Goal: Task Accomplishment & Management: Complete application form

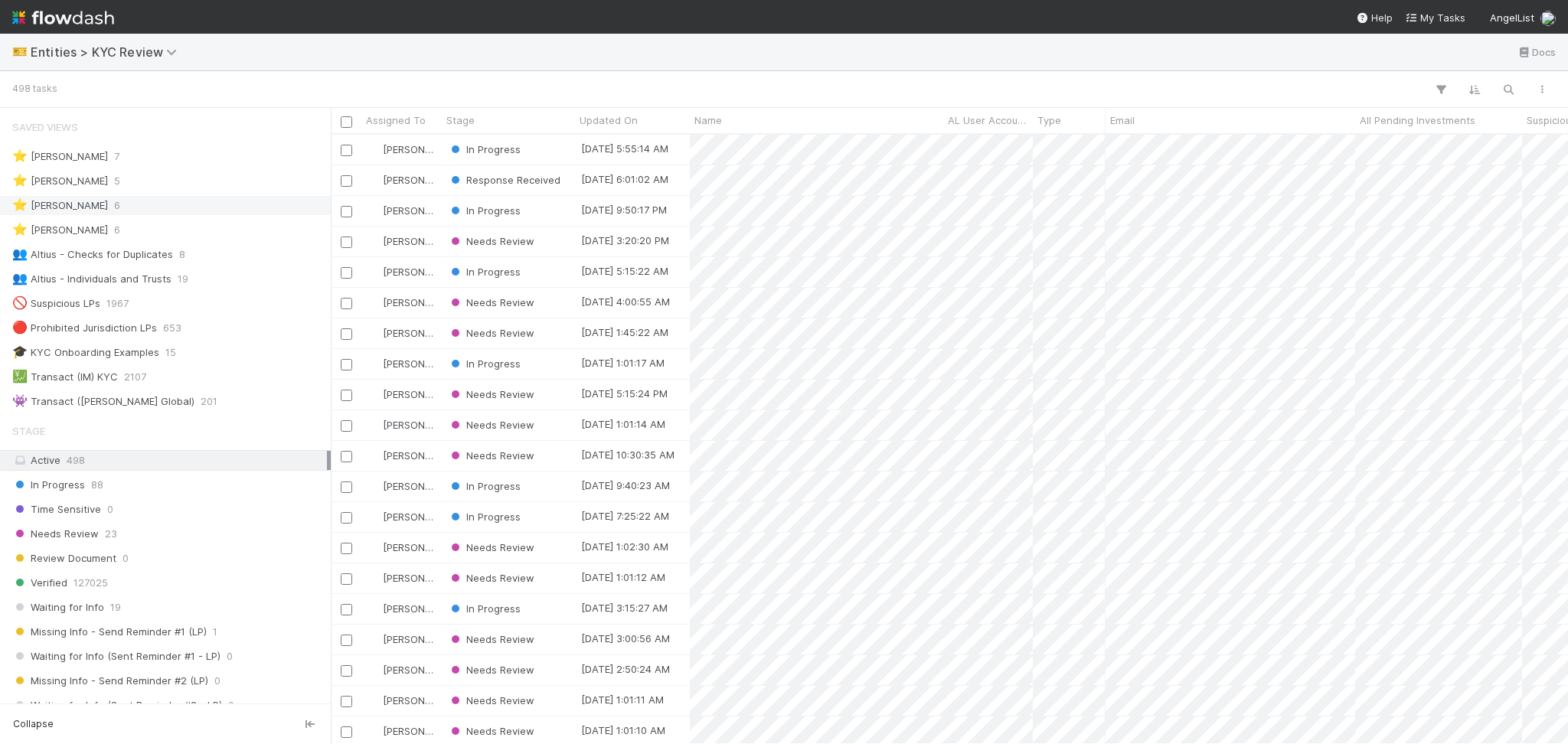
scroll to position [16, 16]
click at [160, 256] on div "👥 Altius - Checks for Duplicates" at bounding box center [92, 254] width 161 height 19
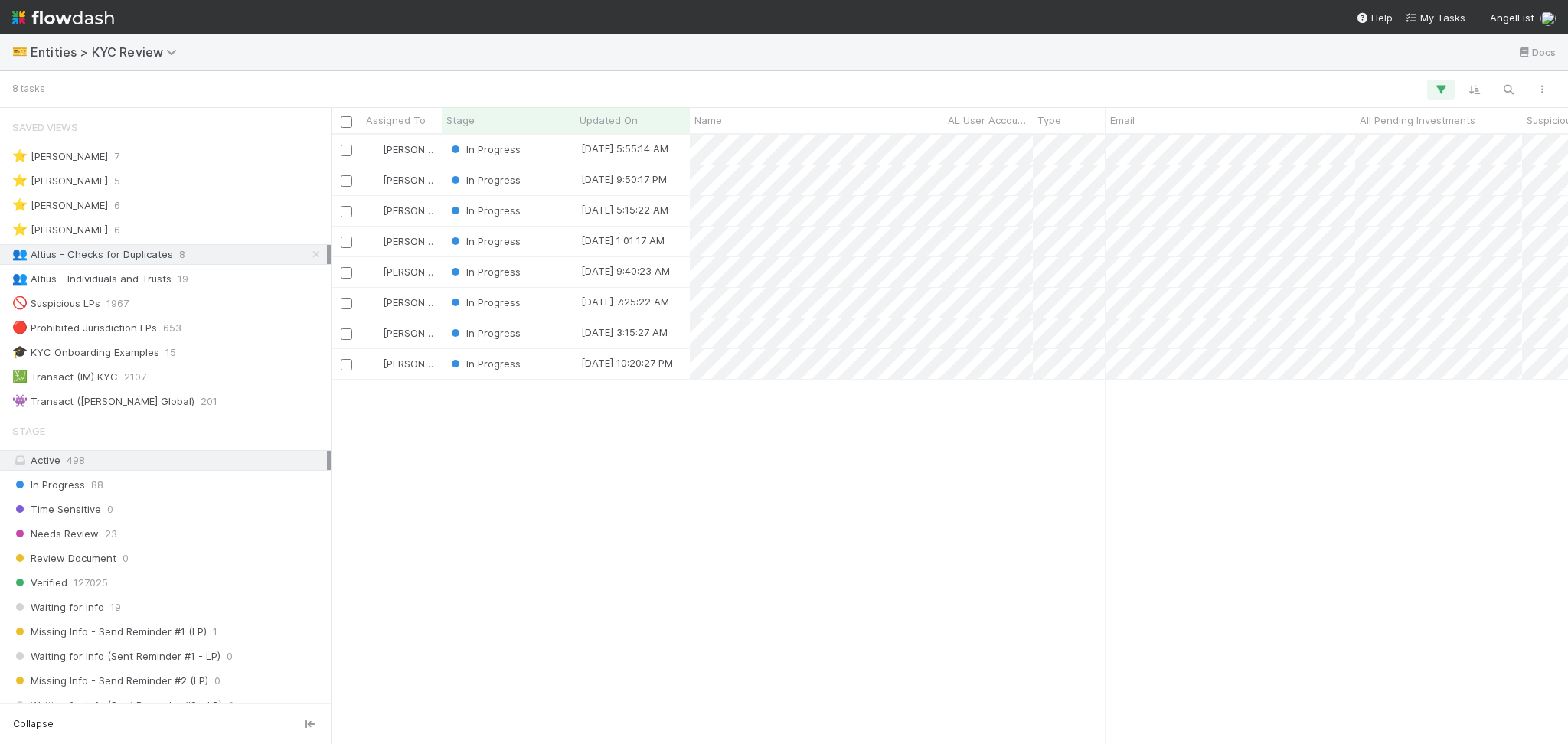
scroll to position [593, 1221]
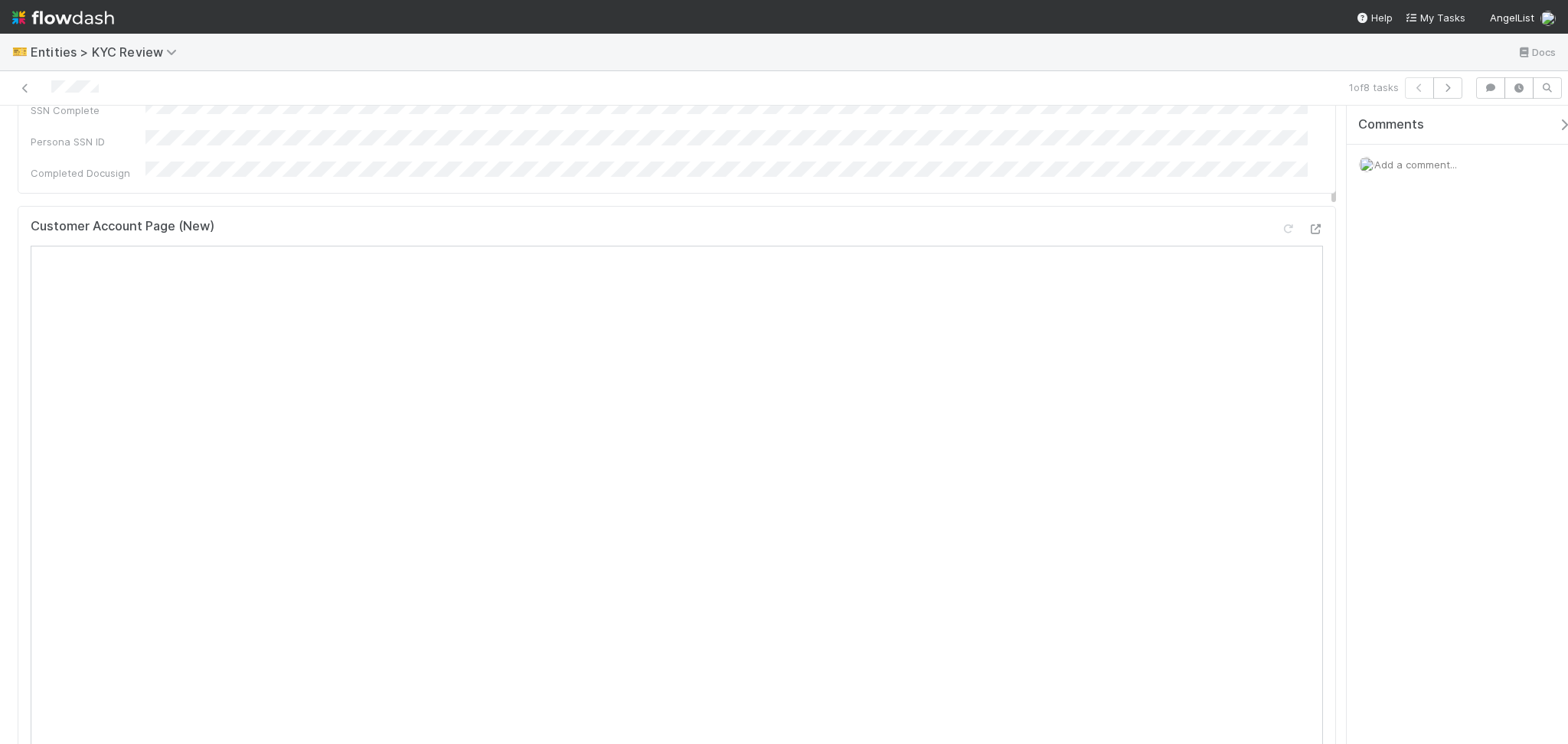
scroll to position [510, 0]
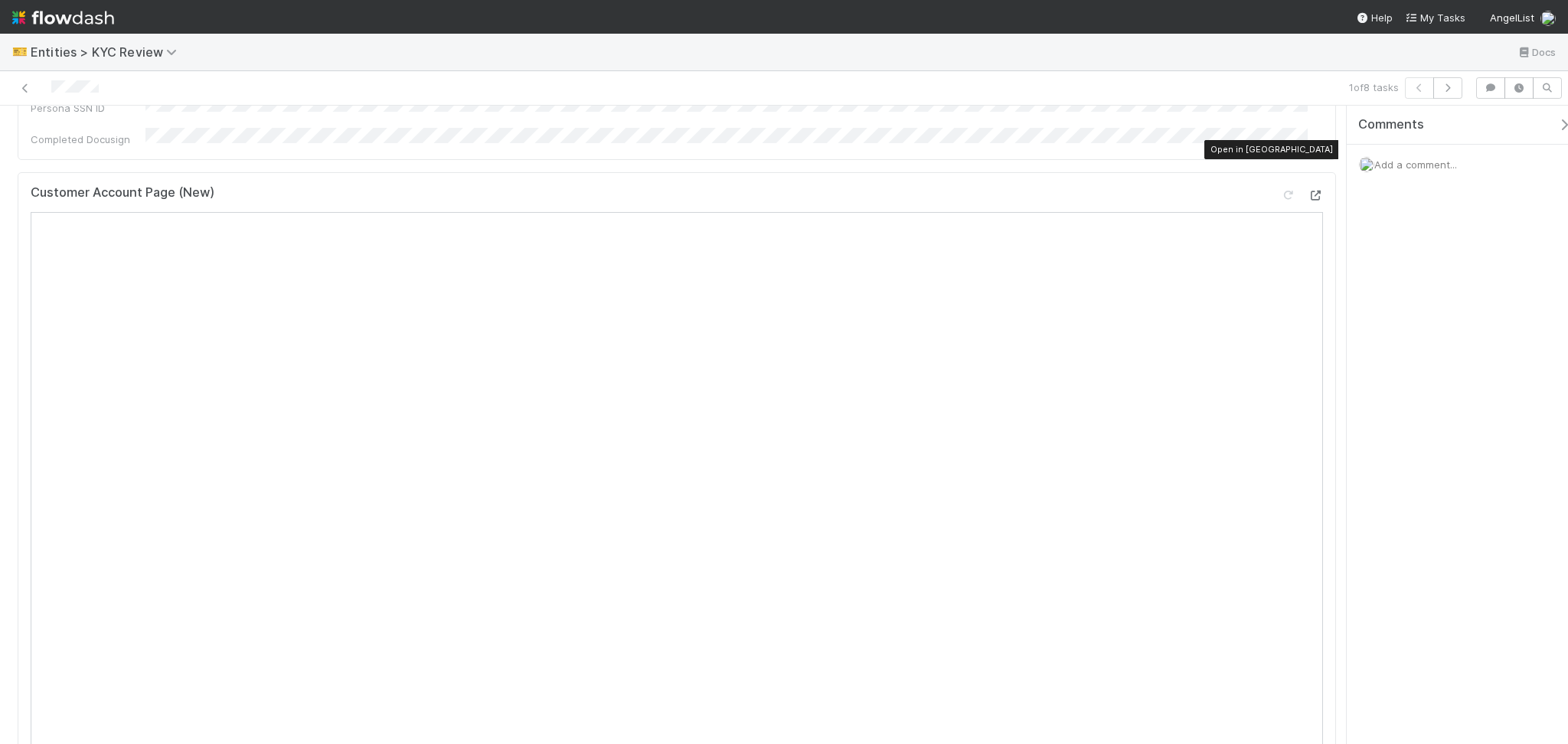
click at [1308, 191] on icon at bounding box center [1315, 195] width 16 height 10
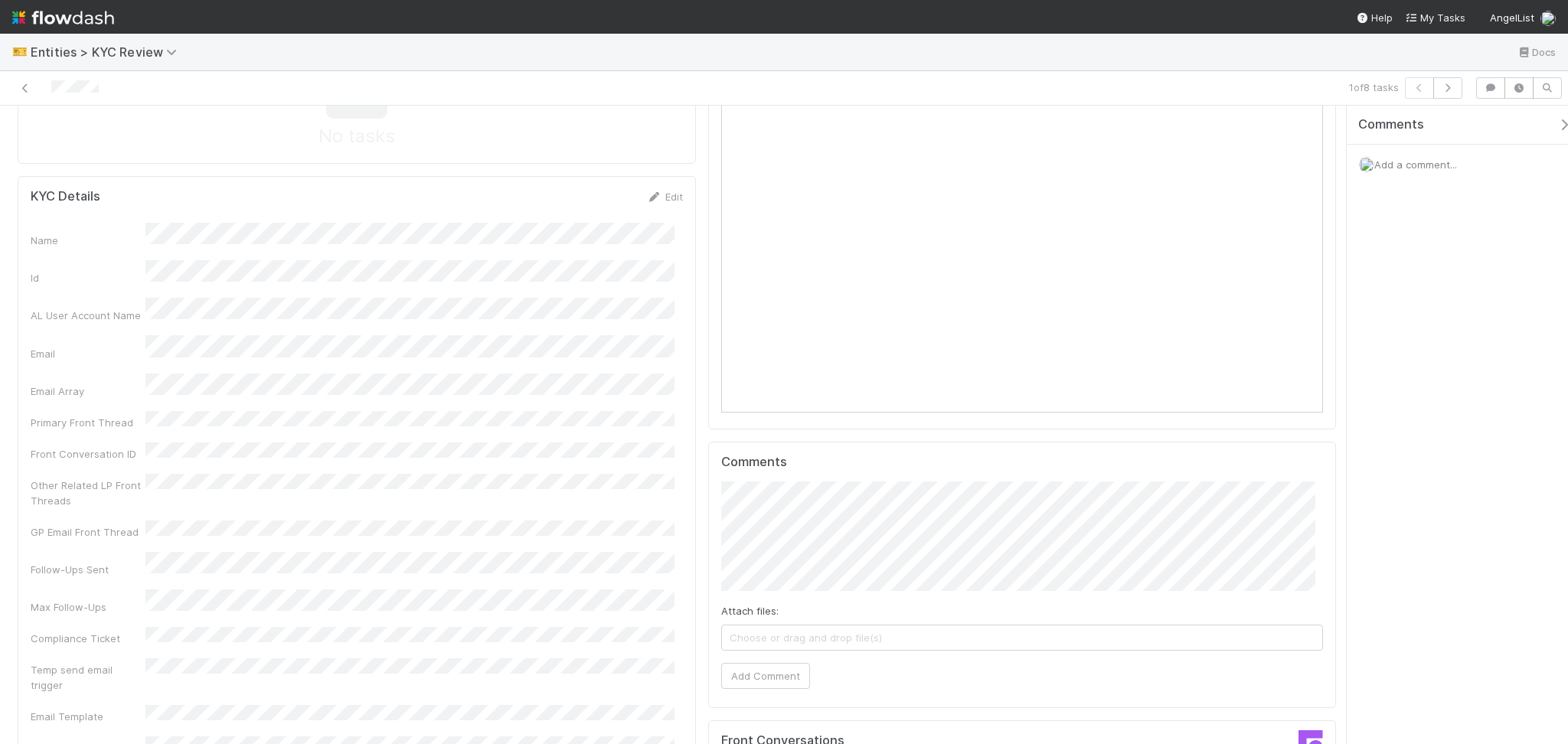
scroll to position [1327, 0]
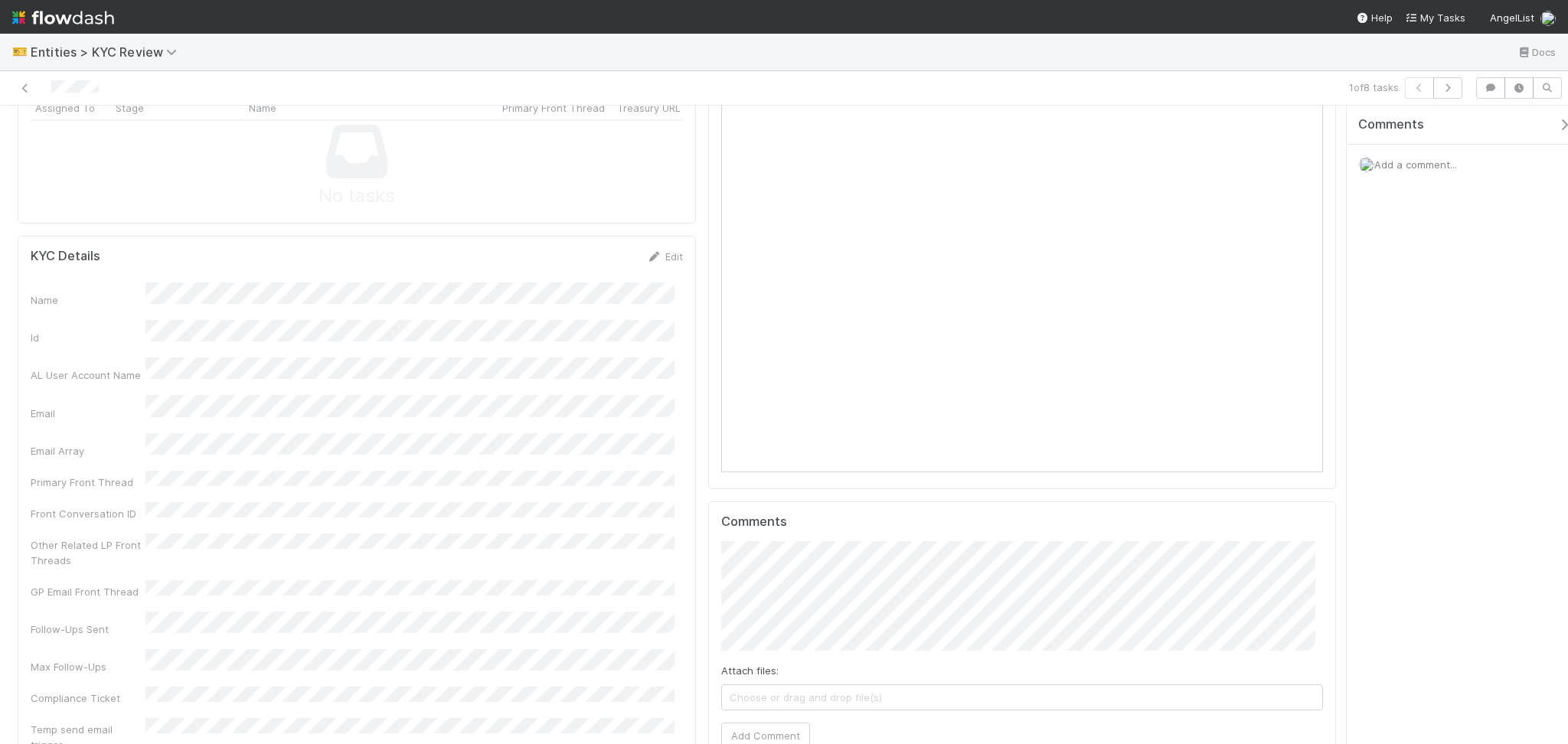
drag, startPoint x: 656, startPoint y: 209, endPoint x: 628, endPoint y: 230, distance: 35.0
click at [656, 250] on link "Edit" at bounding box center [664, 255] width 36 height 12
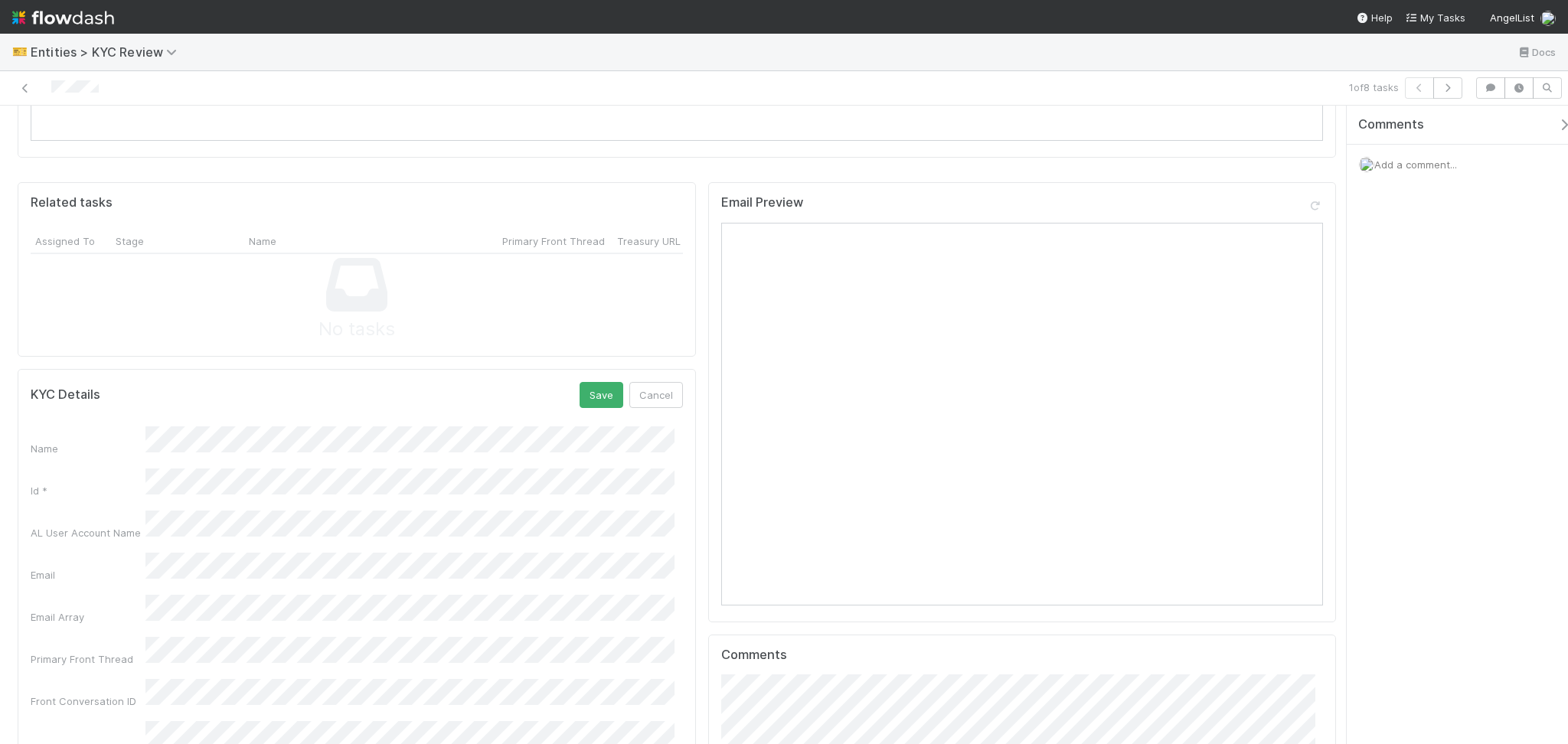
scroll to position [1020, 0]
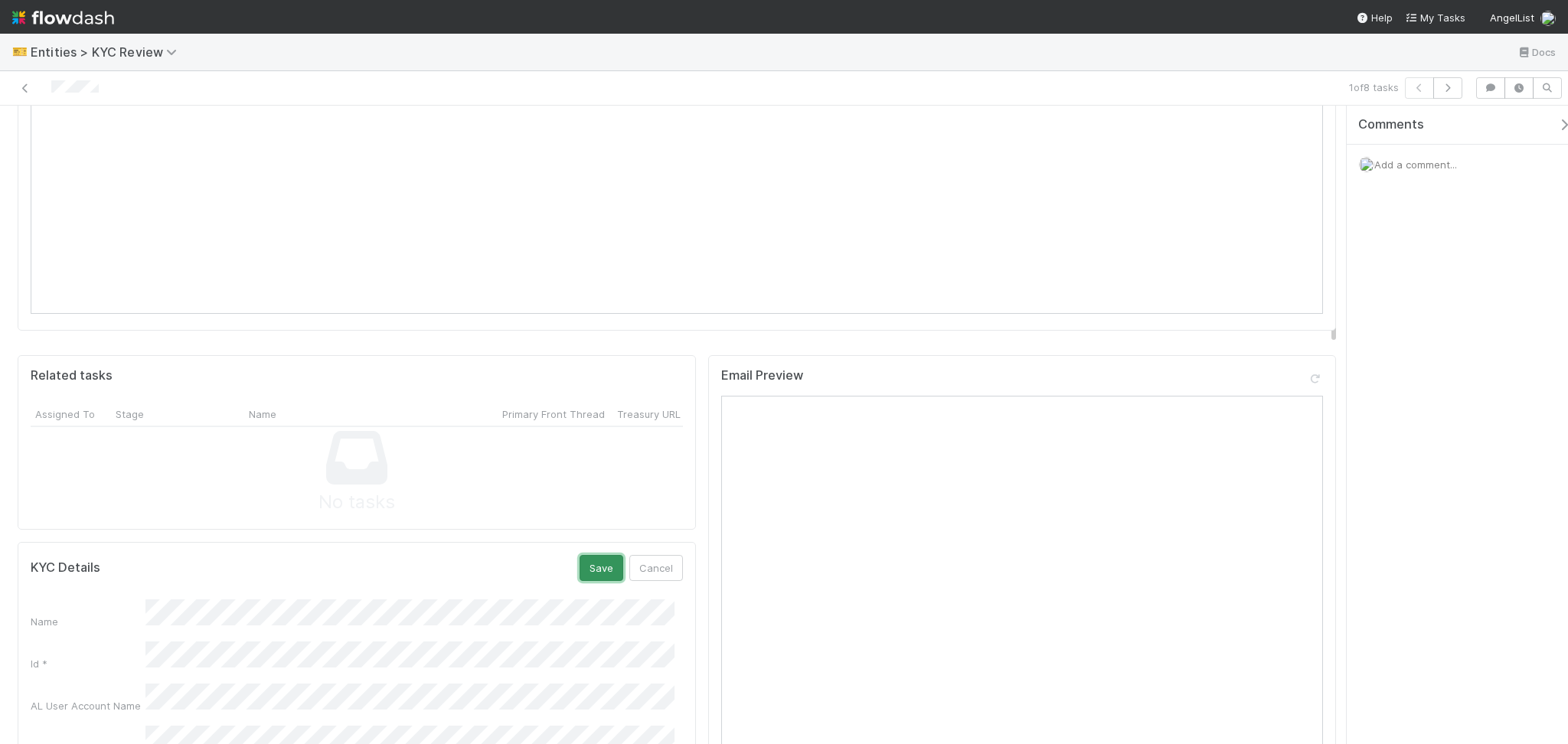
click at [588, 555] on button "Save" at bounding box center [601, 568] width 44 height 26
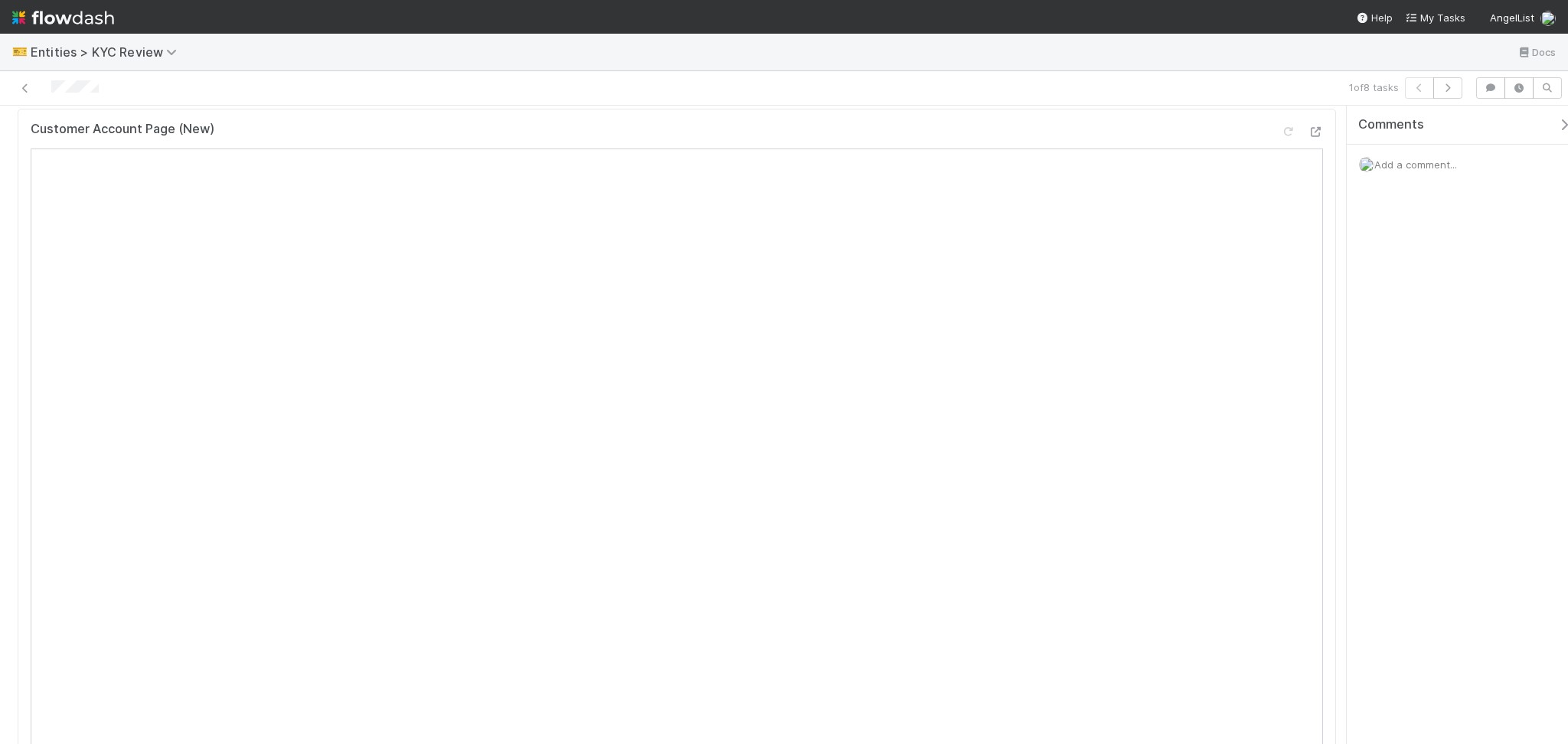
scroll to position [510, 0]
click at [1438, 93] on button "button" at bounding box center [1448, 88] width 29 height 22
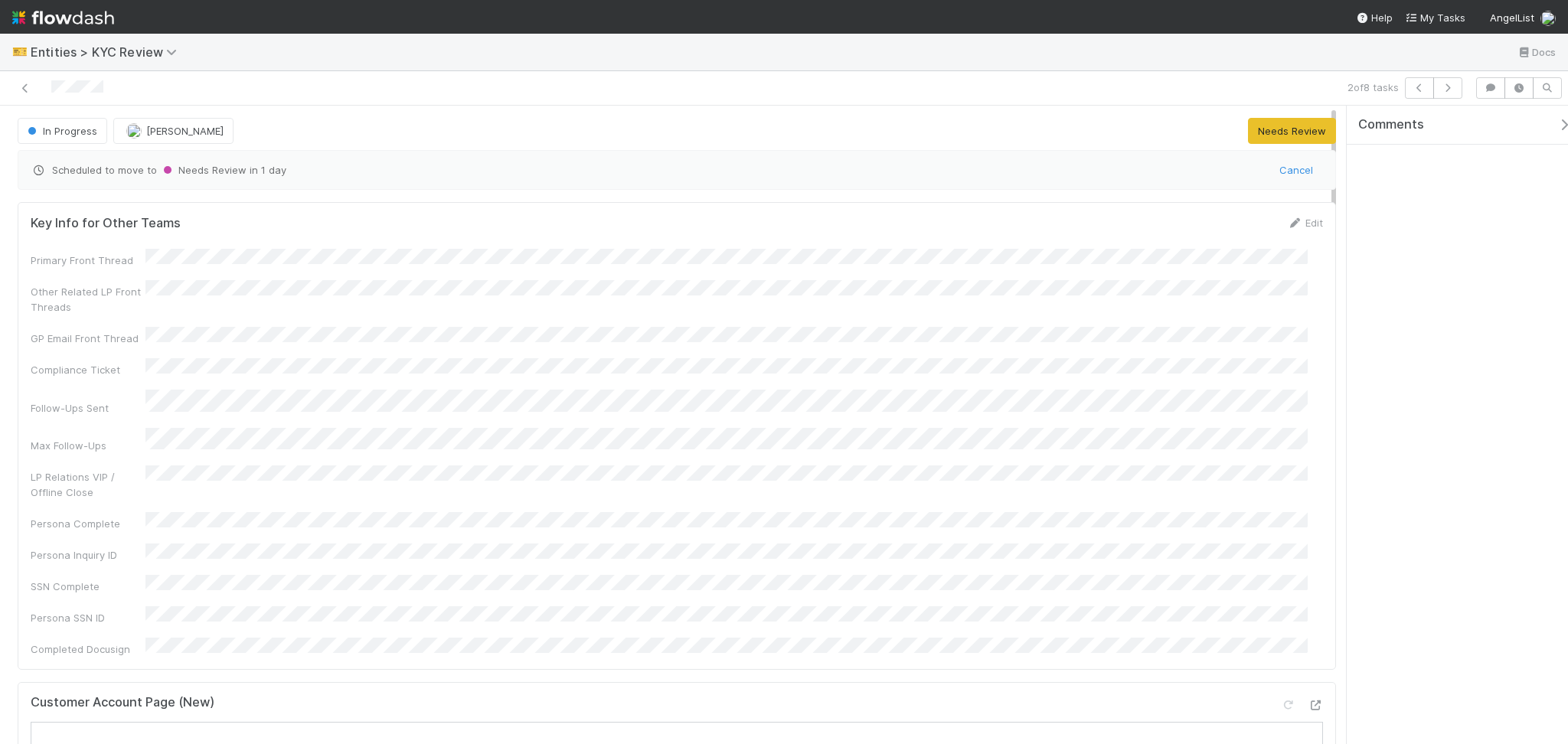
click at [384, 439] on div "Primary Front Thread Other Related LP Front Threads GP Email Front Thread Compl…" at bounding box center [677, 452] width 1293 height 408
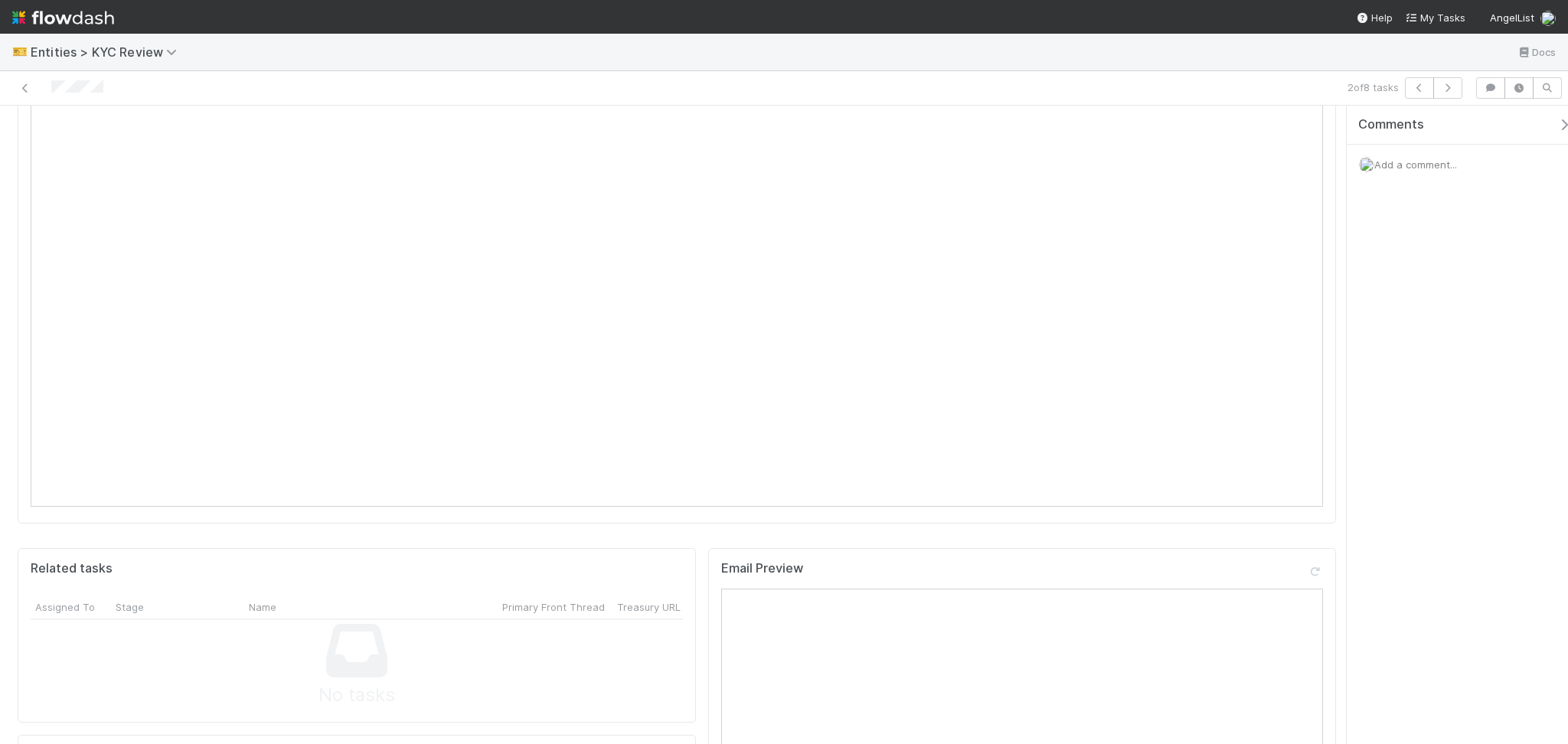
scroll to position [1121, 0]
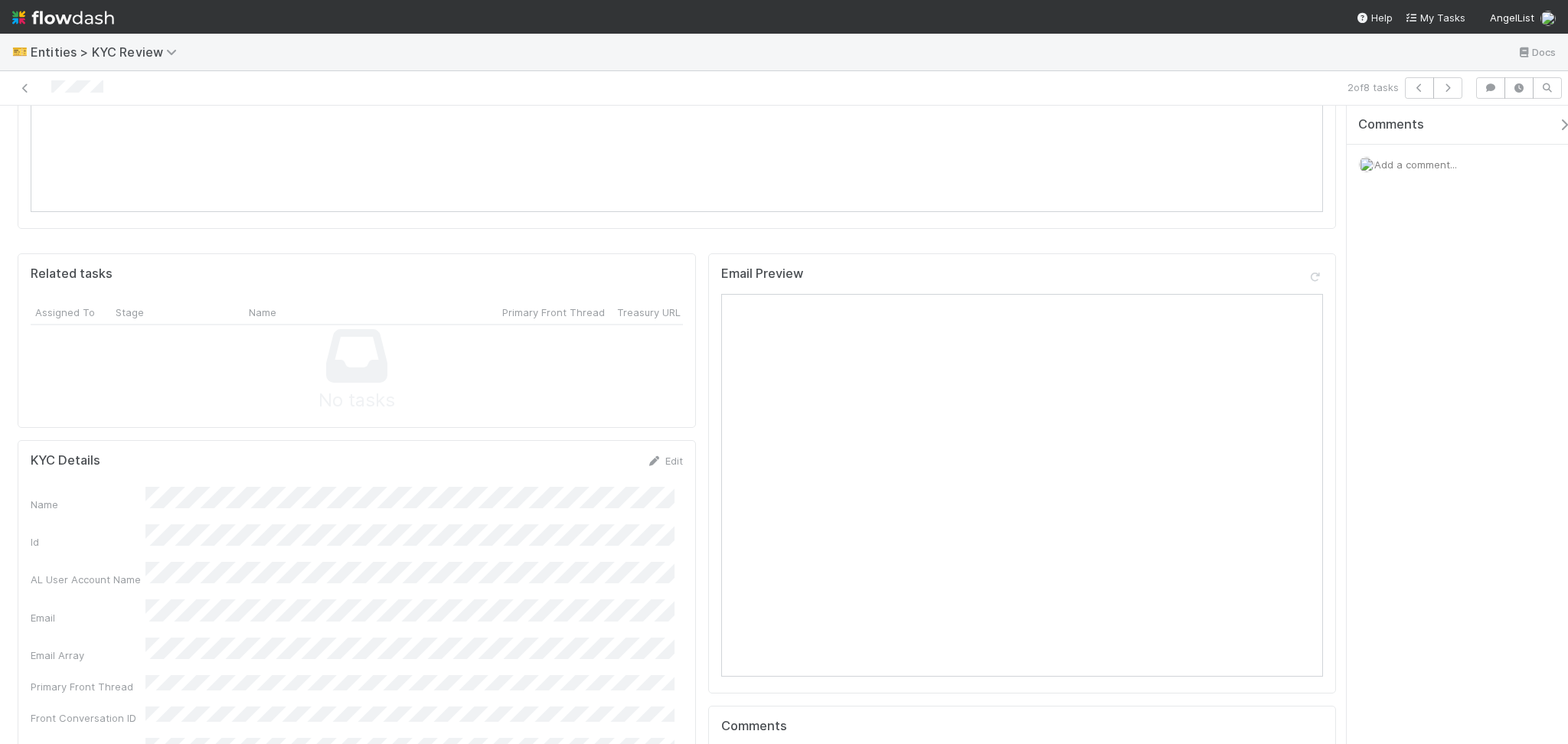
click at [659, 455] on link "Edit" at bounding box center [664, 460] width 36 height 12
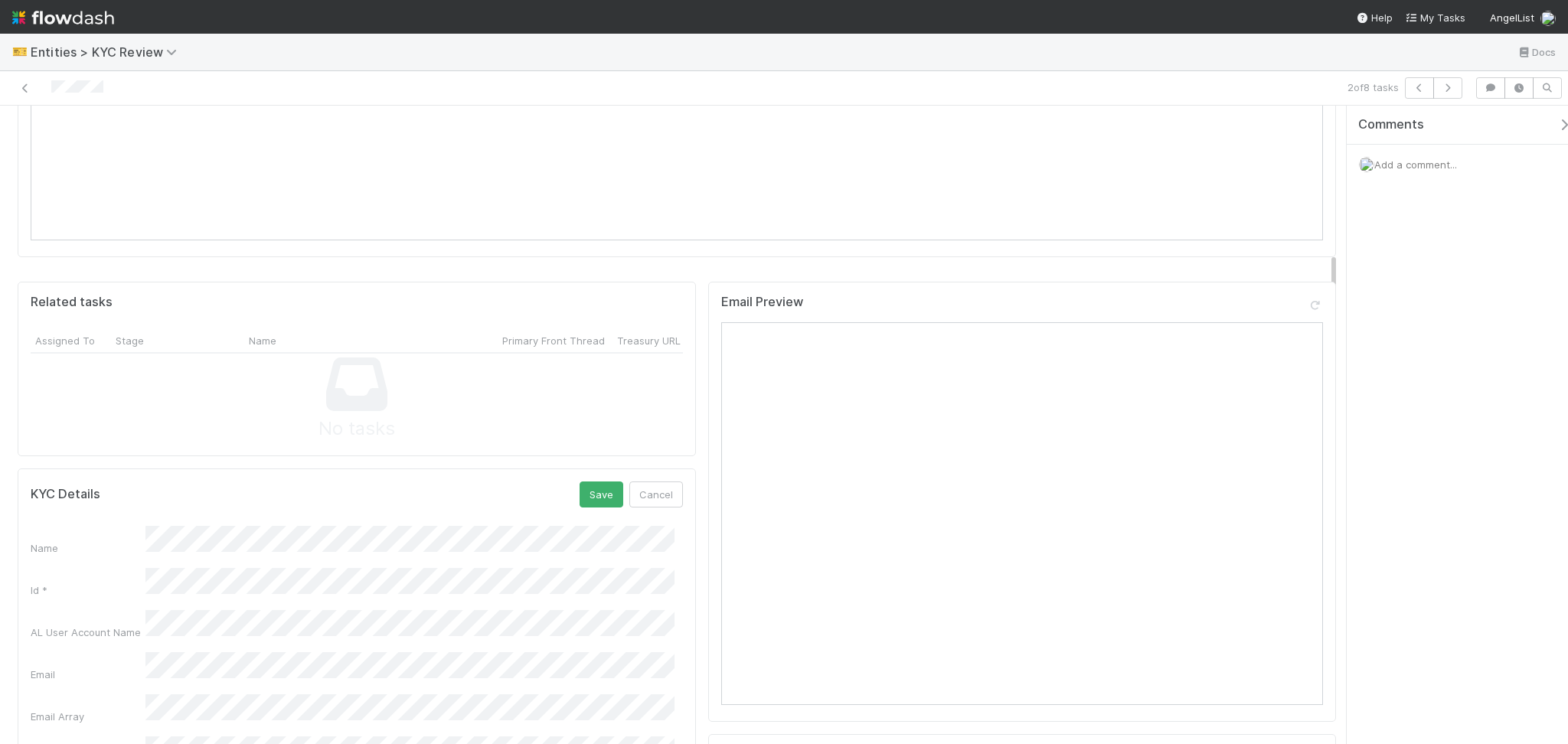
scroll to position [1020, 0]
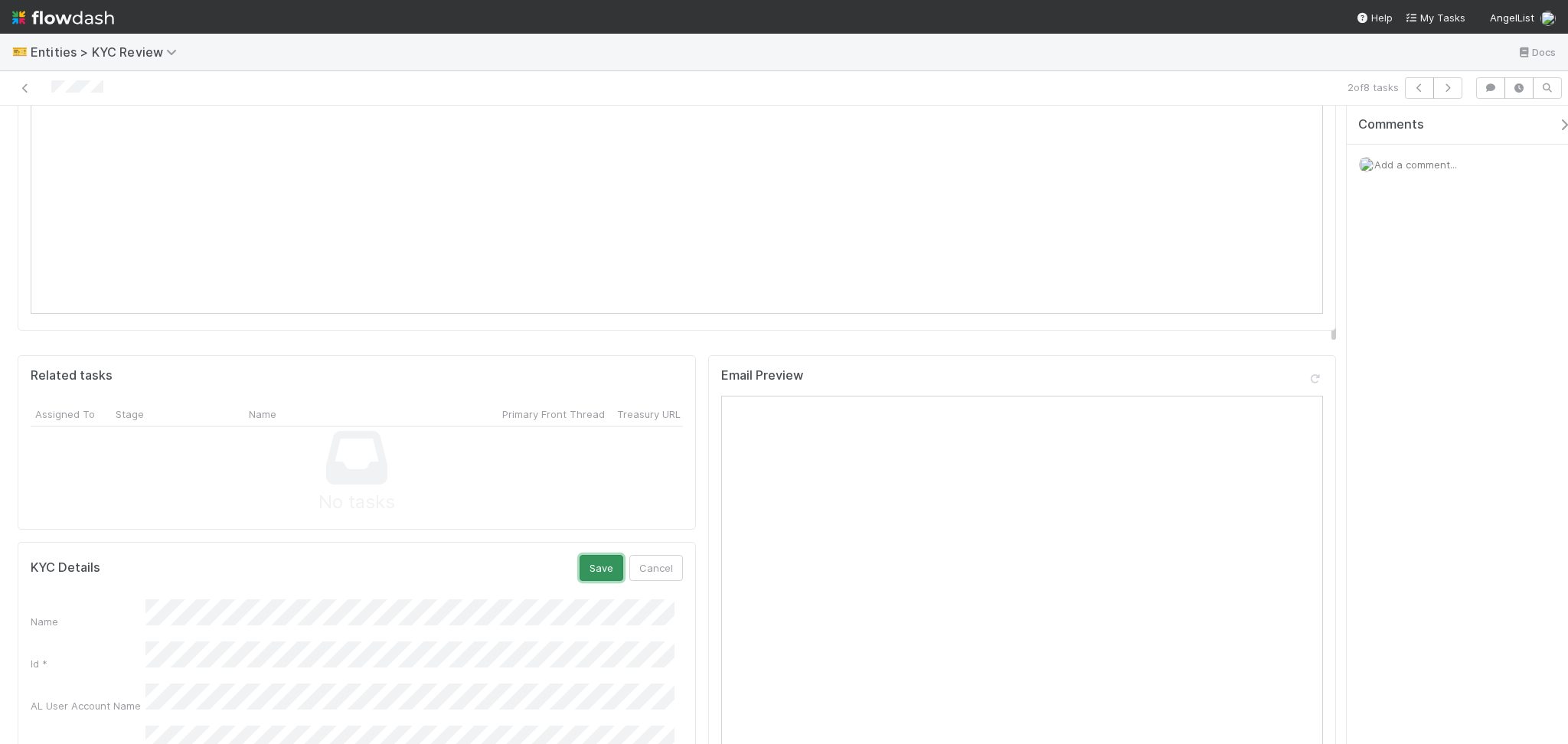
click at [596, 555] on button "Save" at bounding box center [601, 568] width 44 height 26
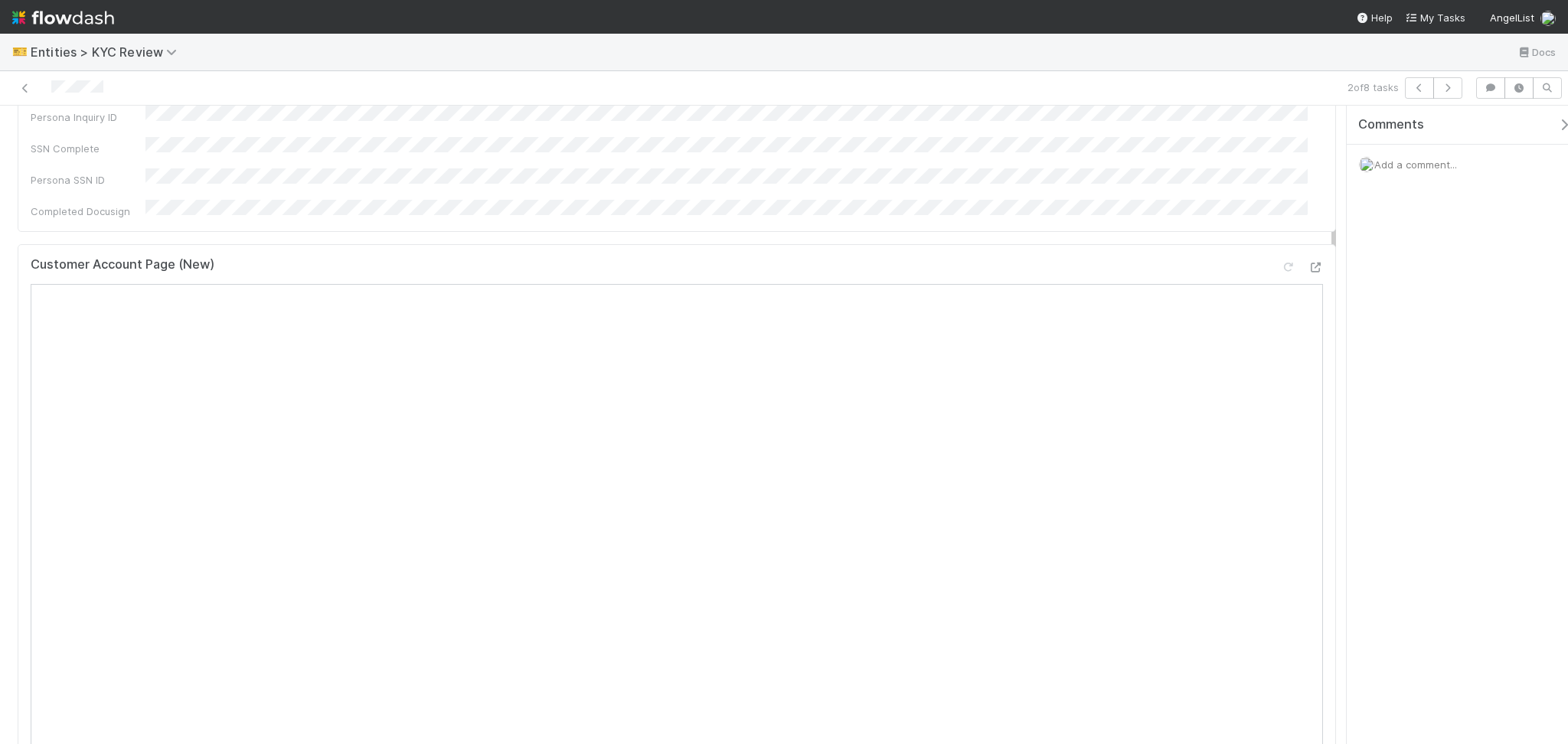
scroll to position [408, 0]
click at [1456, 83] on button "button" at bounding box center [1448, 88] width 29 height 22
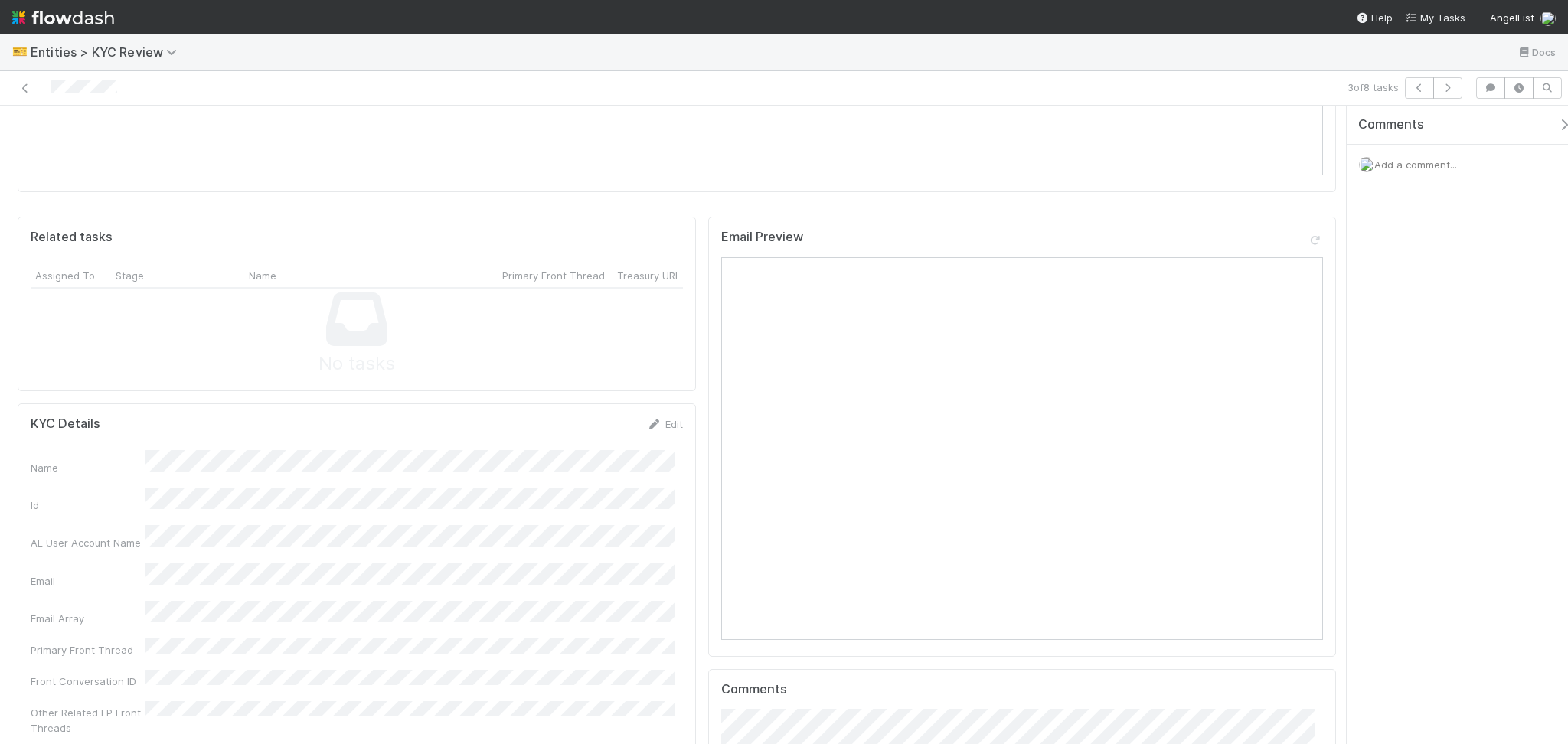
scroll to position [1224, 0]
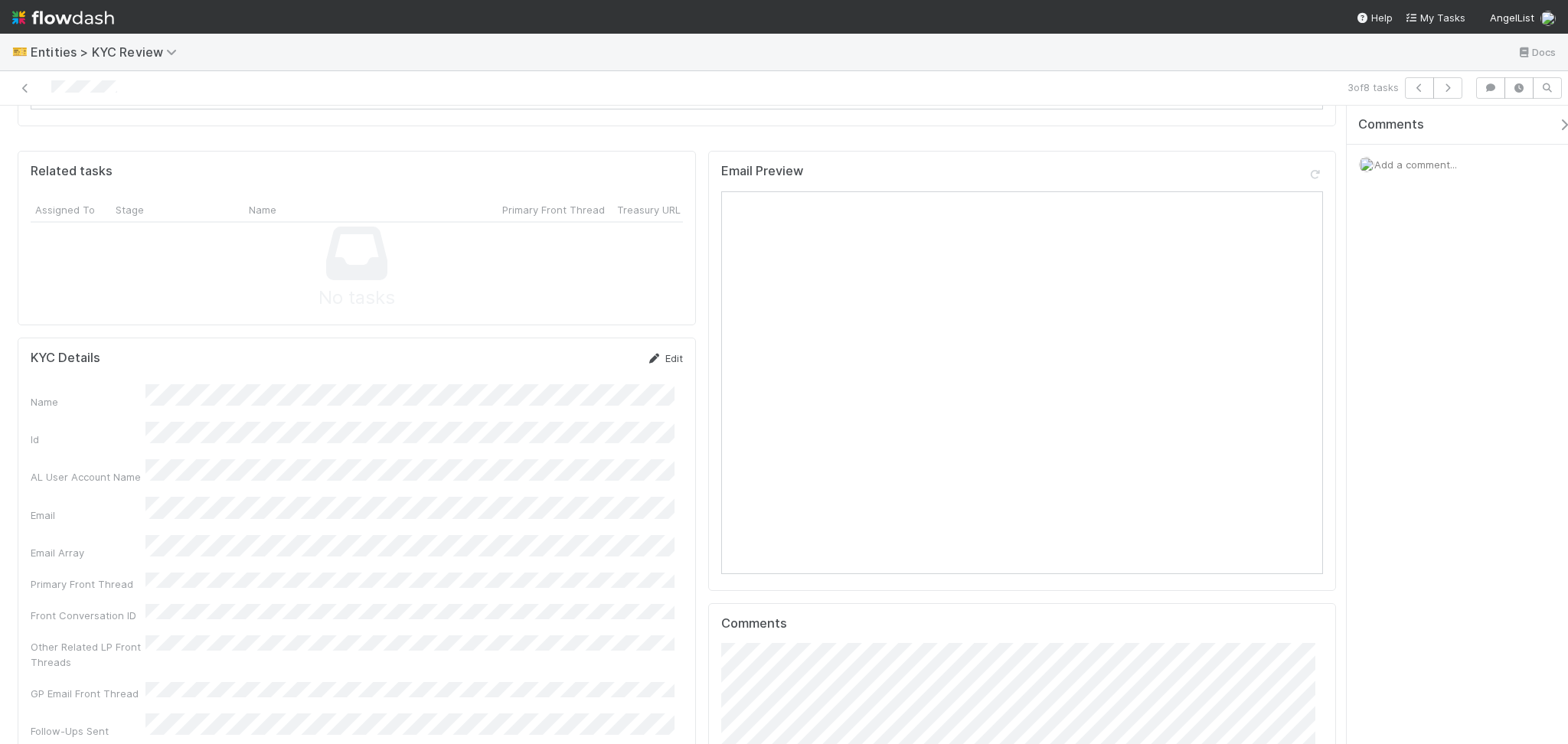
click at [655, 352] on link "Edit" at bounding box center [664, 357] width 36 height 12
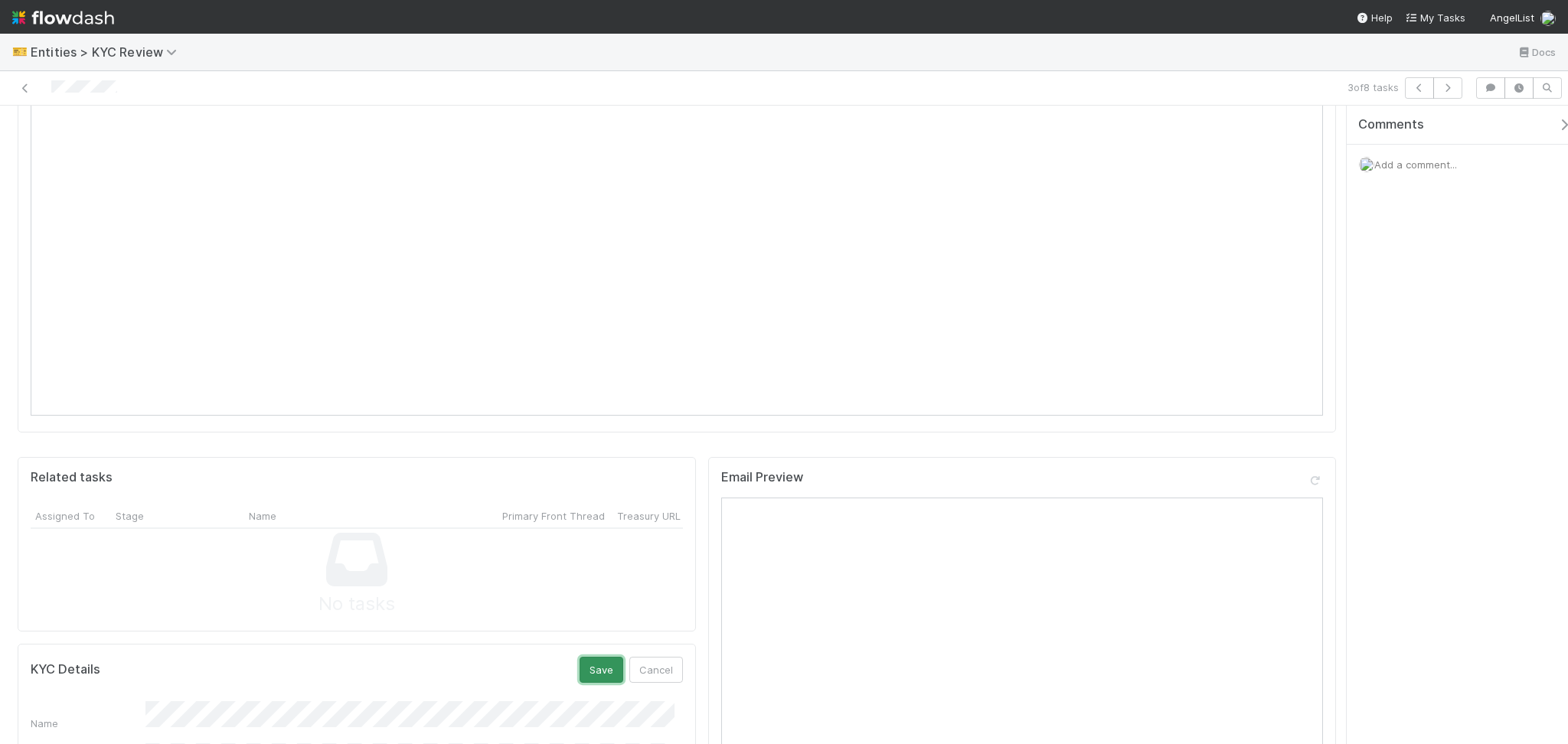
click at [593, 656] on button "Save" at bounding box center [601, 669] width 44 height 26
click at [1456, 78] on button "button" at bounding box center [1448, 88] width 29 height 22
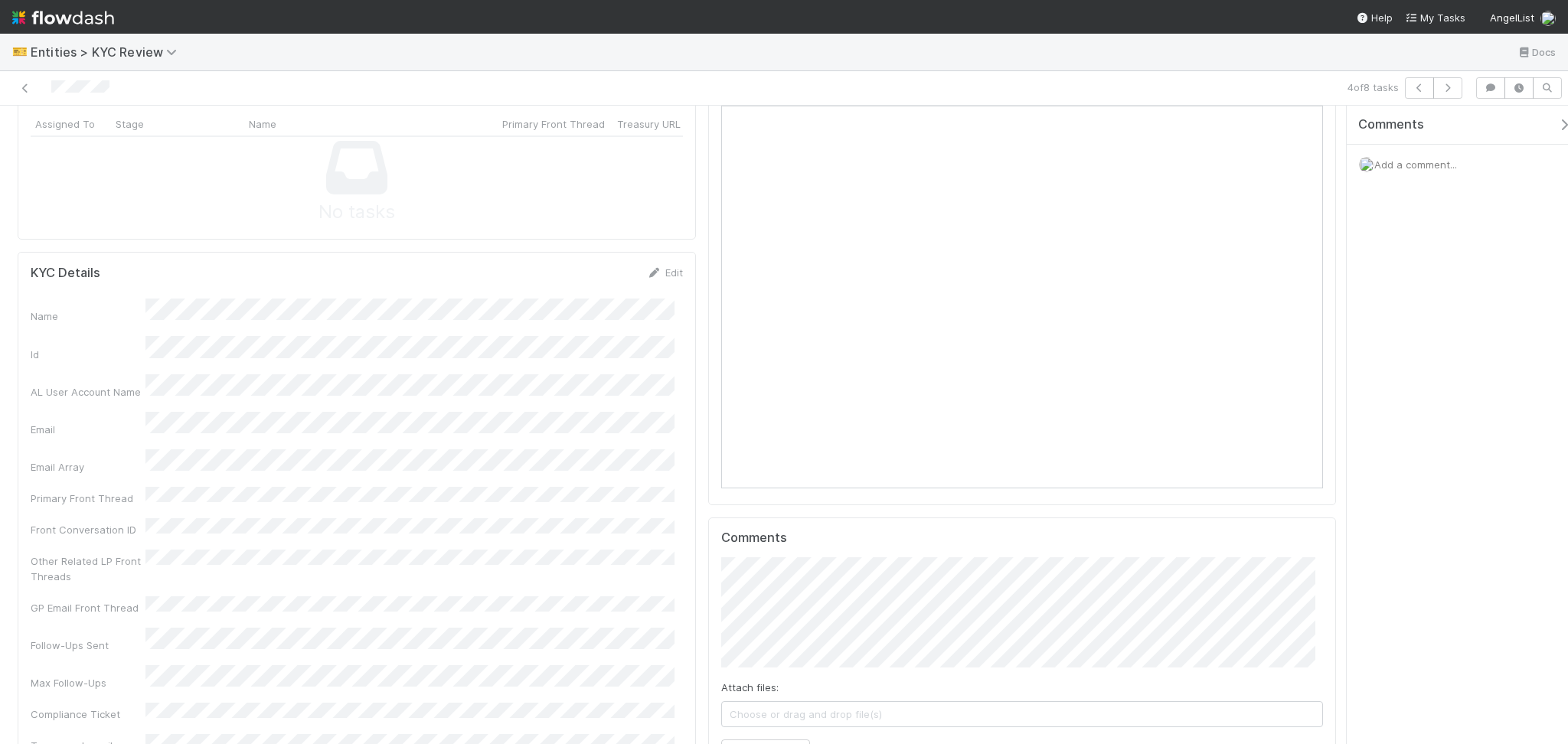
scroll to position [1121, 0]
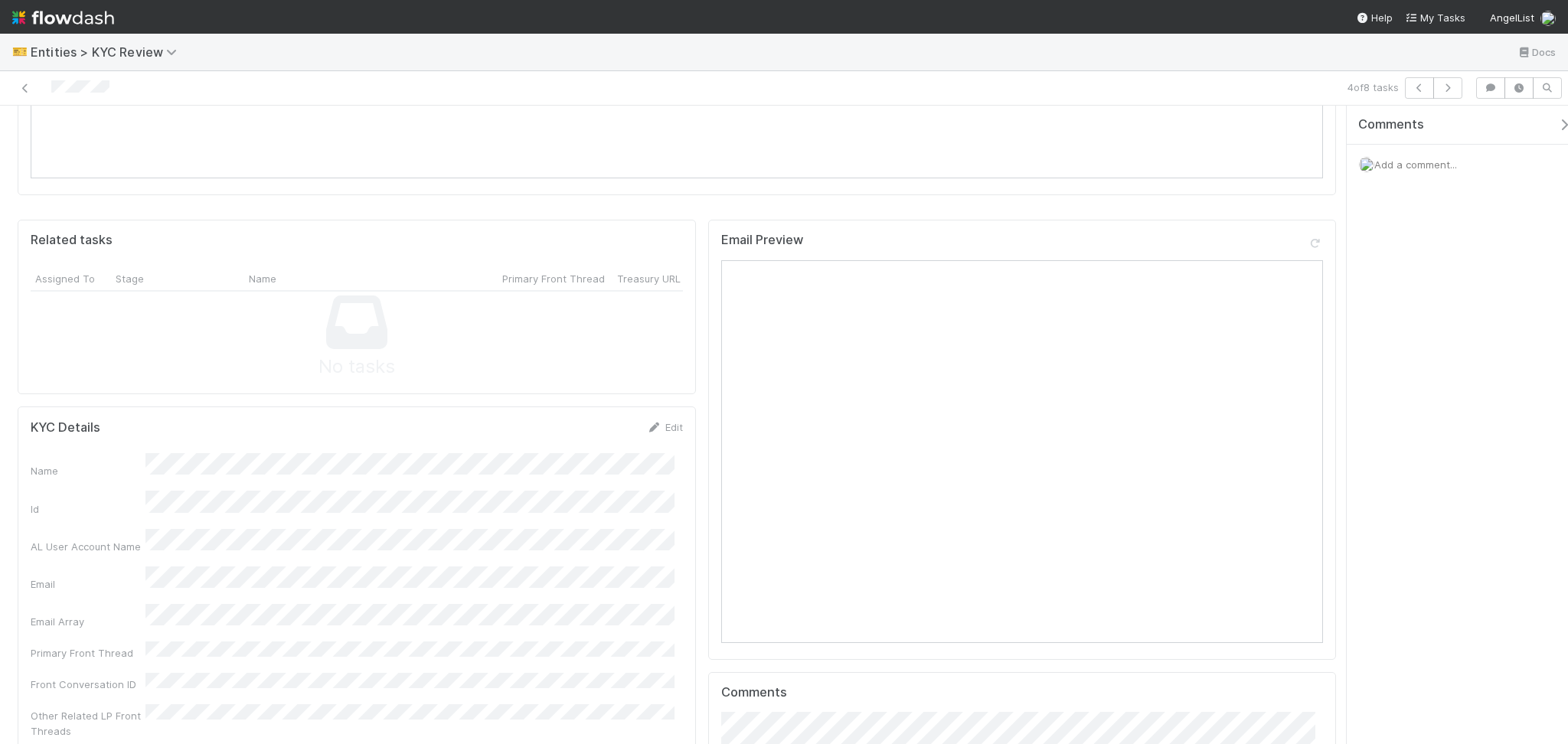
click at [658, 419] on div "Edit" at bounding box center [664, 427] width 36 height 16
click at [658, 421] on link "Edit" at bounding box center [664, 427] width 36 height 12
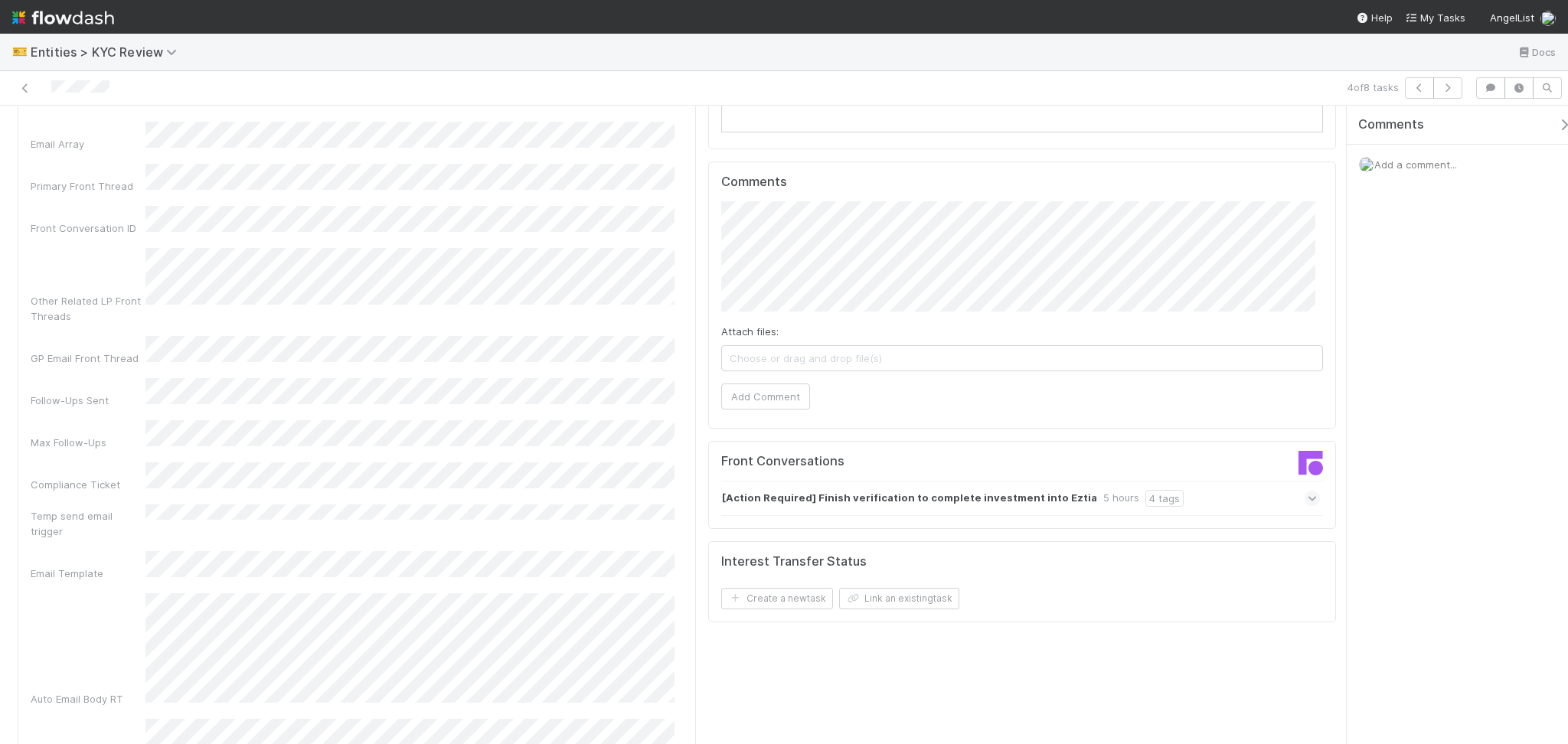
scroll to position [1327, 0]
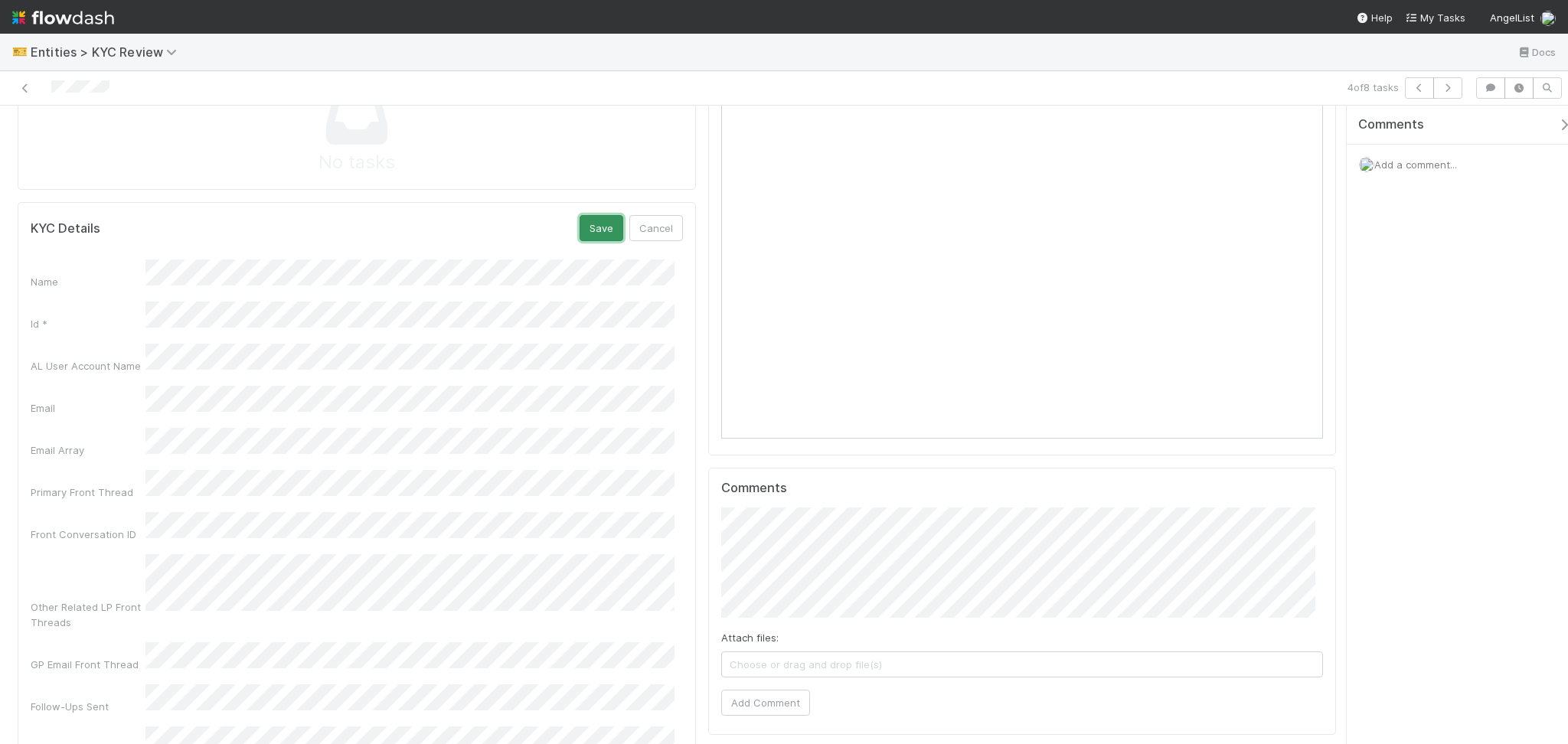
click at [598, 215] on button "Save" at bounding box center [601, 228] width 44 height 26
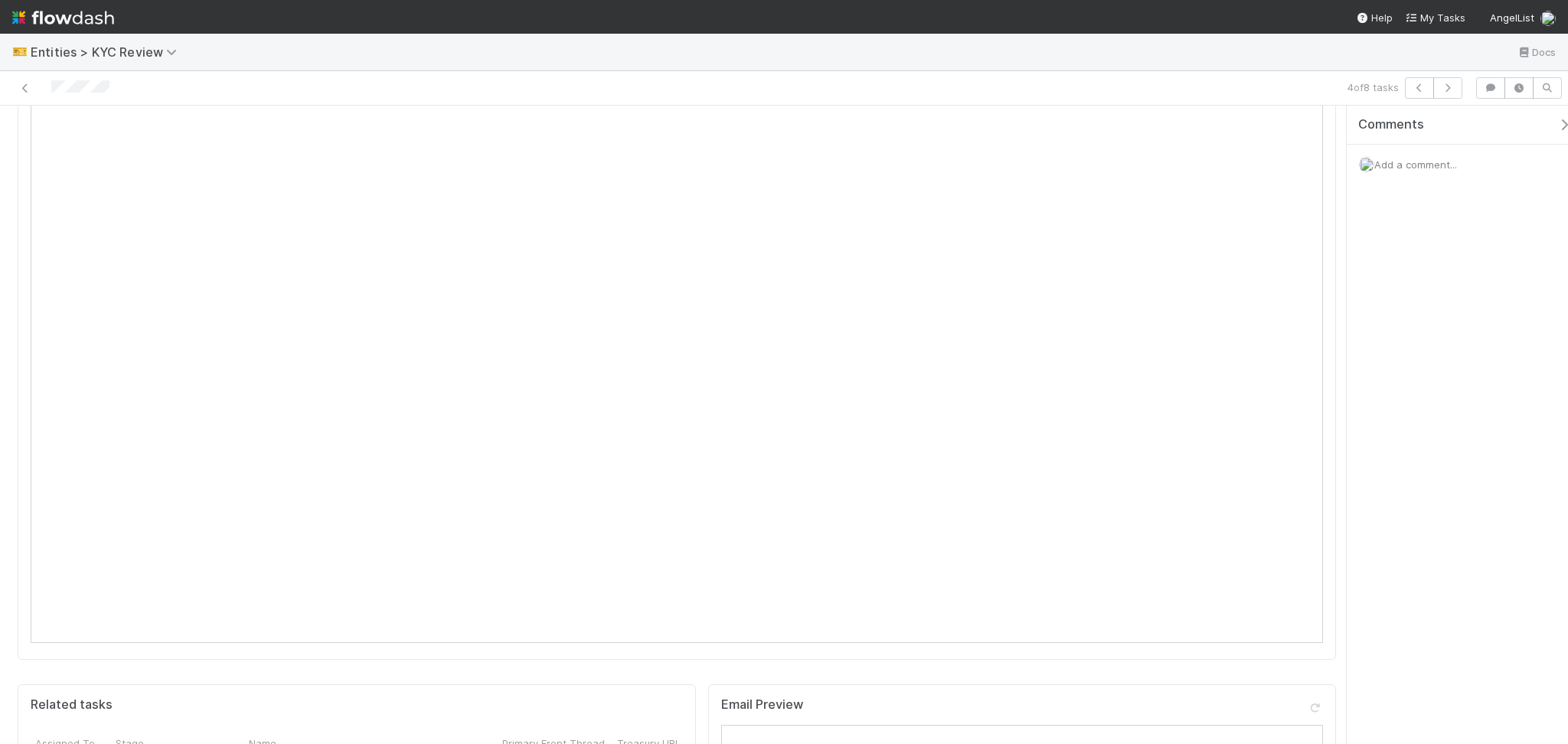
scroll to position [510, 0]
click at [1443, 91] on icon "button" at bounding box center [1448, 88] width 16 height 9
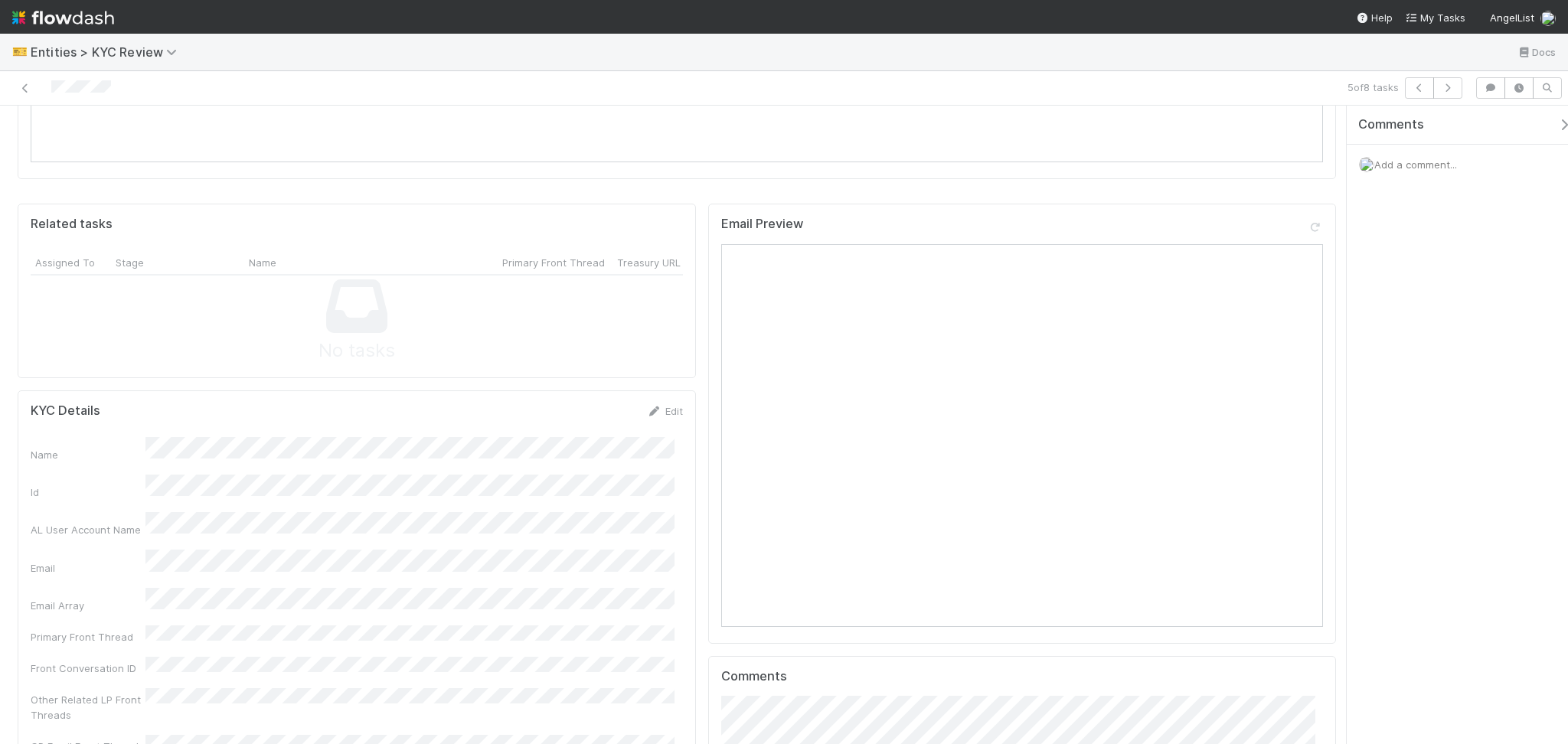
scroll to position [1224, 0]
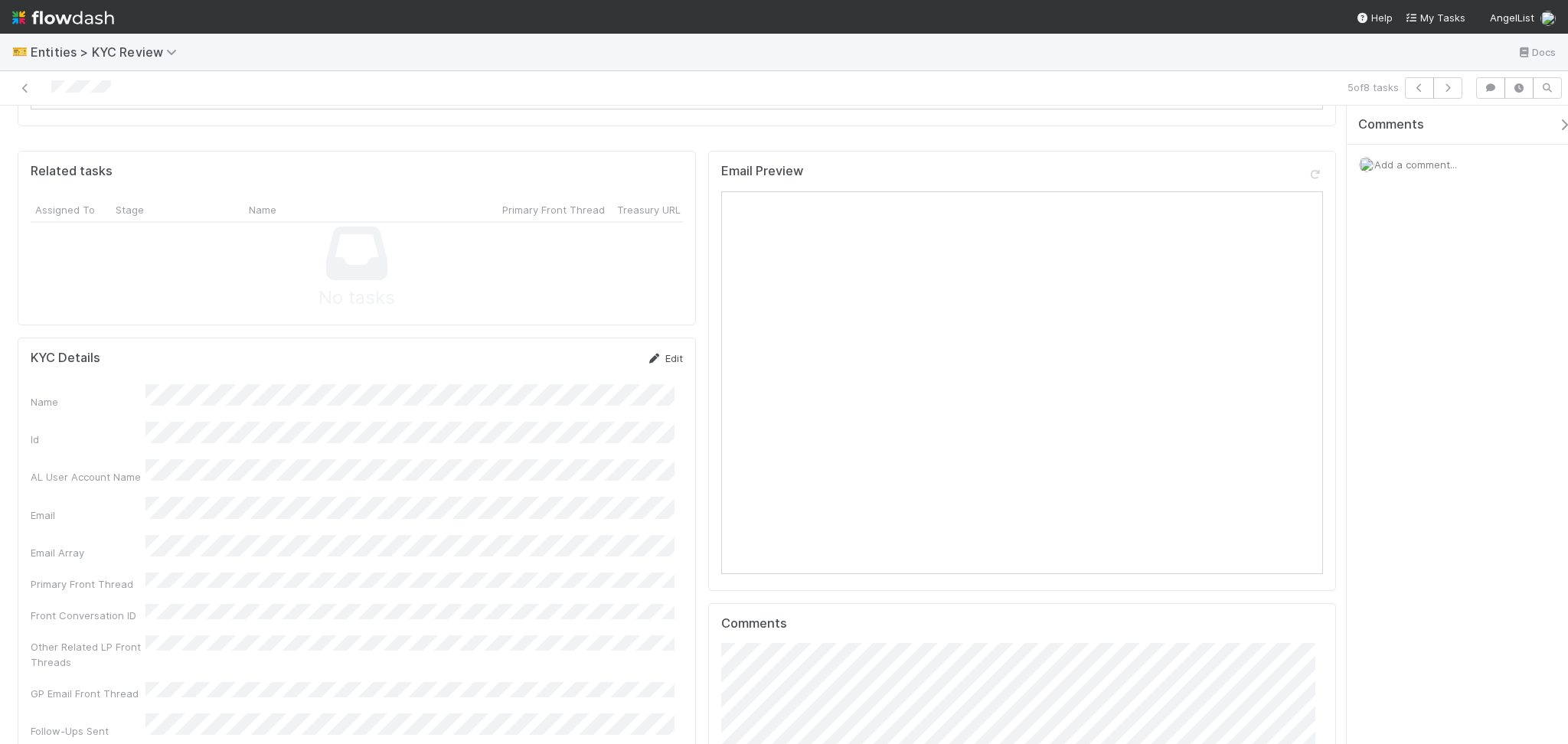
click at [670, 352] on link "Edit" at bounding box center [664, 357] width 36 height 12
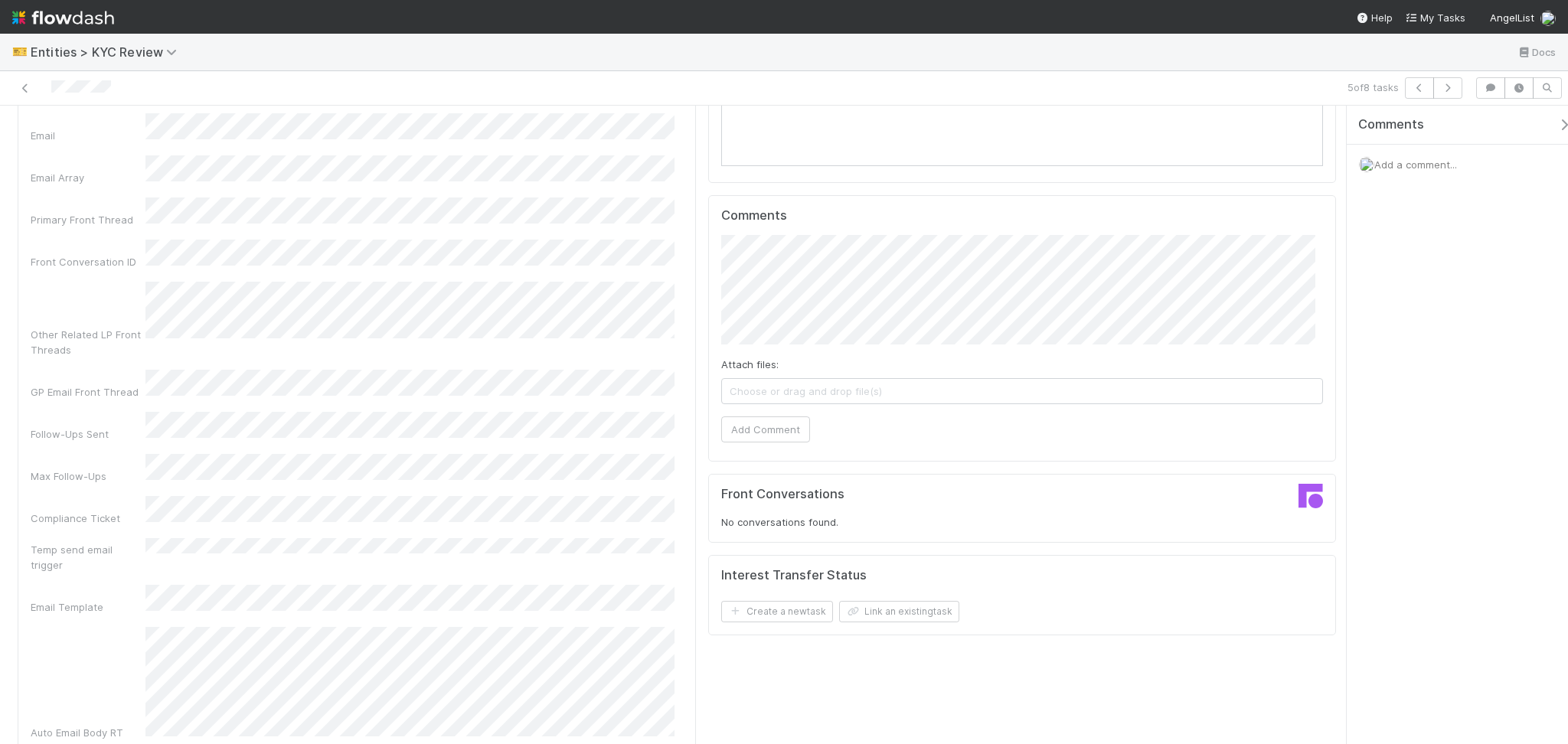
scroll to position [1327, 0]
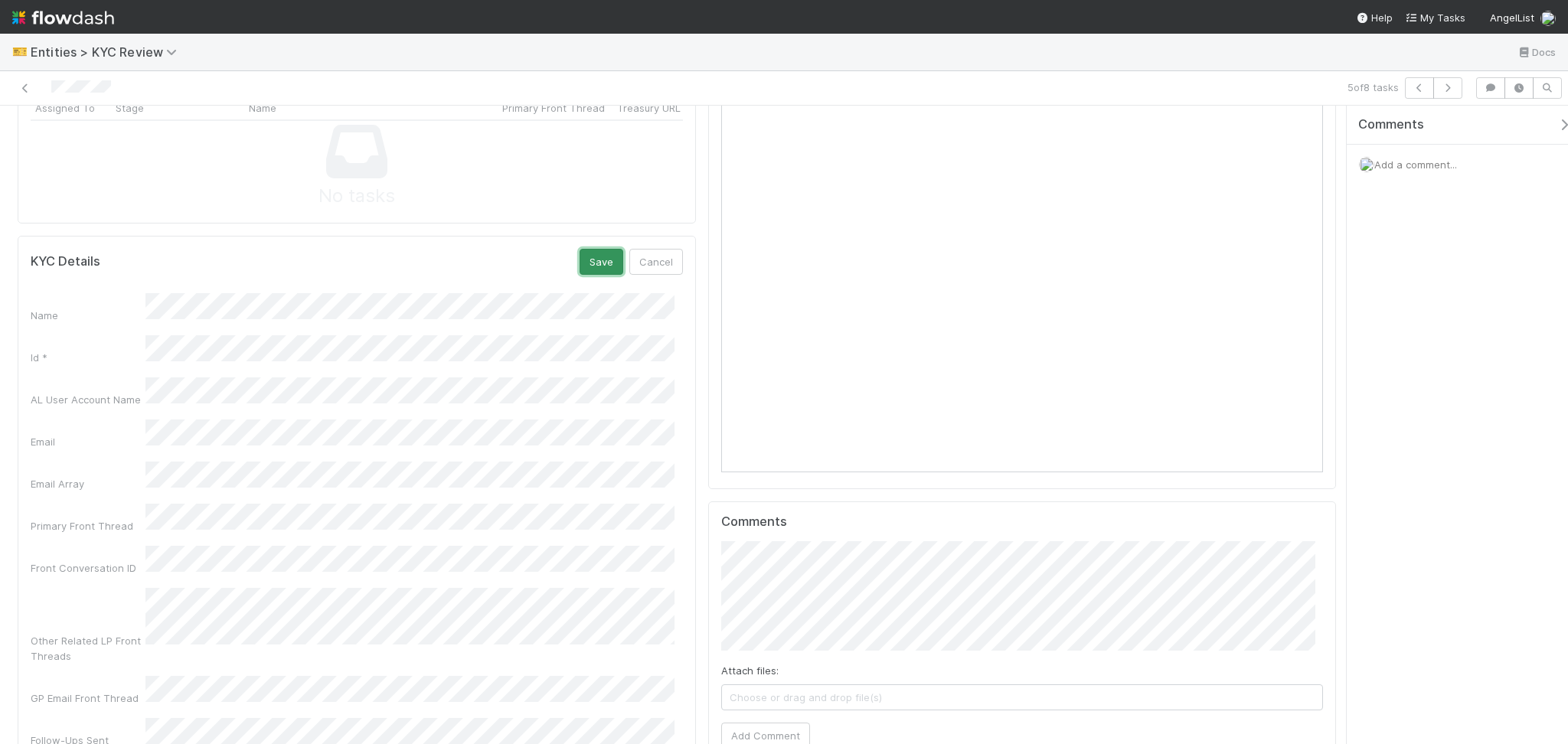
click at [590, 249] on button "Save" at bounding box center [601, 262] width 44 height 26
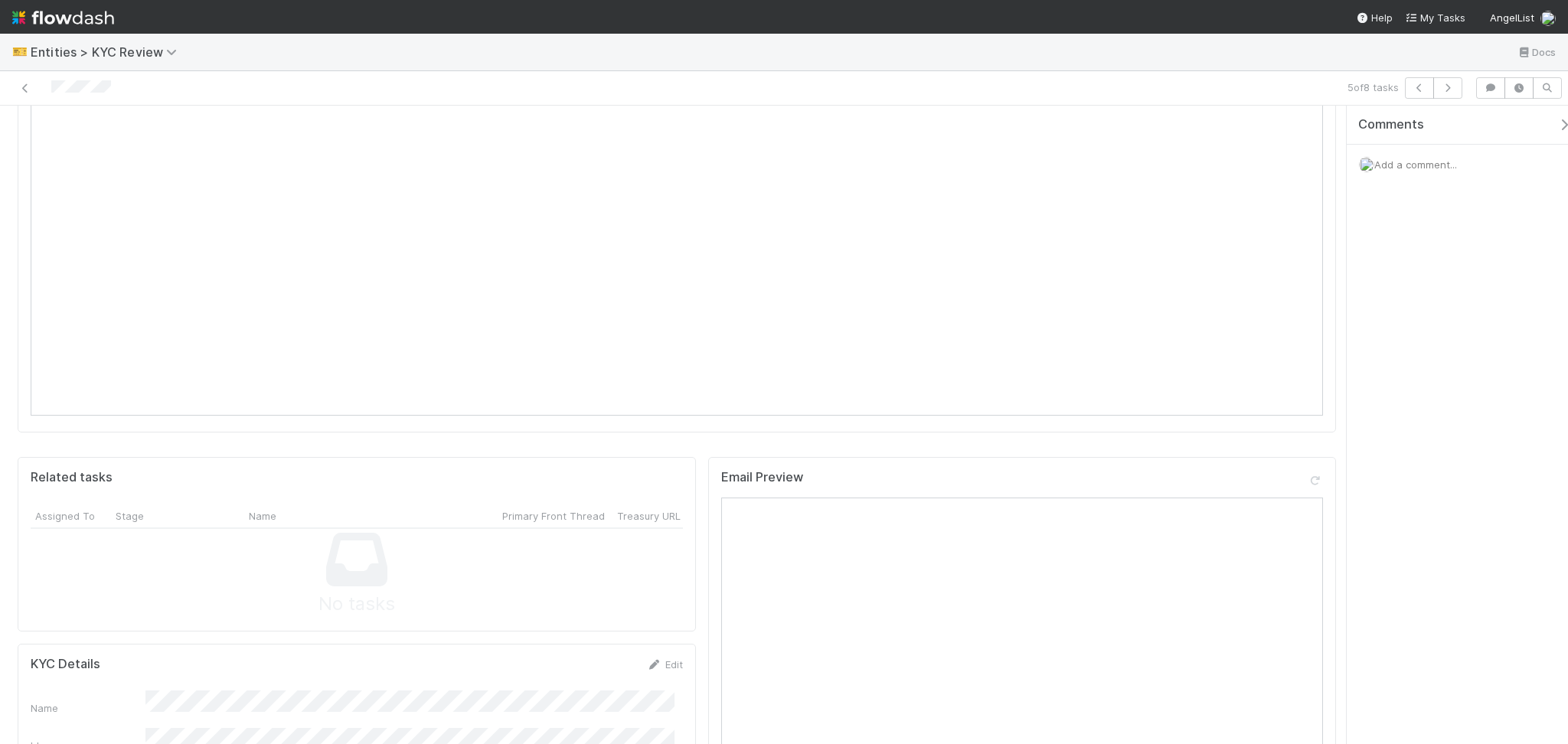
scroll to position [510, 0]
click at [1448, 79] on button "button" at bounding box center [1448, 88] width 29 height 22
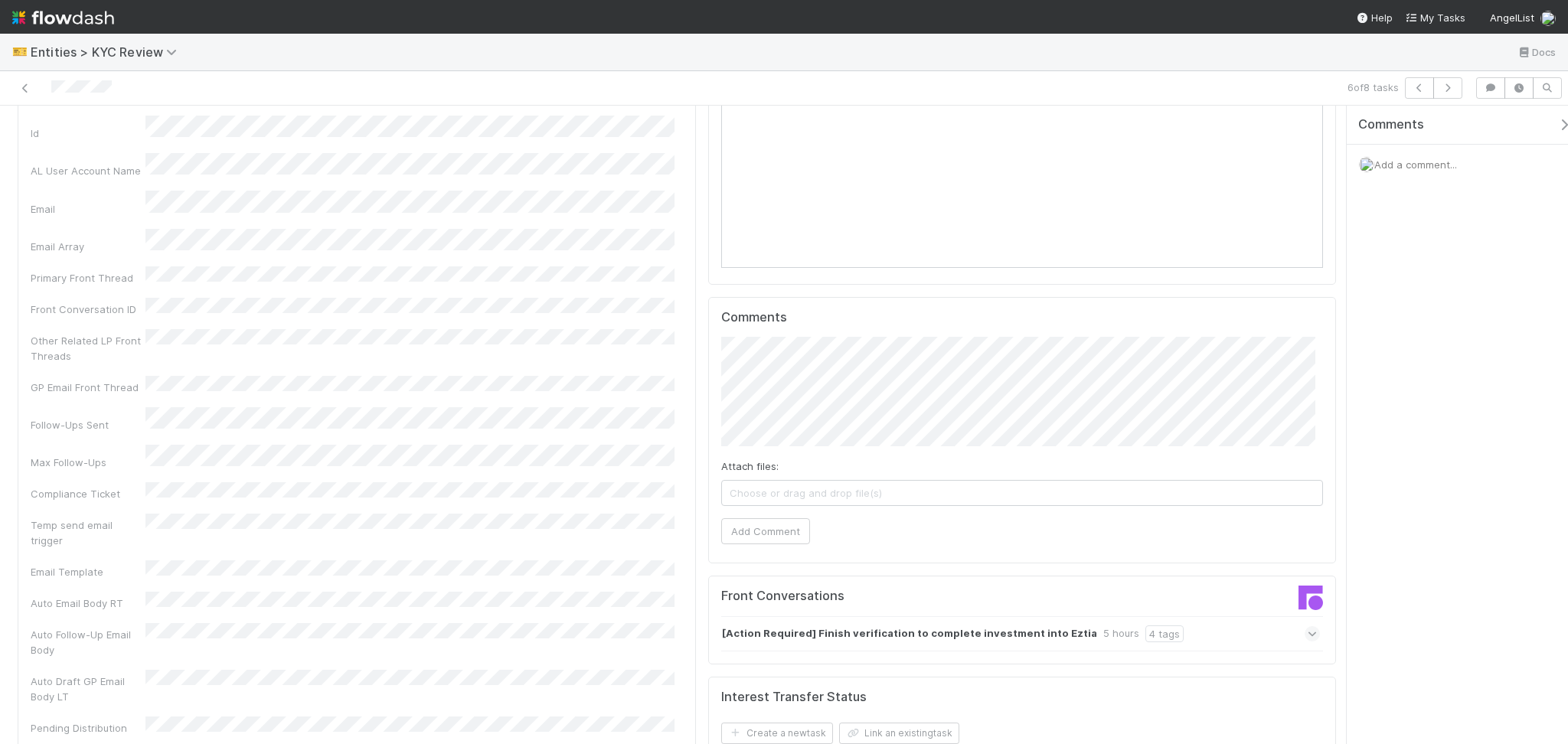
scroll to position [1224, 0]
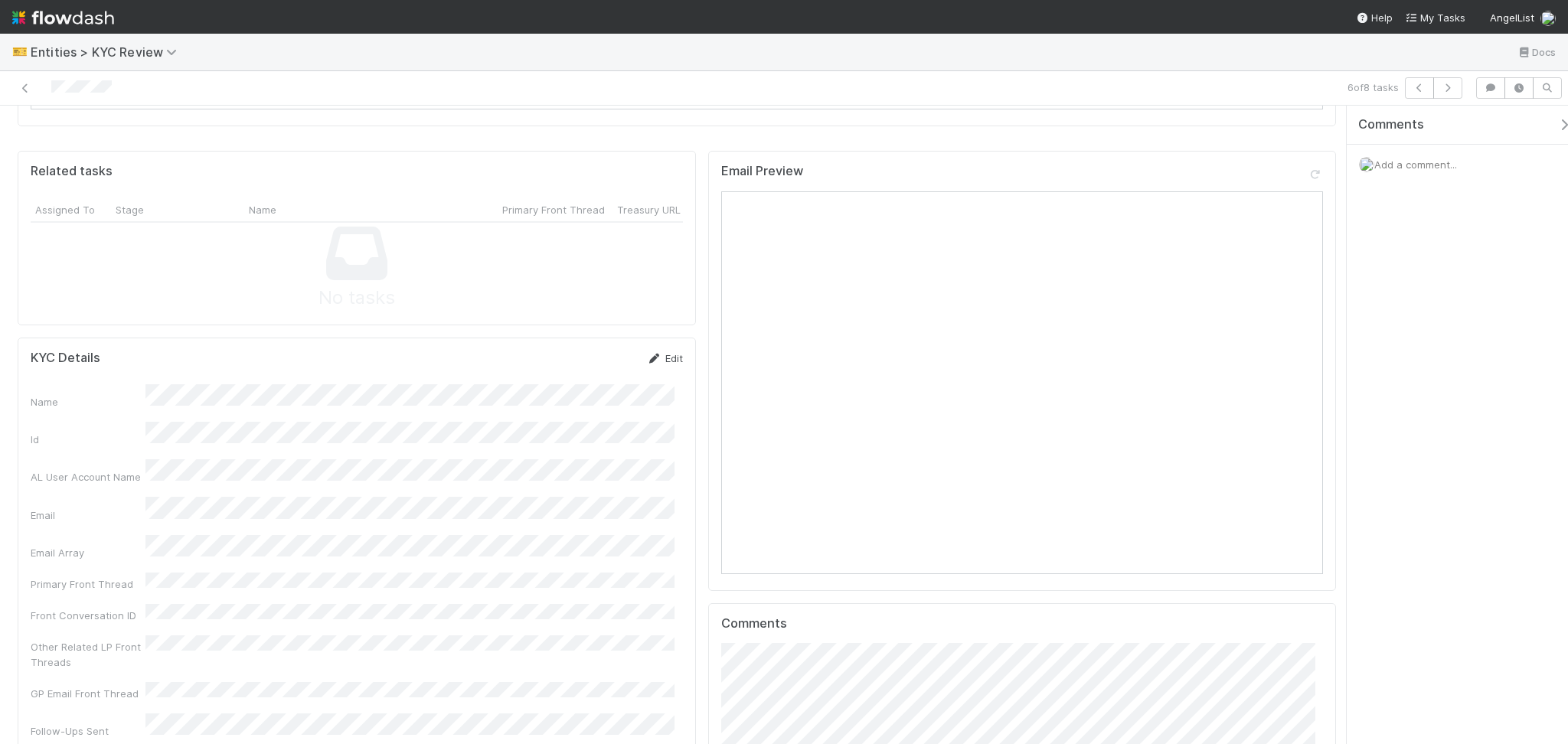
click at [668, 352] on link "Edit" at bounding box center [664, 357] width 36 height 12
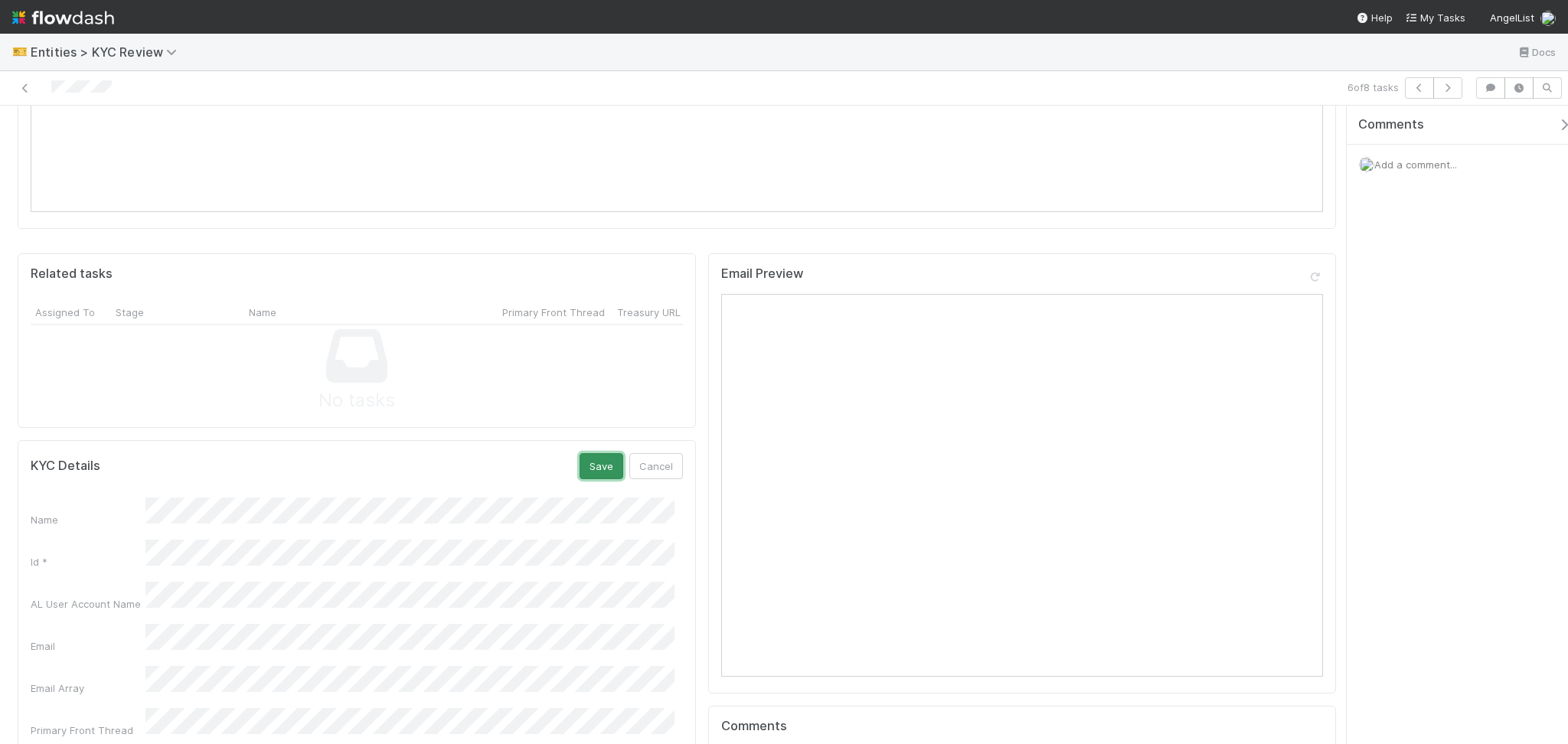
click at [594, 453] on button "Save" at bounding box center [601, 466] width 44 height 26
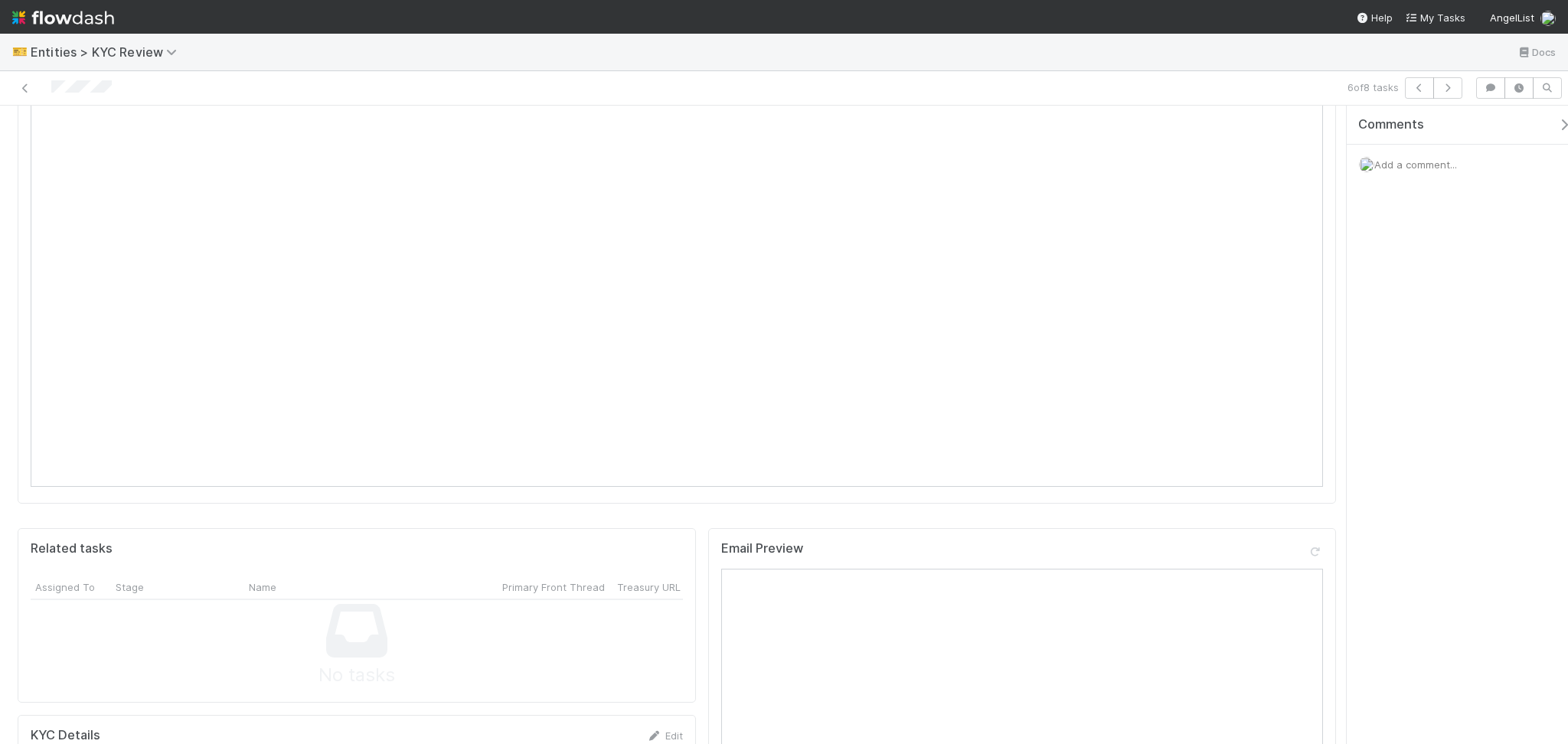
scroll to position [714, 0]
click at [1448, 79] on button "button" at bounding box center [1448, 88] width 29 height 22
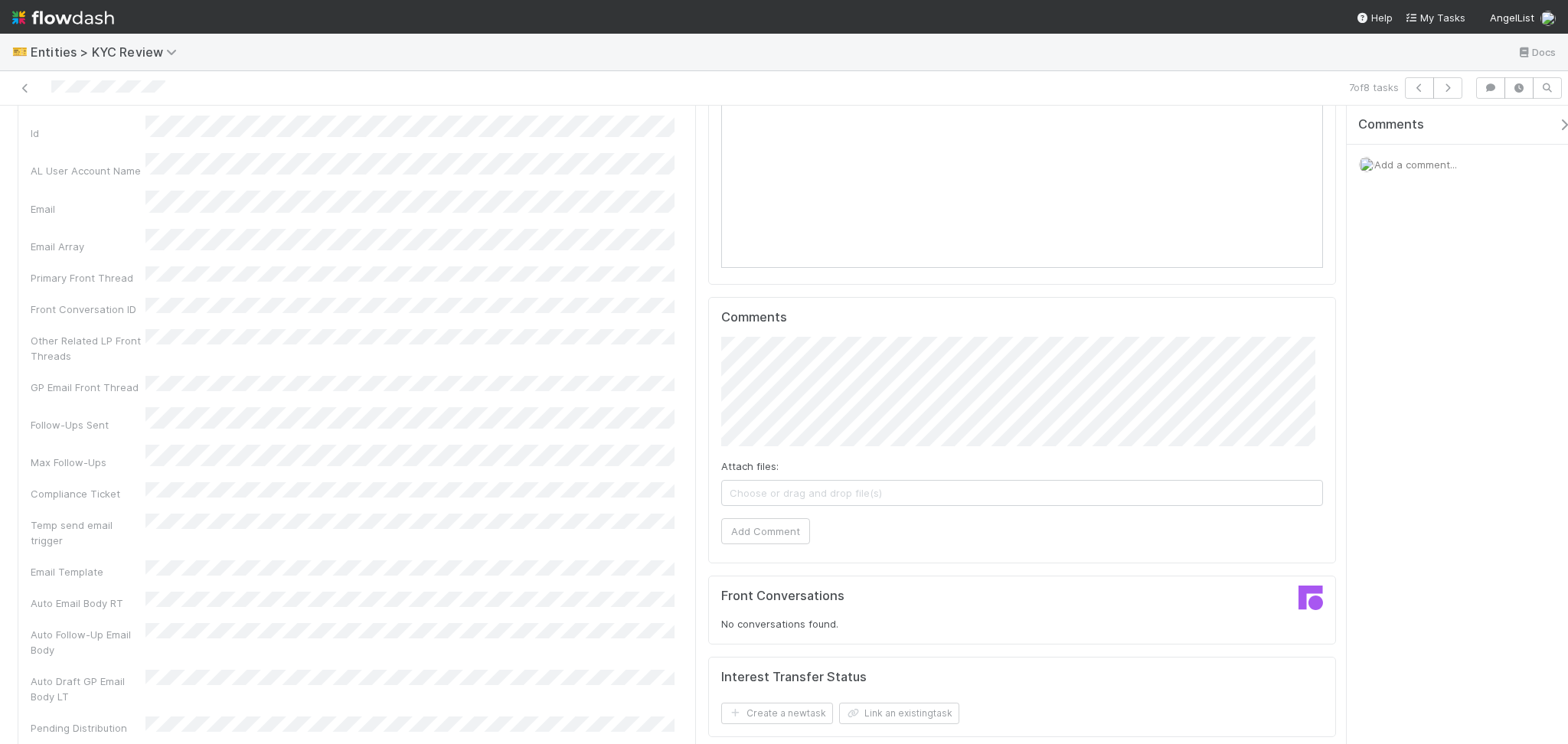
scroll to position [1327, 0]
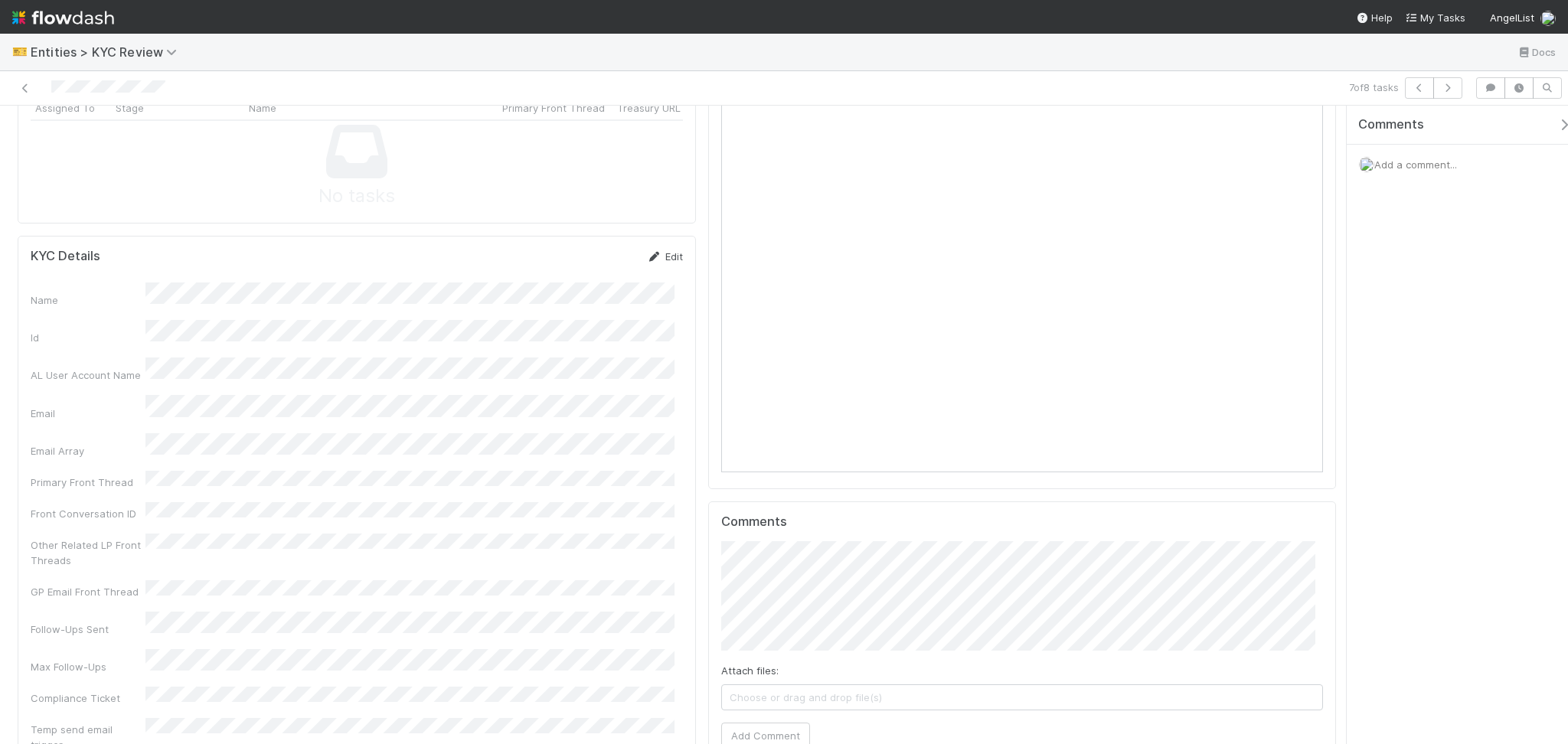
click at [660, 250] on link "Edit" at bounding box center [664, 255] width 36 height 12
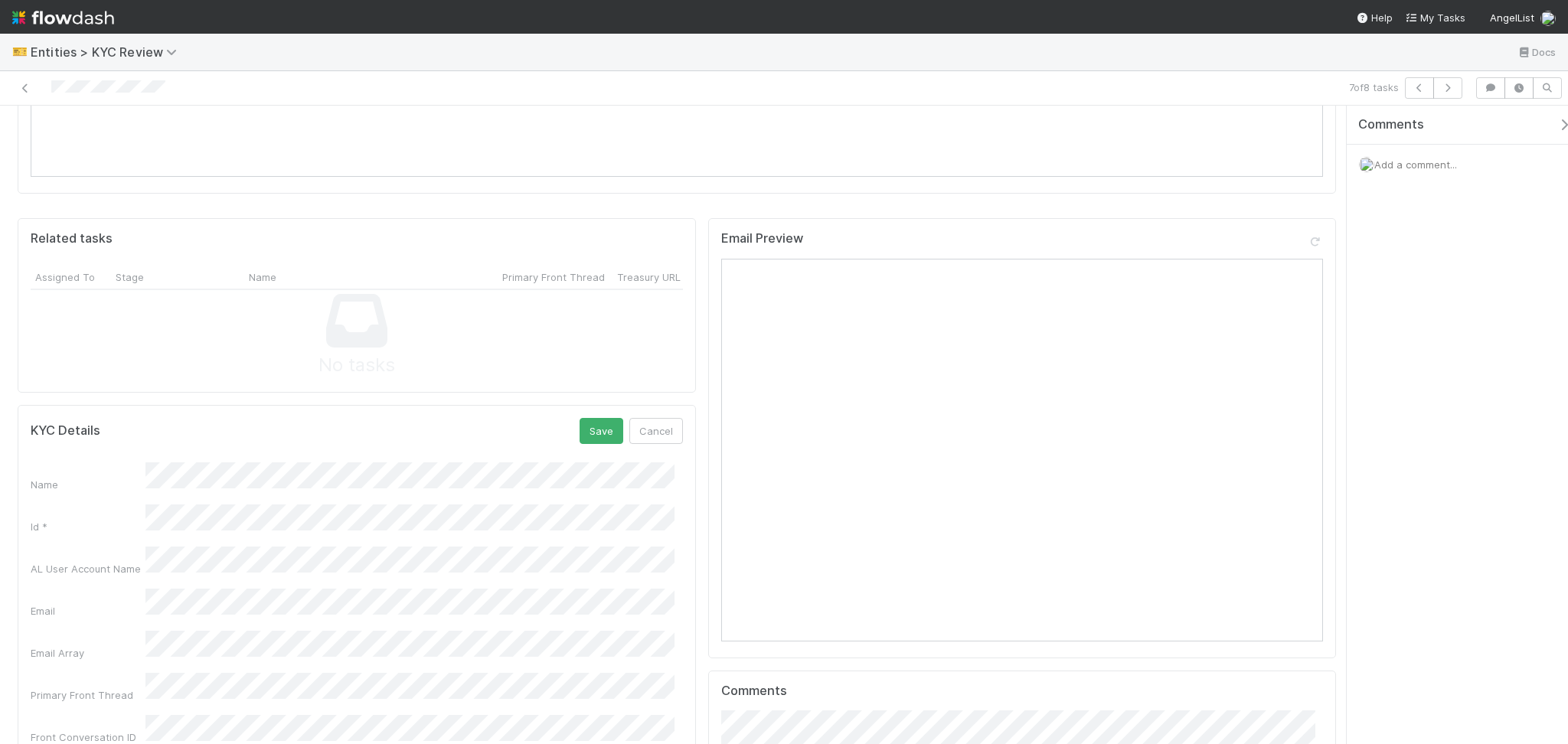
scroll to position [1020, 0]
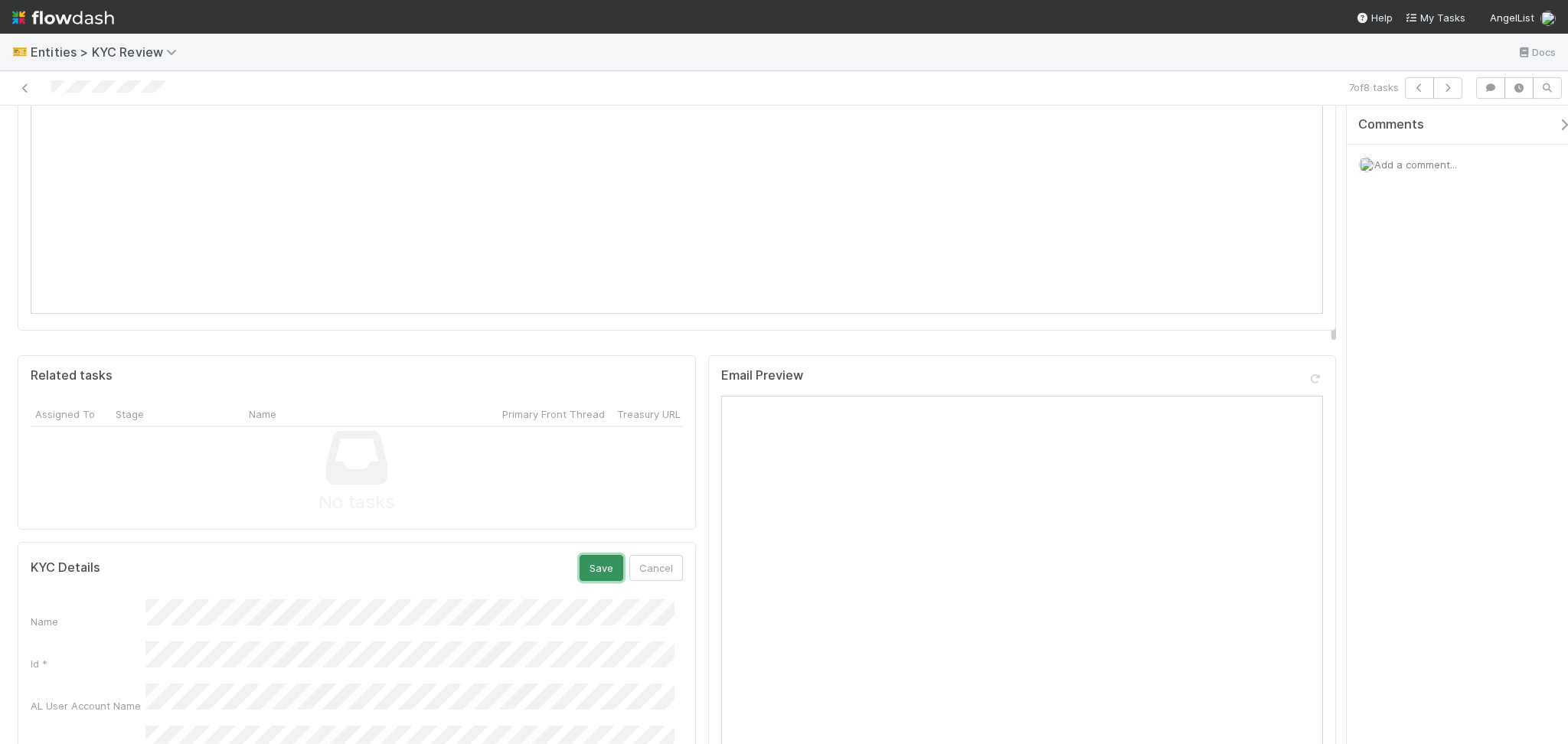
click at [595, 555] on button "Save" at bounding box center [601, 568] width 44 height 26
click at [1456, 90] on button "button" at bounding box center [1448, 88] width 29 height 22
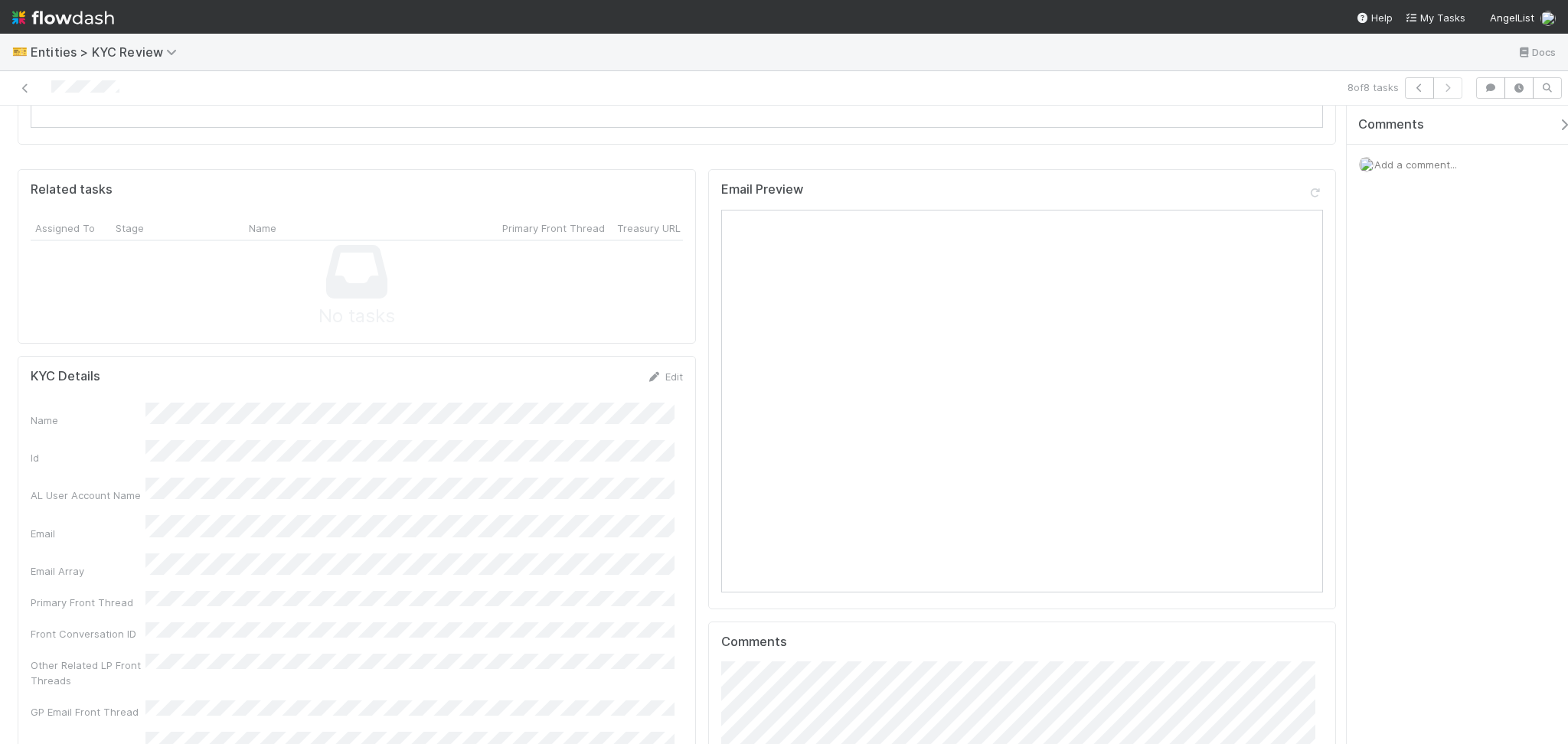
scroll to position [1327, 0]
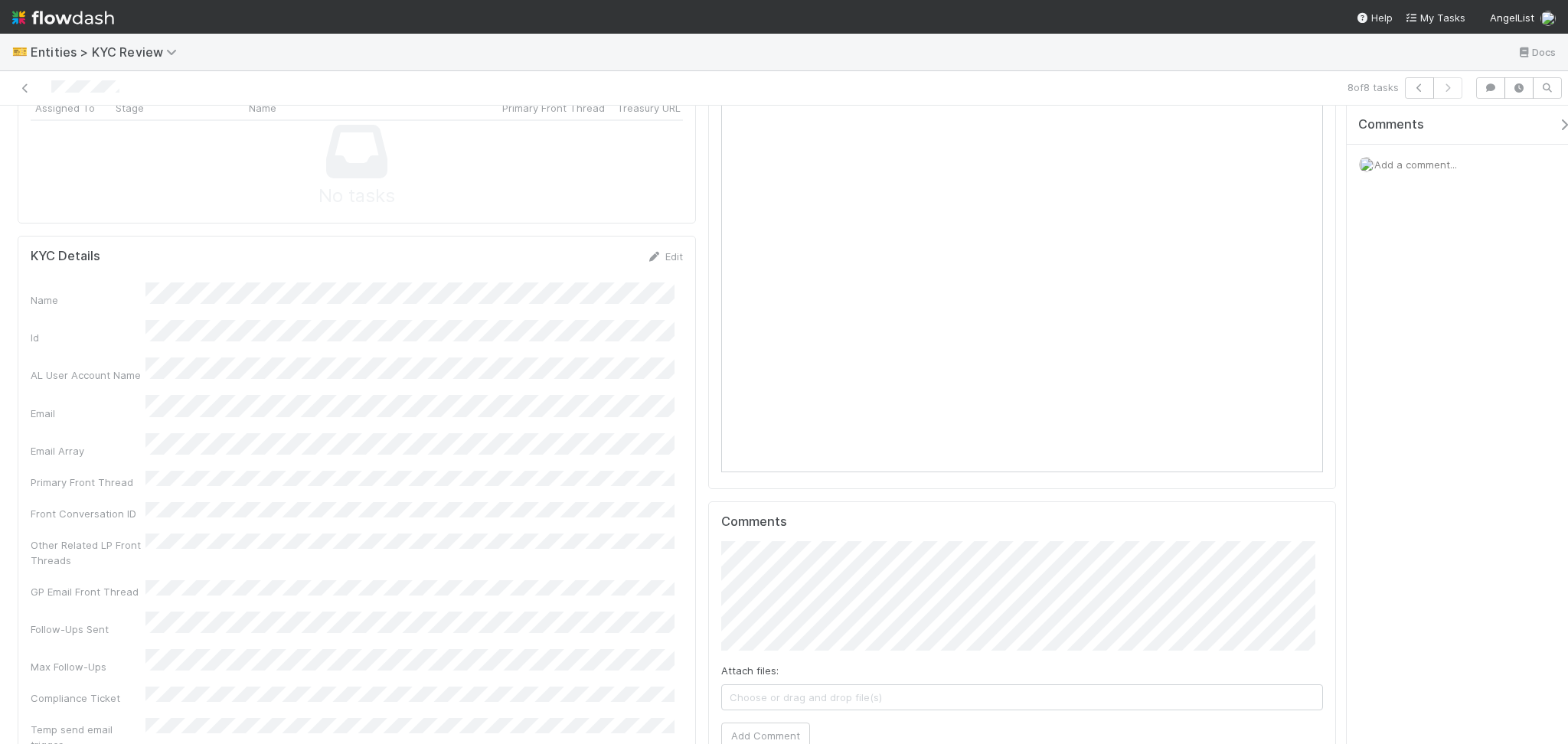
click at [657, 250] on link "Edit" at bounding box center [664, 255] width 36 height 12
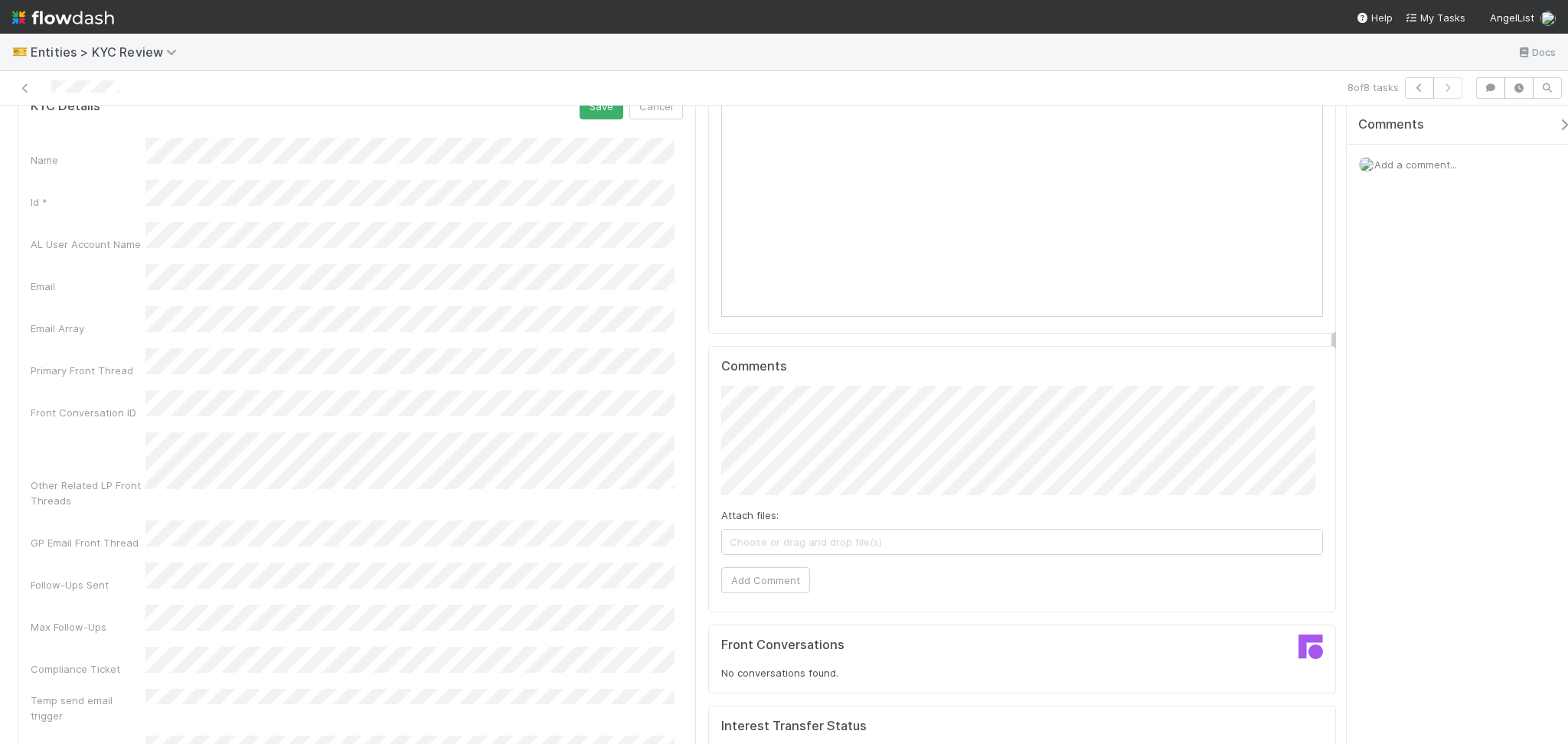
scroll to position [1224, 0]
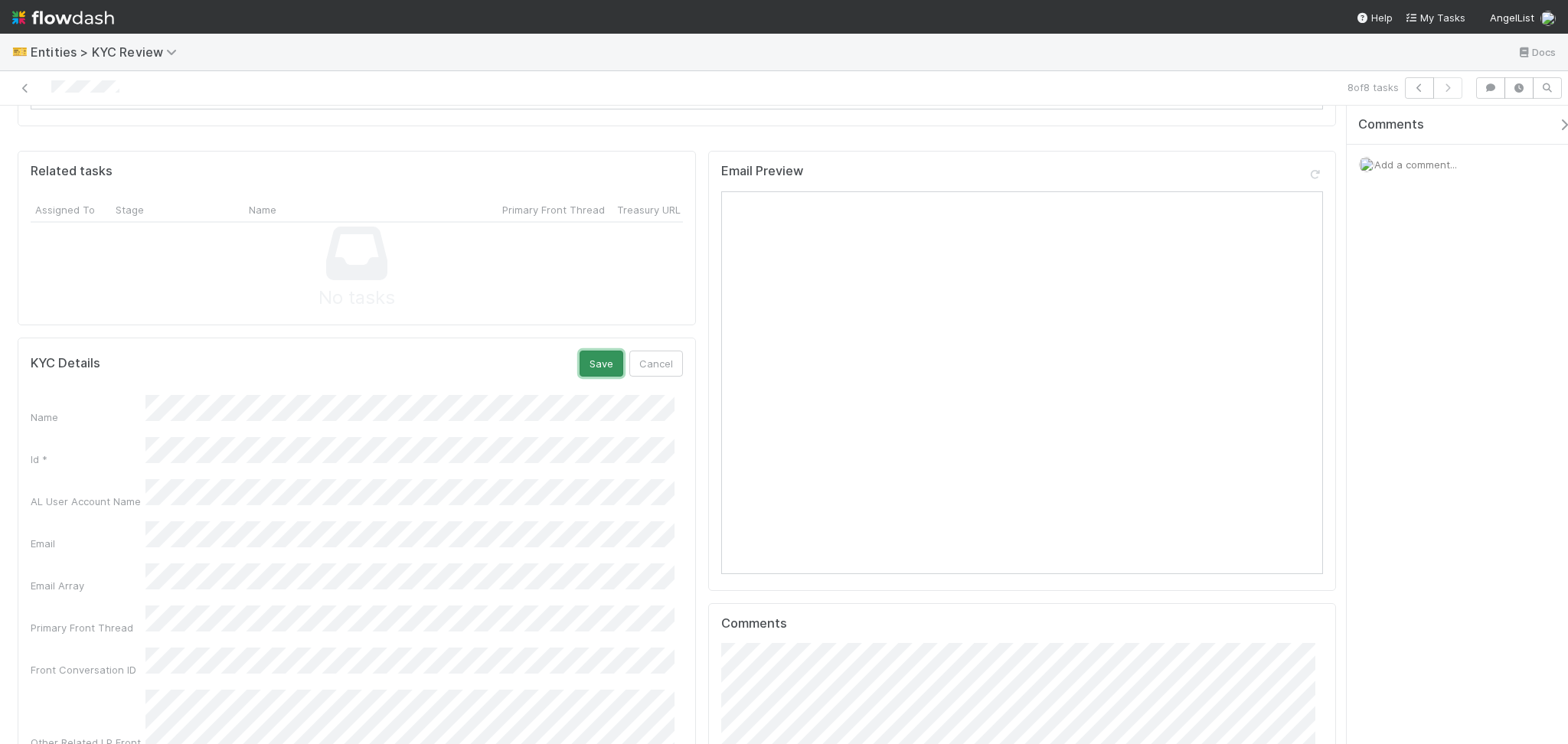
click at [579, 350] on button "Save" at bounding box center [601, 363] width 44 height 26
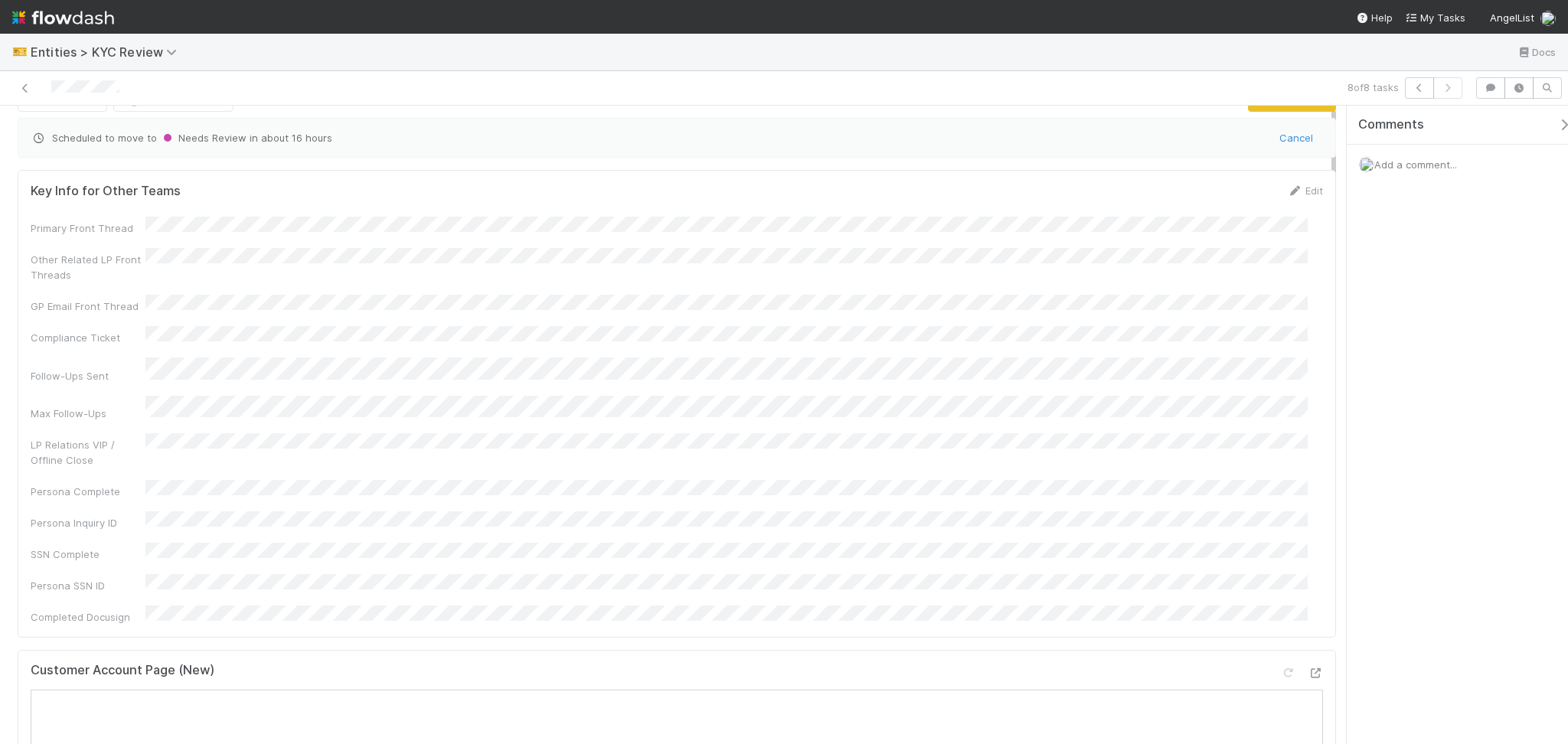
scroll to position [0, 0]
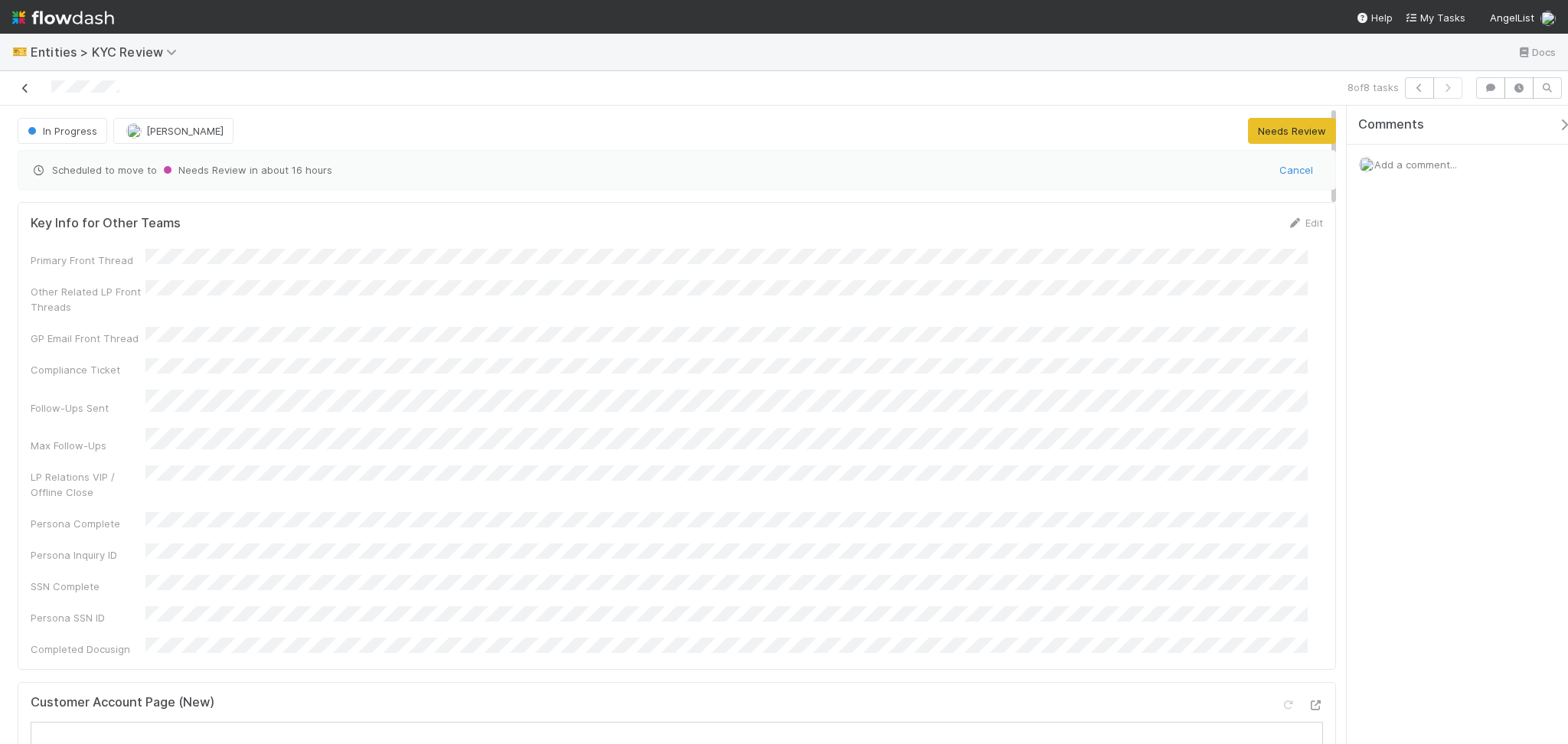
click at [26, 88] on icon at bounding box center [25, 88] width 16 height 10
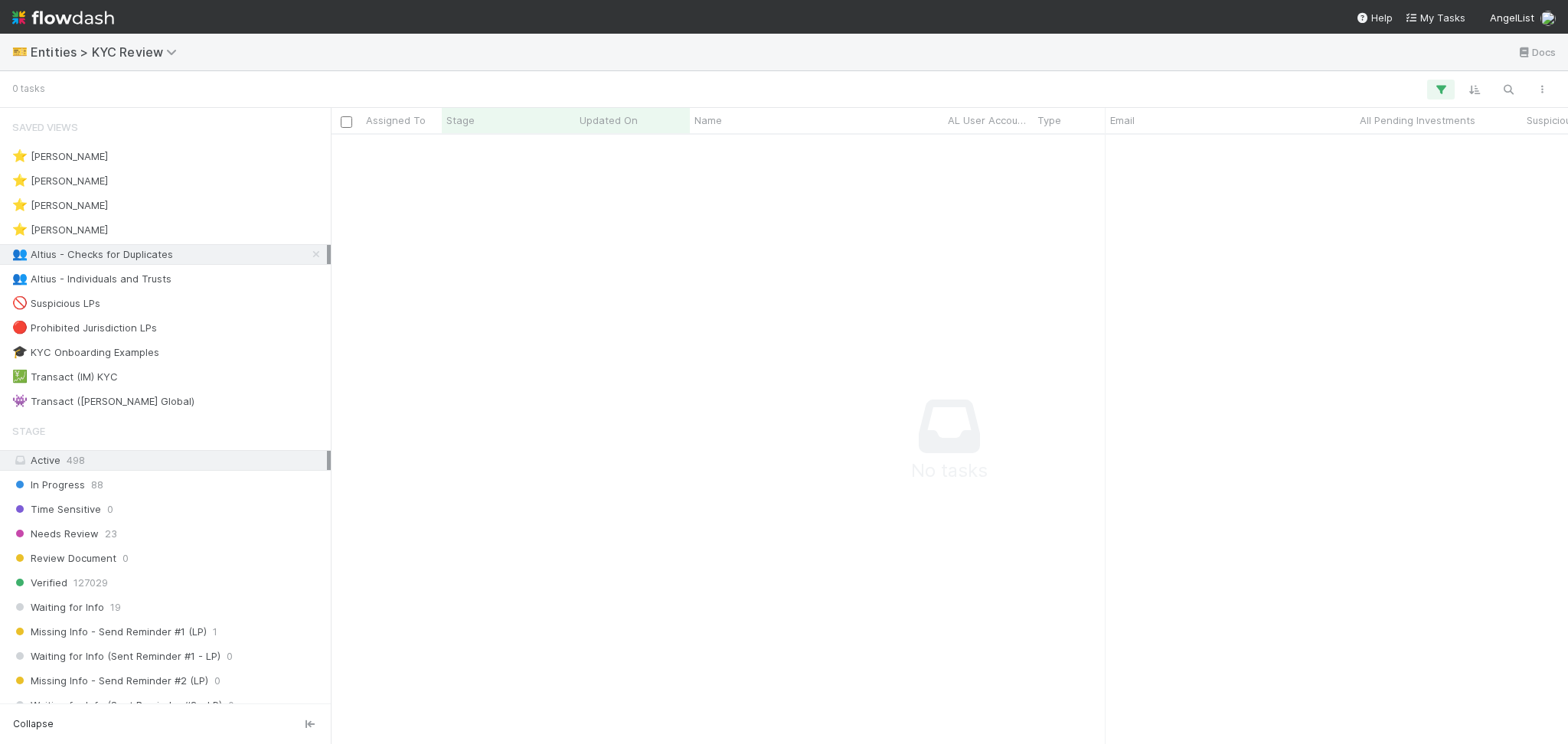
scroll to position [16, 16]
click at [226, 279] on div "👥 Altius - Individuals and Trusts 19" at bounding box center [169, 278] width 315 height 19
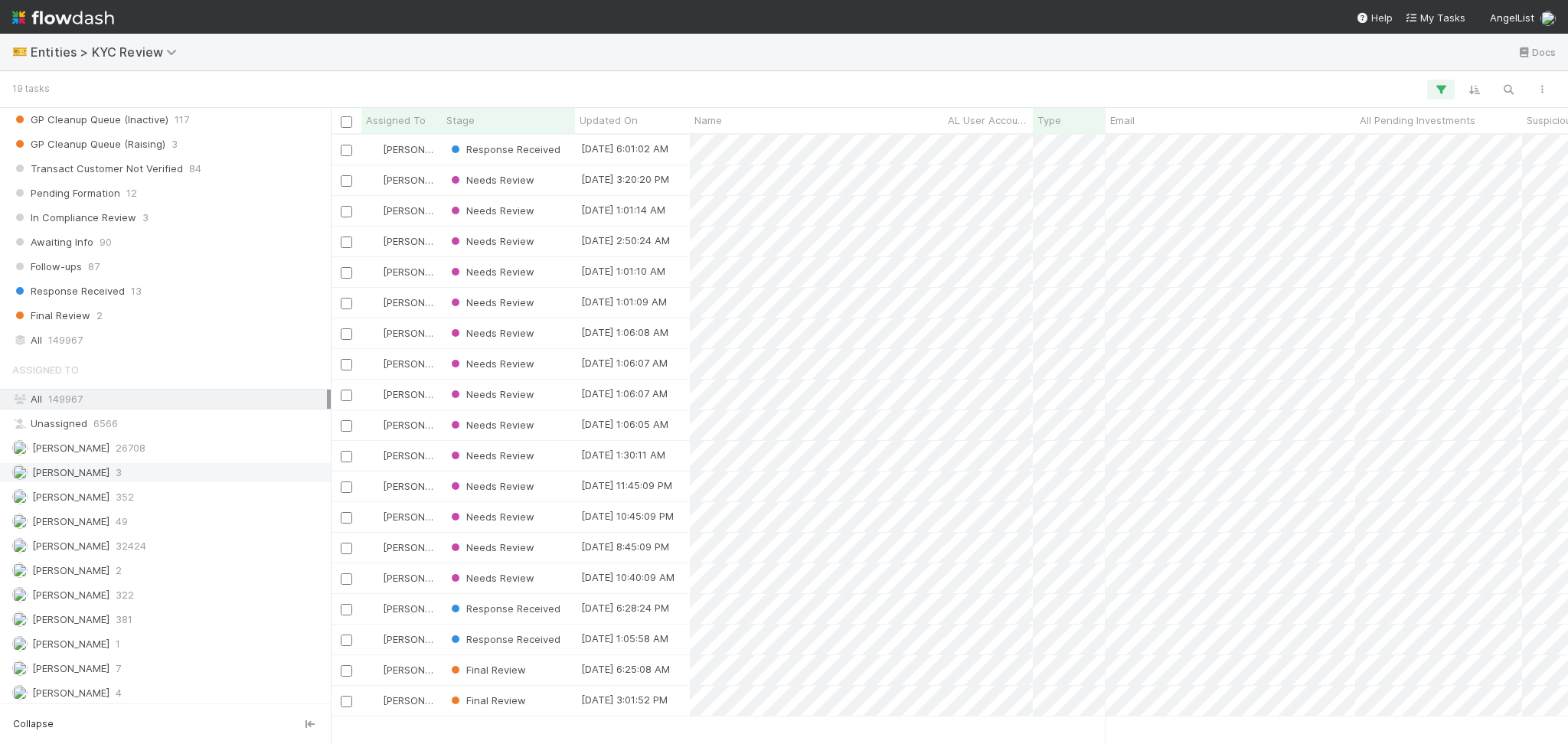
scroll to position [1121, 0]
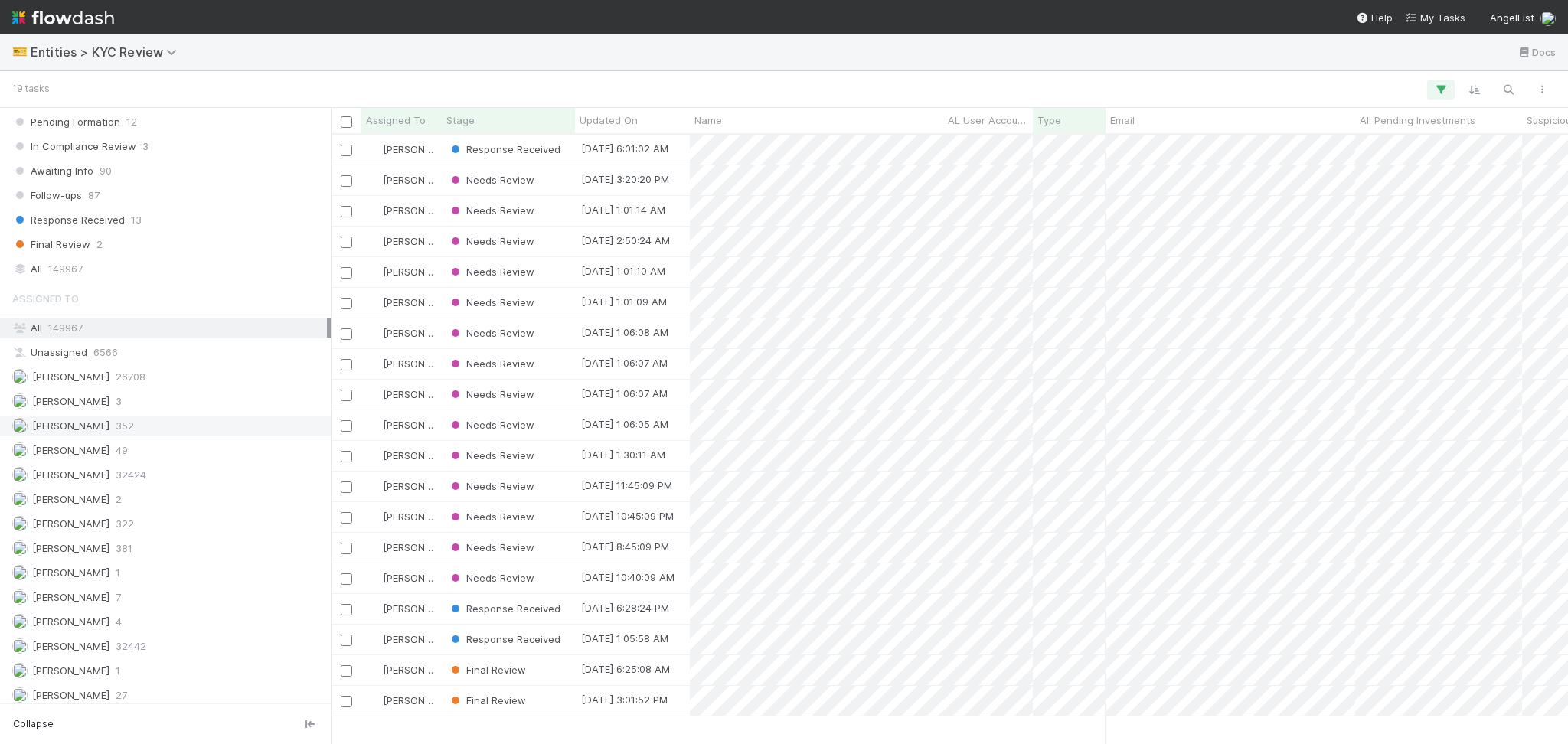
click at [212, 432] on div "Febbie Cervantes 352" at bounding box center [169, 426] width 315 height 19
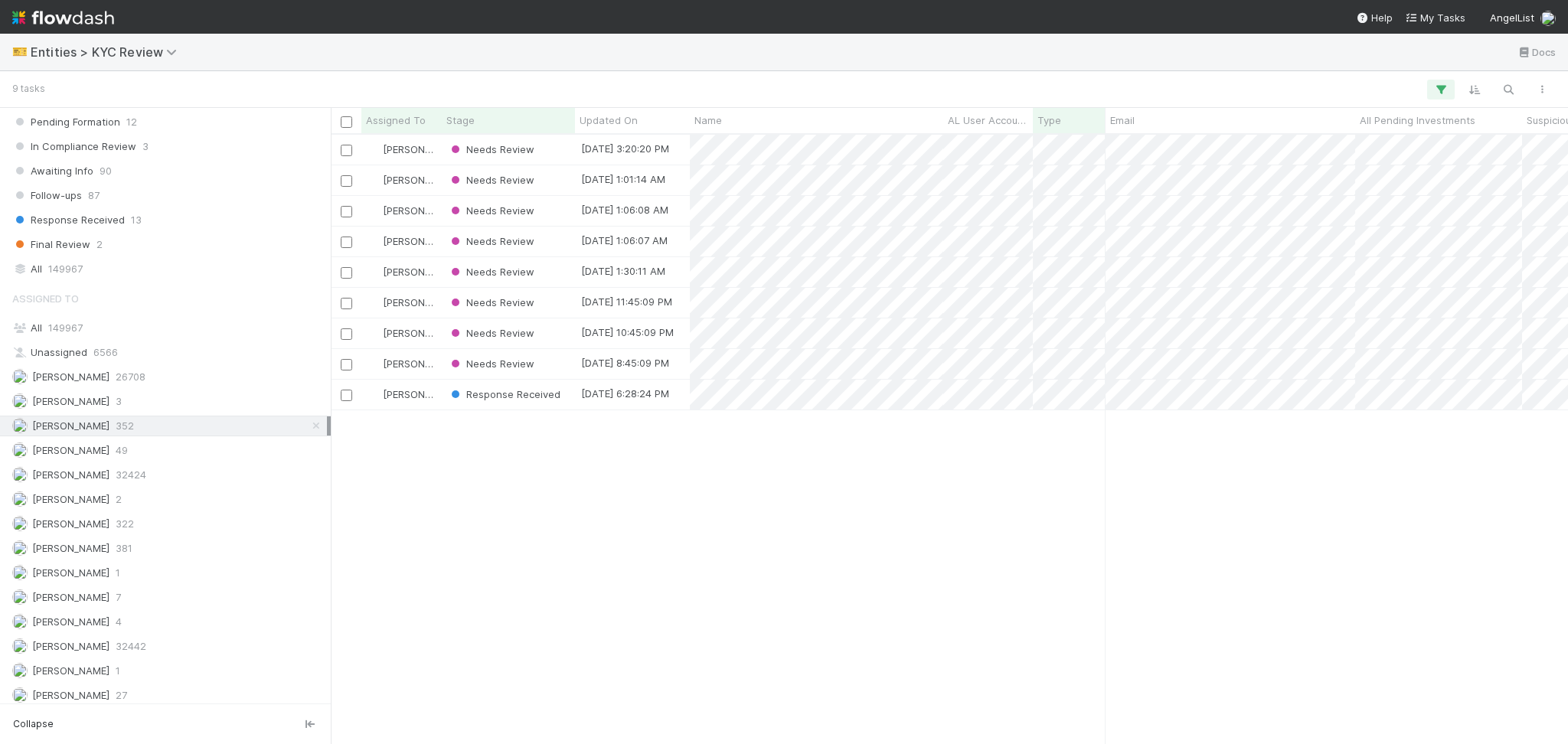
scroll to position [593, 1221]
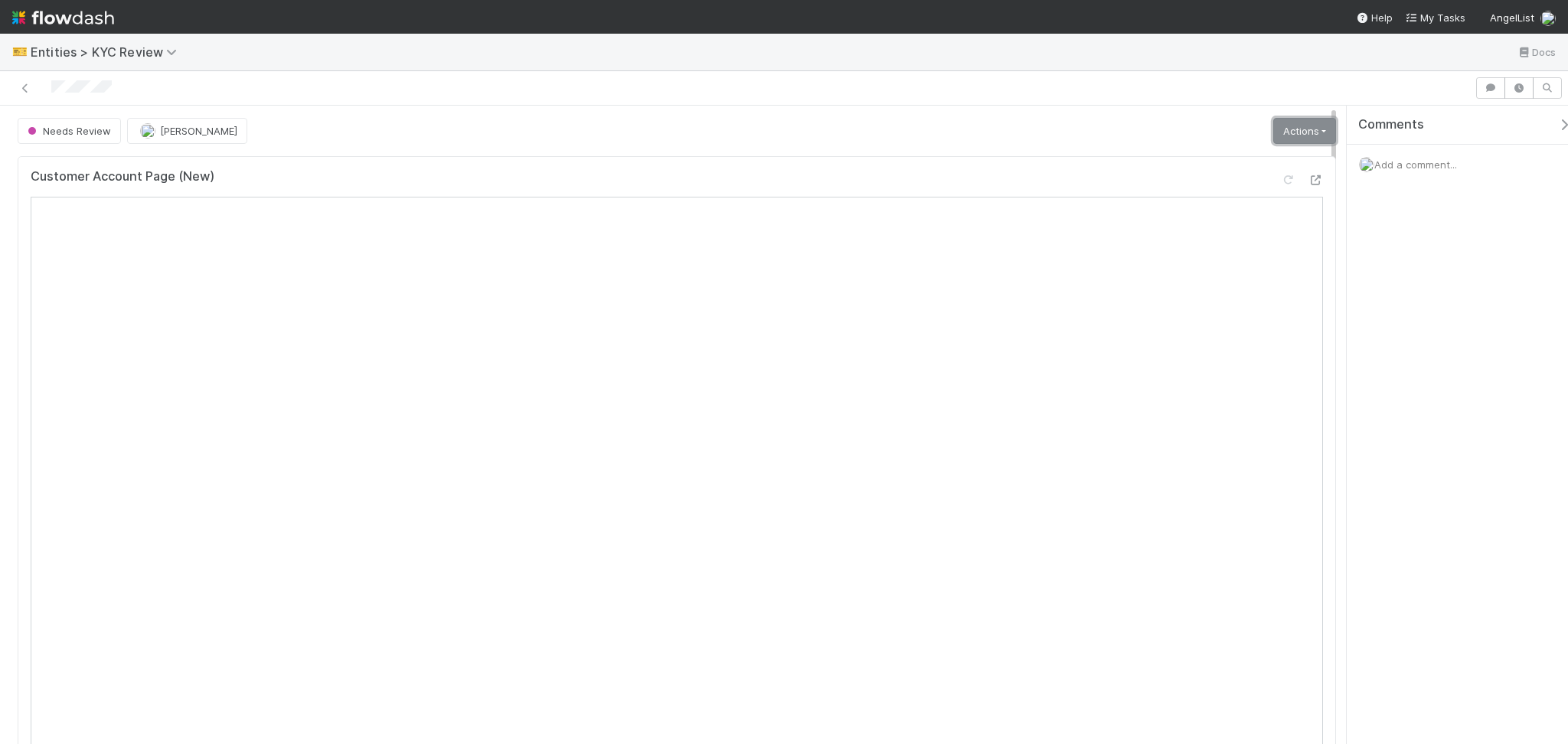
click at [1296, 136] on link "Actions" at bounding box center [1304, 130] width 63 height 26
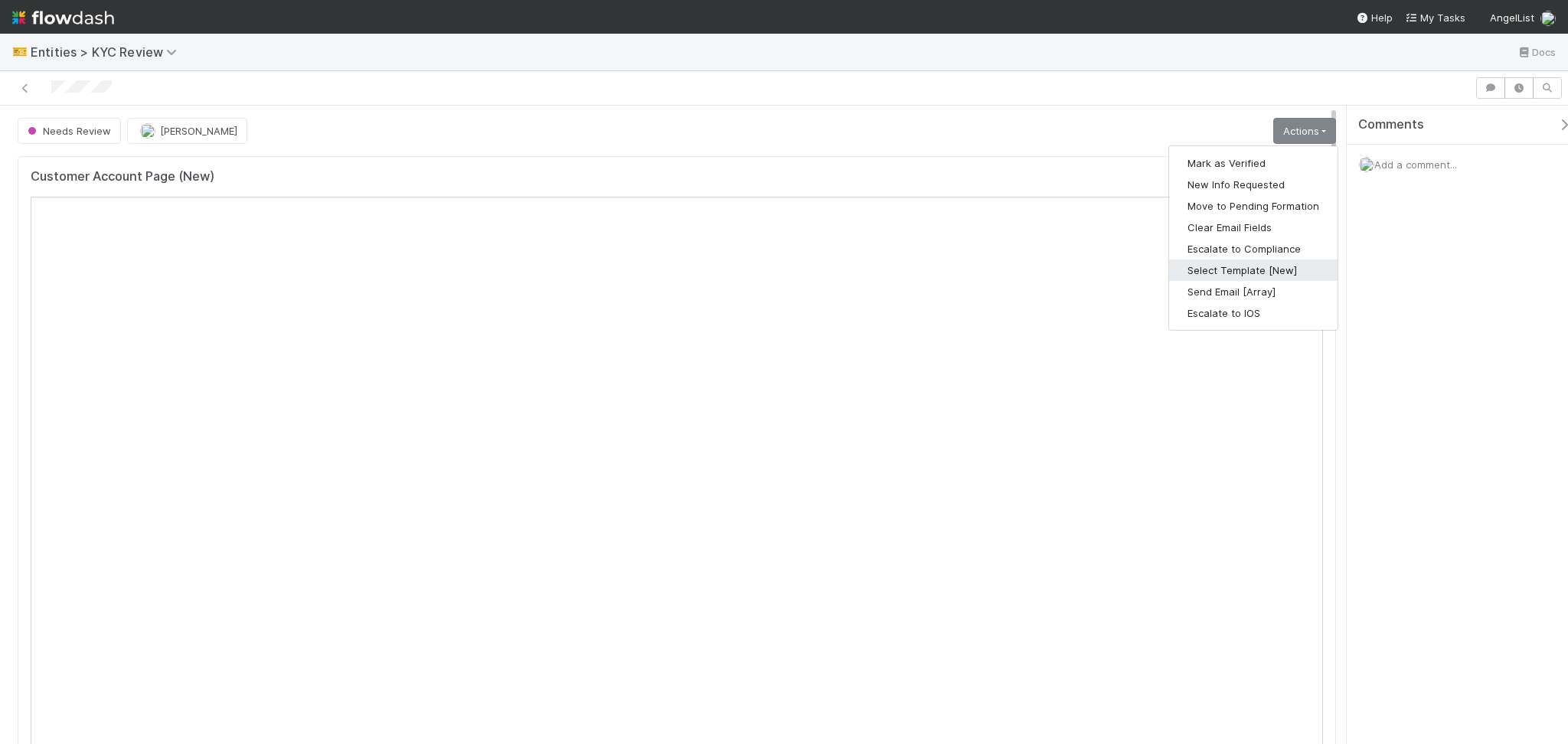
click at [1232, 272] on button "Select Template [New]" at bounding box center [1253, 271] width 169 height 22
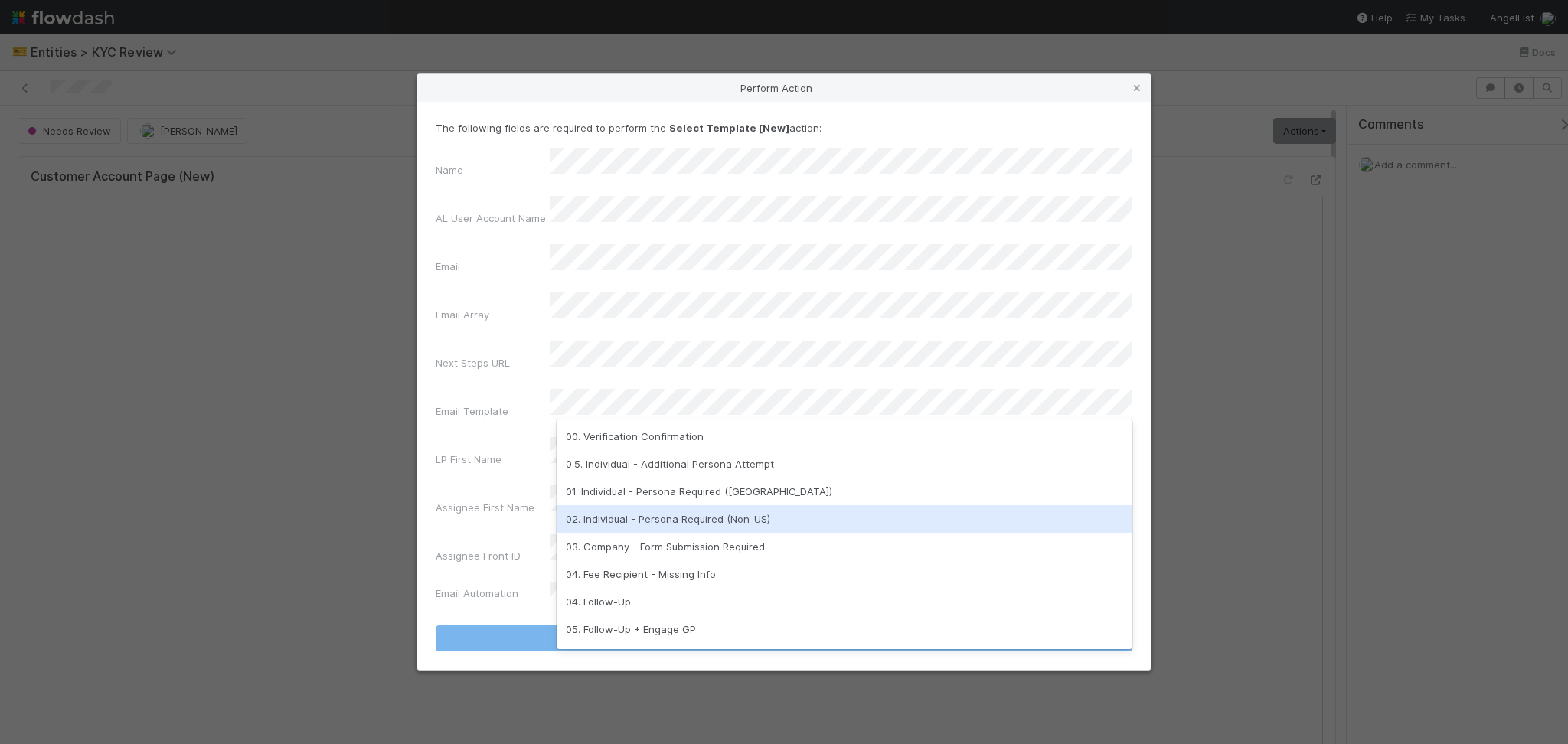
click at [736, 524] on div "02. Individual - Persona Required (Non-US)" at bounding box center [844, 519] width 576 height 27
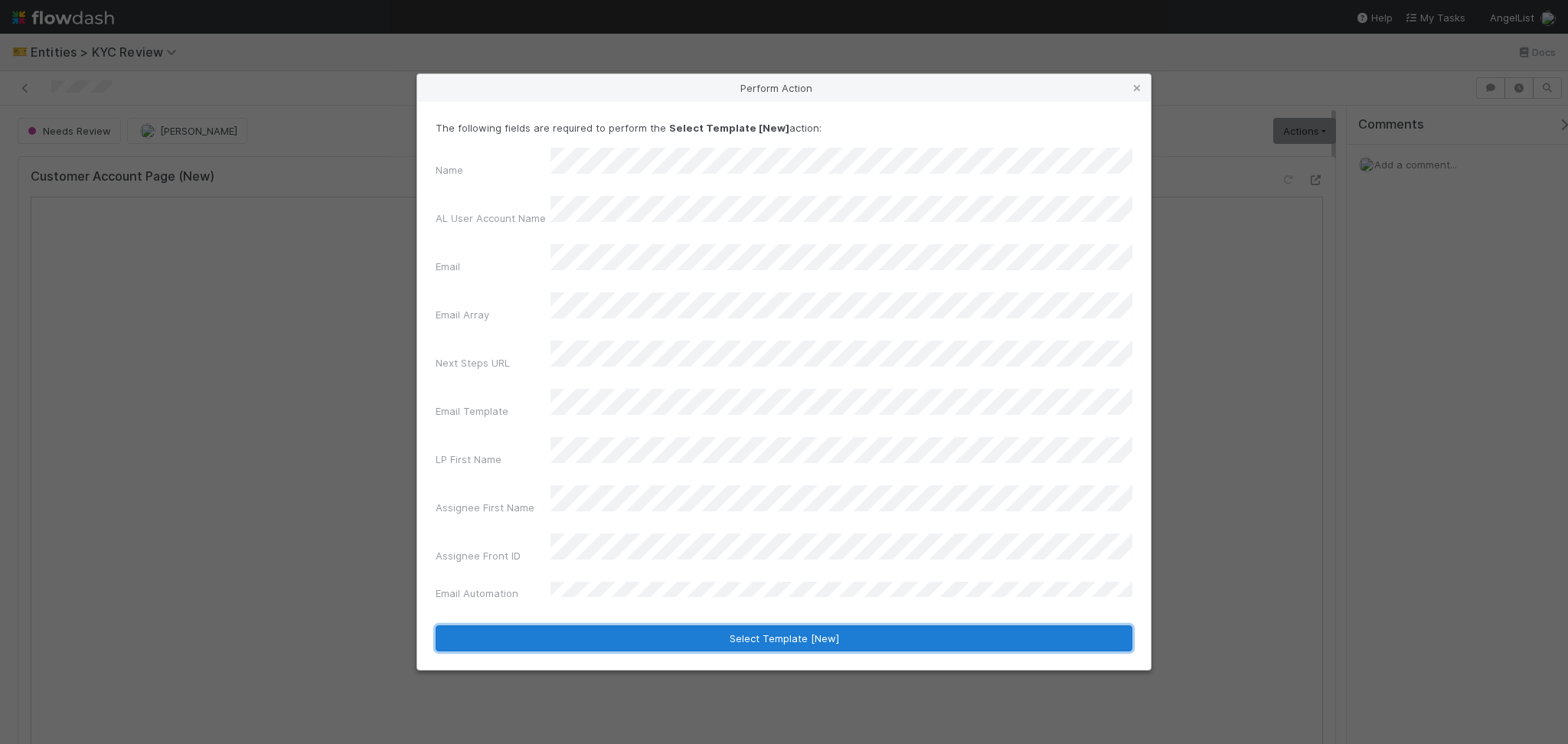
click at [739, 625] on button "Select Template [New]" at bounding box center [784, 638] width 697 height 26
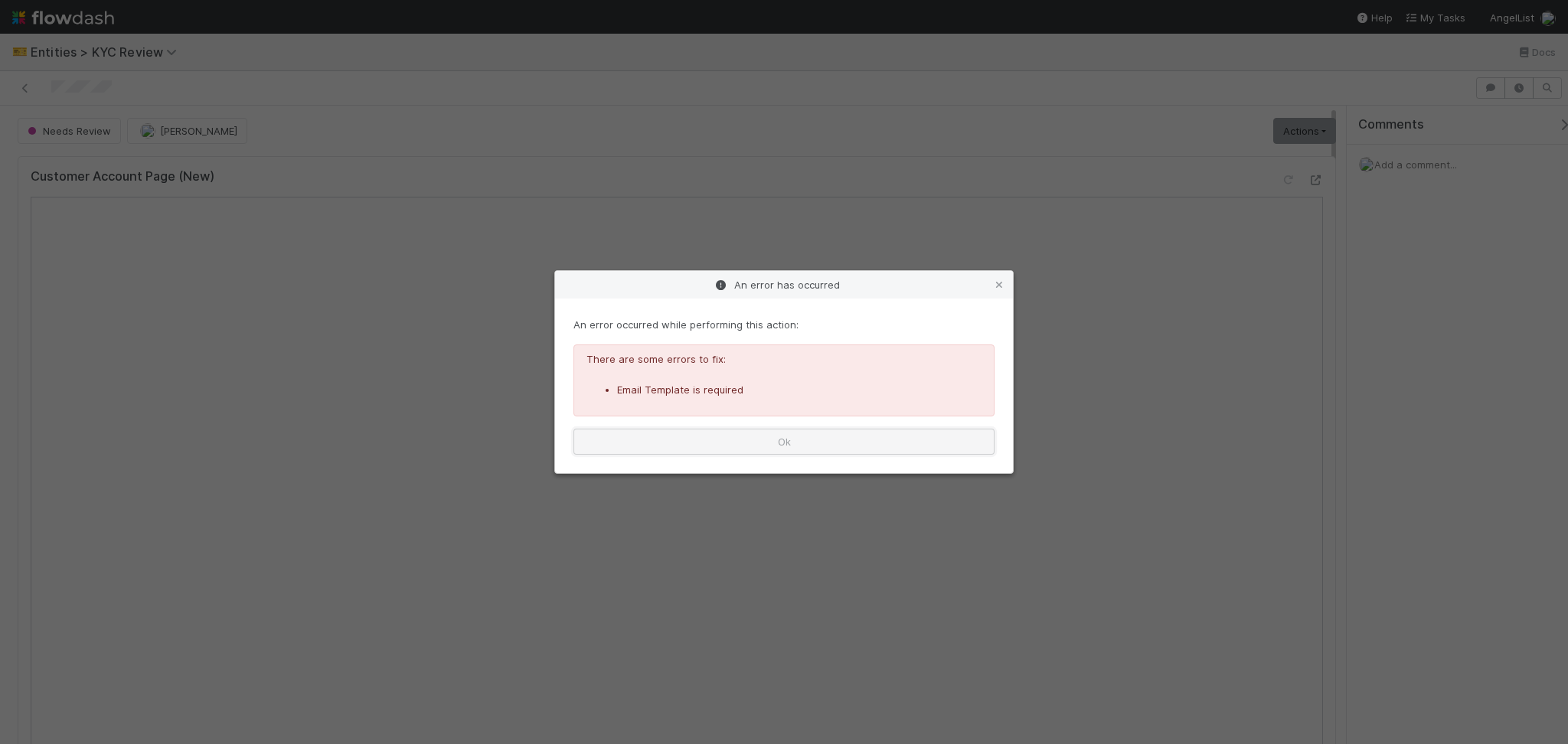
click at [794, 441] on button "Ok" at bounding box center [784, 441] width 421 height 26
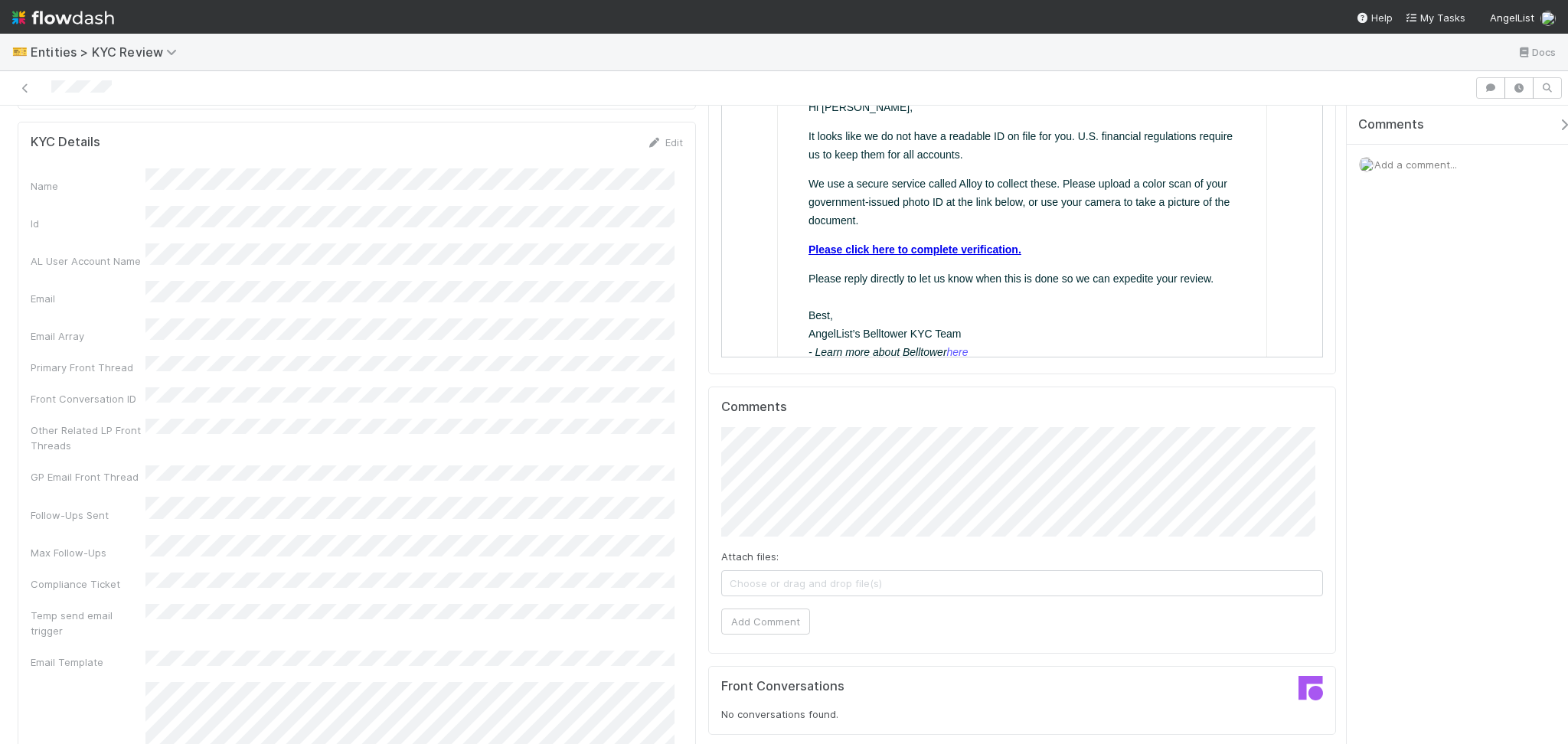
scroll to position [816, 0]
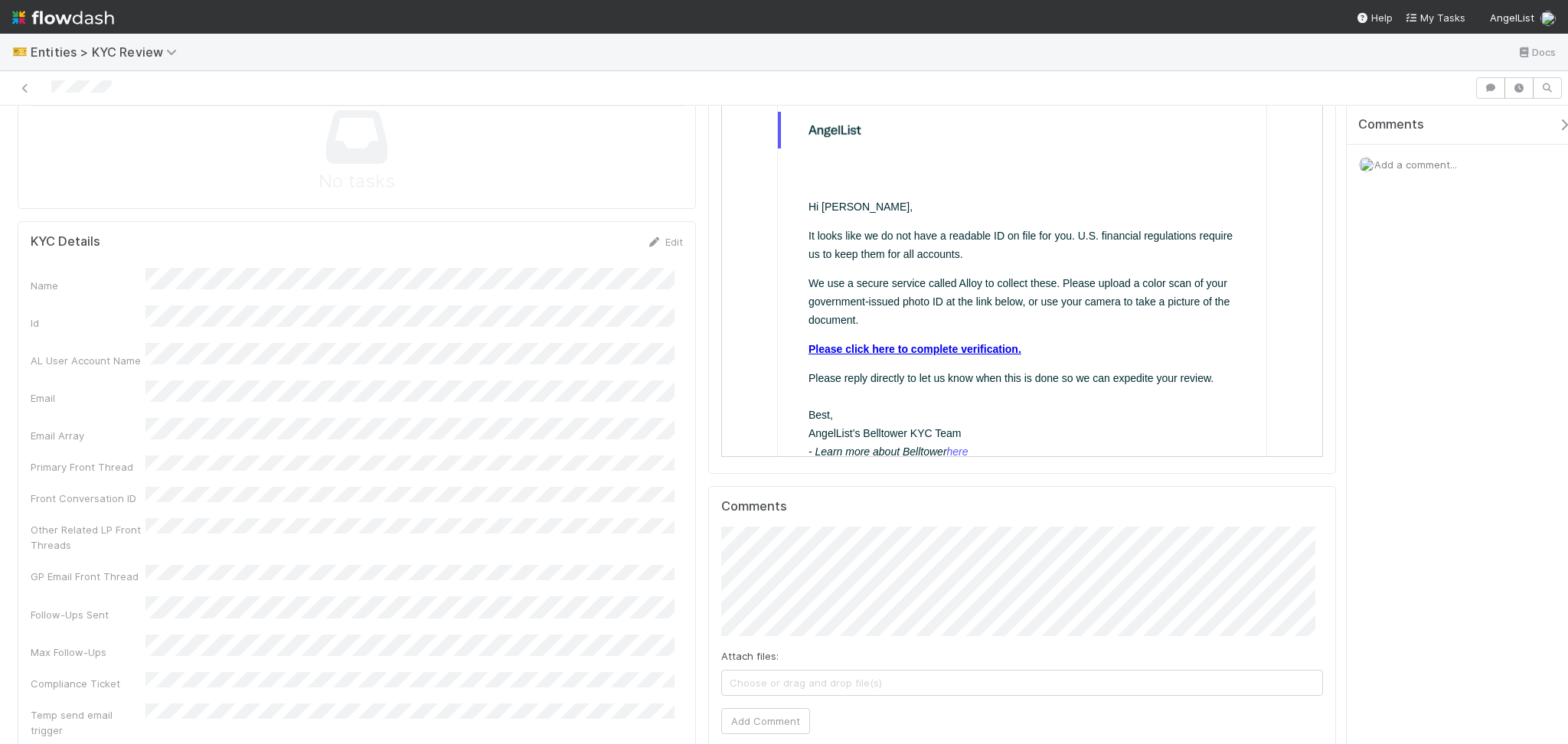
click at [915, 348] on link "Please click here to complete verification." at bounding box center [913, 347] width 213 height 12
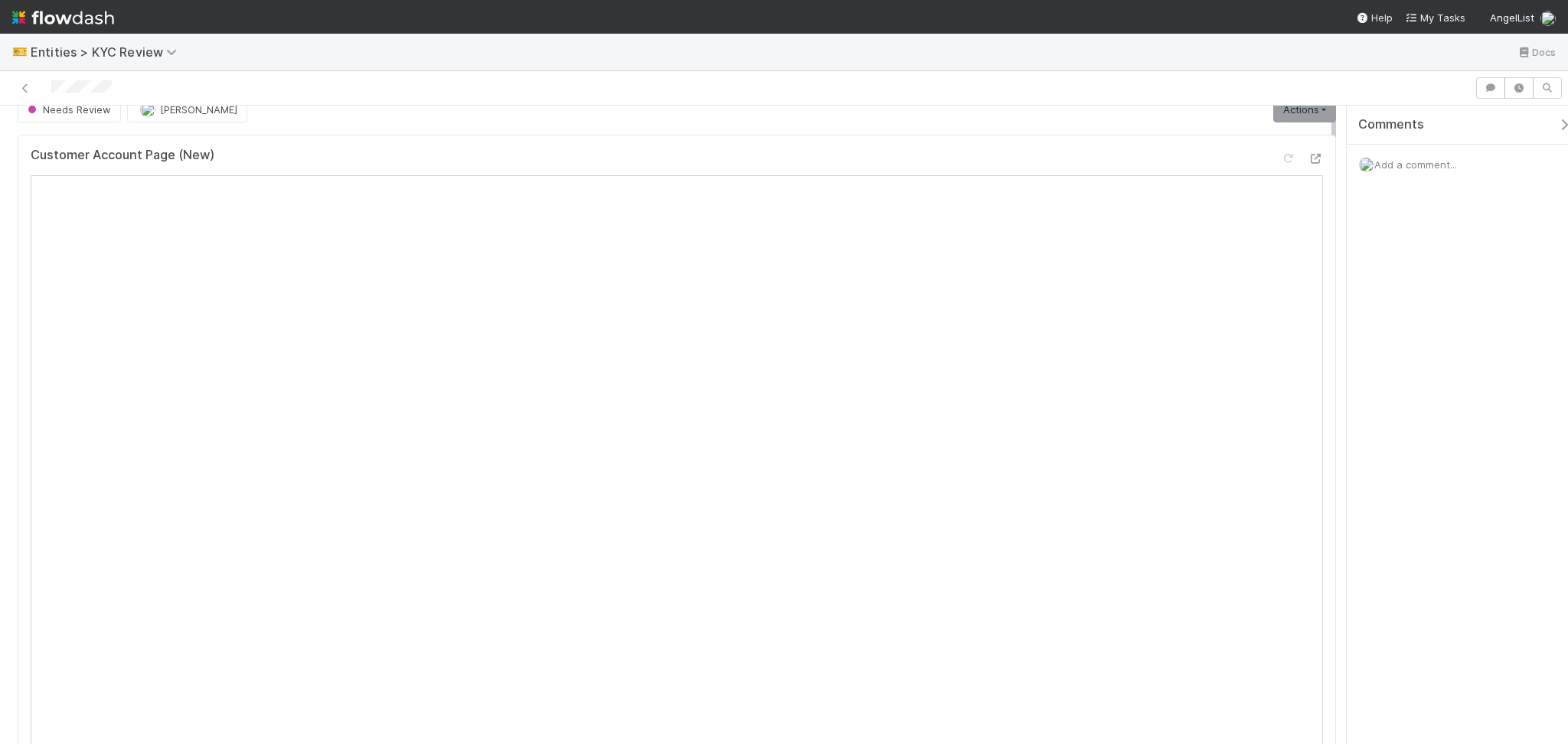
scroll to position [0, 0]
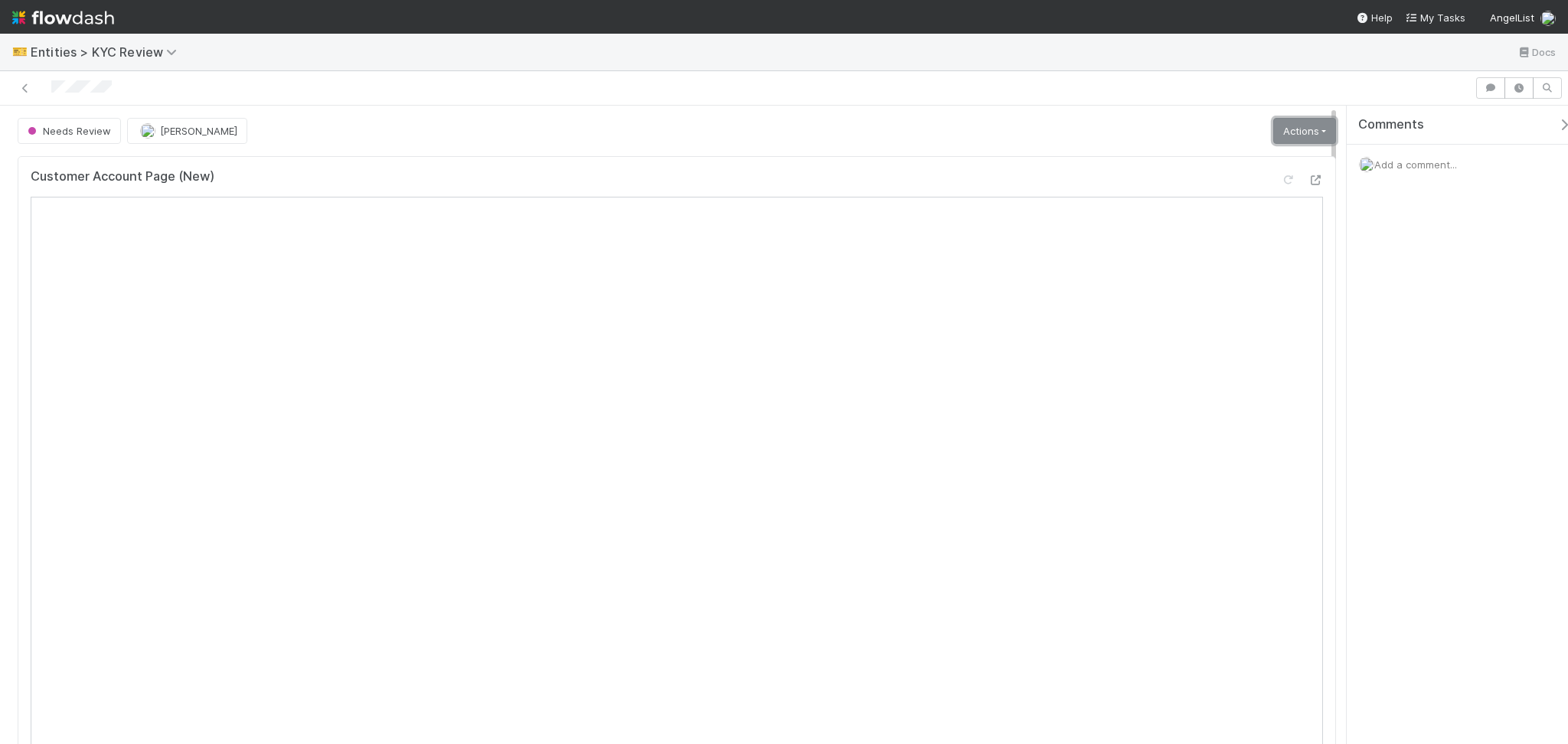
click at [1283, 137] on link "Actions" at bounding box center [1304, 130] width 63 height 26
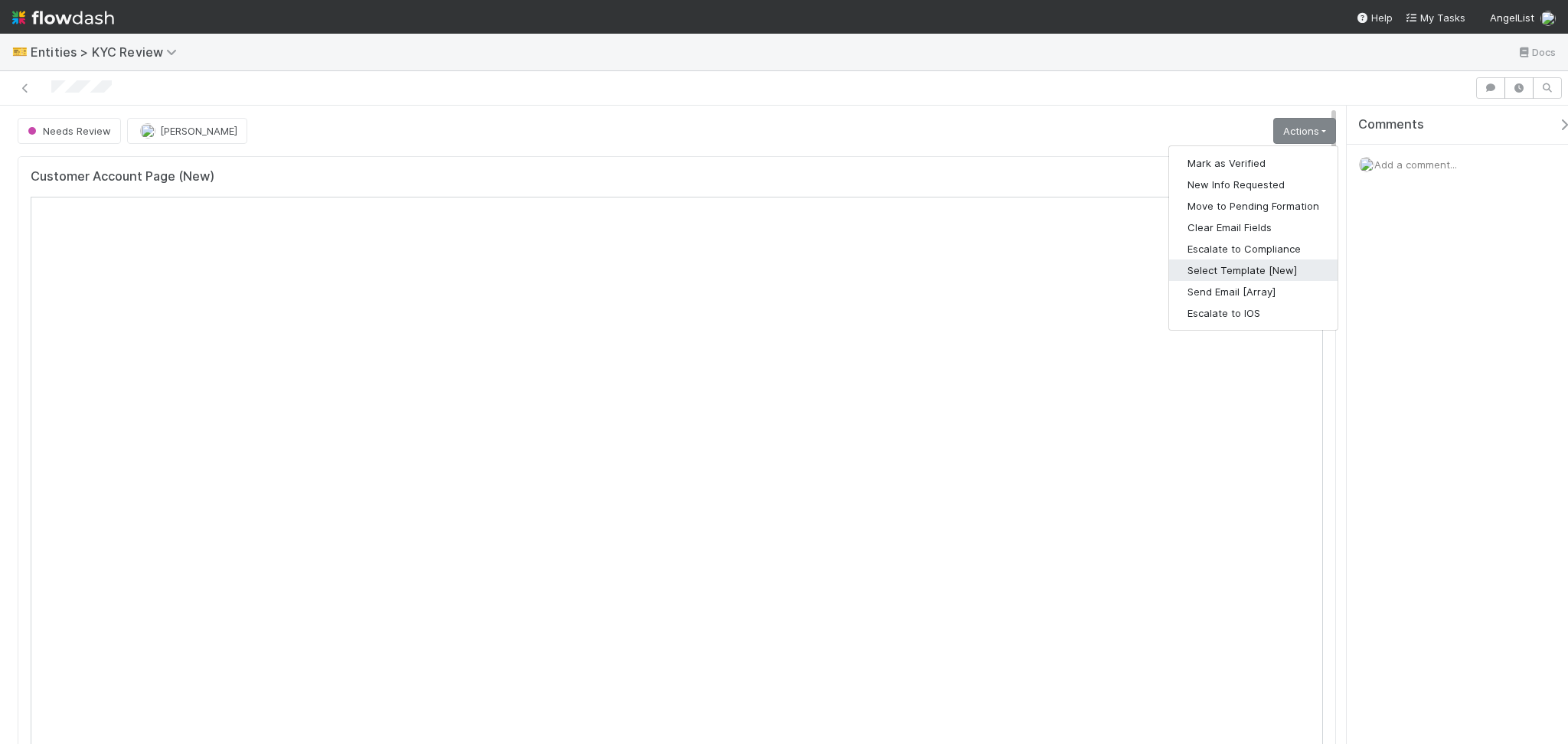
click at [1246, 271] on button "Select Template [New]" at bounding box center [1253, 271] width 169 height 22
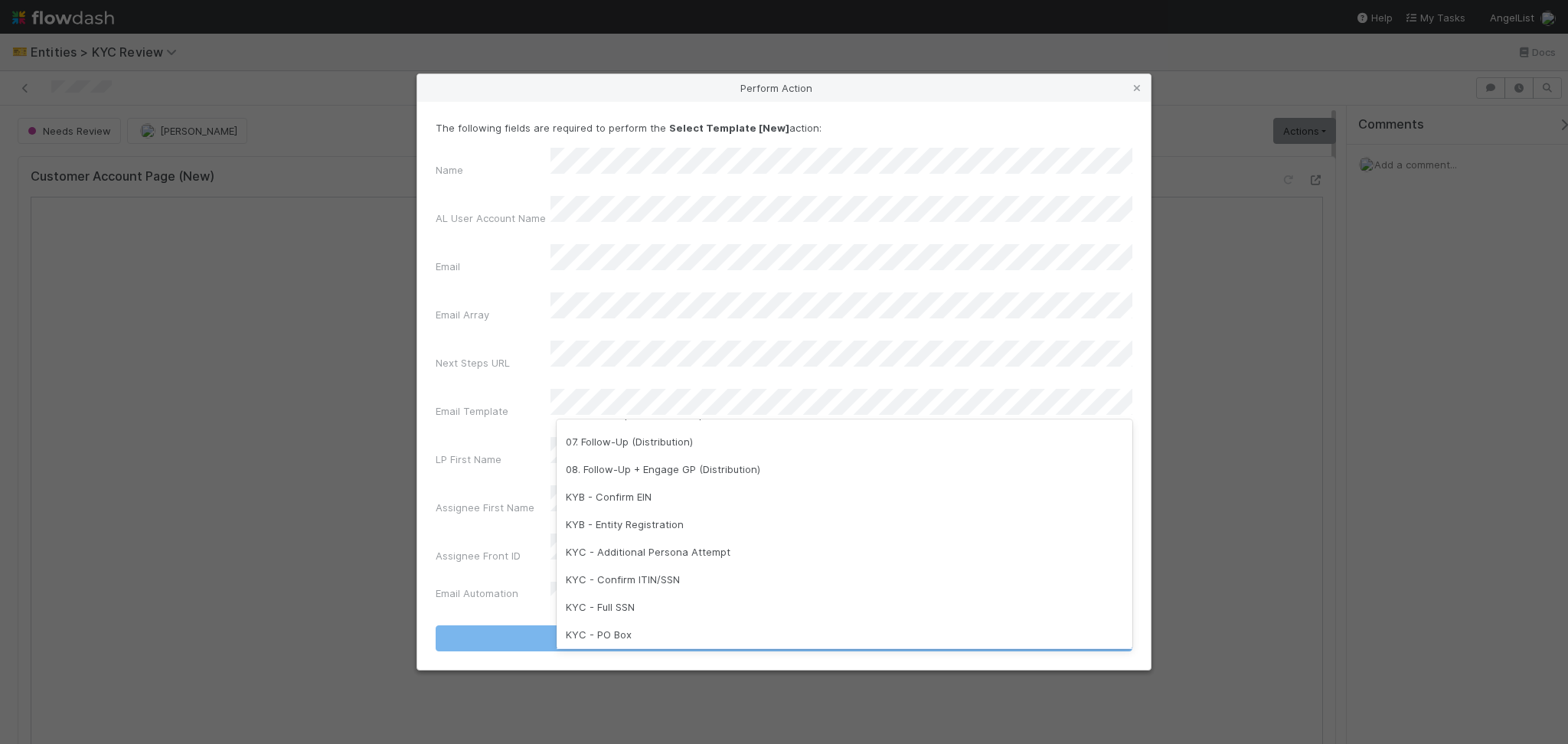
scroll to position [383, 0]
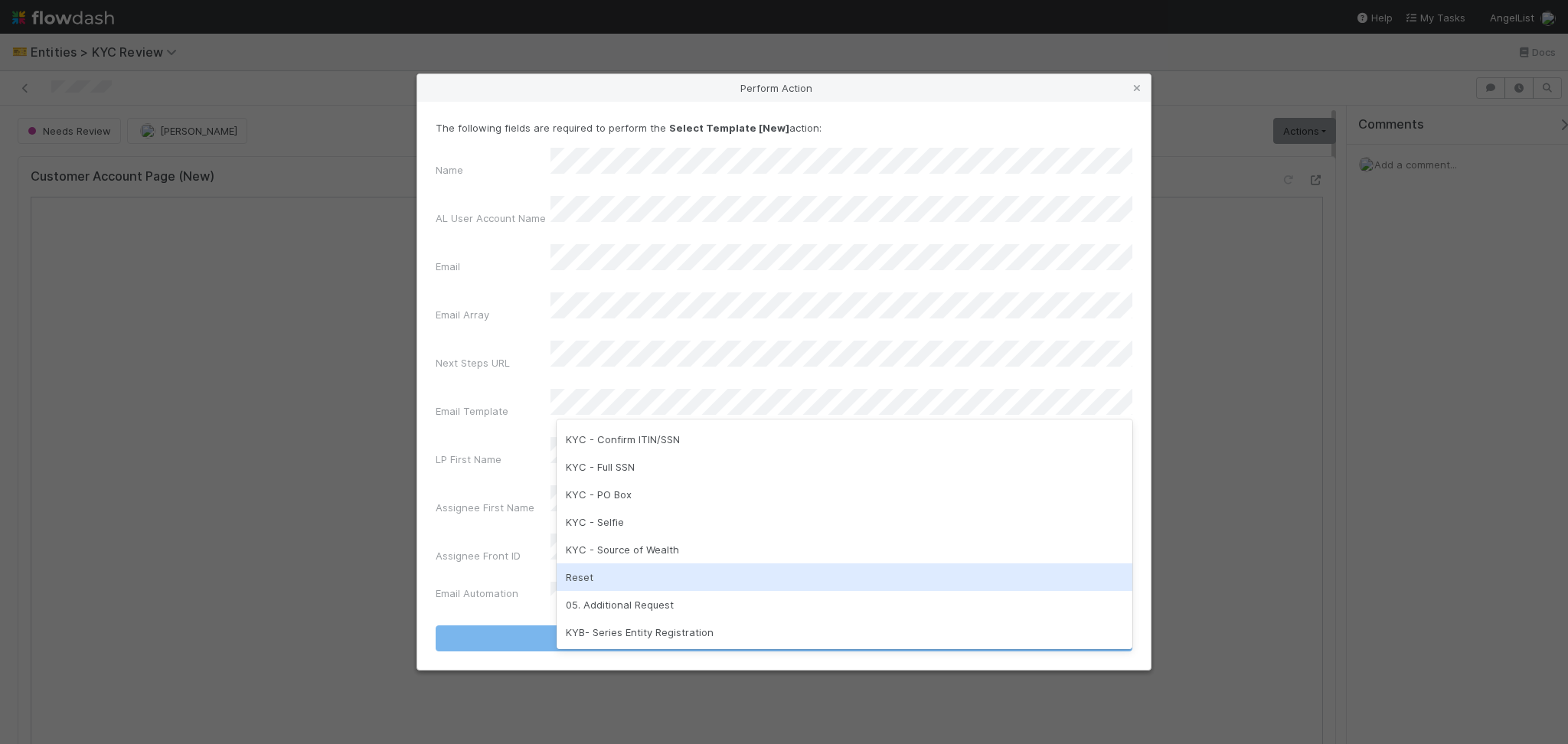
click at [639, 571] on div "Reset" at bounding box center [844, 577] width 576 height 27
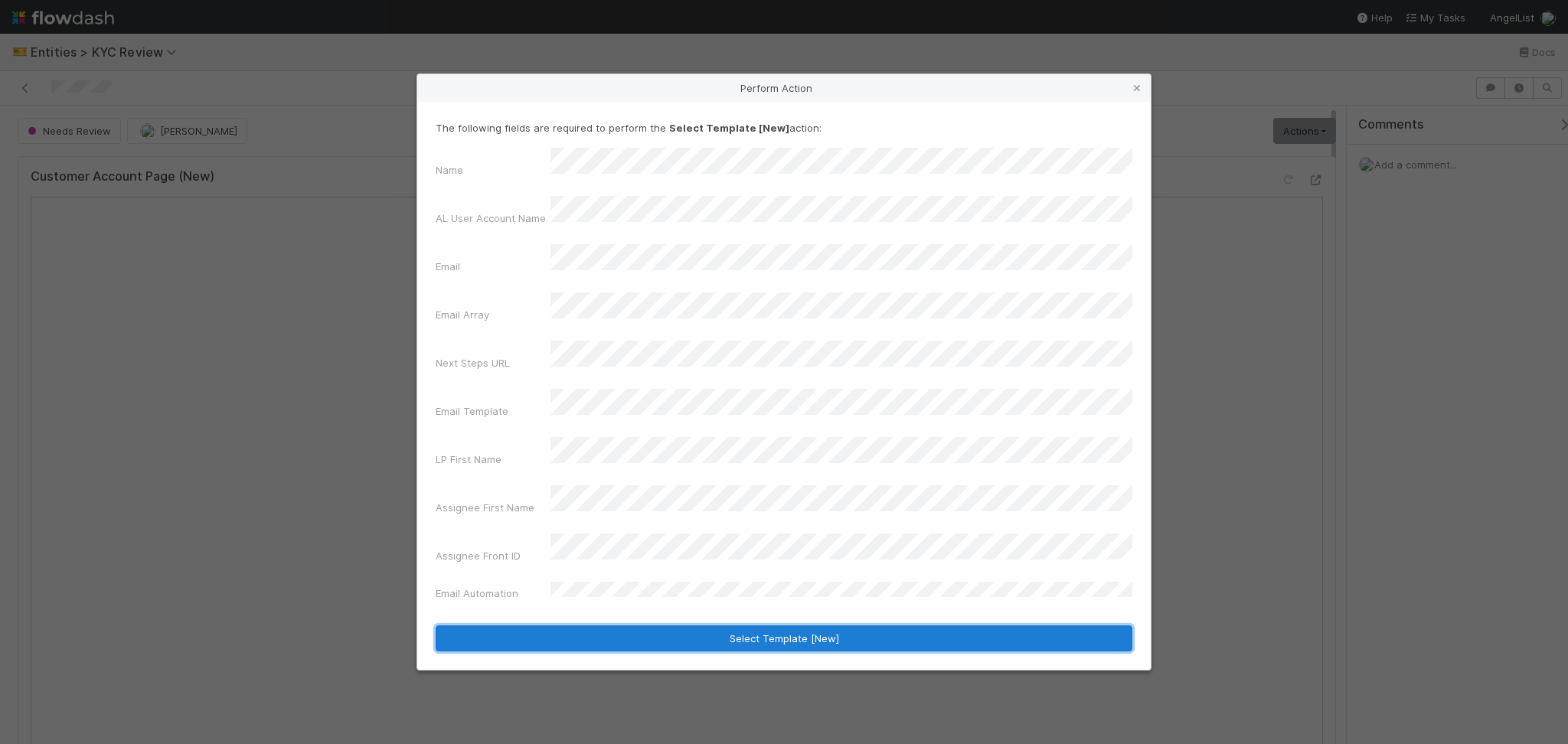
click at [687, 625] on button "Select Template [New]" at bounding box center [784, 638] width 697 height 26
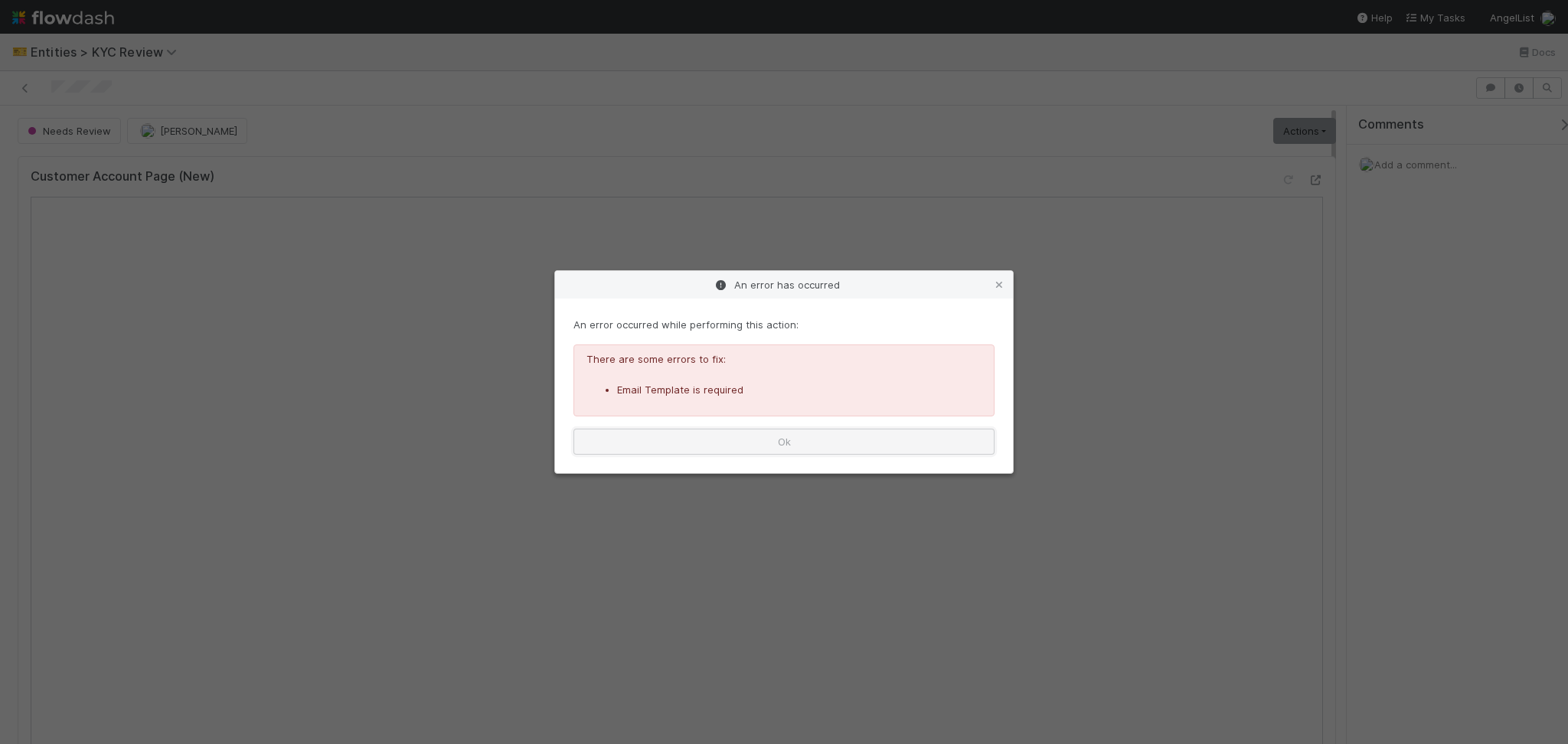
click at [854, 447] on button "Ok" at bounding box center [784, 441] width 421 height 26
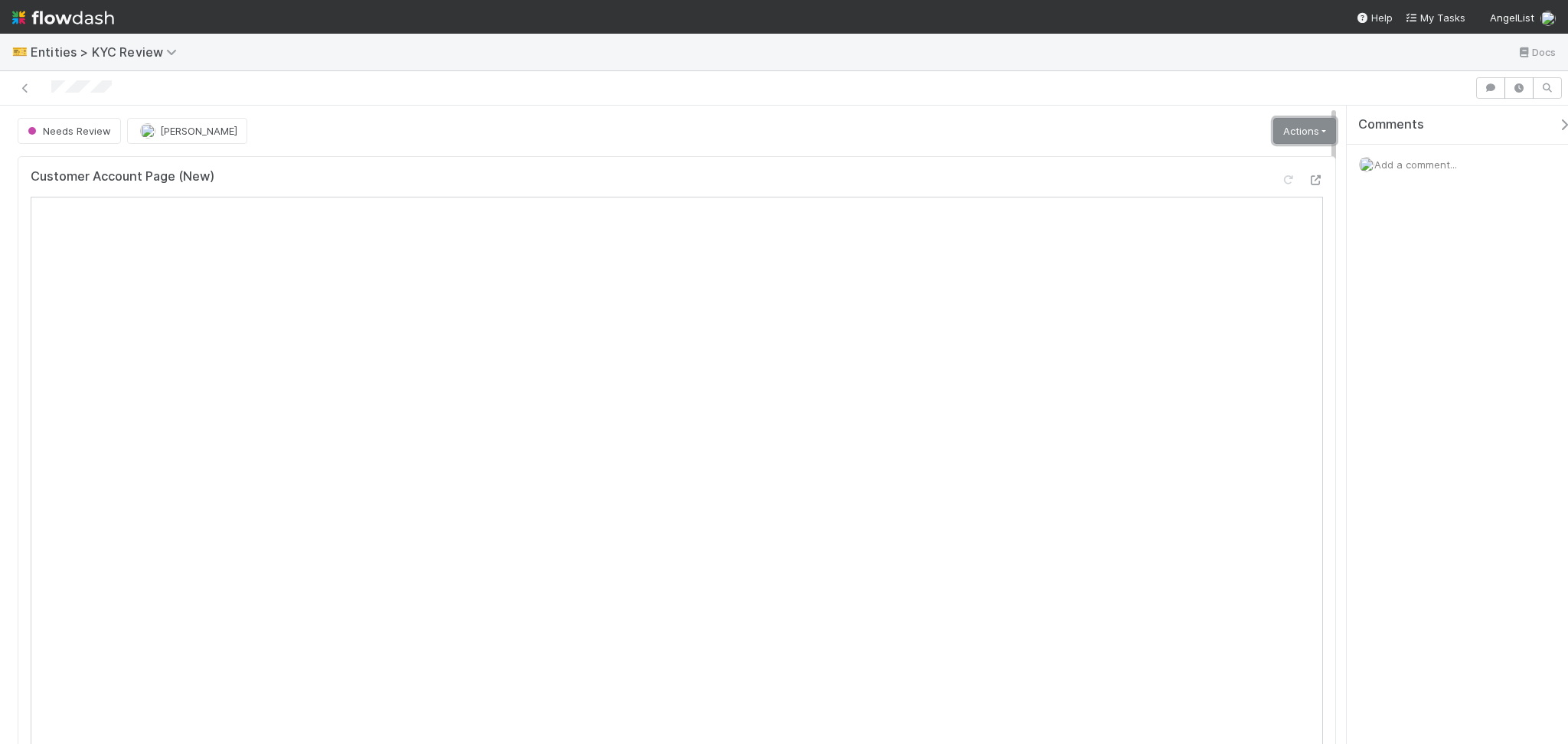
click at [1276, 134] on link "Actions" at bounding box center [1304, 130] width 63 height 26
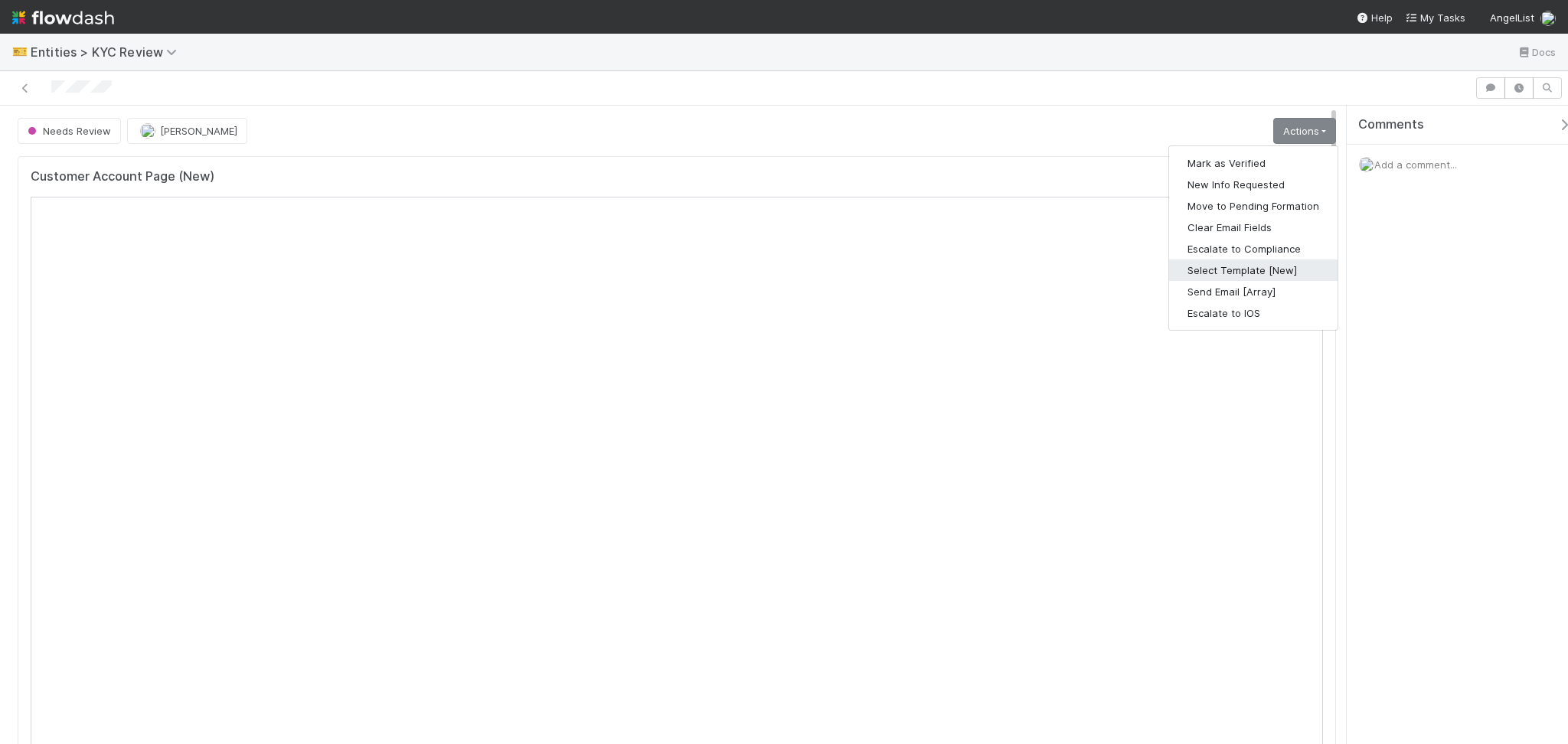
click at [1255, 277] on button "Select Template [New]" at bounding box center [1253, 271] width 169 height 22
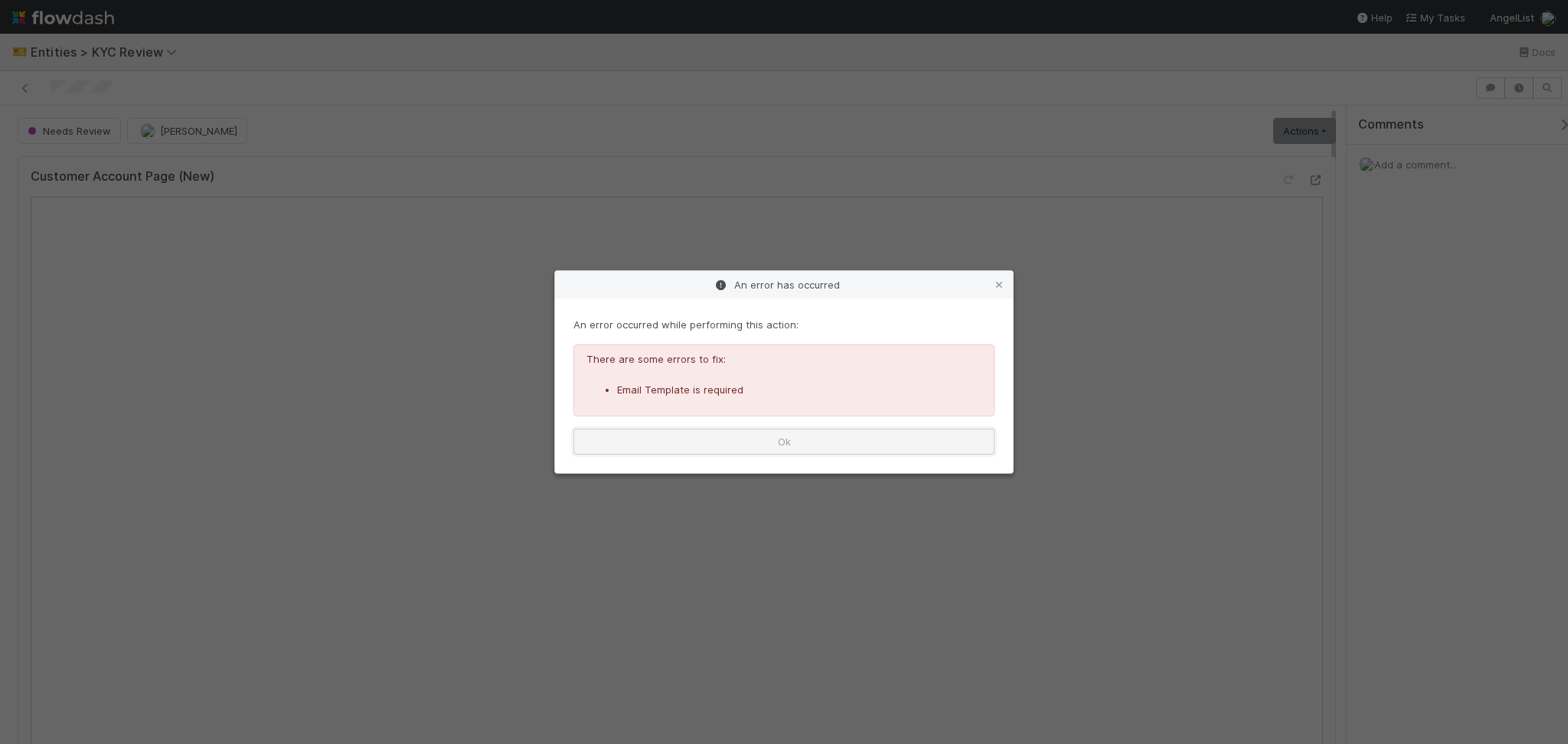
click at [858, 431] on button "Ok" at bounding box center [784, 441] width 421 height 26
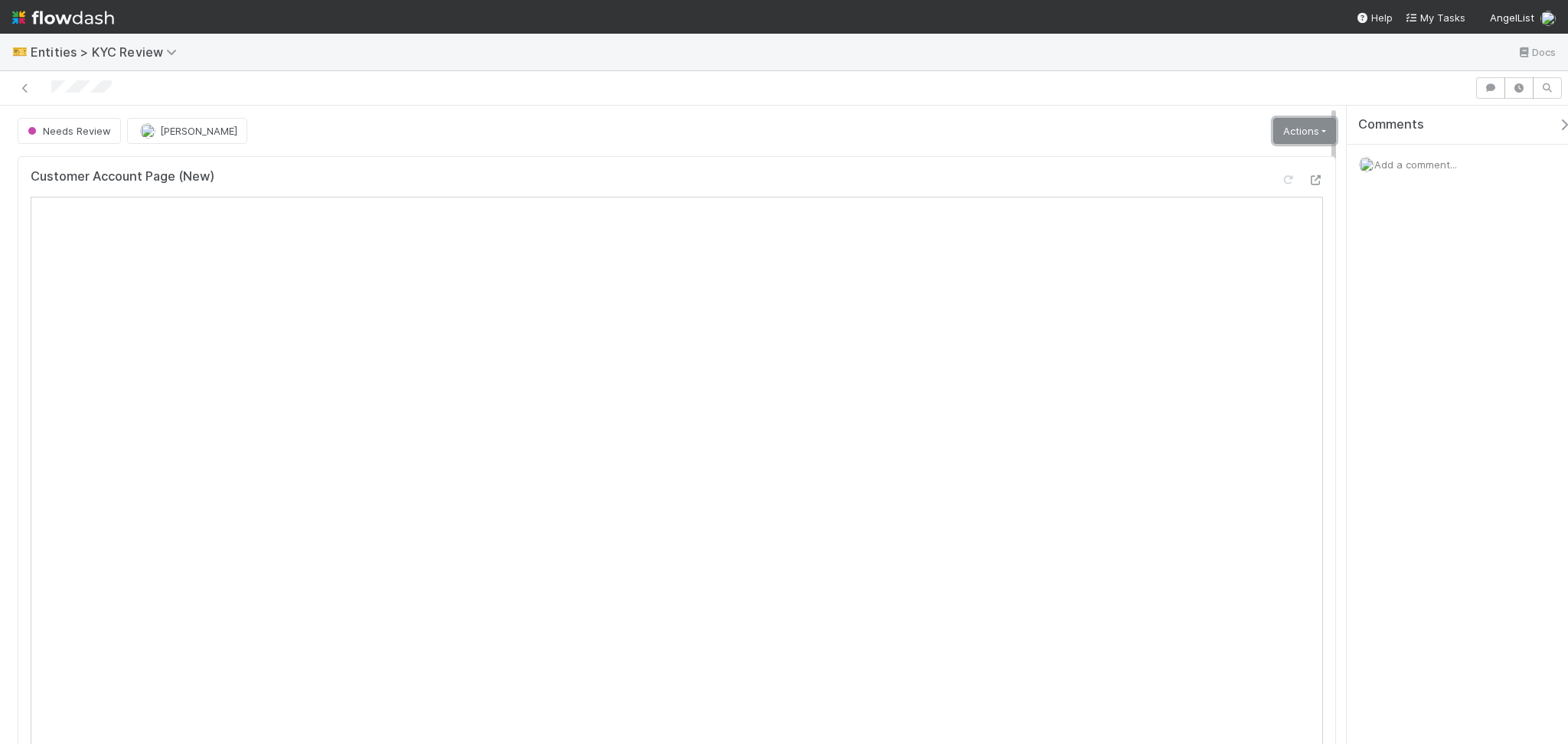
click at [1299, 118] on link "Actions" at bounding box center [1304, 130] width 63 height 26
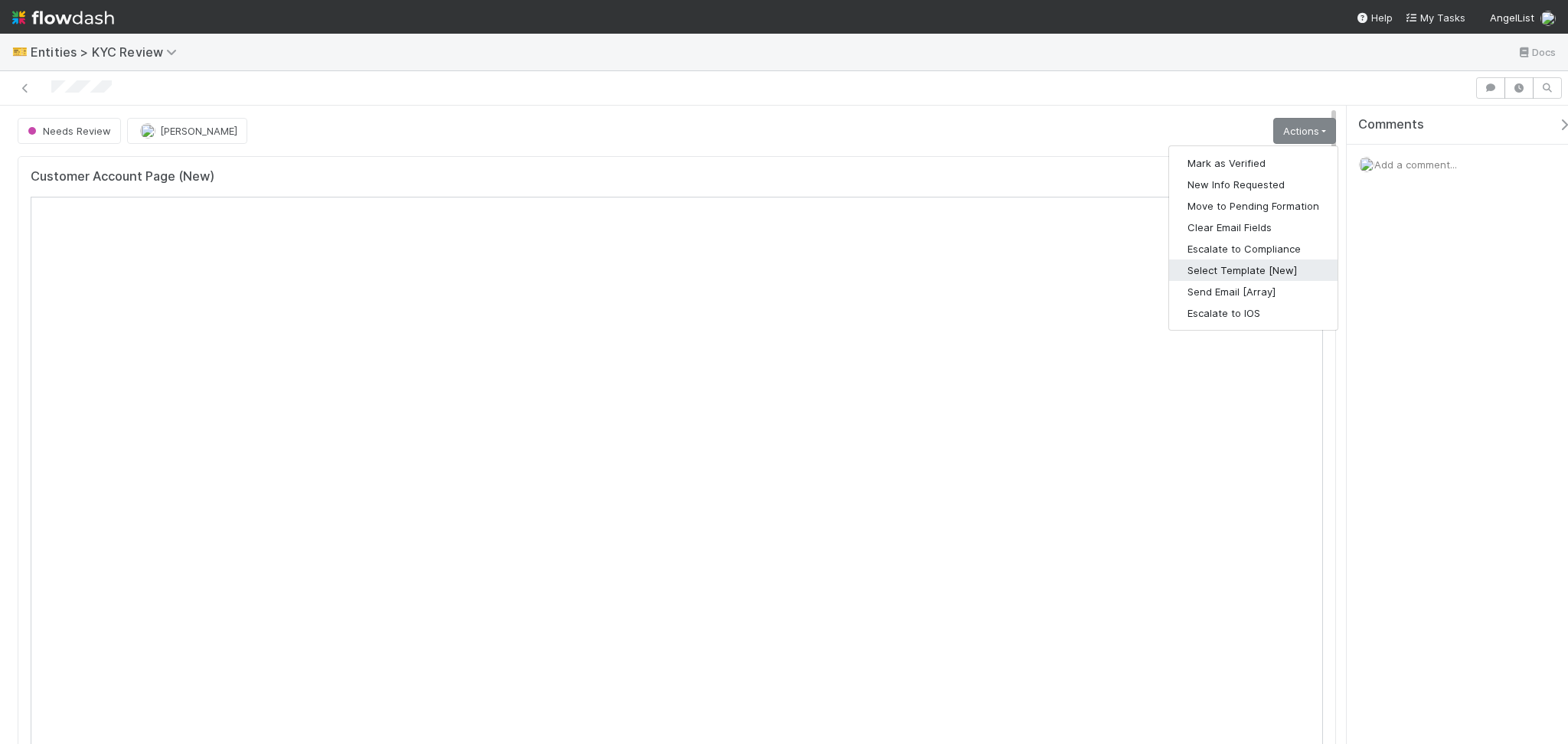
click at [1272, 271] on button "Select Template [New]" at bounding box center [1253, 271] width 169 height 22
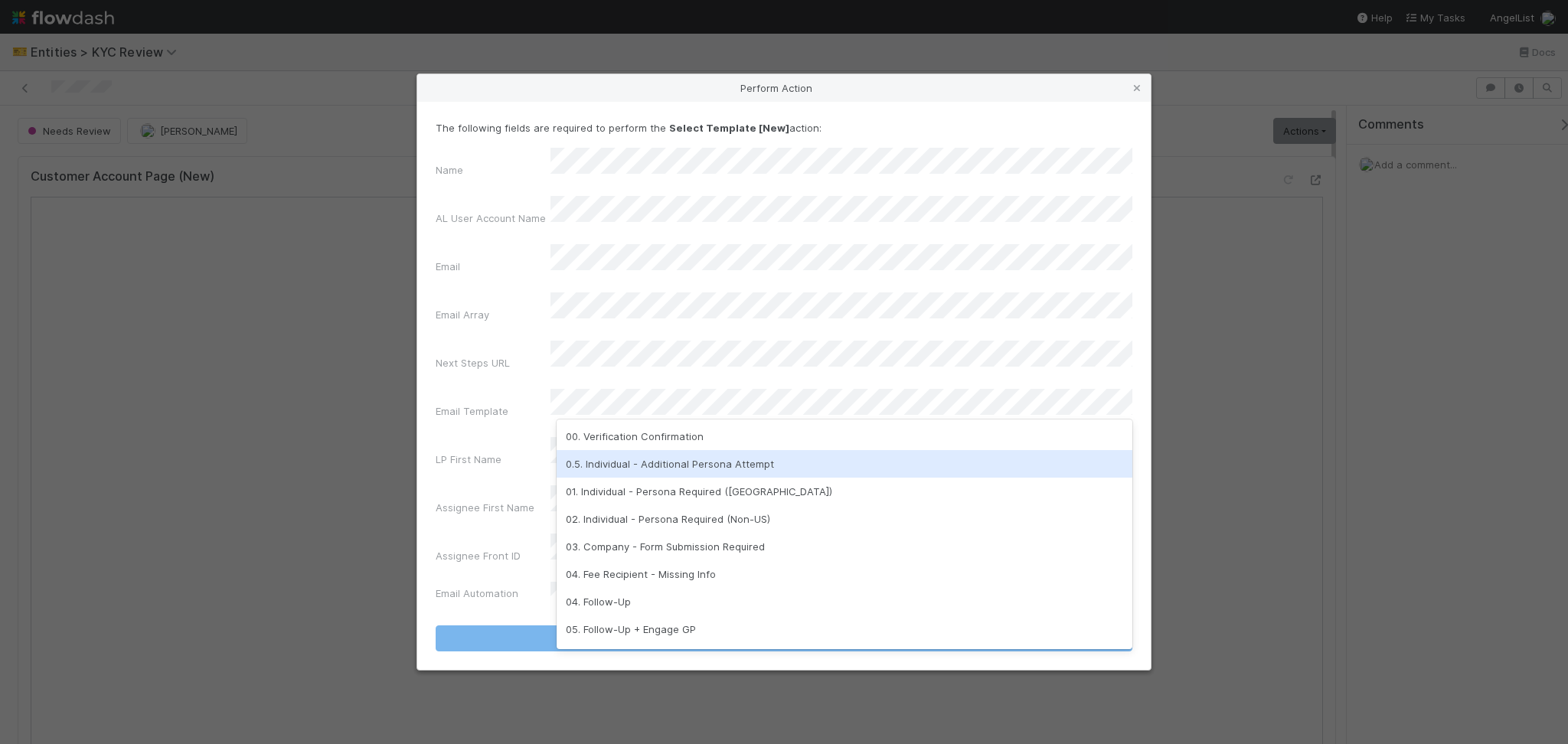
click at [696, 468] on div "0.5. Individual - Additional Persona Attempt" at bounding box center [844, 464] width 576 height 27
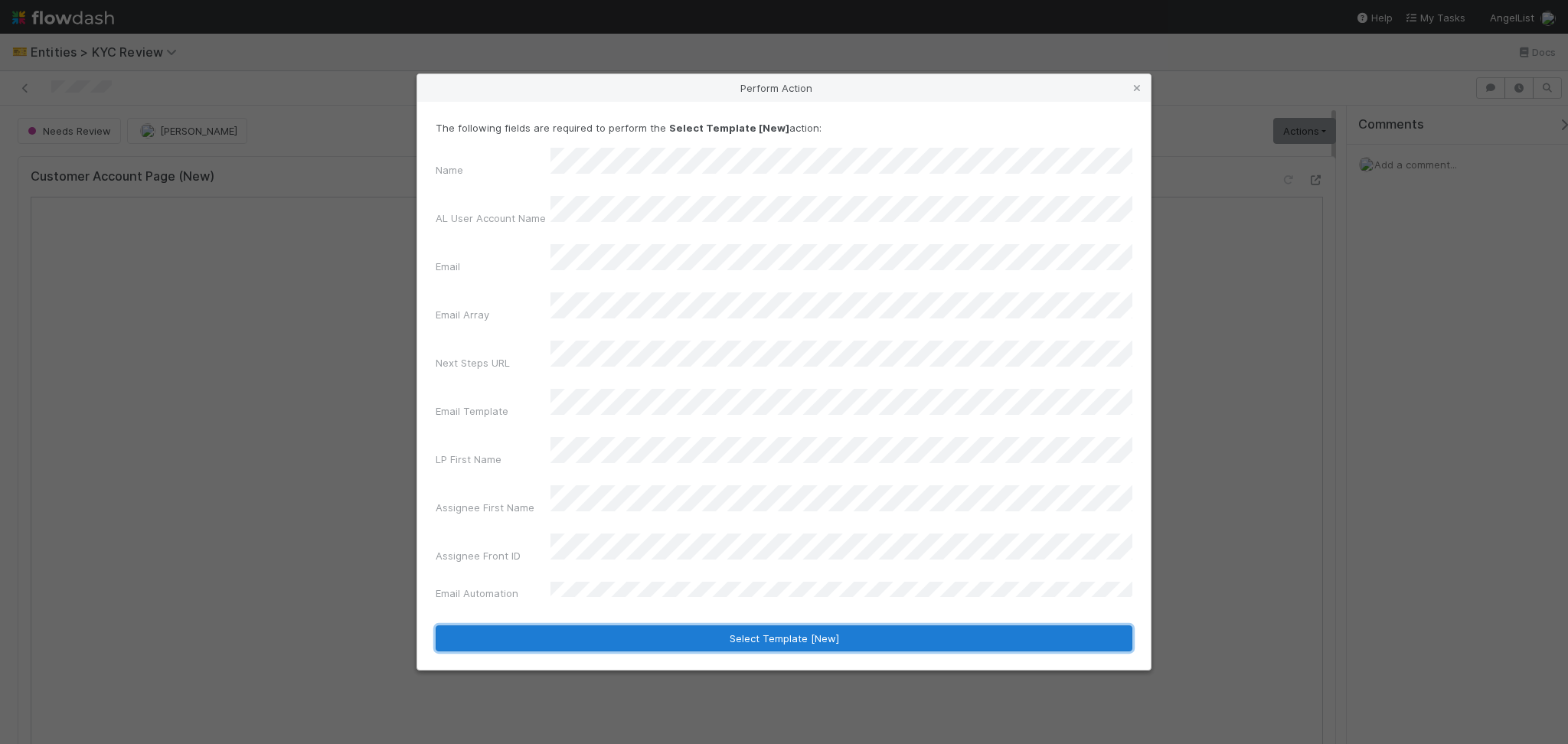
click at [700, 625] on button "Select Template [New]" at bounding box center [784, 638] width 697 height 26
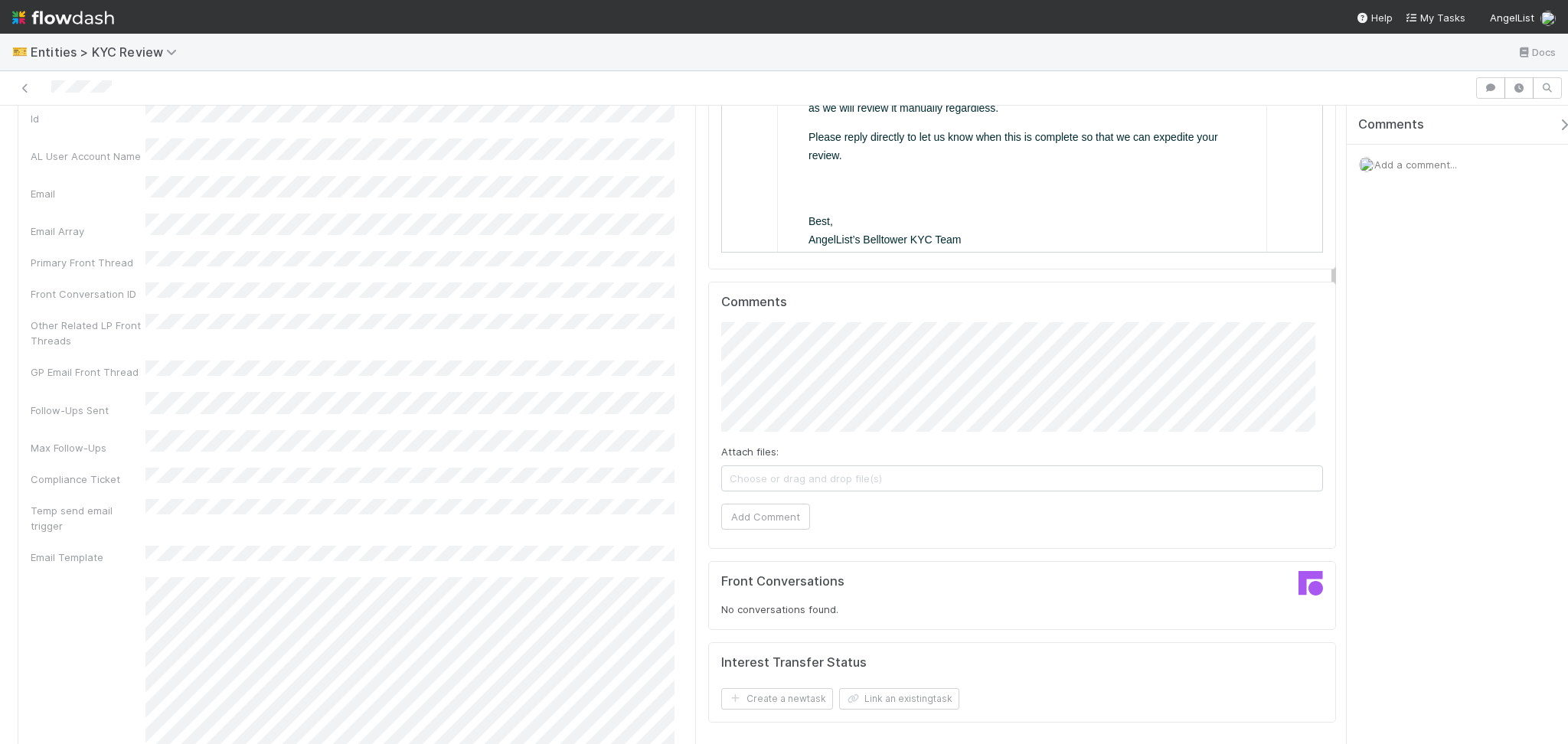
scroll to position [714, 0]
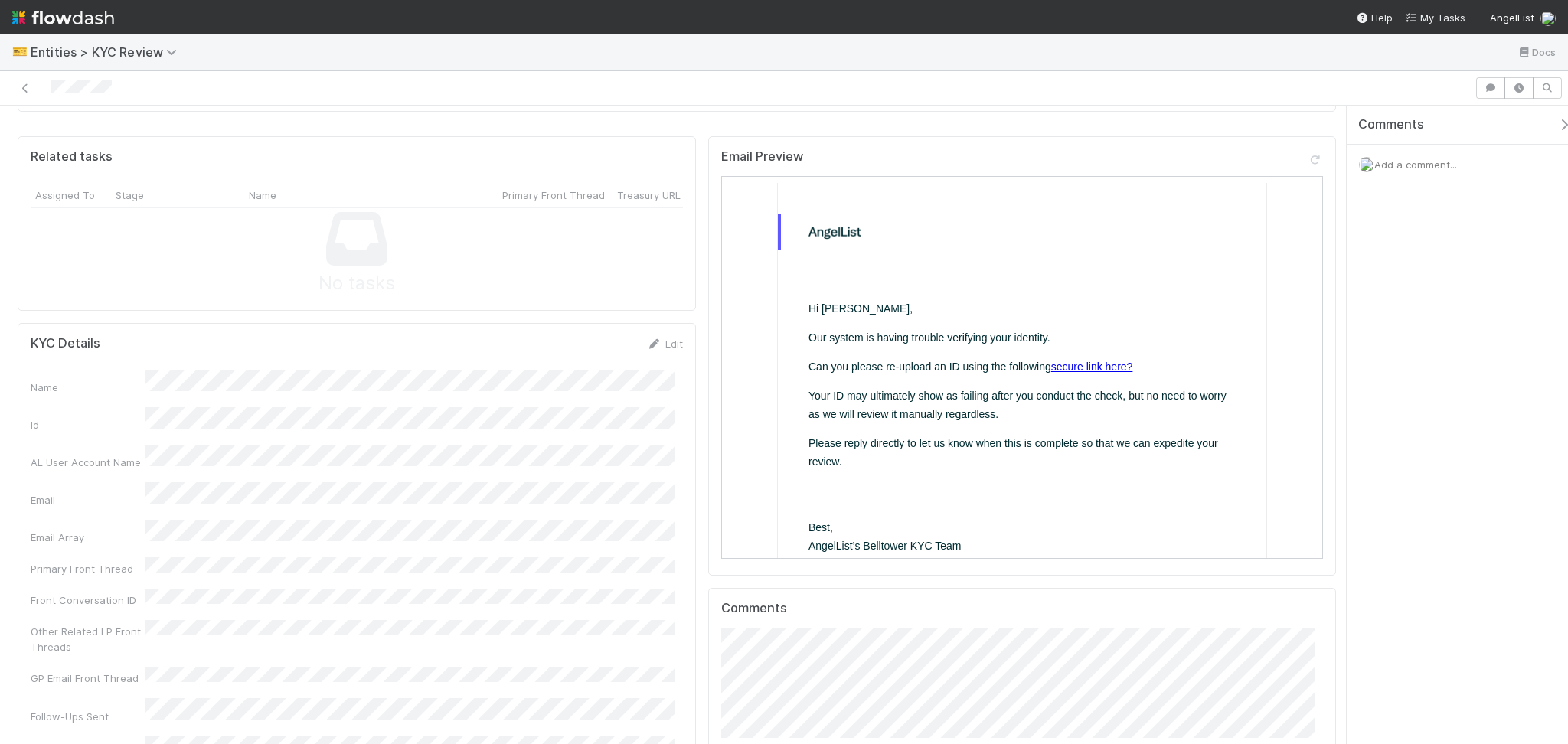
click at [1087, 362] on link "secure link here?" at bounding box center [1091, 365] width 82 height 12
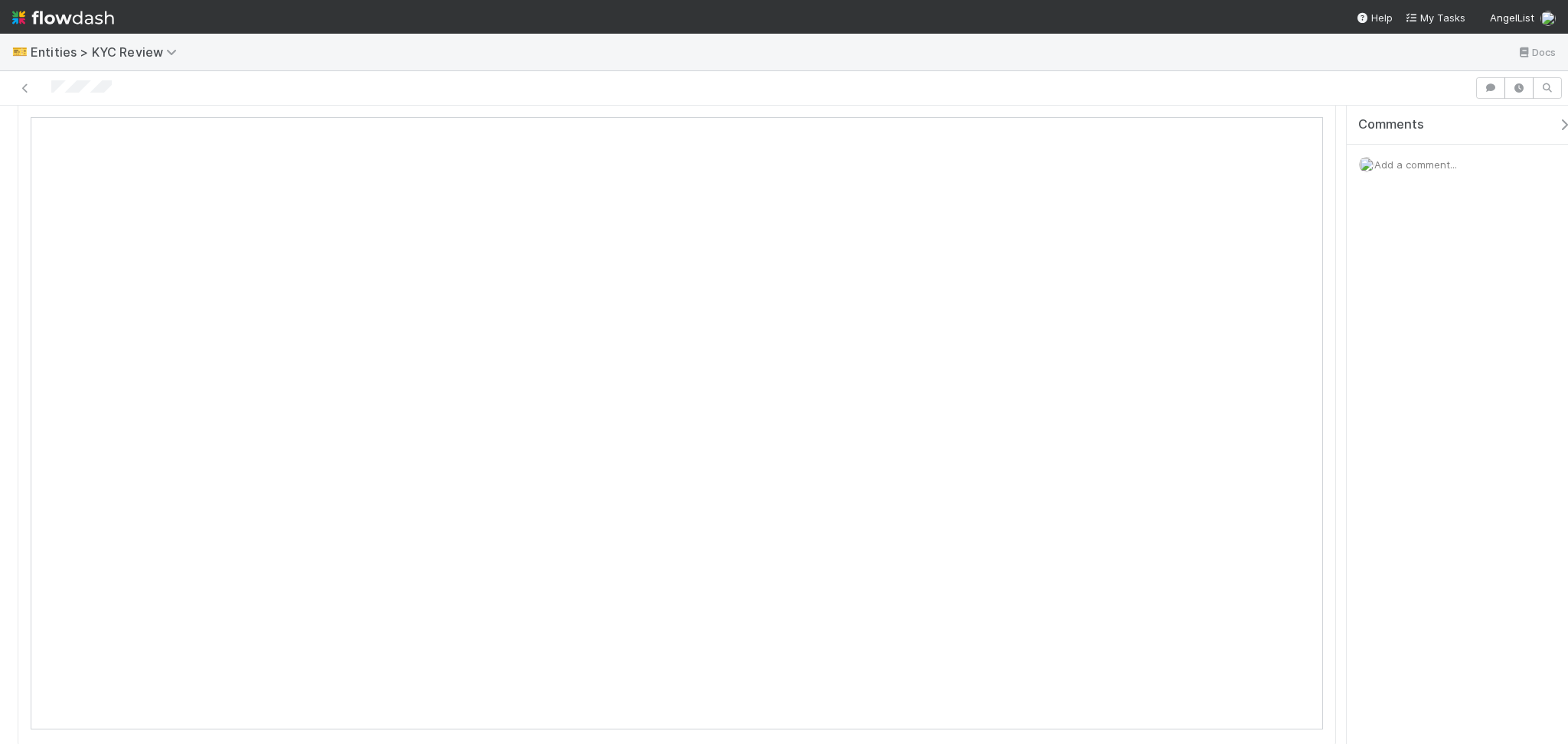
scroll to position [0, 0]
click at [1296, 129] on link "Actions" at bounding box center [1304, 130] width 63 height 26
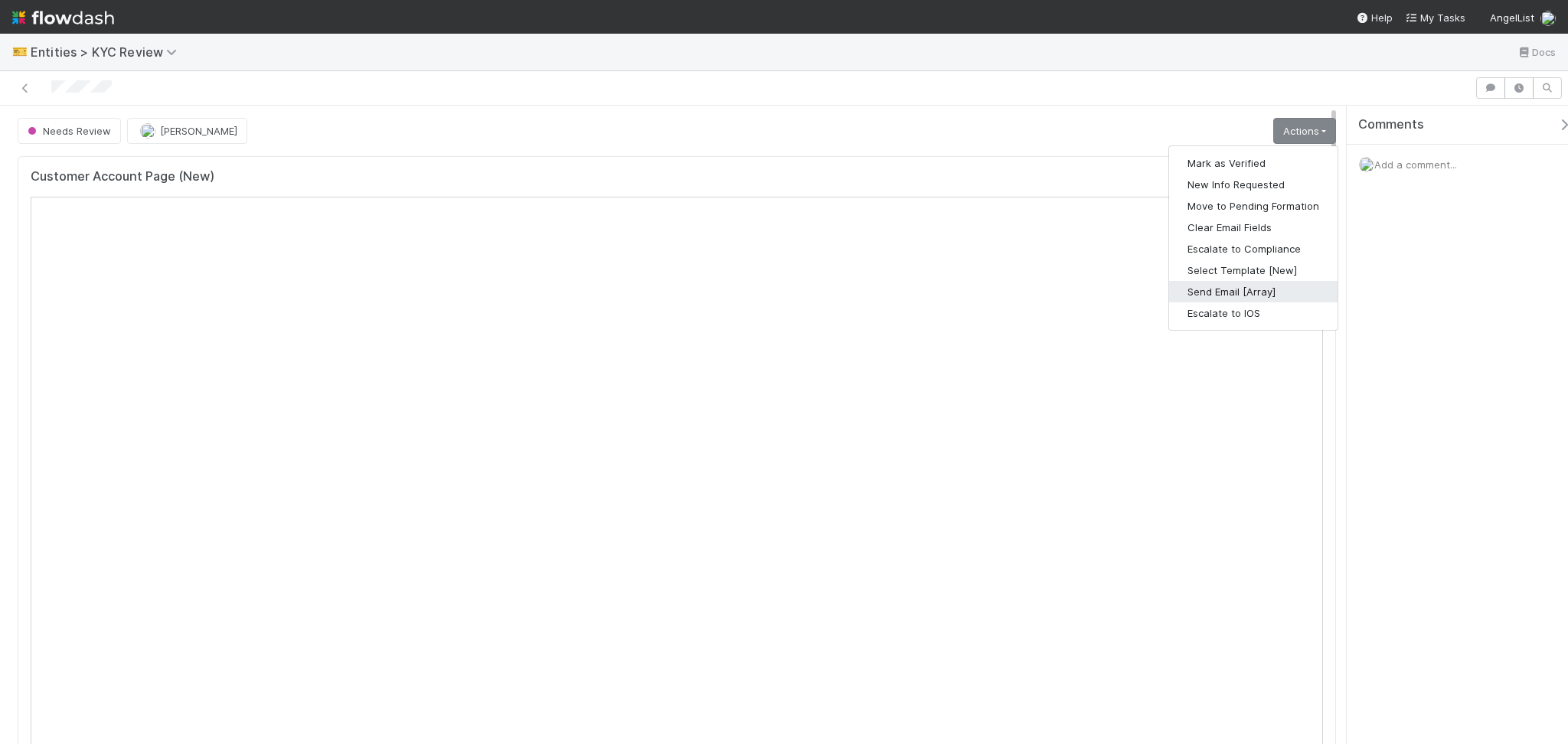
click at [1239, 296] on button "Send Email [Array]" at bounding box center [1253, 292] width 169 height 22
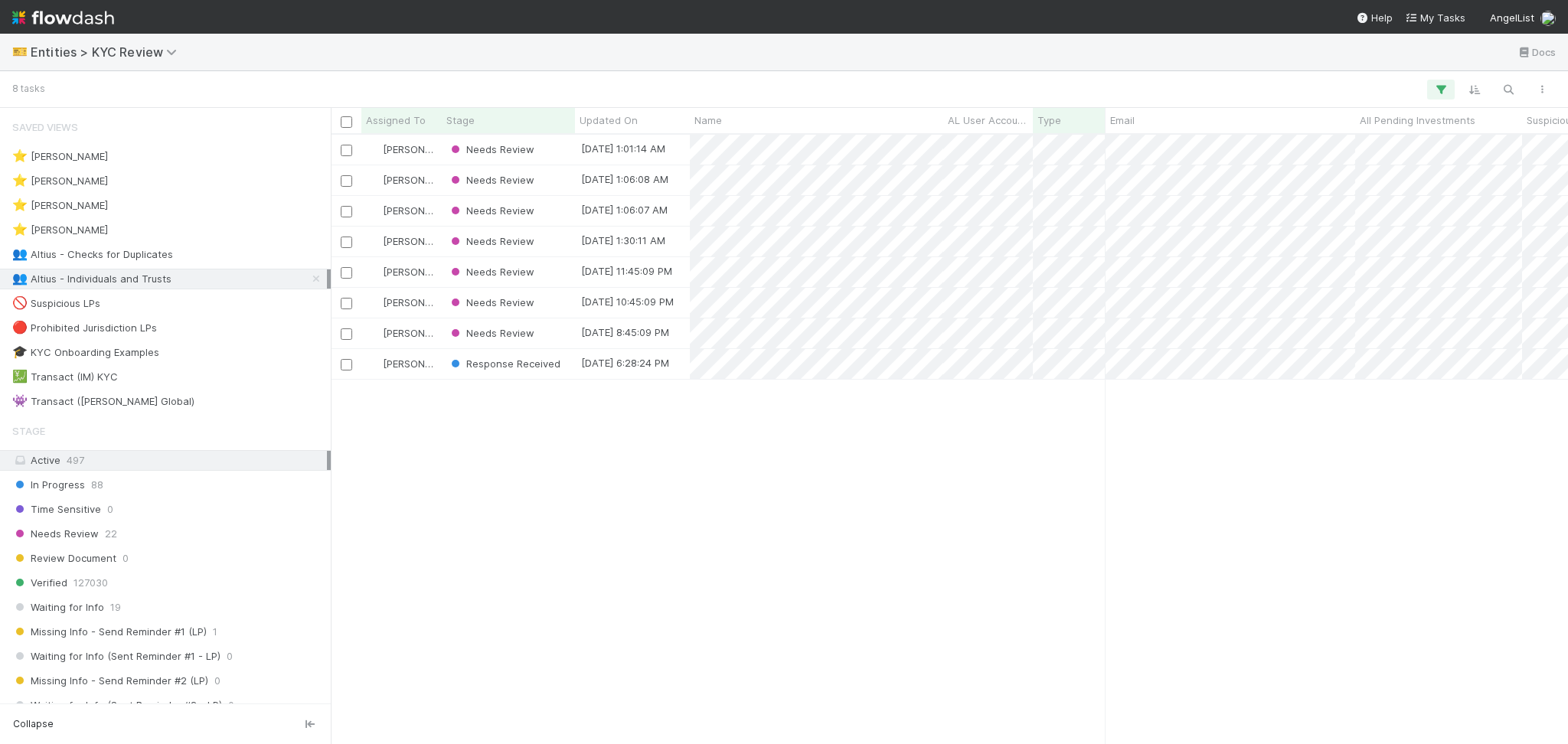
scroll to position [593, 1221]
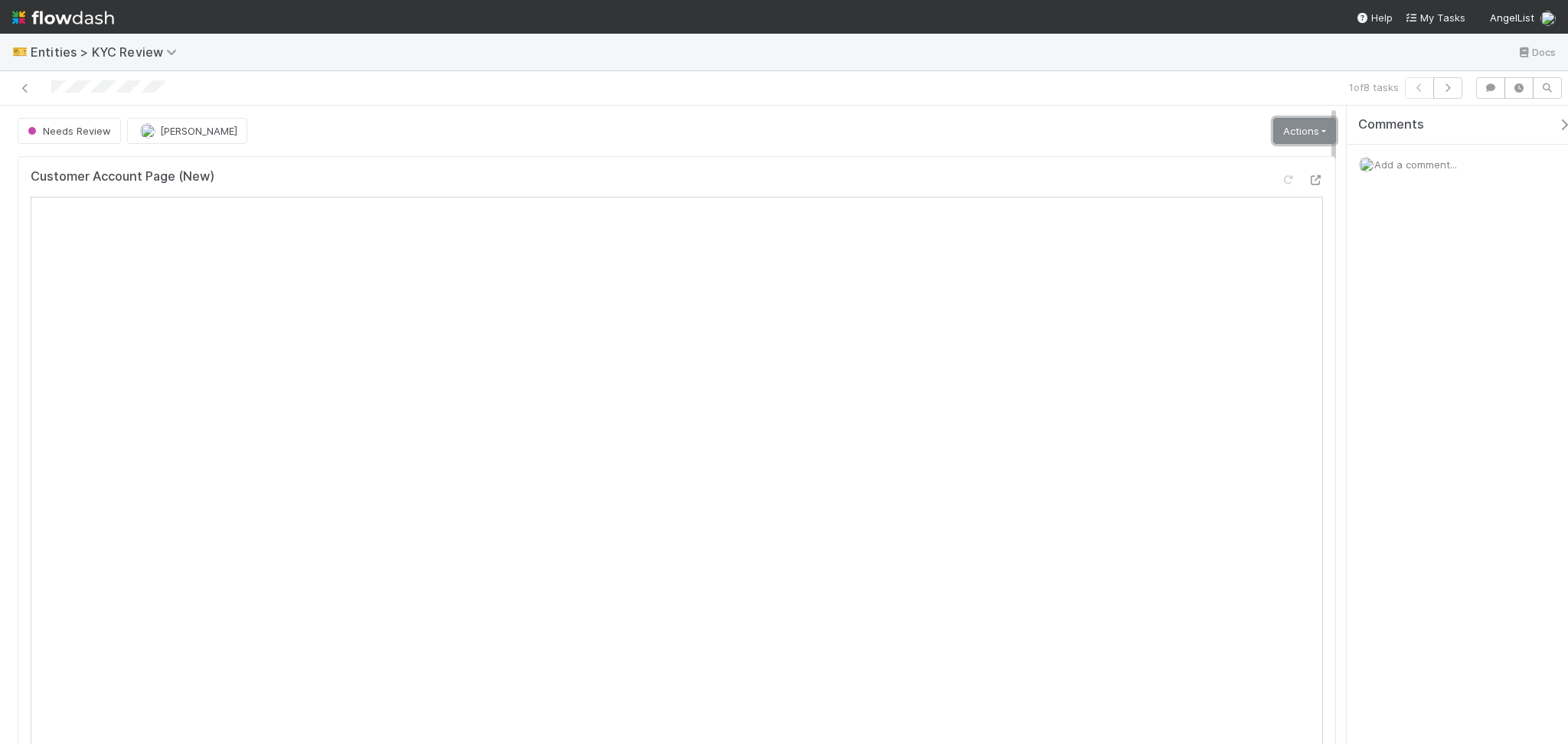
click at [1276, 131] on link "Actions" at bounding box center [1304, 130] width 63 height 26
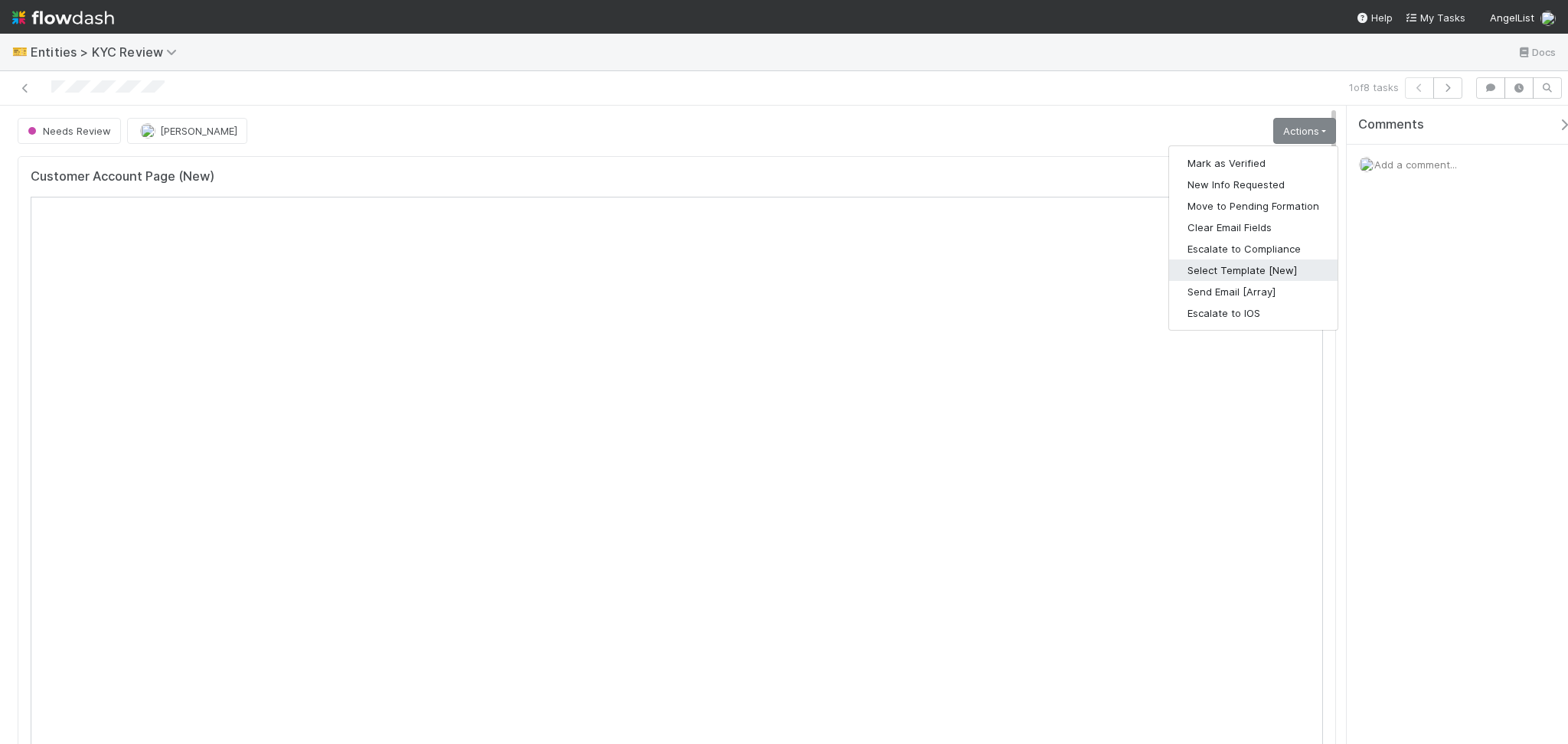
click at [1220, 274] on button "Select Template [New]" at bounding box center [1253, 271] width 169 height 22
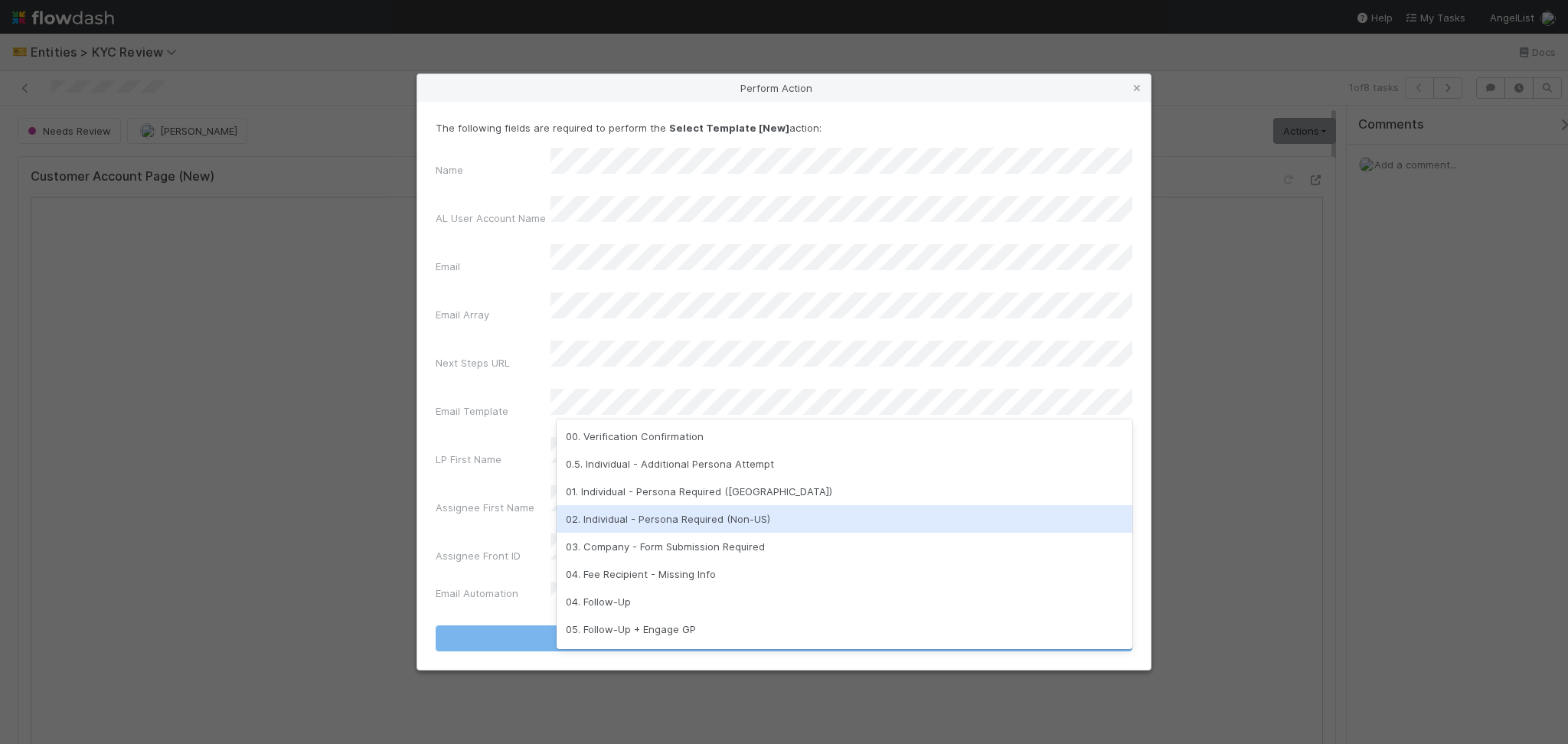
click at [668, 517] on div "02. Individual - Persona Required (Non-US)" at bounding box center [844, 519] width 576 height 27
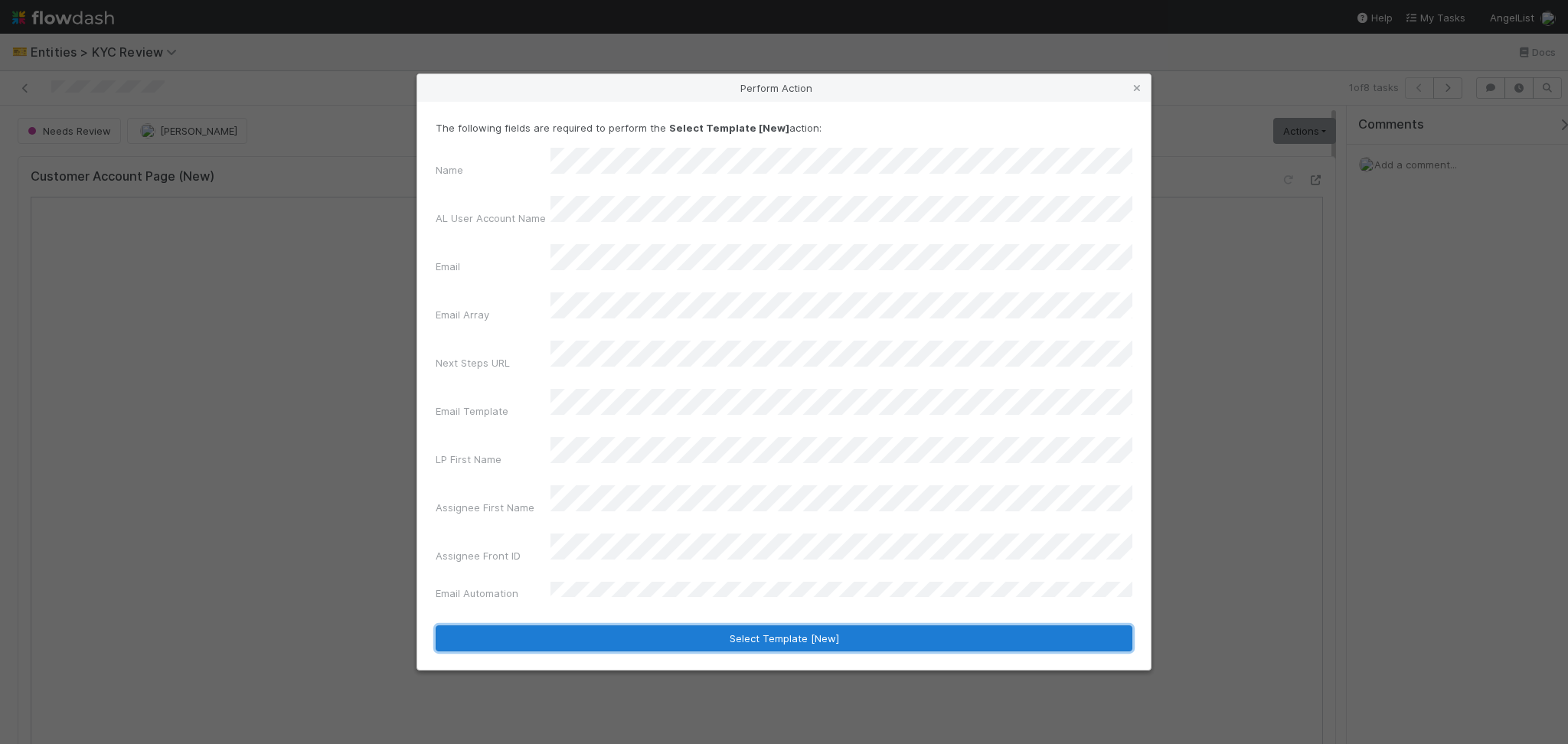
click at [715, 625] on button "Select Template [New]" at bounding box center [784, 638] width 697 height 26
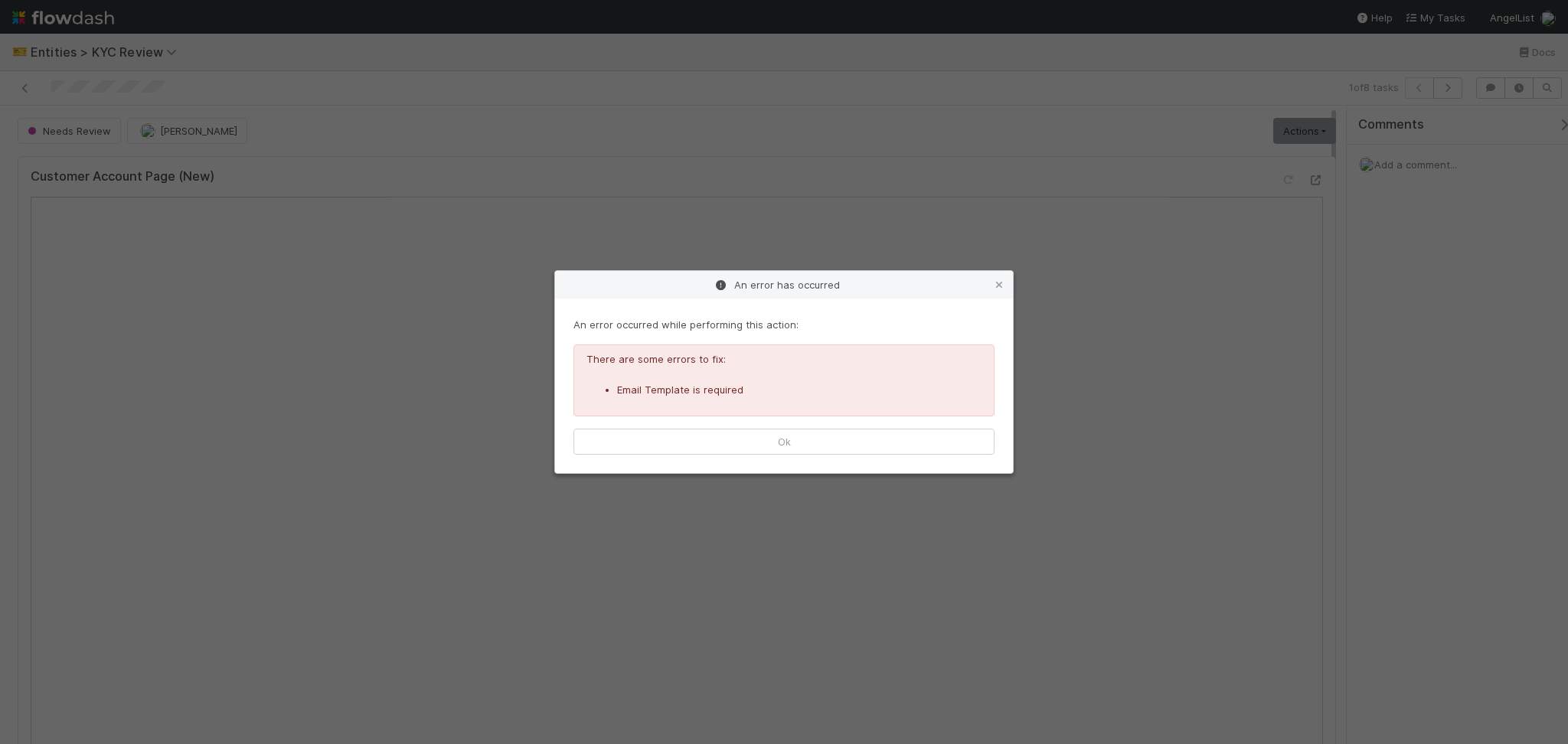
click at [806, 428] on div "An error occurred while performing this action: There are some errors to fix: E…" at bounding box center [784, 385] width 458 height 174
click at [810, 435] on button "Ok" at bounding box center [784, 441] width 421 height 26
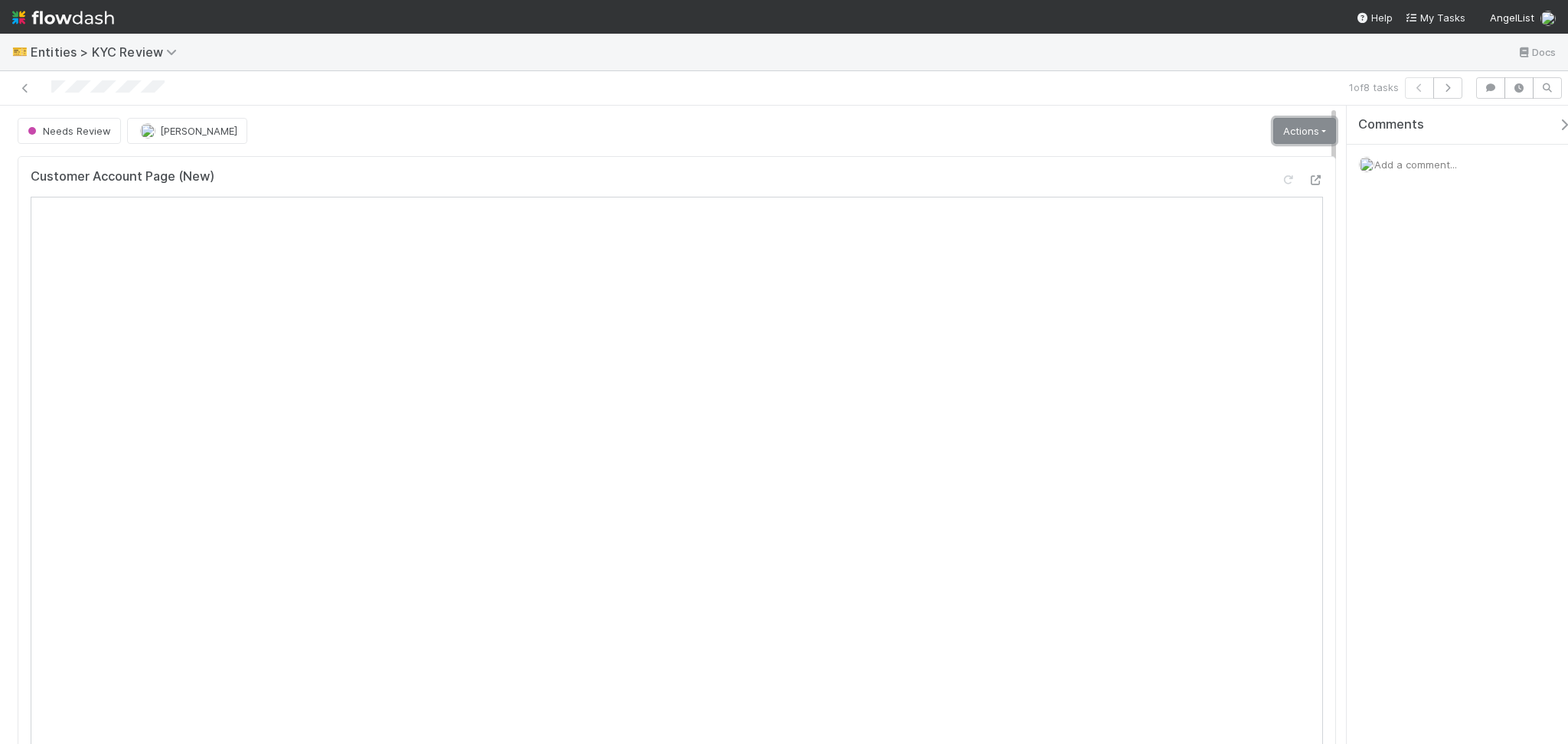
click at [1284, 132] on link "Actions" at bounding box center [1304, 130] width 63 height 26
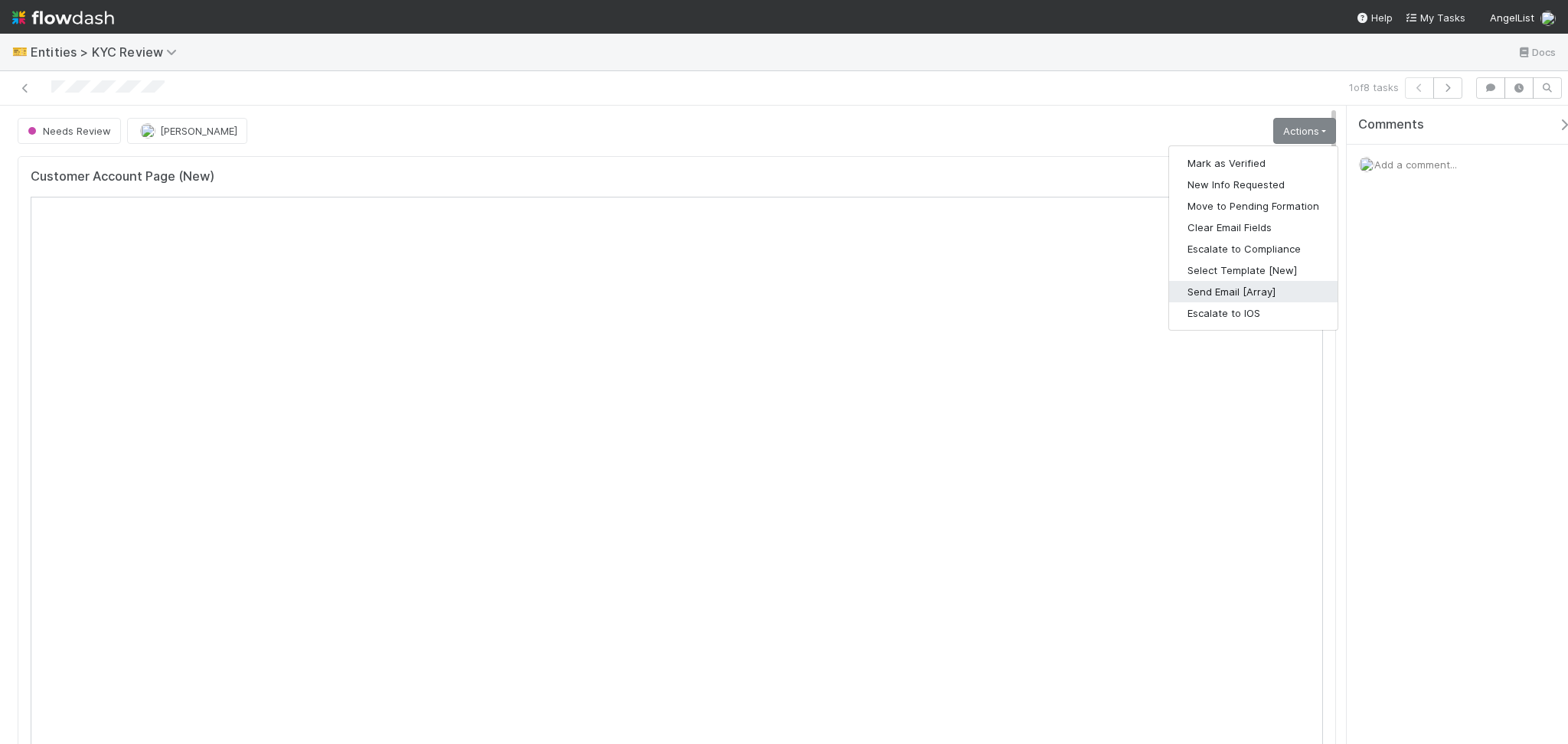
click at [1225, 301] on button "Send Email [Array]" at bounding box center [1253, 292] width 169 height 22
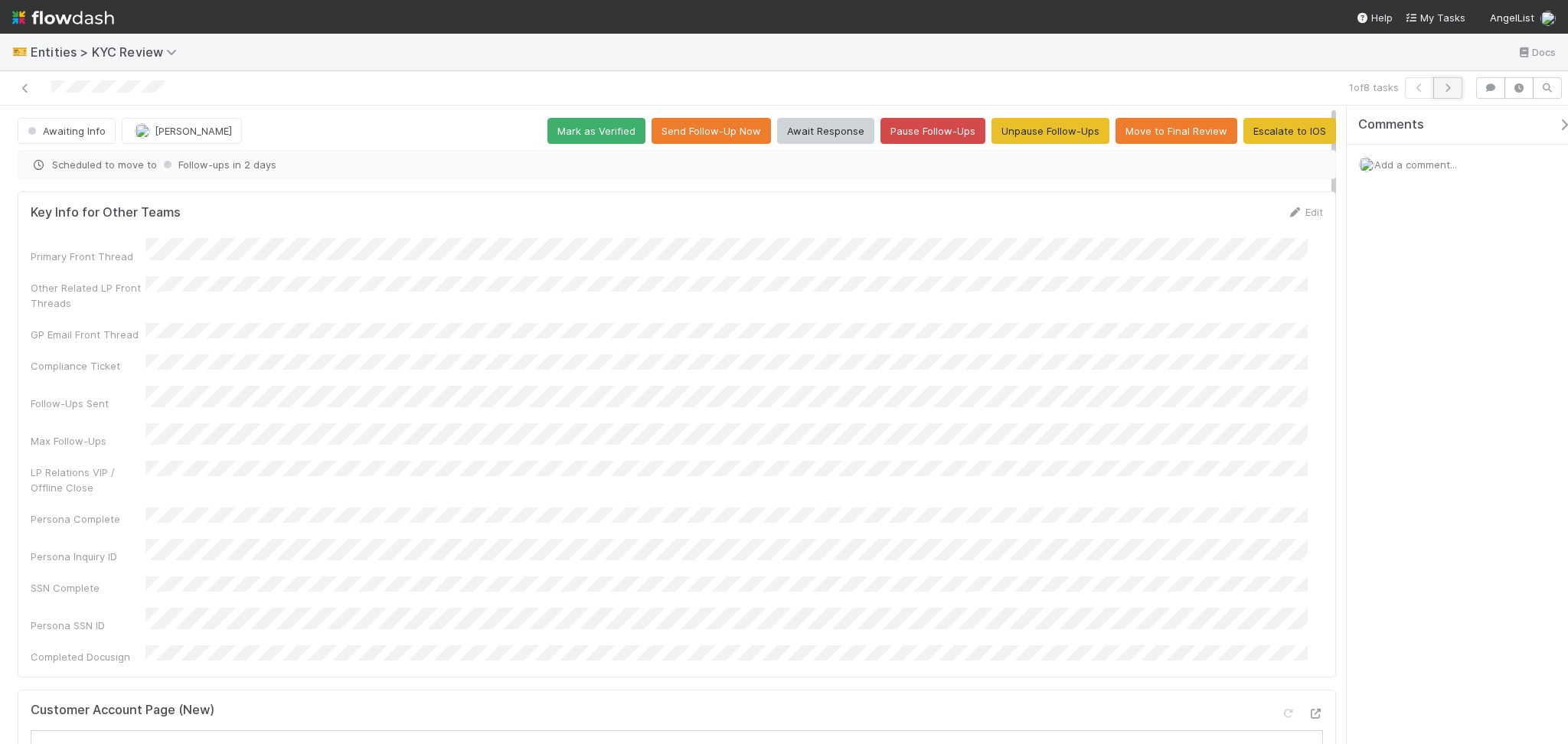
click at [1441, 84] on icon "button" at bounding box center [1448, 88] width 16 height 9
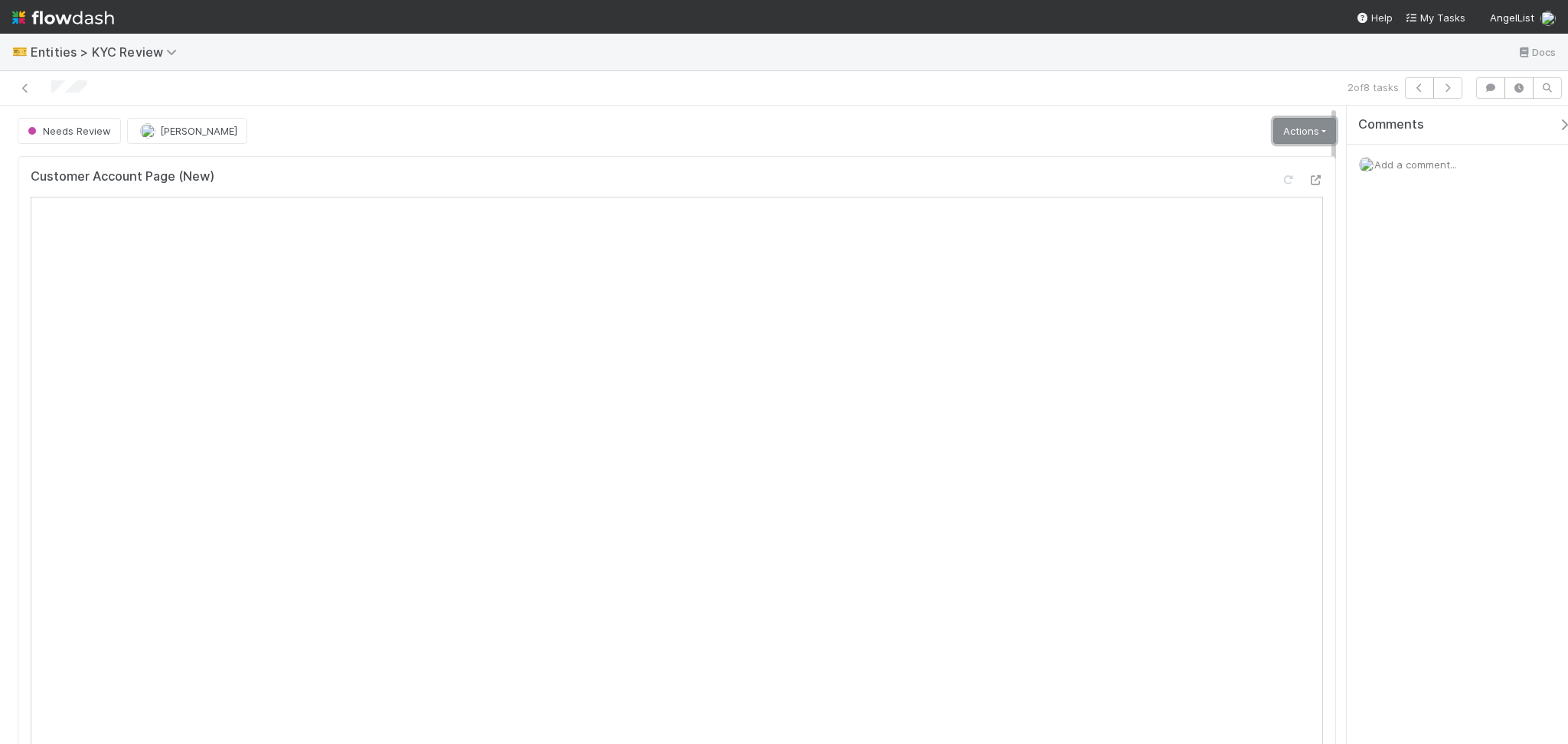
click at [1290, 129] on link "Actions" at bounding box center [1304, 130] width 63 height 26
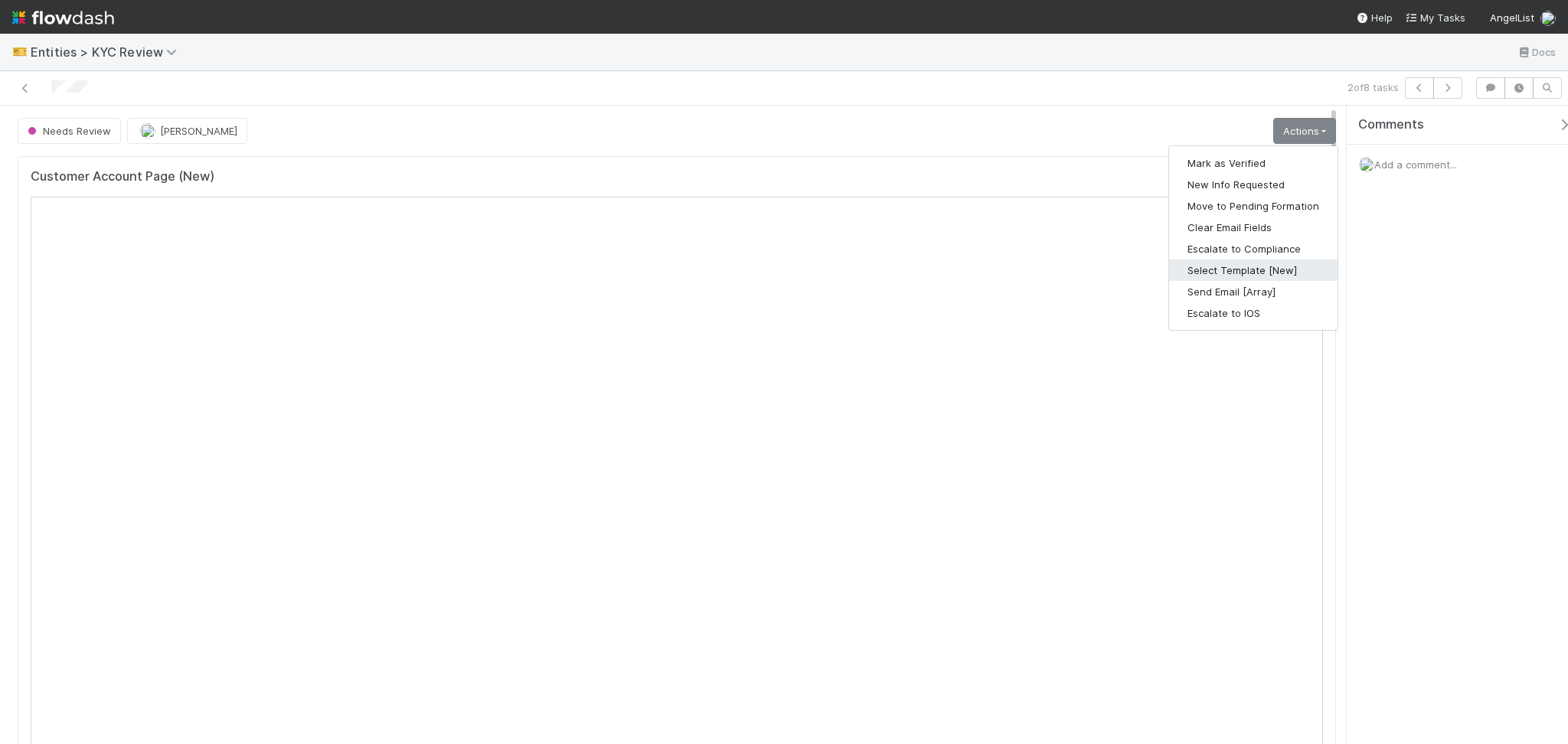
click at [1252, 269] on button "Select Template [New]" at bounding box center [1253, 271] width 169 height 22
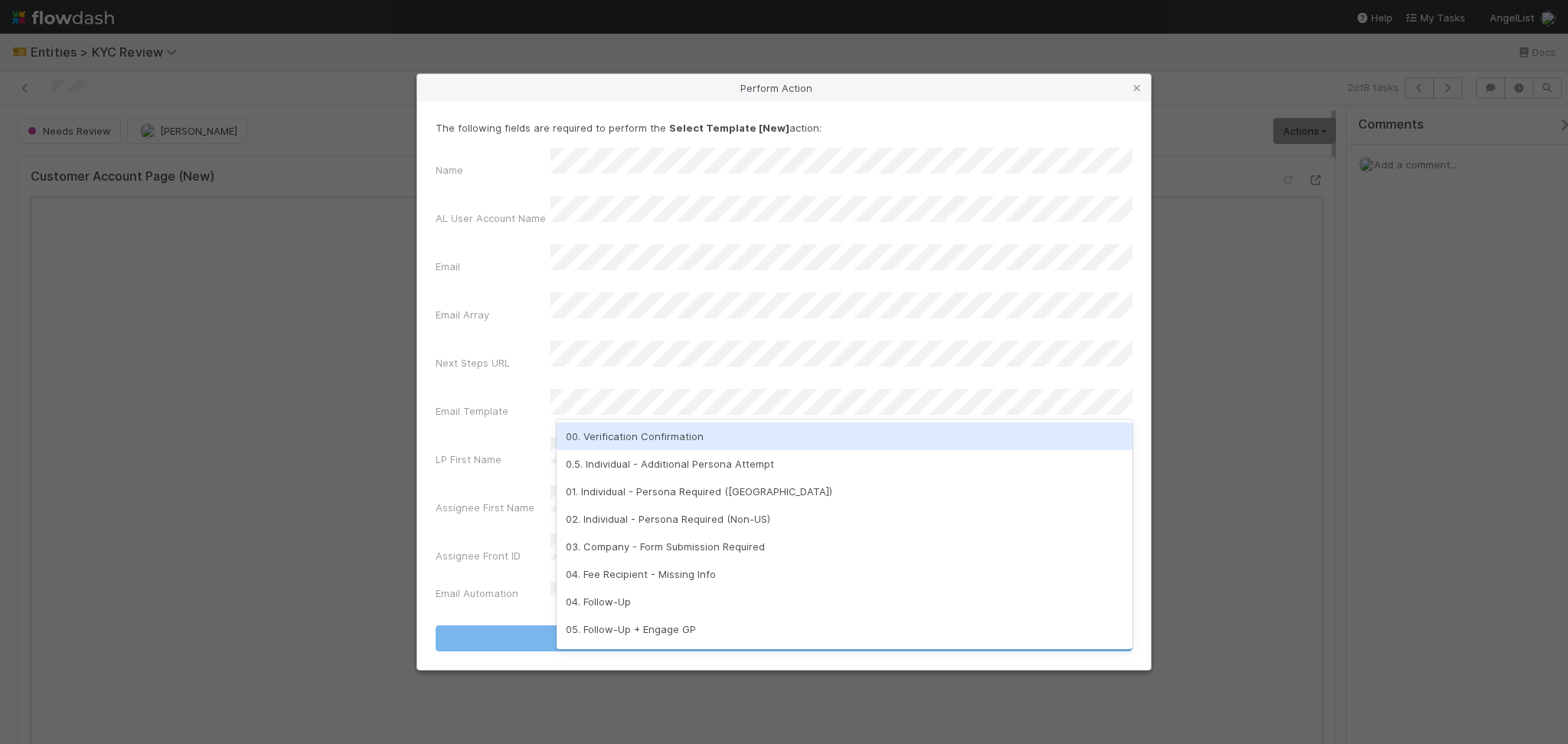
click at [706, 457] on div "0.5. Individual - Additional Persona Attempt" at bounding box center [844, 464] width 576 height 27
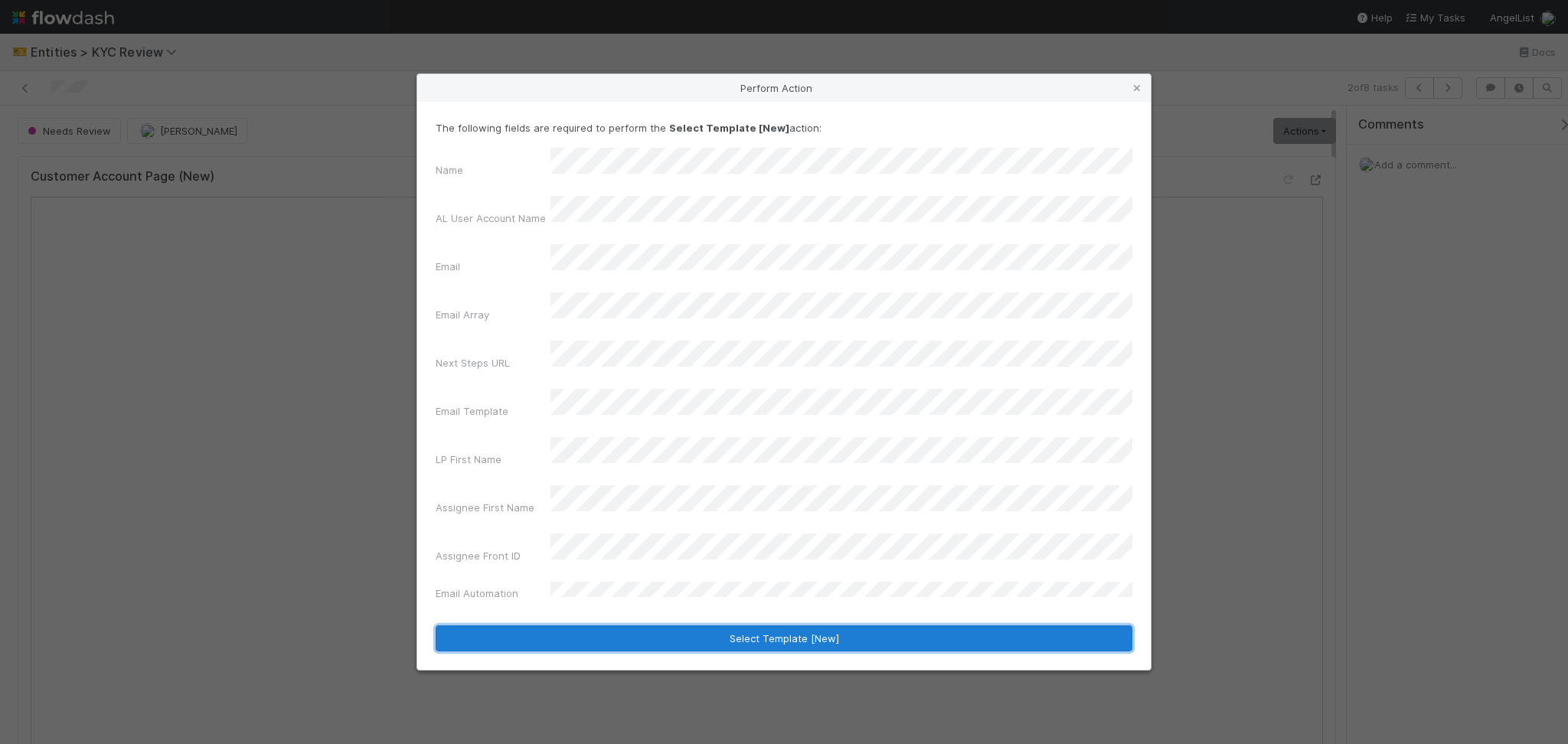
click at [767, 625] on button "Select Template [New]" at bounding box center [784, 638] width 697 height 26
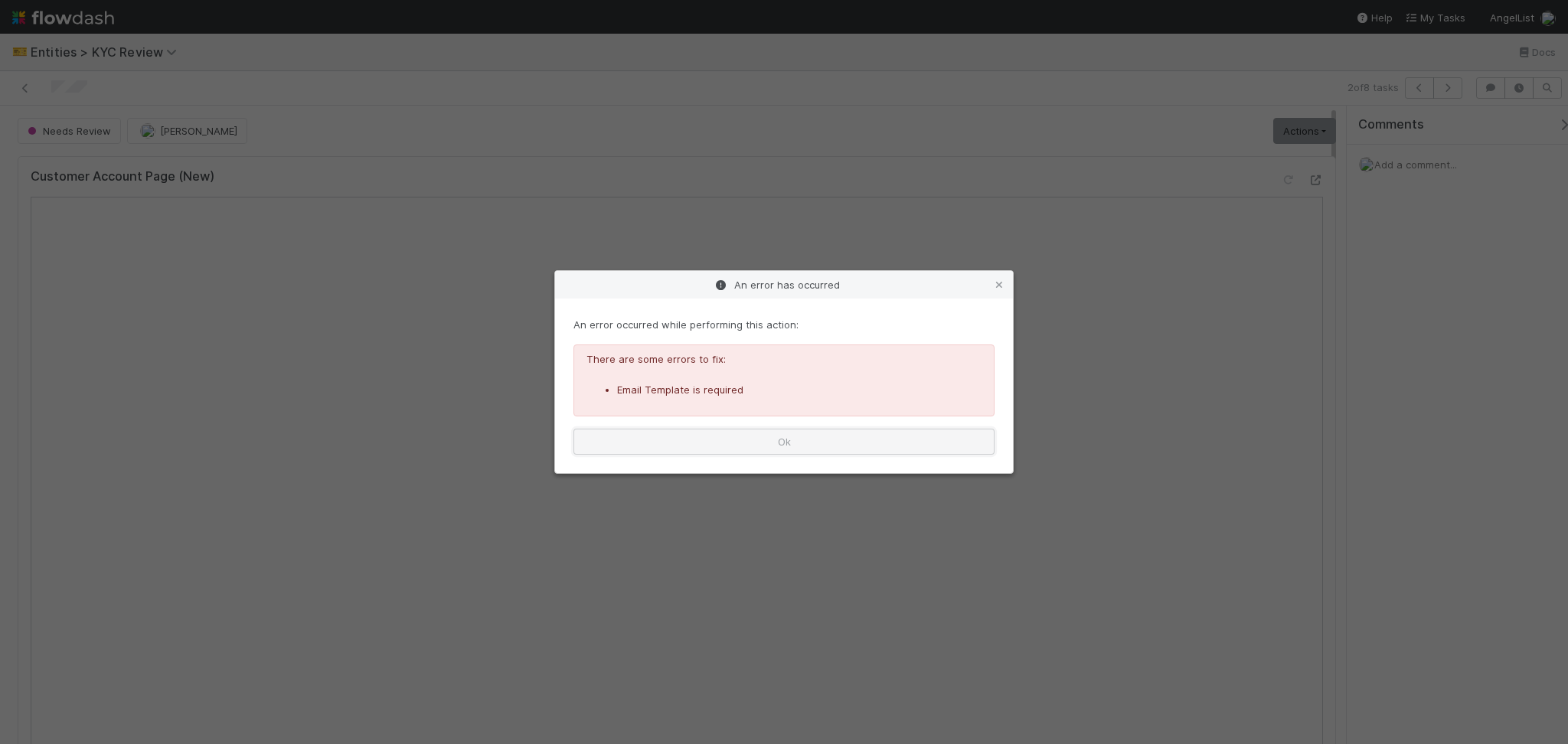
click at [732, 439] on button "Ok" at bounding box center [784, 441] width 421 height 26
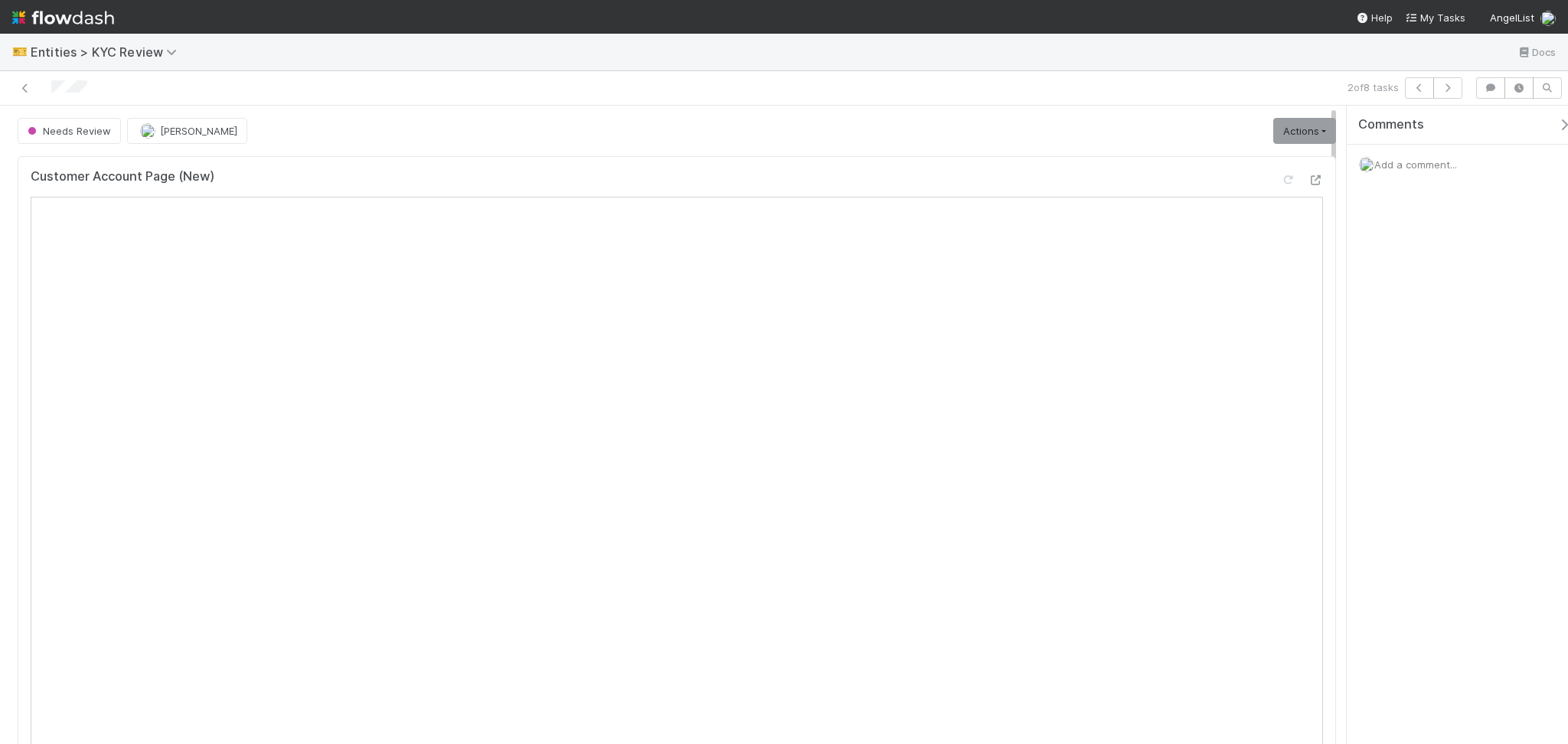
click at [1293, 138] on link "Actions" at bounding box center [1304, 130] width 63 height 26
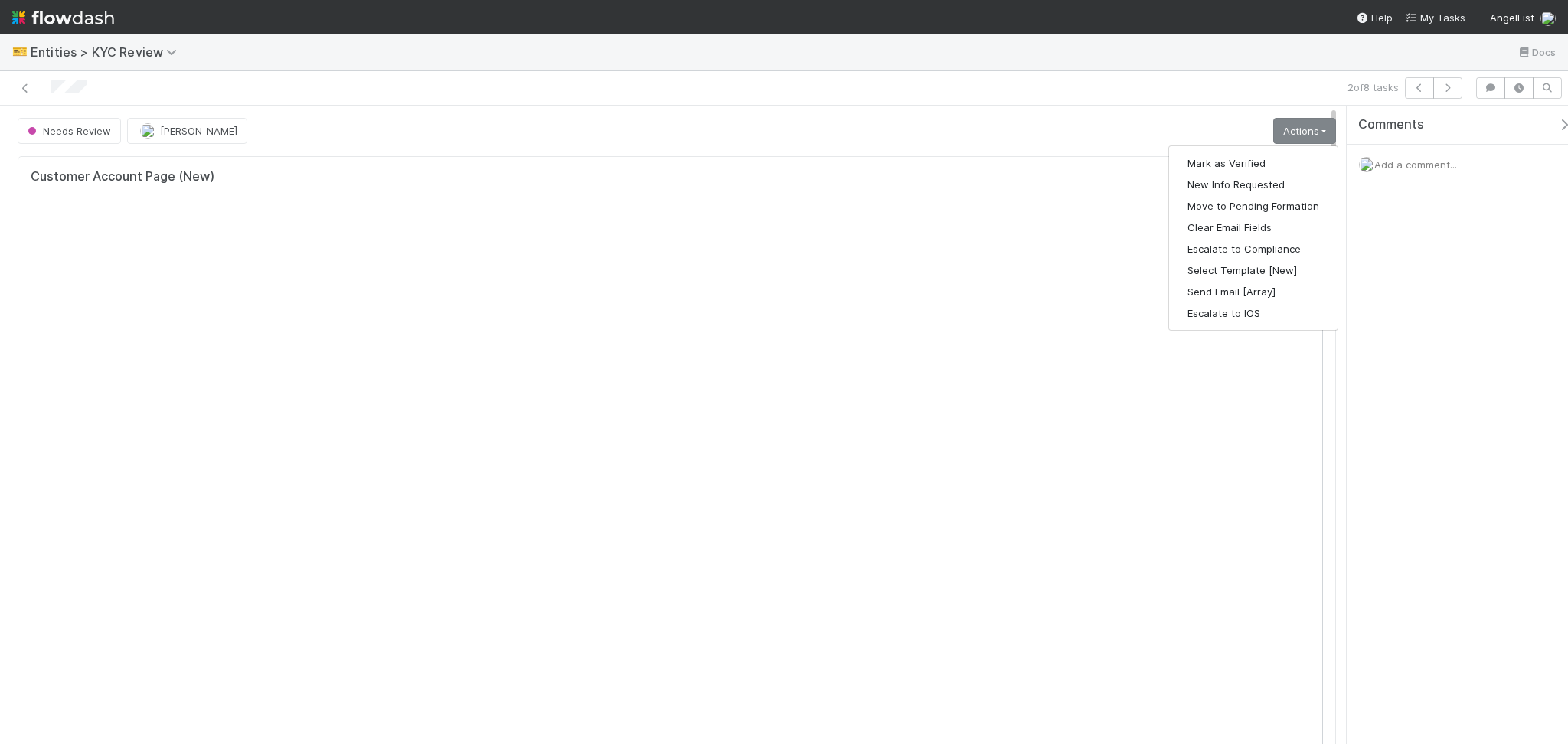
click at [1305, 134] on link "Actions" at bounding box center [1304, 130] width 63 height 26
click at [1231, 294] on button "Send Email [Array]" at bounding box center [1253, 292] width 169 height 22
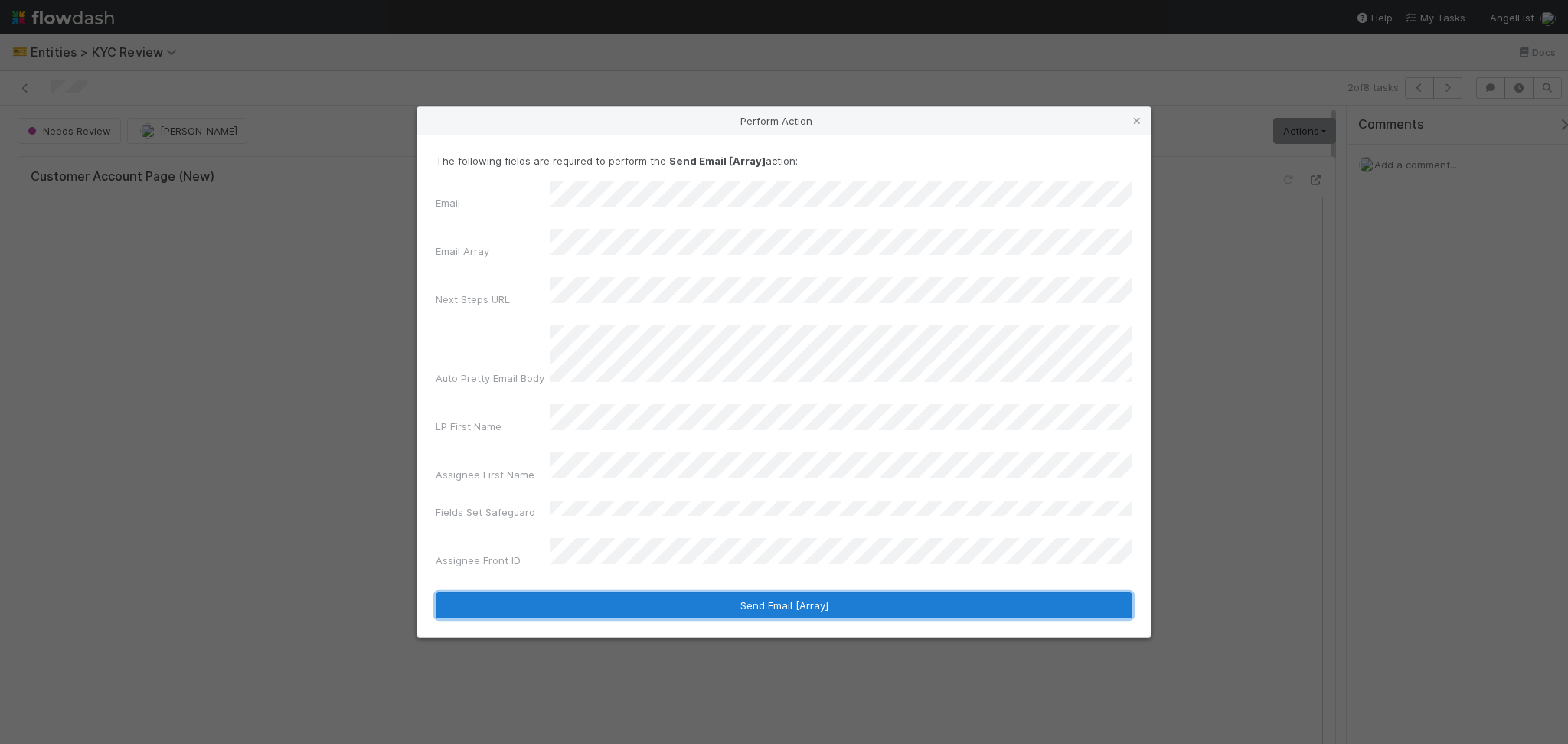
click at [628, 593] on button "Send Email [Array]" at bounding box center [784, 605] width 697 height 26
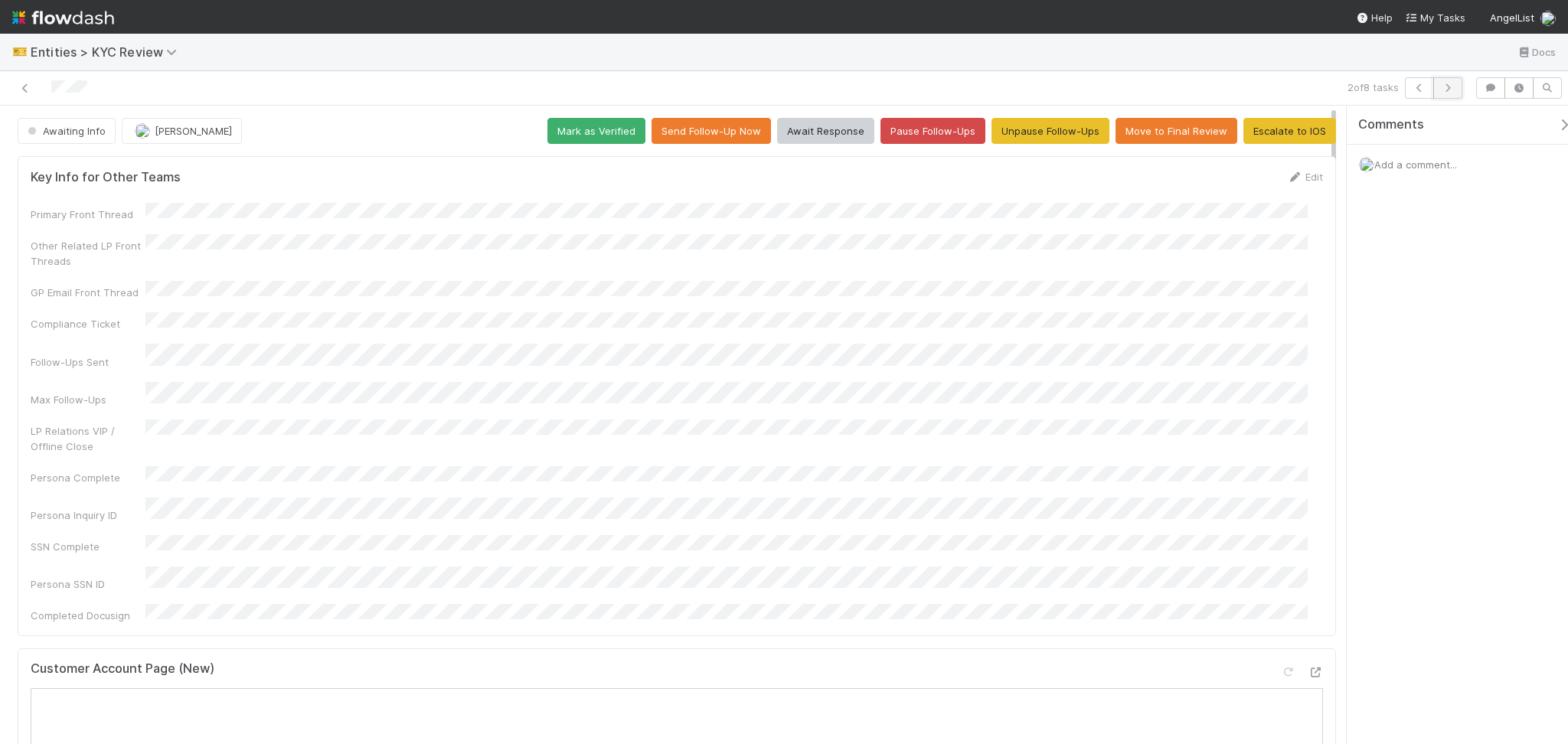
click at [1459, 88] on button "button" at bounding box center [1448, 88] width 29 height 22
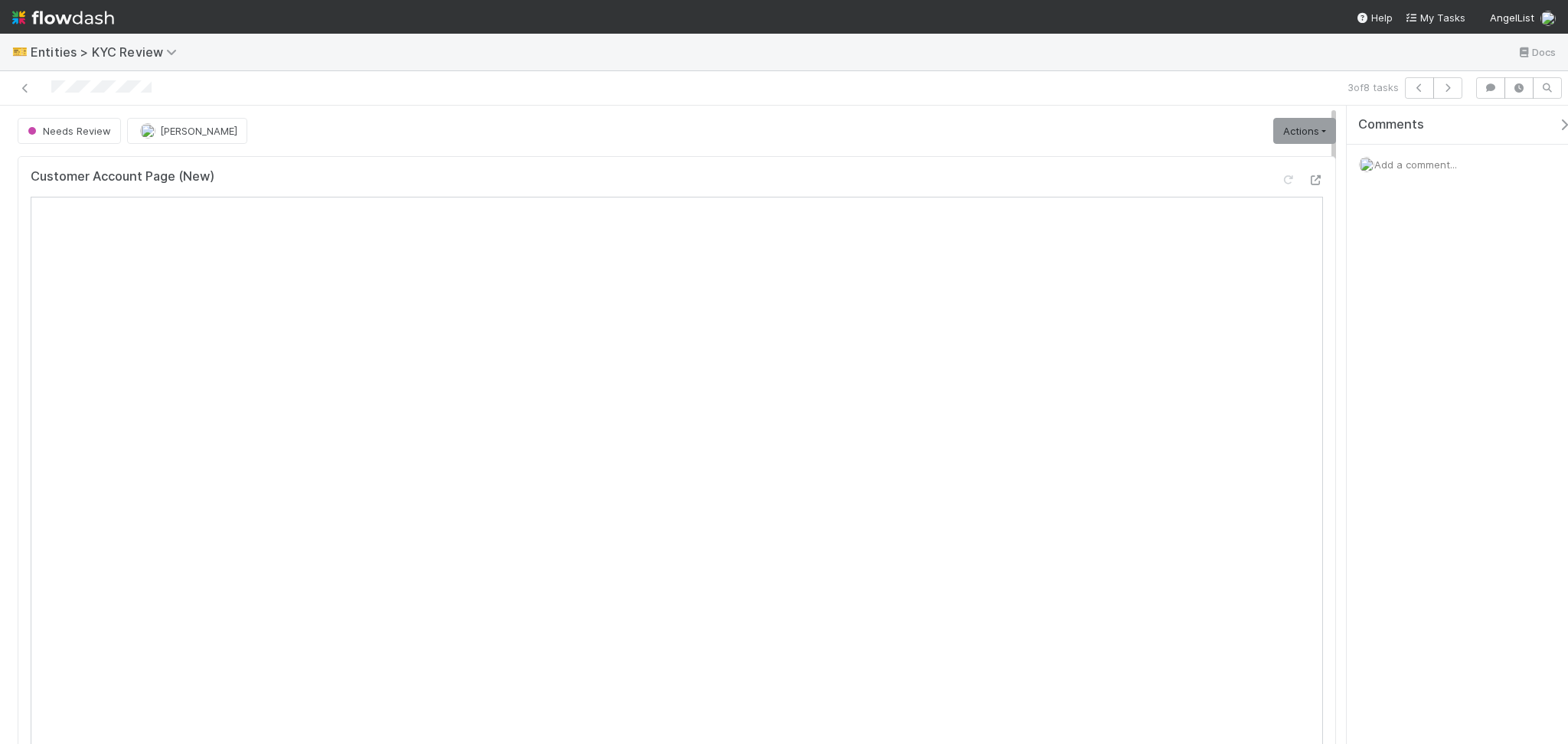
click at [1400, 430] on div "Comments Add a comment..." at bounding box center [1457, 425] width 222 height 638
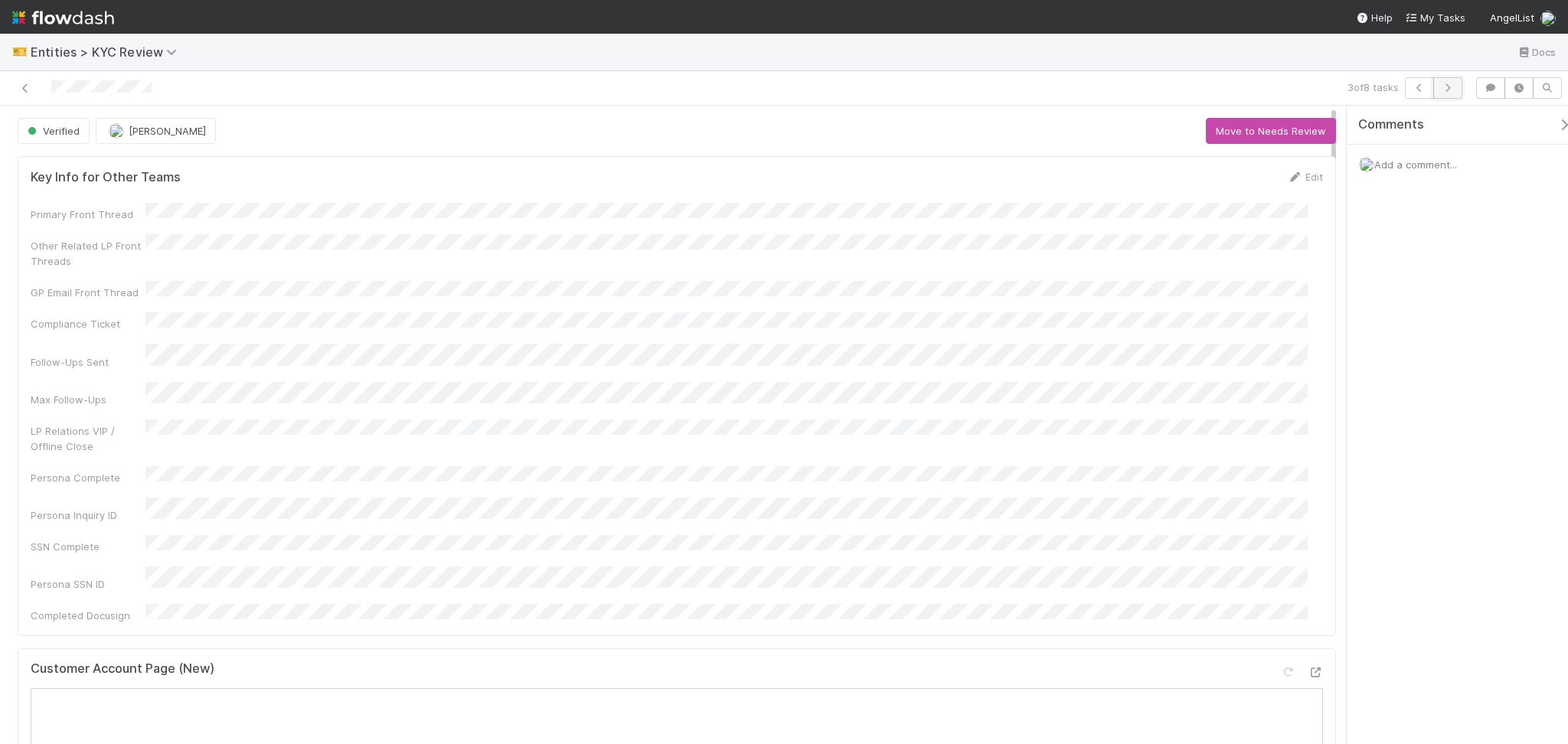
click at [1444, 85] on icon "button" at bounding box center [1448, 88] width 16 height 9
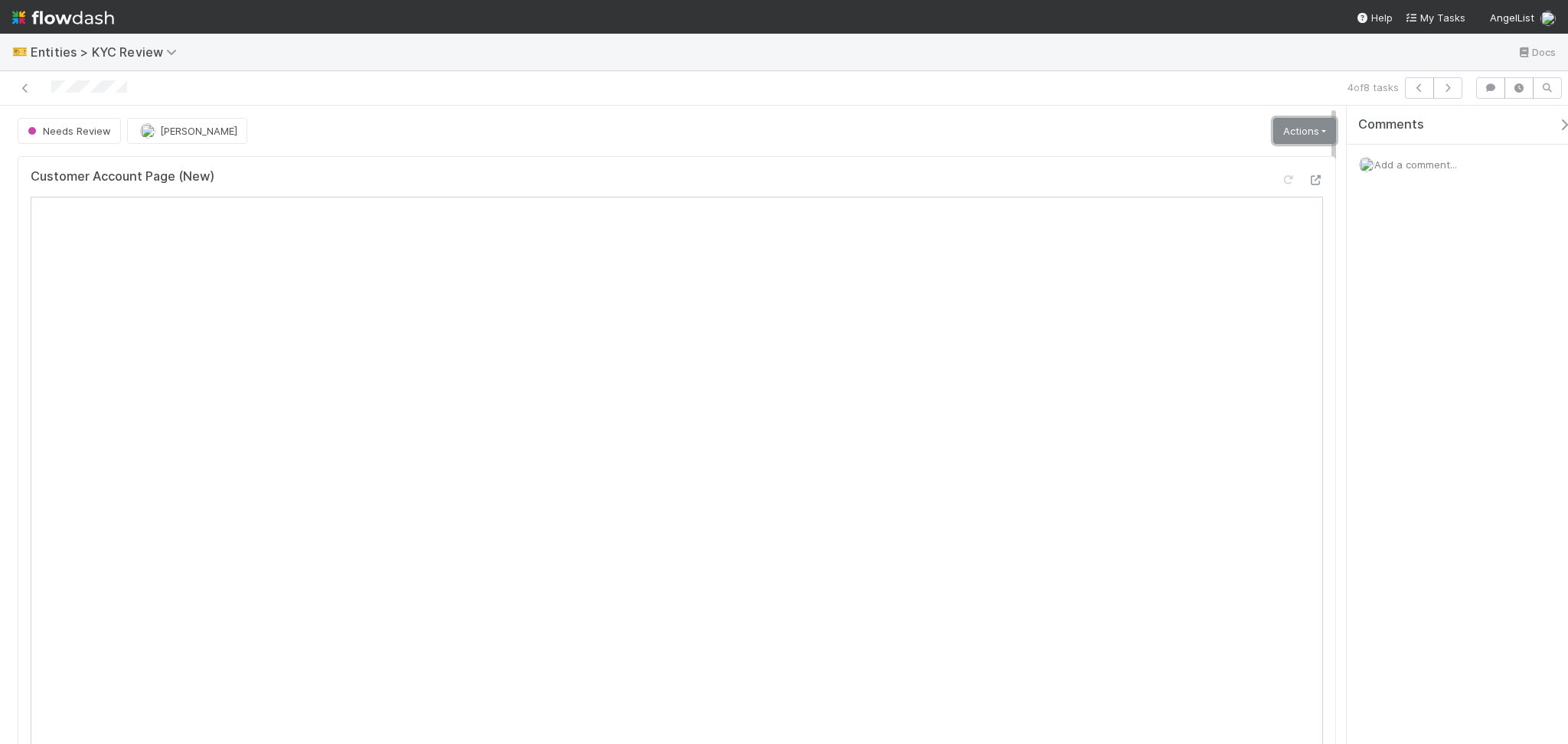
click at [1289, 137] on link "Actions" at bounding box center [1304, 130] width 63 height 26
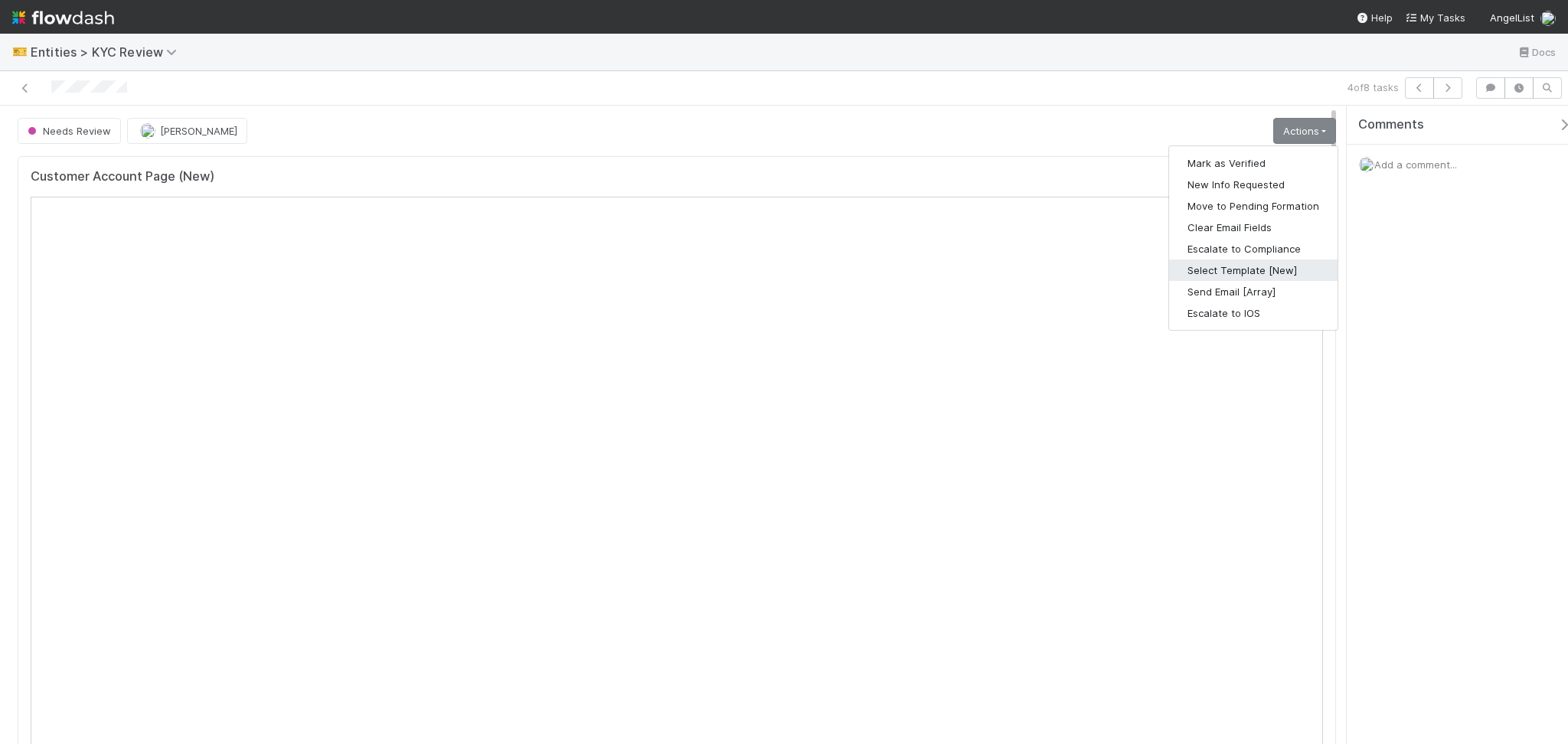
click at [1251, 273] on button "Select Template [New]" at bounding box center [1253, 271] width 169 height 22
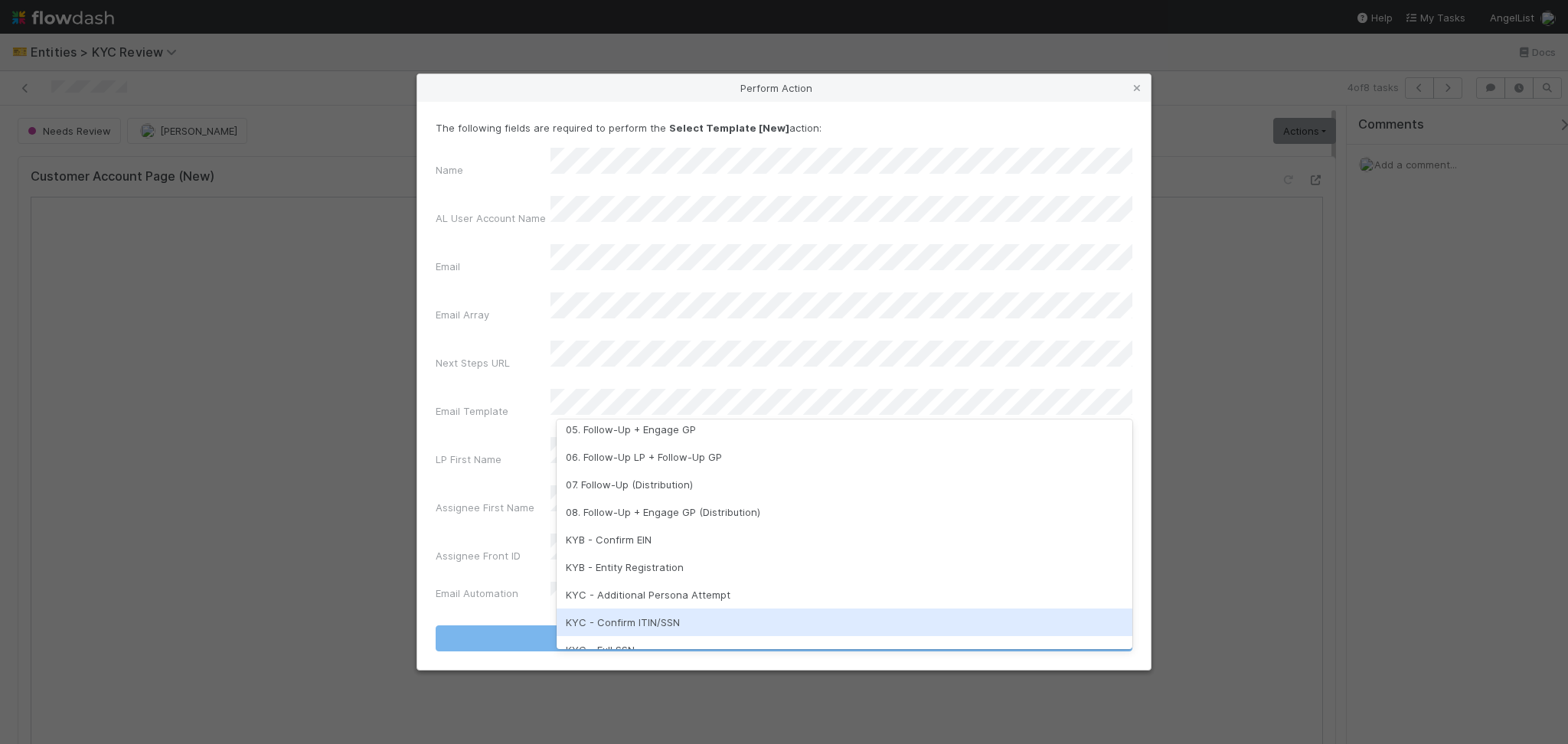
scroll to position [306, 0]
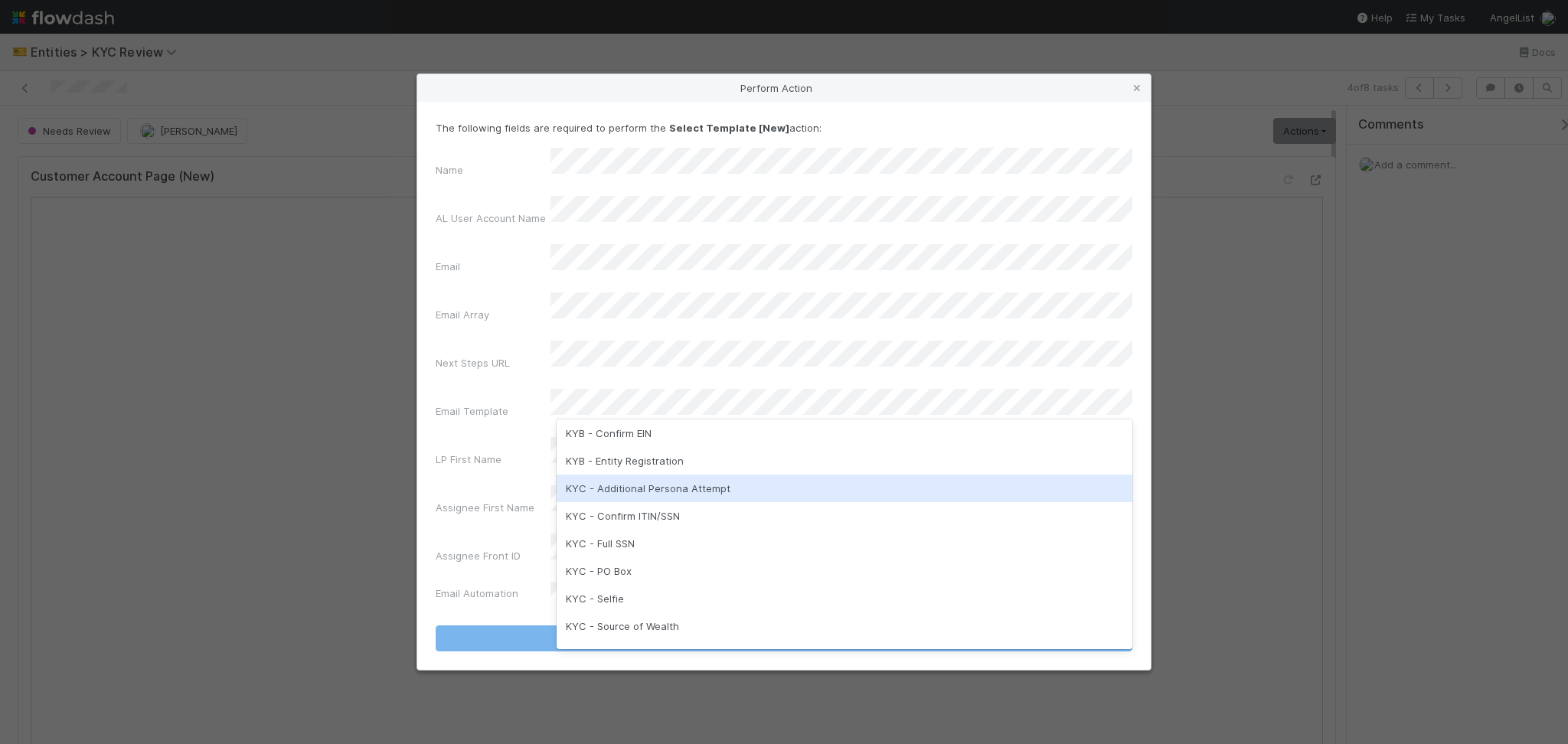
click at [711, 481] on div "KYC - Additional Persona Attempt" at bounding box center [844, 488] width 576 height 27
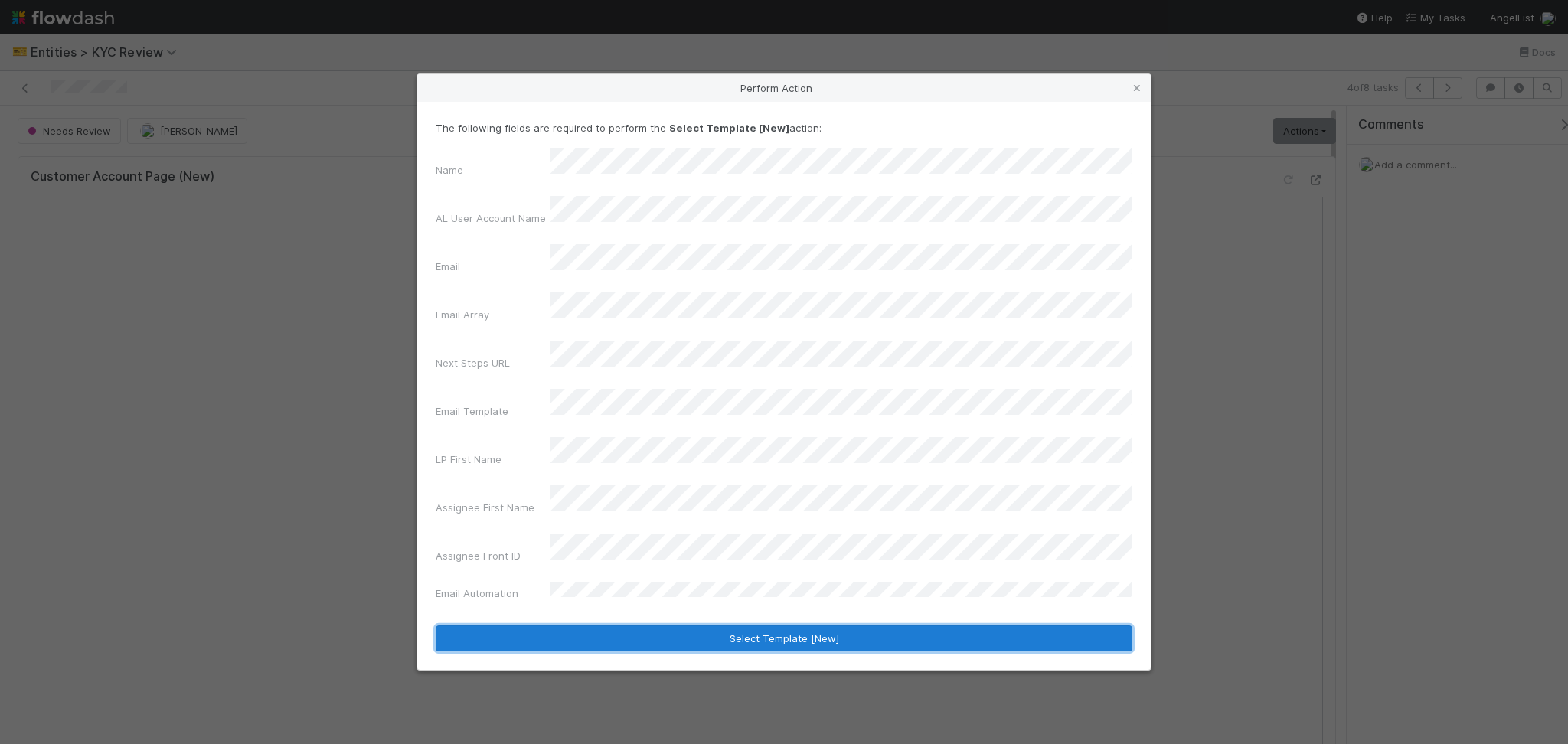
click at [732, 625] on button "Select Template [New]" at bounding box center [784, 638] width 697 height 26
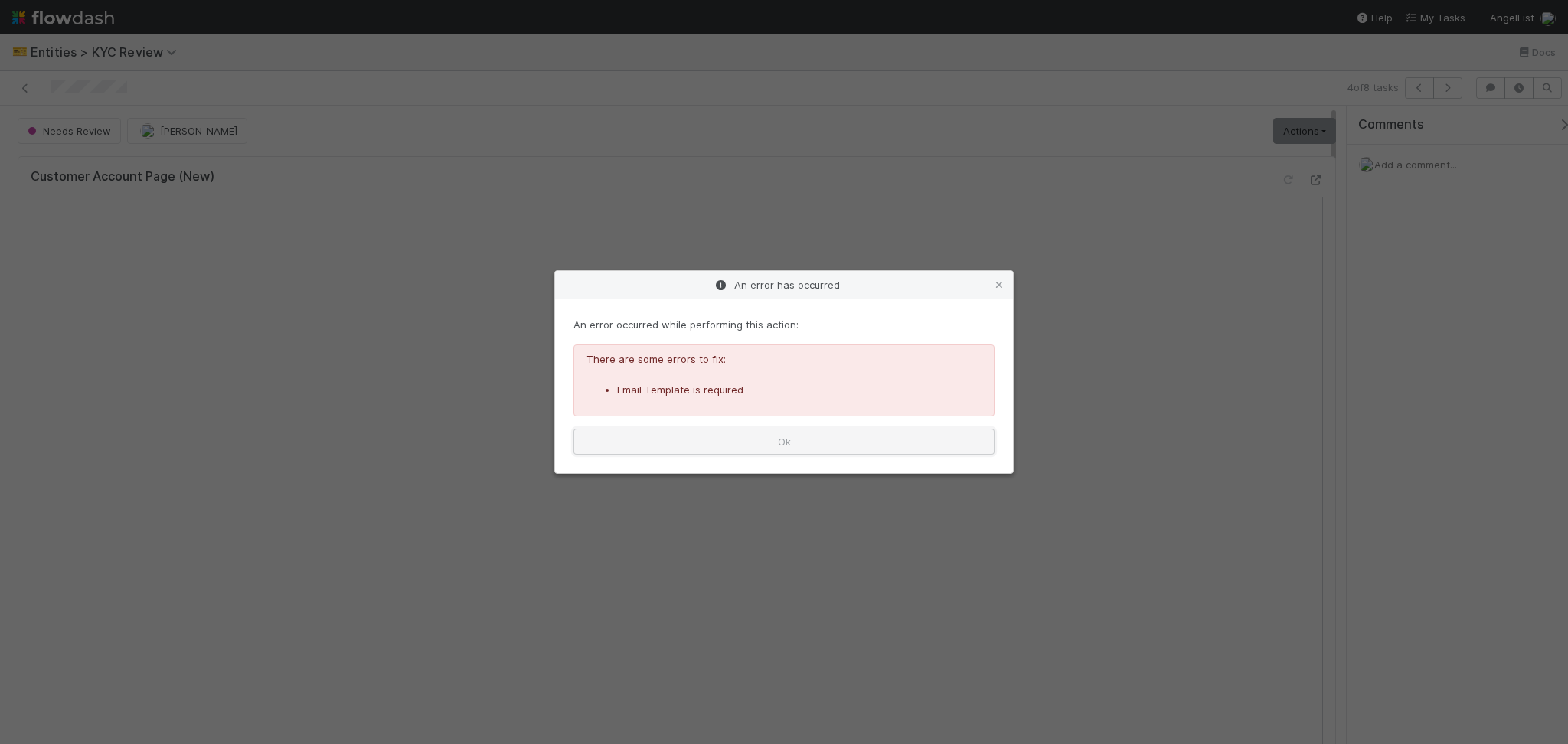
click at [895, 439] on button "Ok" at bounding box center [784, 441] width 421 height 26
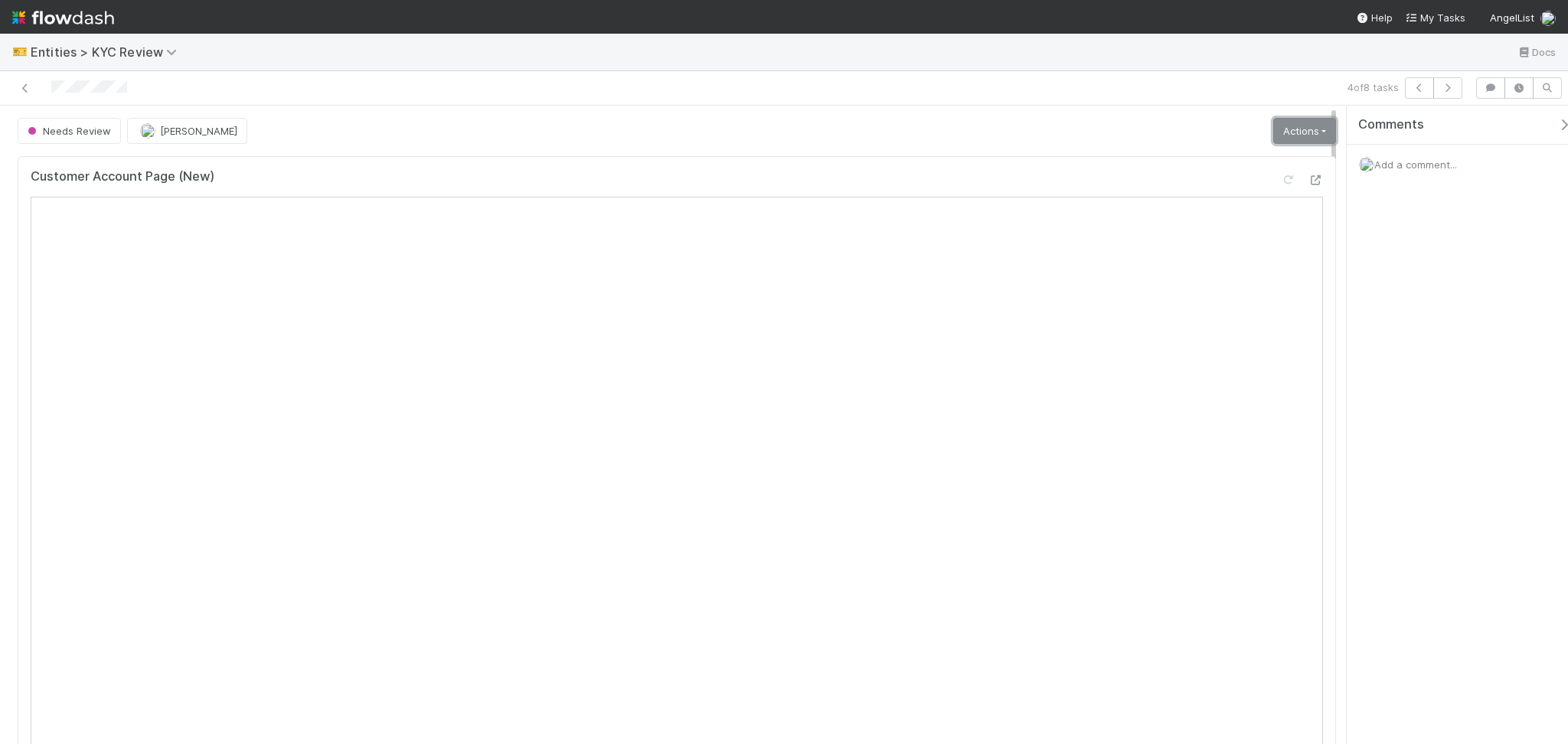
click at [1281, 140] on link "Actions" at bounding box center [1304, 130] width 63 height 26
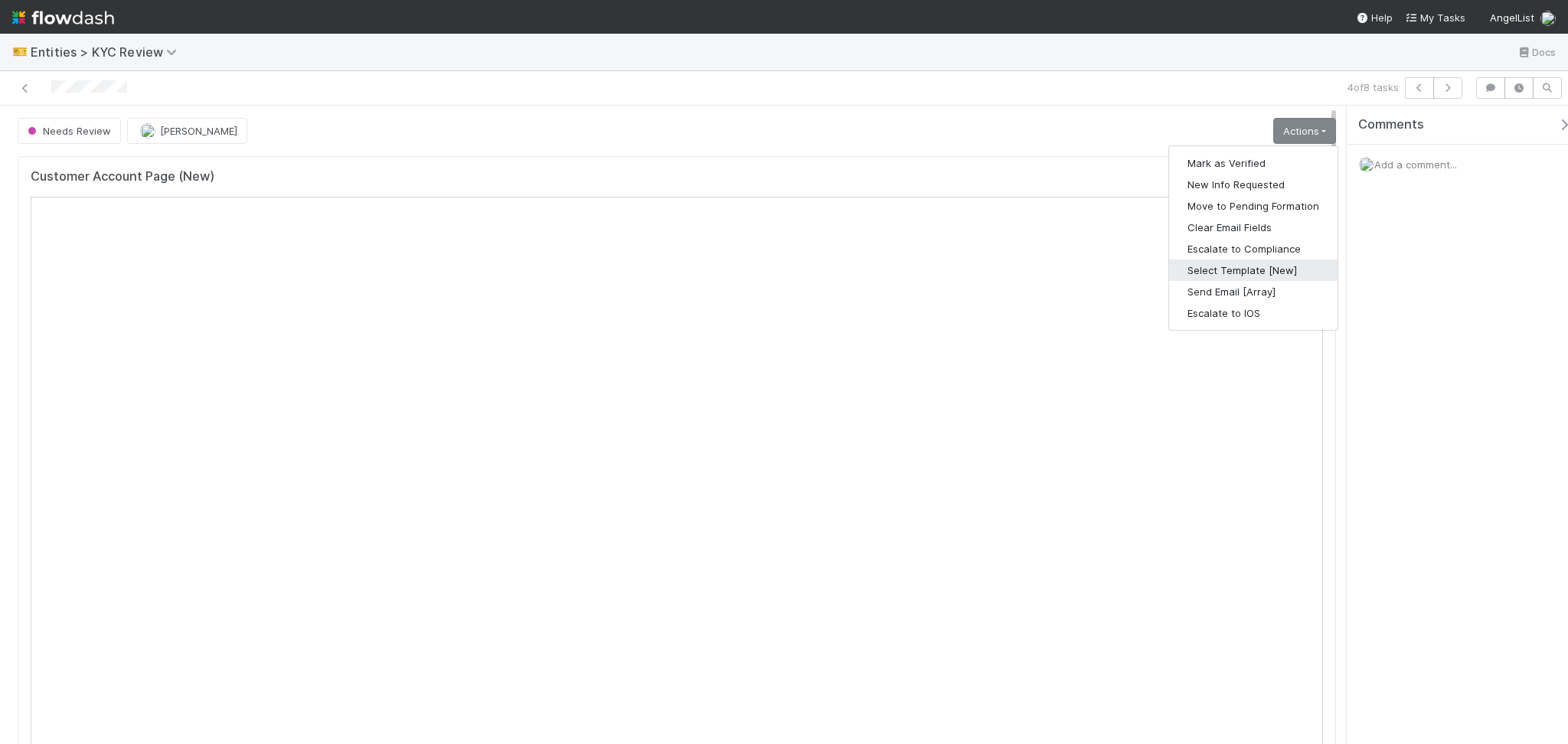
click at [1196, 267] on button "Select Template [New]" at bounding box center [1253, 271] width 169 height 22
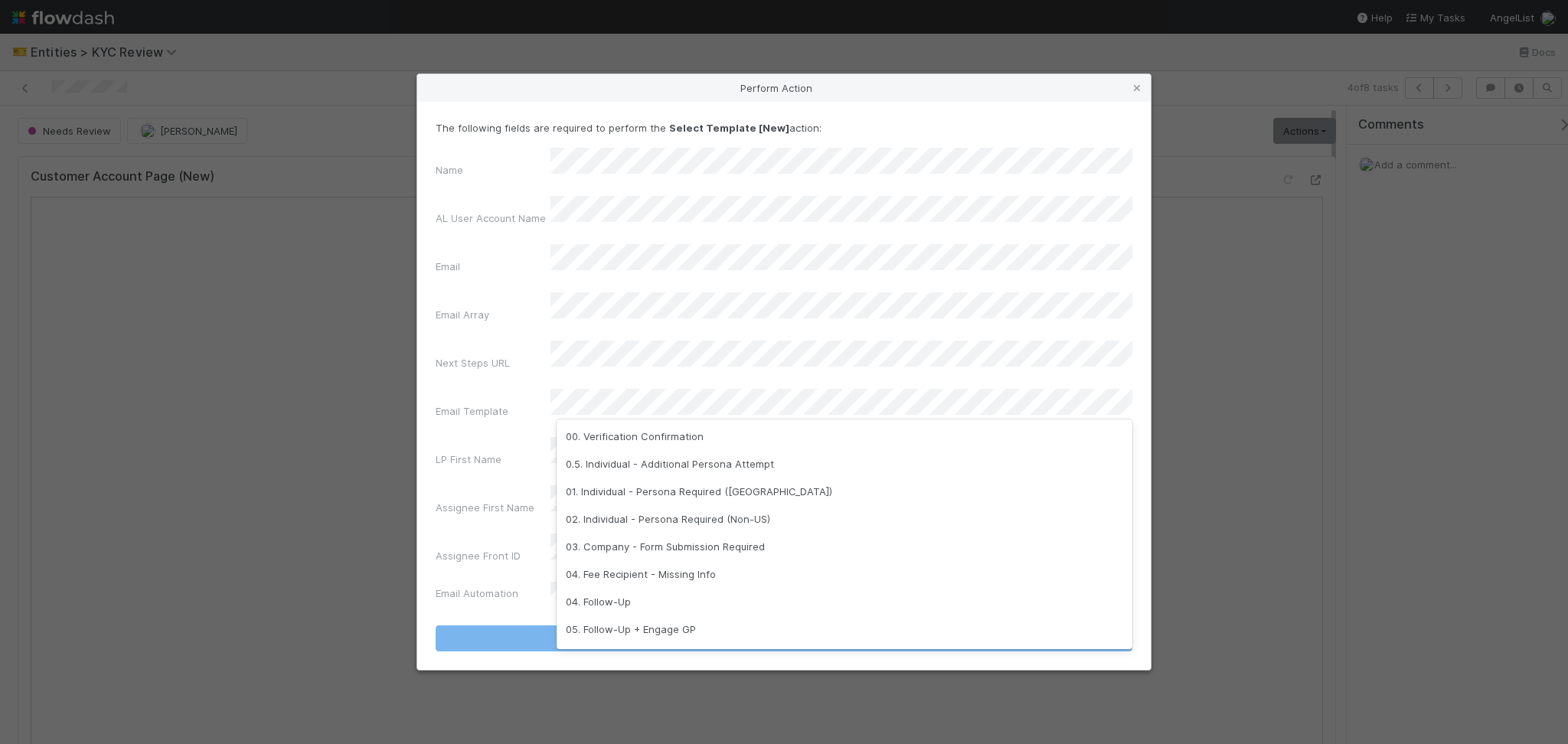
scroll to position [383, 0]
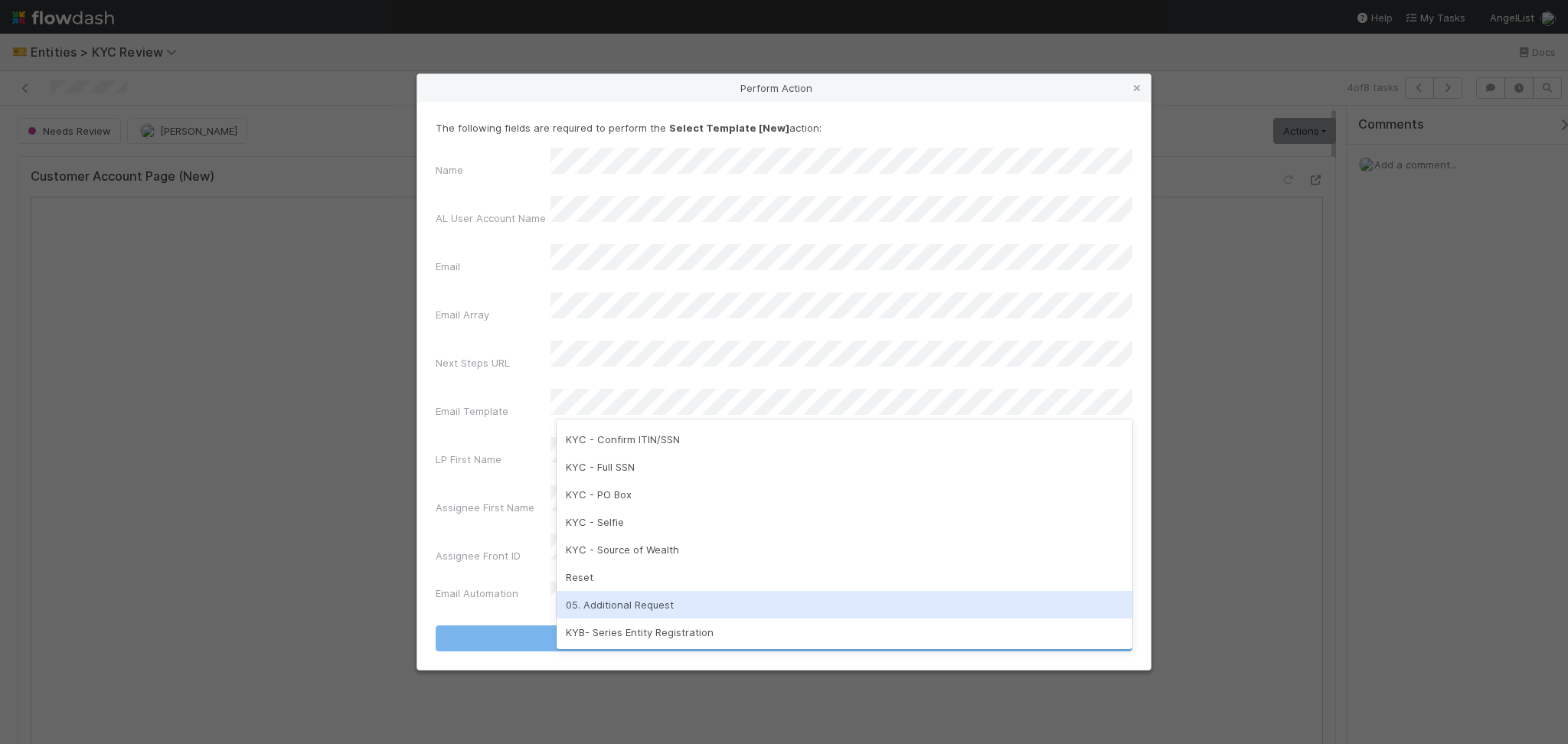
click at [643, 602] on div "05. Additional Request" at bounding box center [844, 604] width 576 height 27
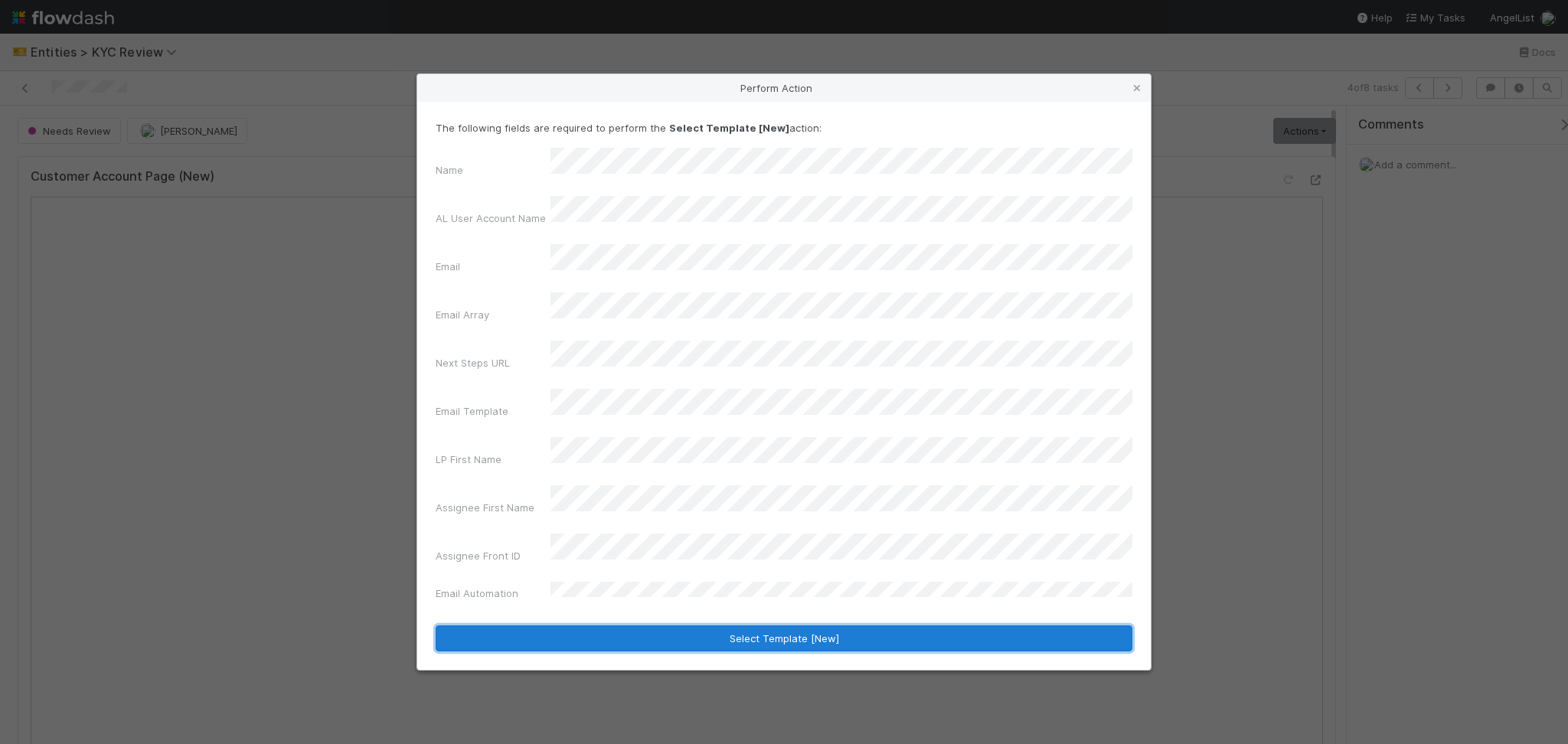
click at [790, 625] on button "Select Template [New]" at bounding box center [784, 638] width 697 height 26
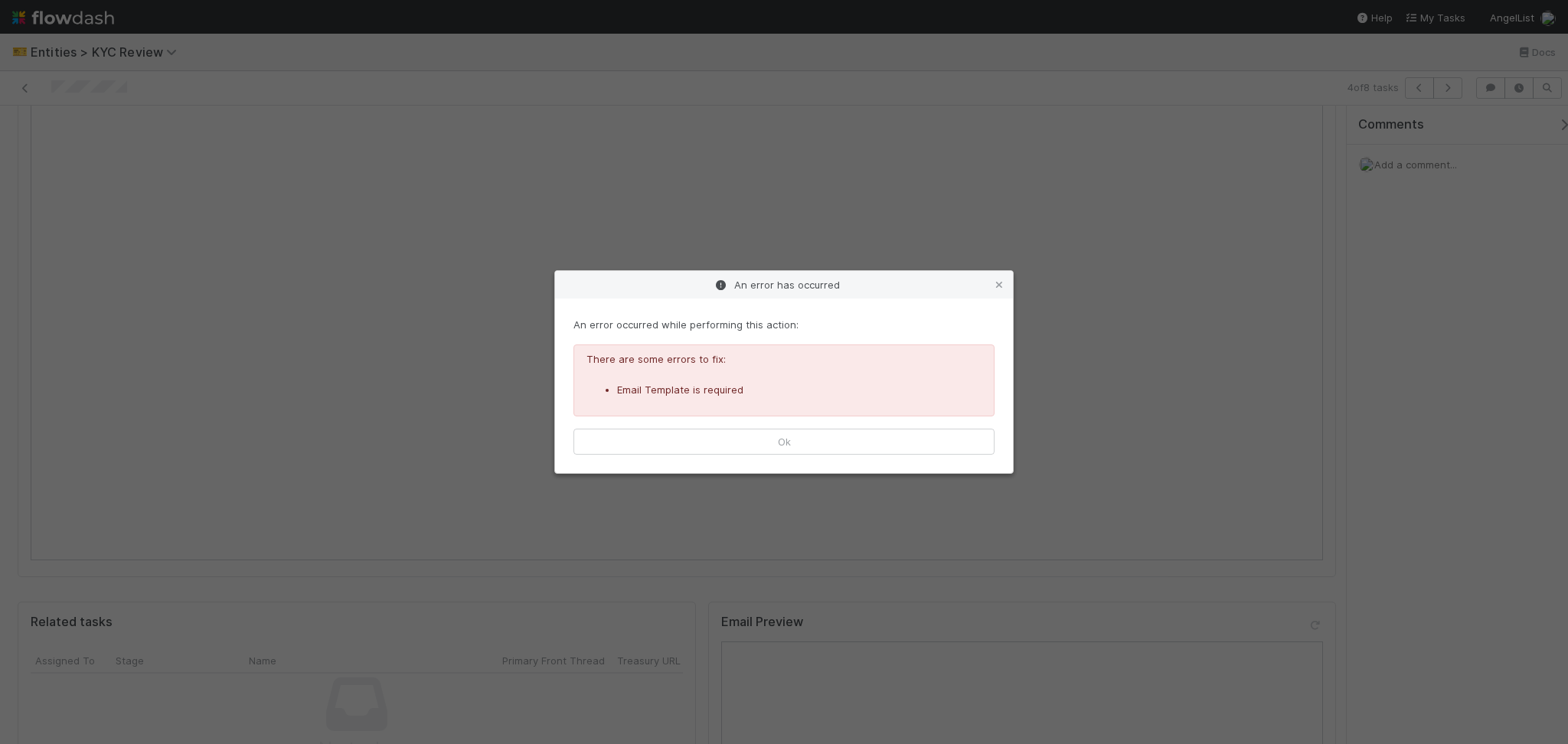
scroll to position [408, 0]
click at [876, 436] on button "Ok" at bounding box center [784, 441] width 421 height 26
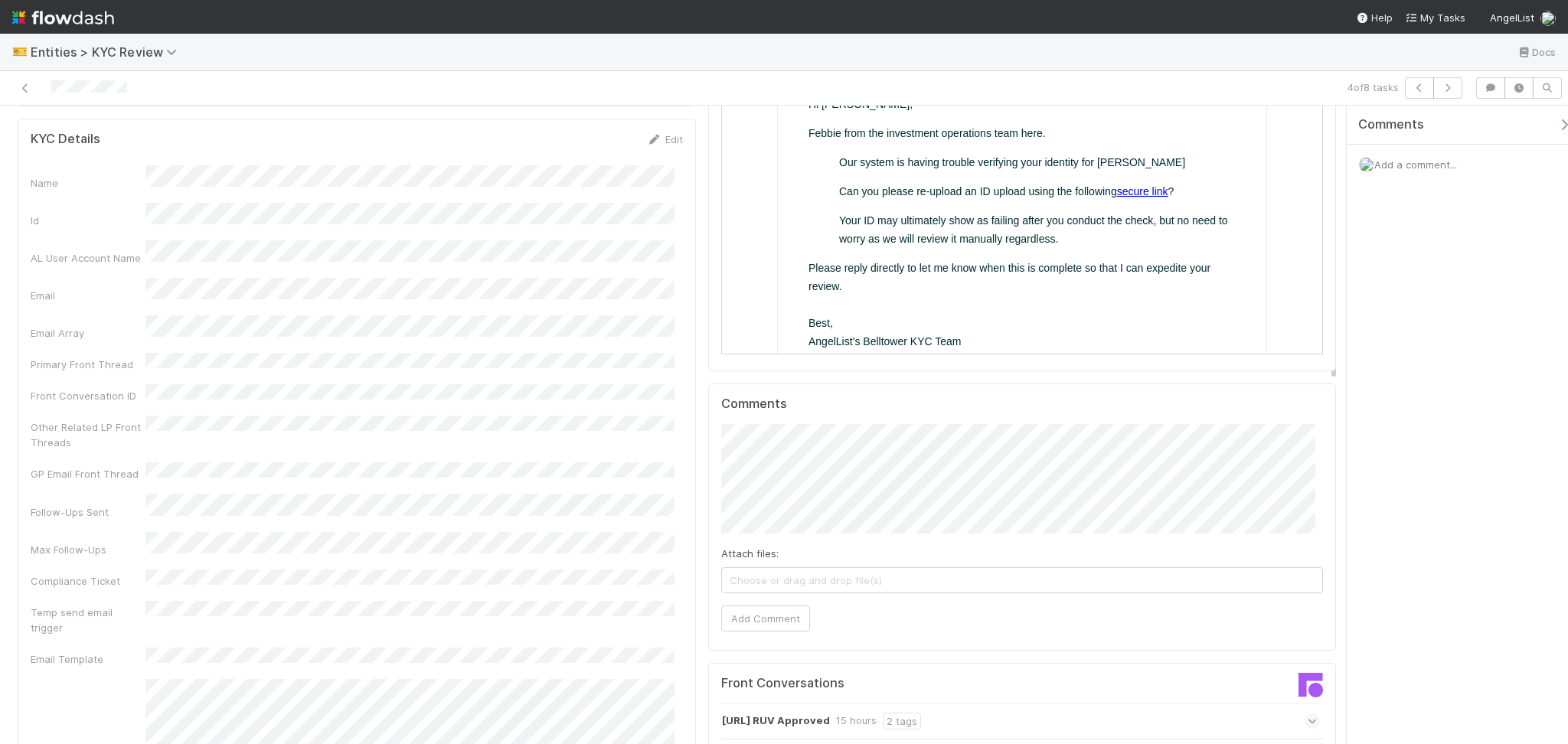
scroll to position [816, 0]
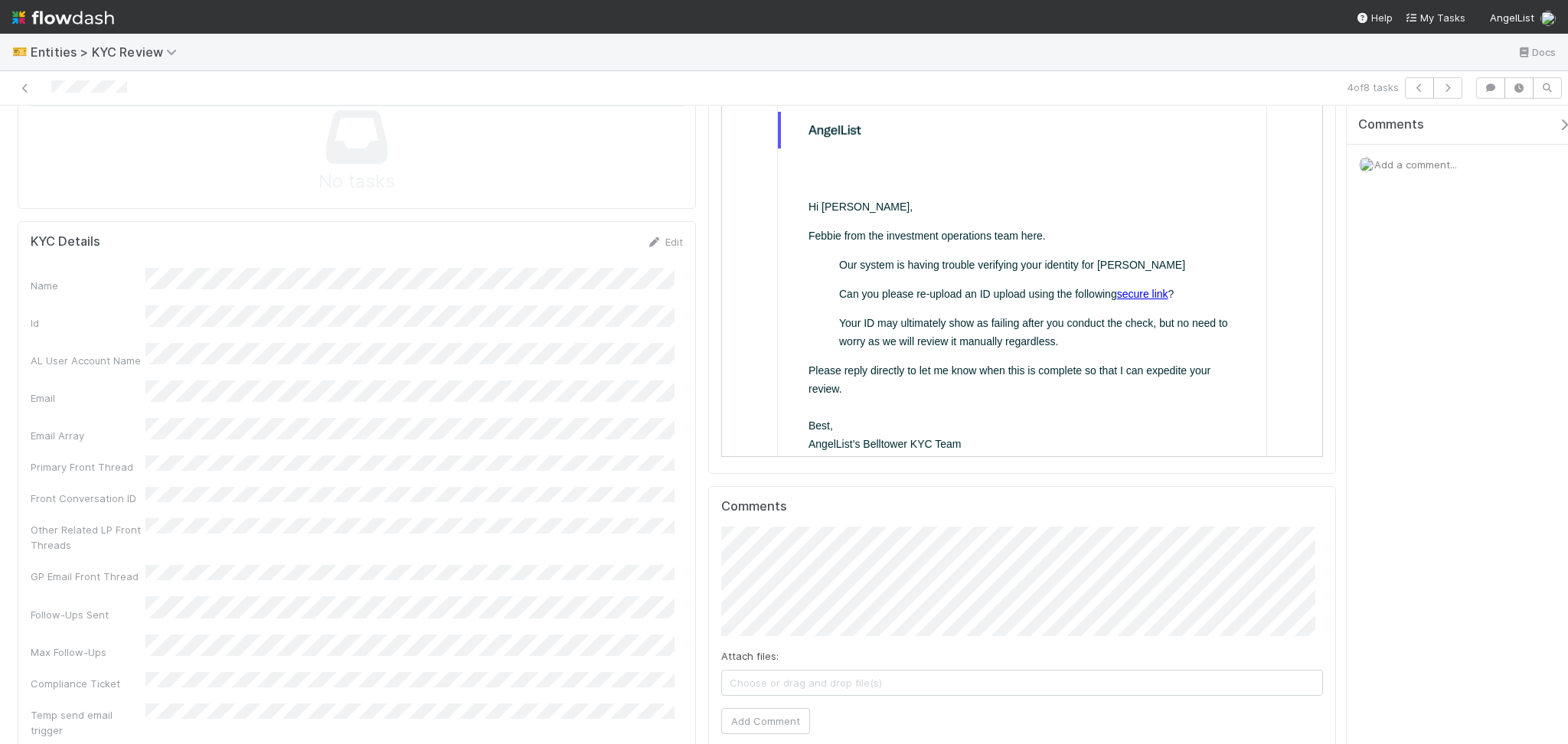
click at [1143, 294] on link "secure link" at bounding box center [1141, 293] width 51 height 12
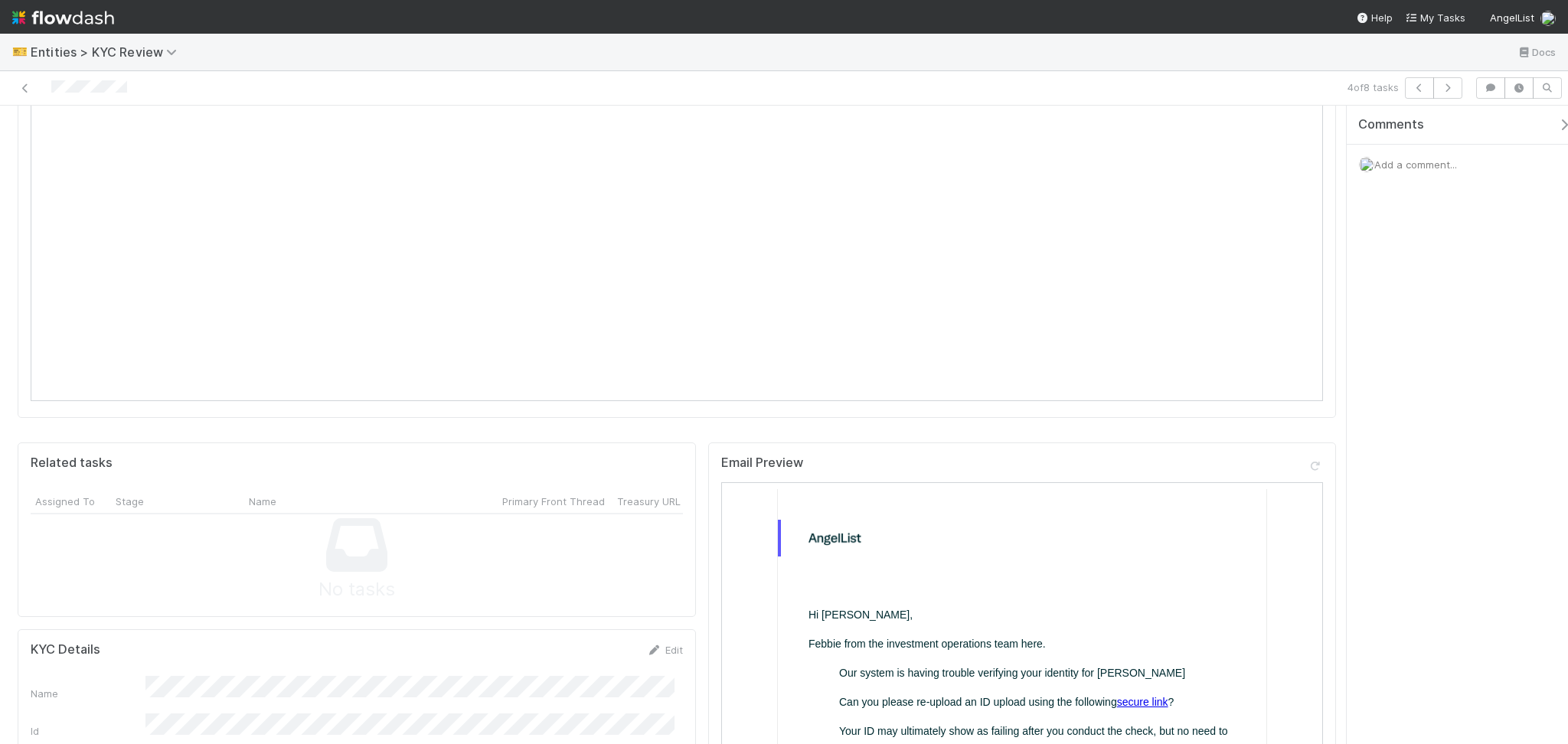
scroll to position [0, 0]
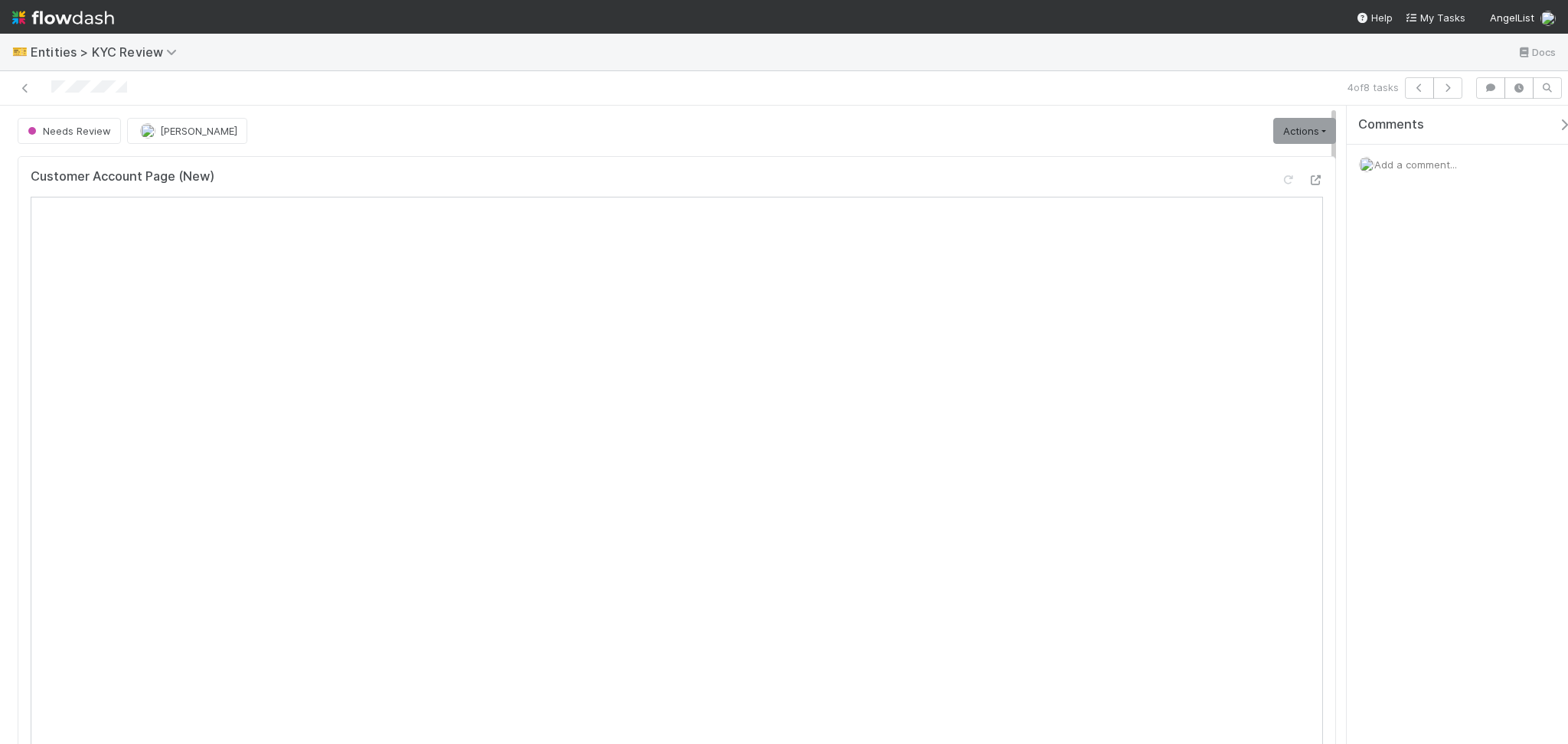
click at [1290, 136] on link "Actions" at bounding box center [1304, 130] width 63 height 26
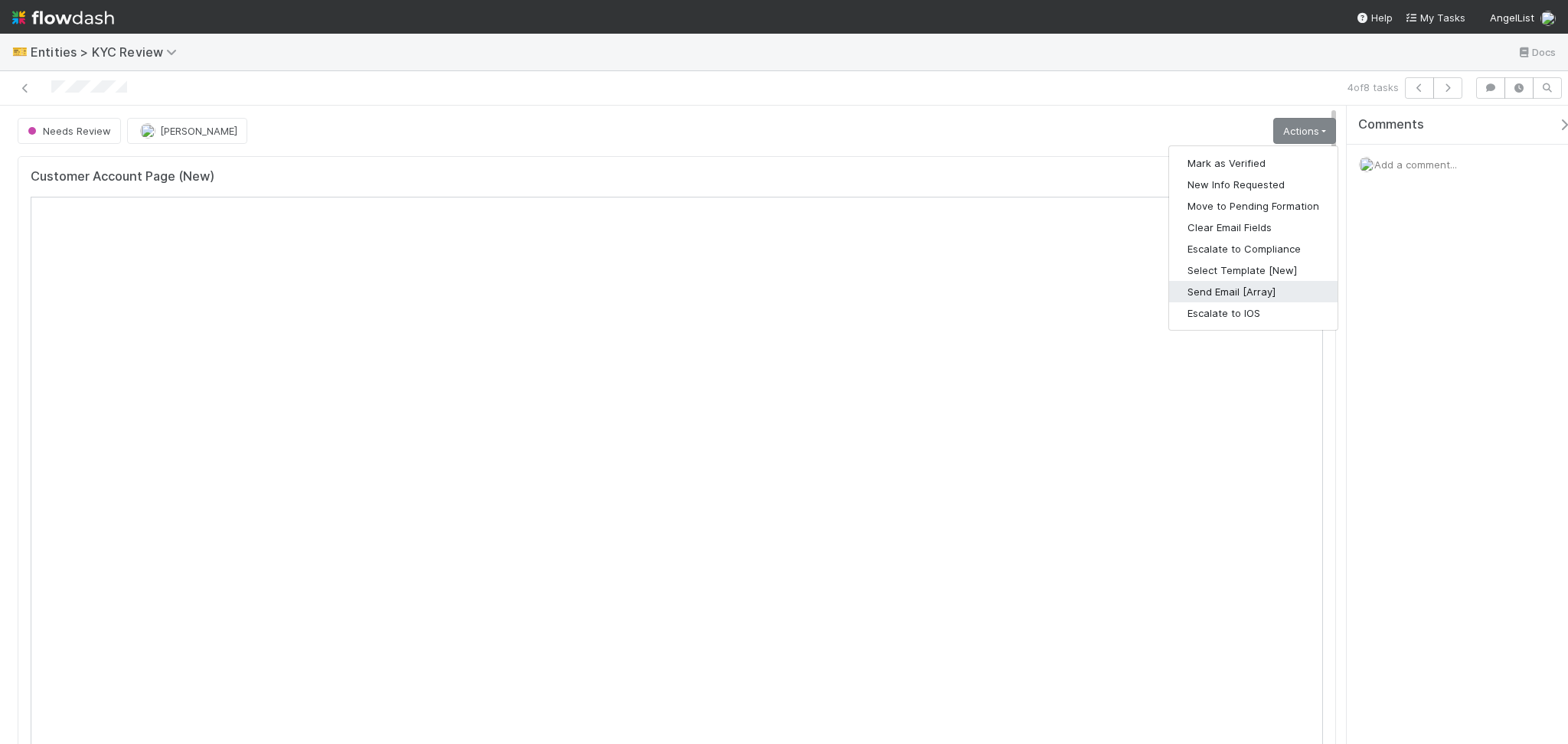
click at [1247, 292] on button "Send Email [Array]" at bounding box center [1253, 292] width 169 height 22
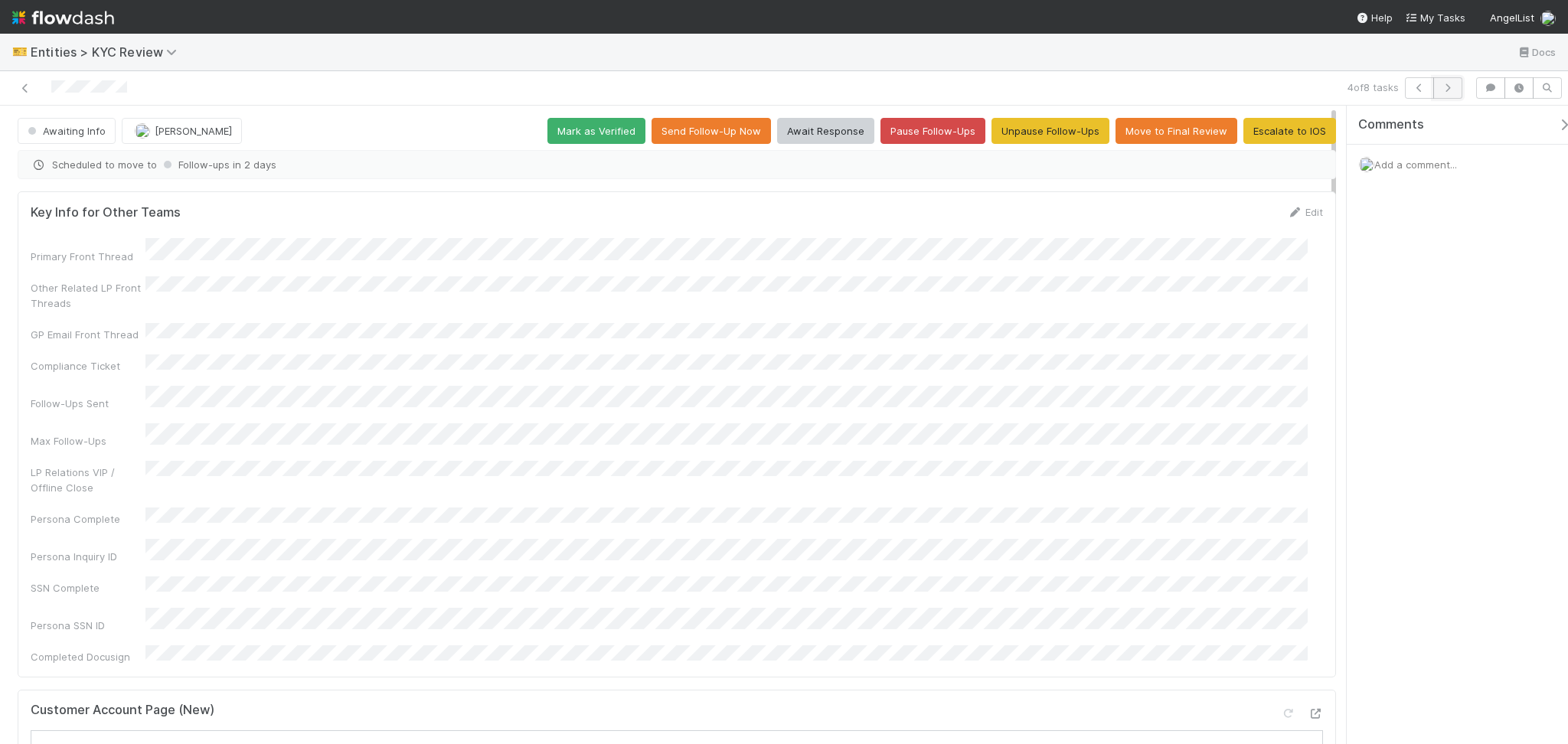
click at [1459, 90] on button "button" at bounding box center [1448, 88] width 29 height 22
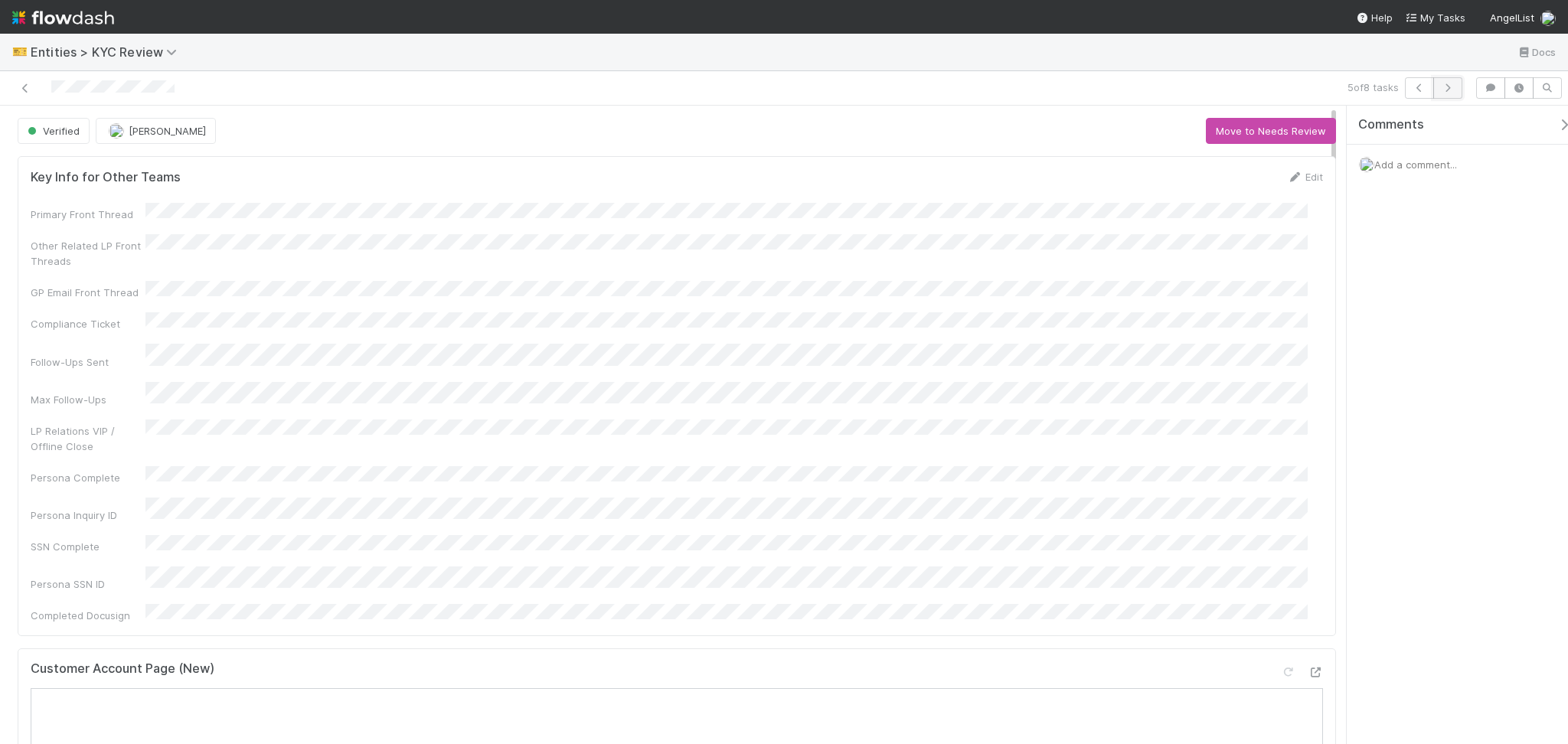
click at [1444, 88] on icon "button" at bounding box center [1448, 88] width 16 height 9
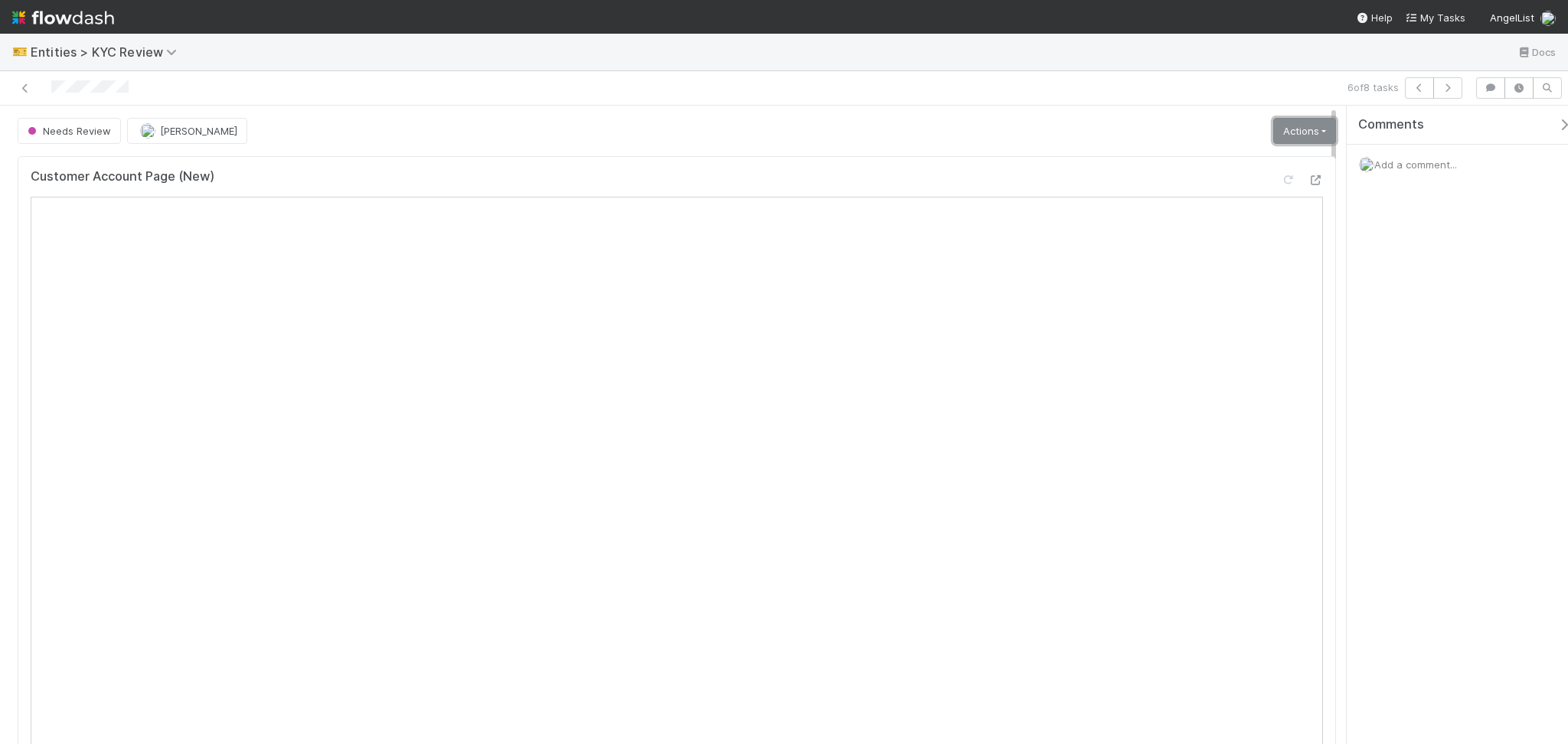
click at [1306, 134] on link "Actions" at bounding box center [1304, 130] width 63 height 26
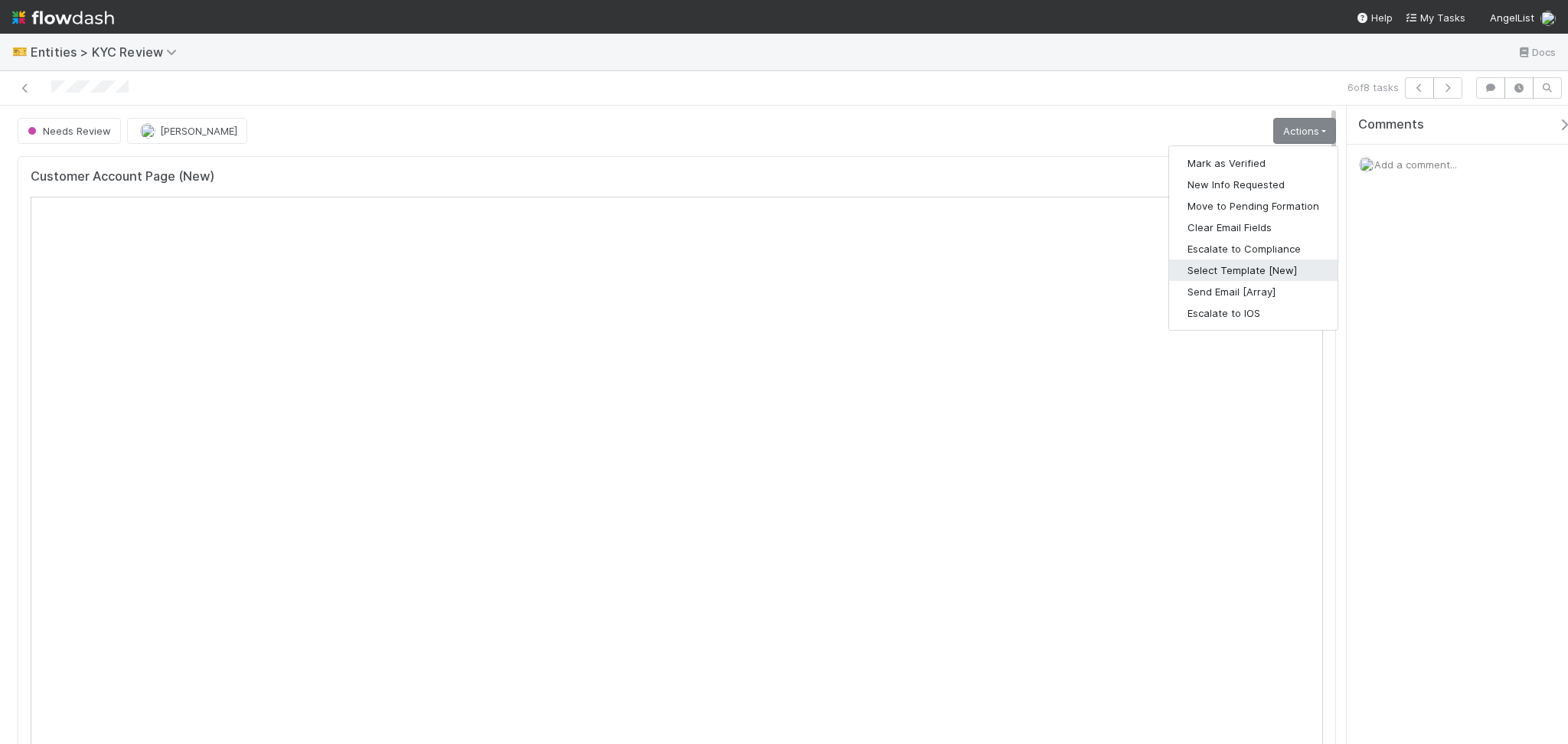
click at [1240, 269] on button "Select Template [New]" at bounding box center [1253, 271] width 169 height 22
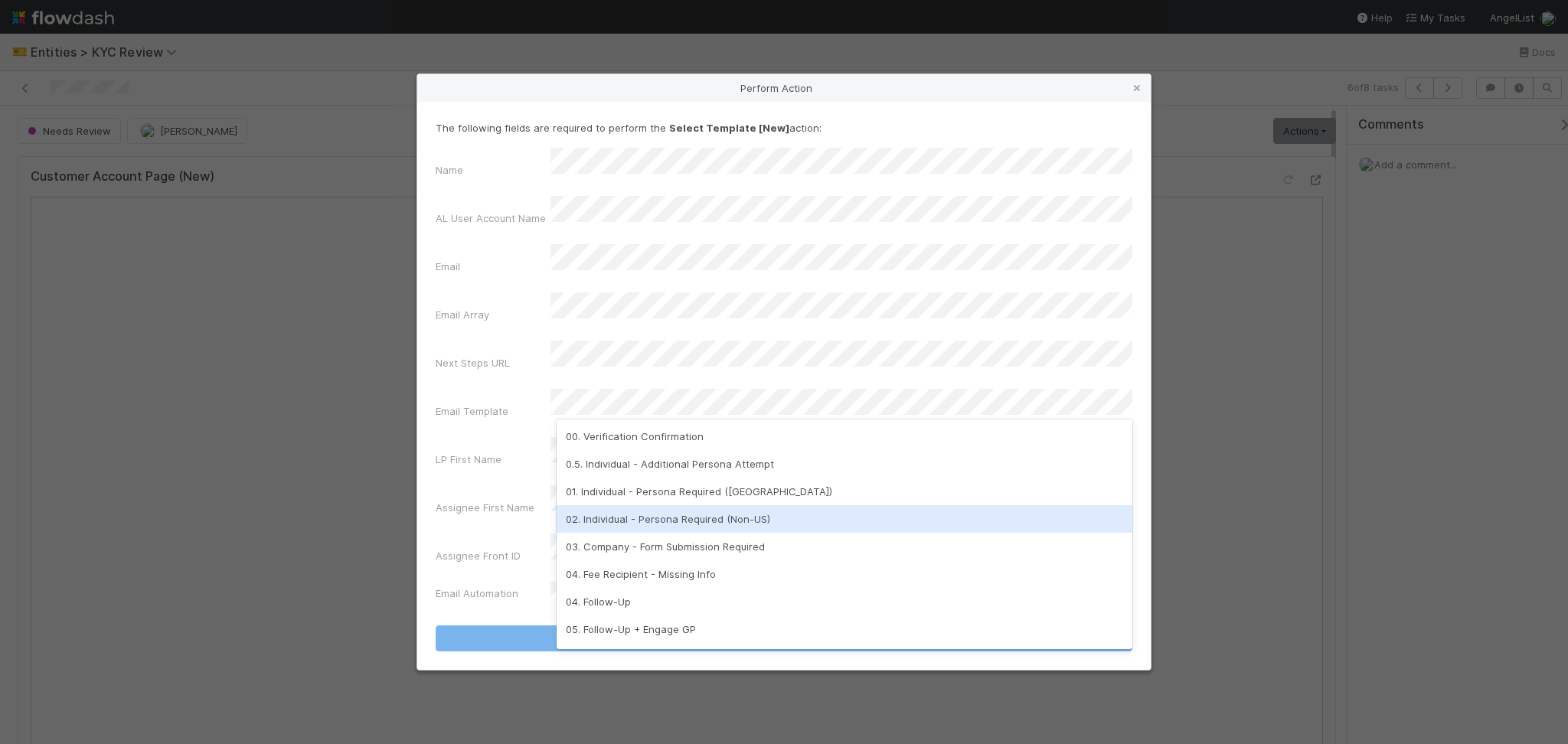
click at [716, 522] on div "02. Individual - Persona Required (Non-US)" at bounding box center [844, 519] width 576 height 27
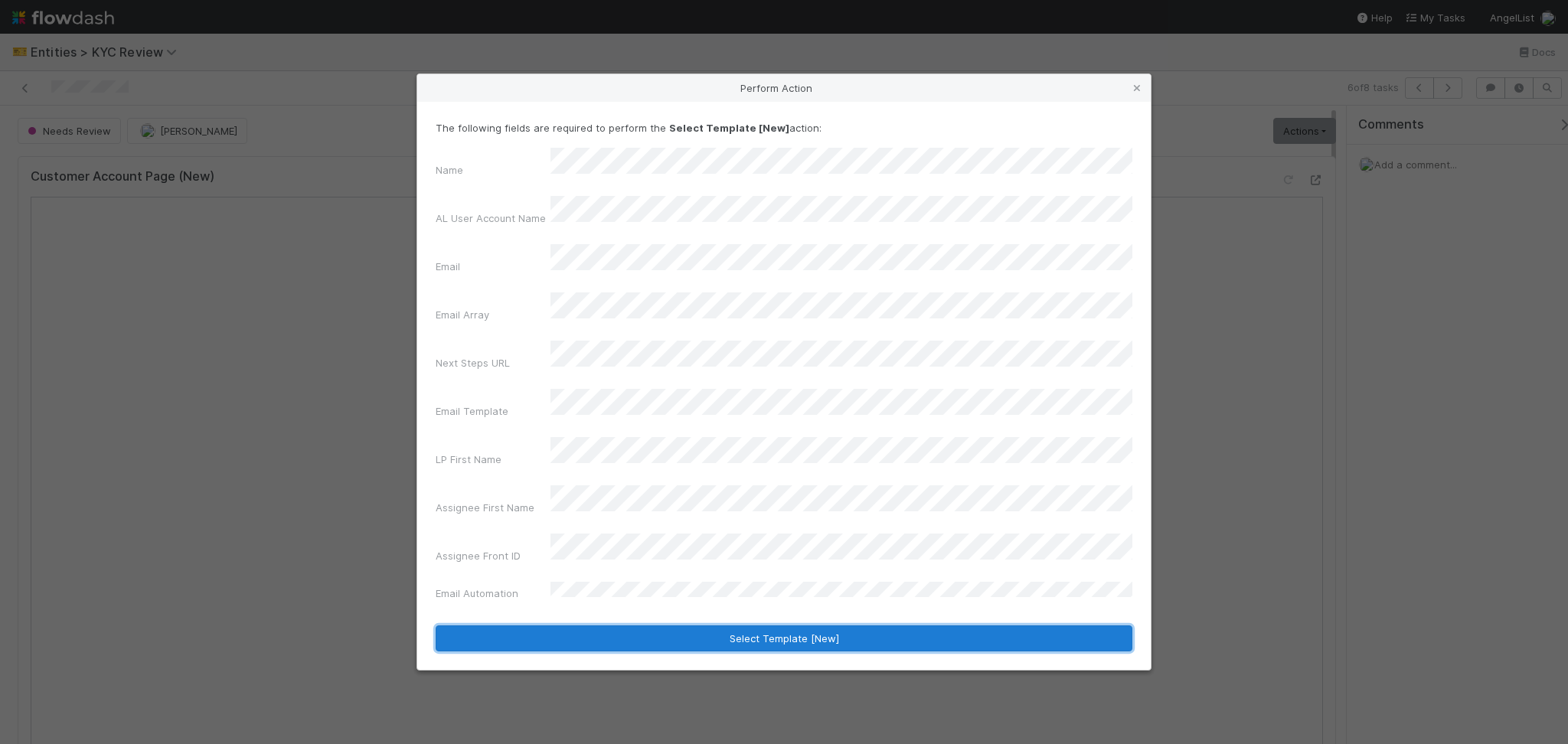
click at [731, 625] on button "Select Template [New]" at bounding box center [784, 638] width 697 height 26
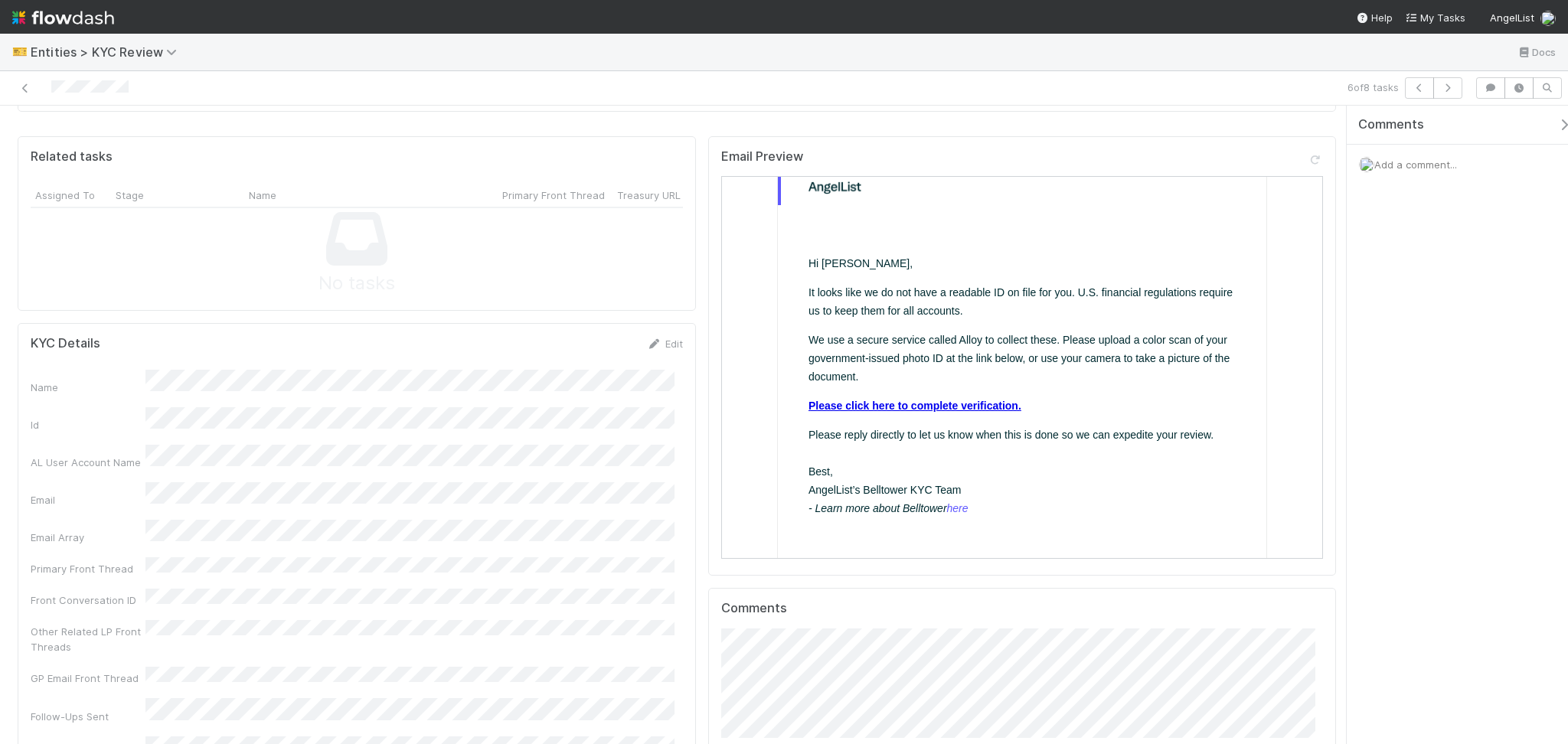
scroll to position [119, 0]
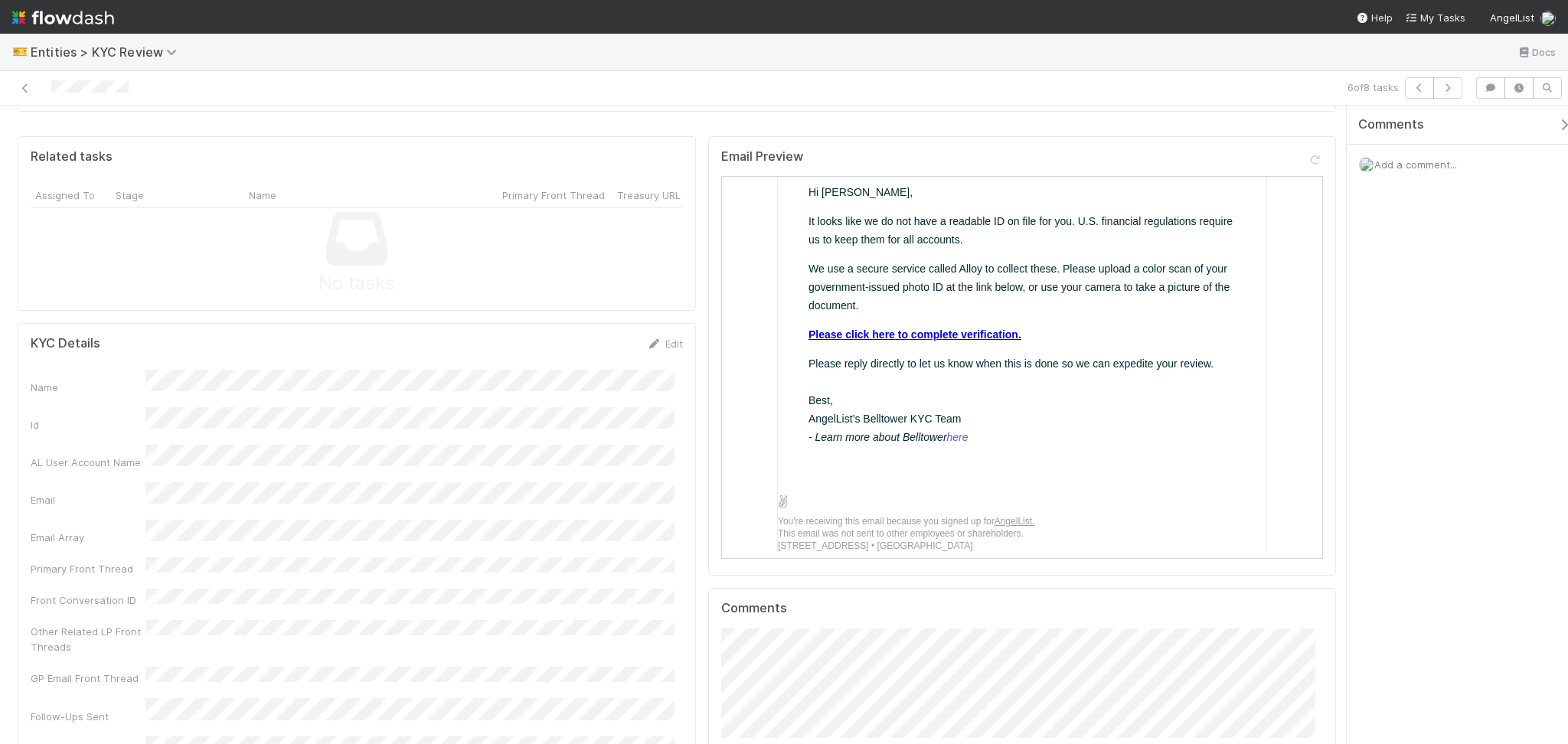
click at [968, 315] on td "Hi Rishabh, It looks like we do not have a readable ID on file for you. U.S. fi…" at bounding box center [1021, 314] width 427 height 300
click at [967, 327] on link "Please click here to complete verification." at bounding box center [913, 333] width 213 height 12
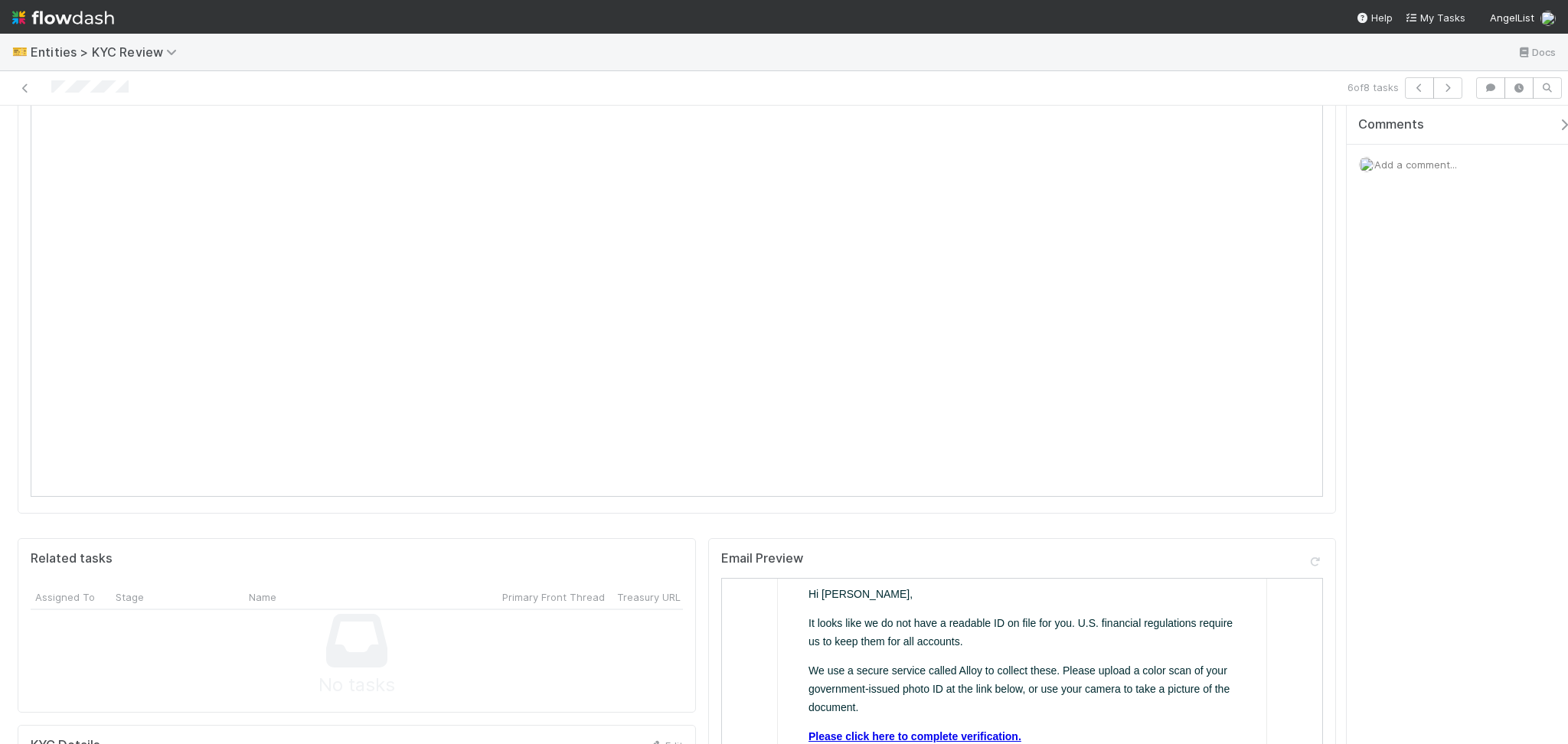
scroll to position [0, 0]
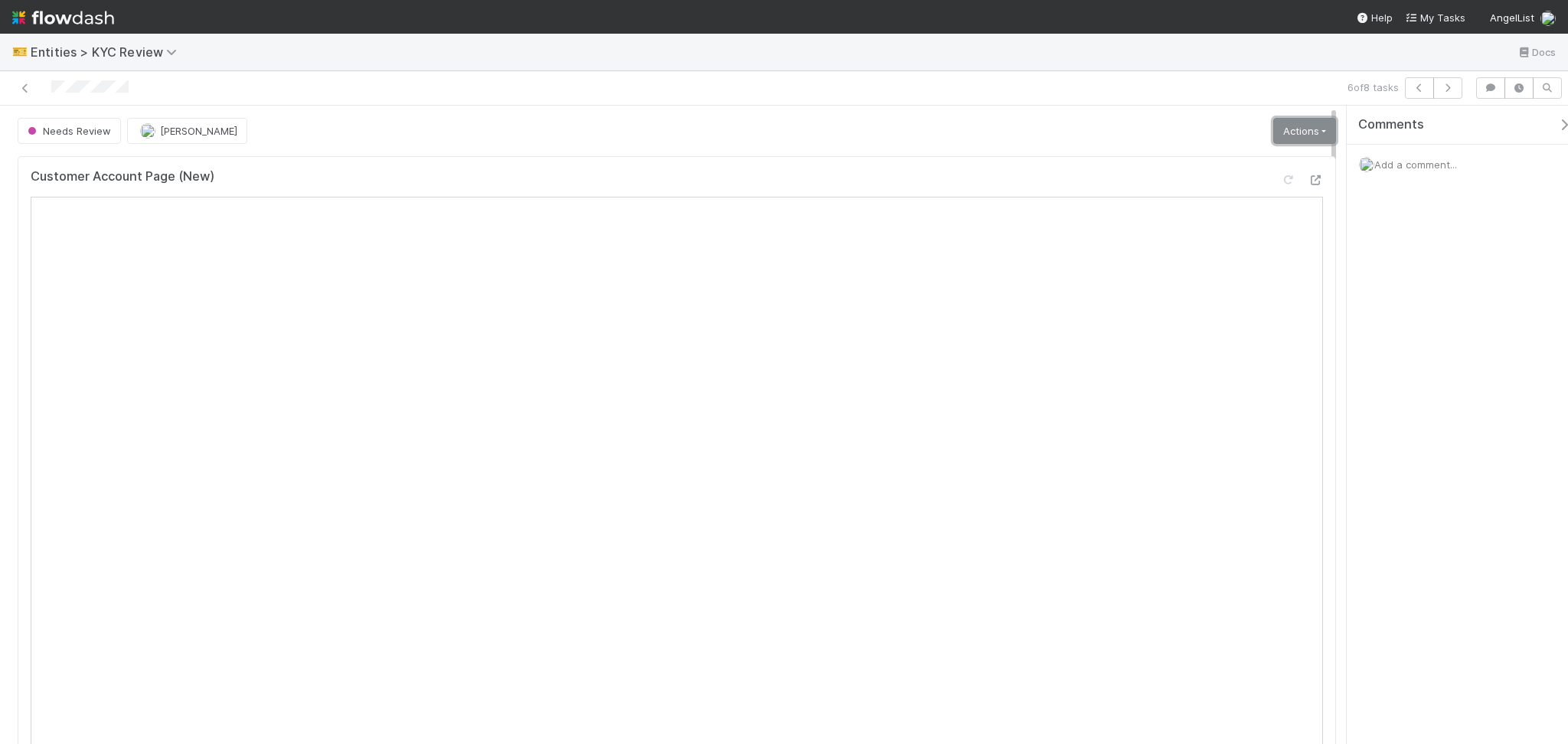
click at [1300, 118] on link "Actions" at bounding box center [1304, 130] width 63 height 26
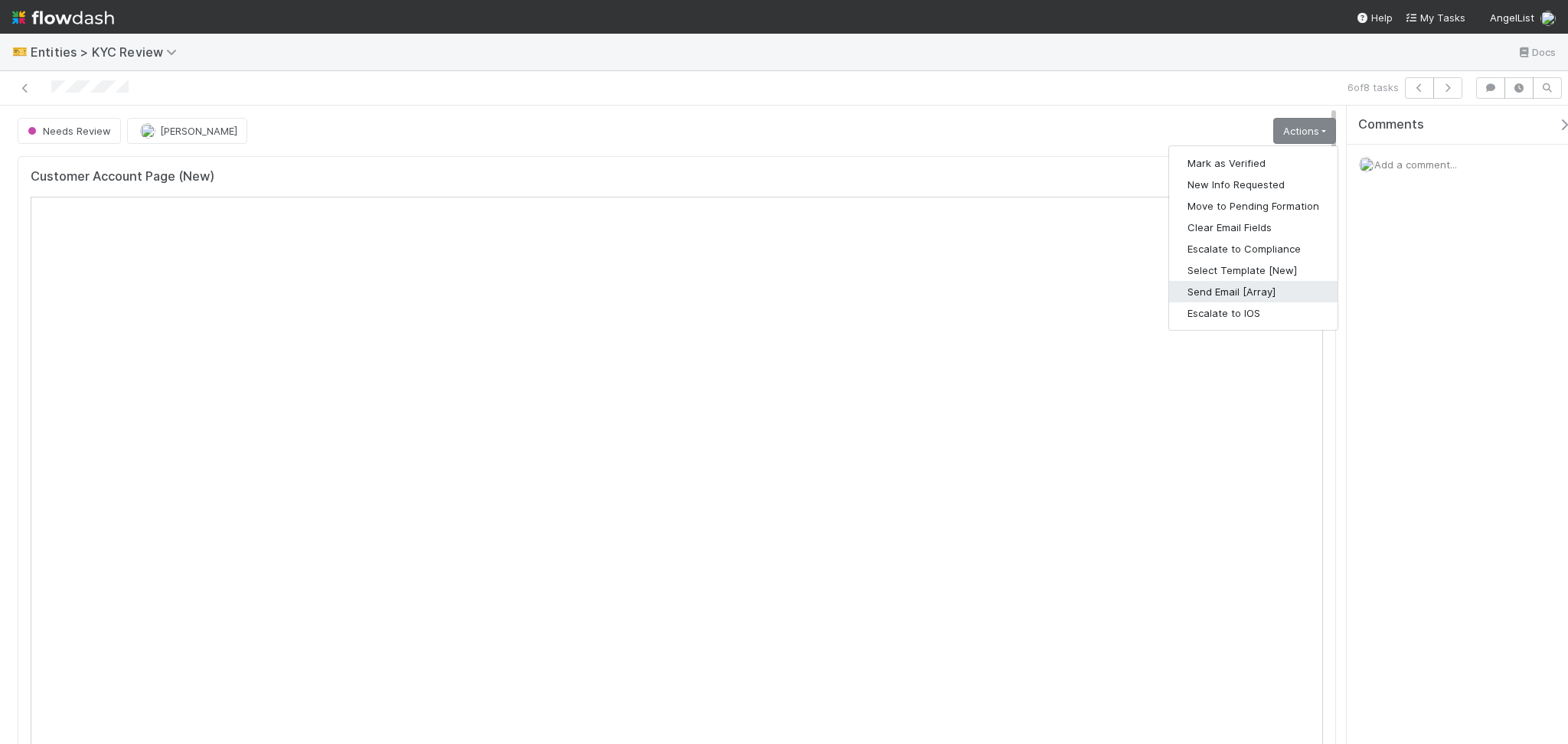
click at [1243, 294] on button "Send Email [Array]" at bounding box center [1253, 292] width 169 height 22
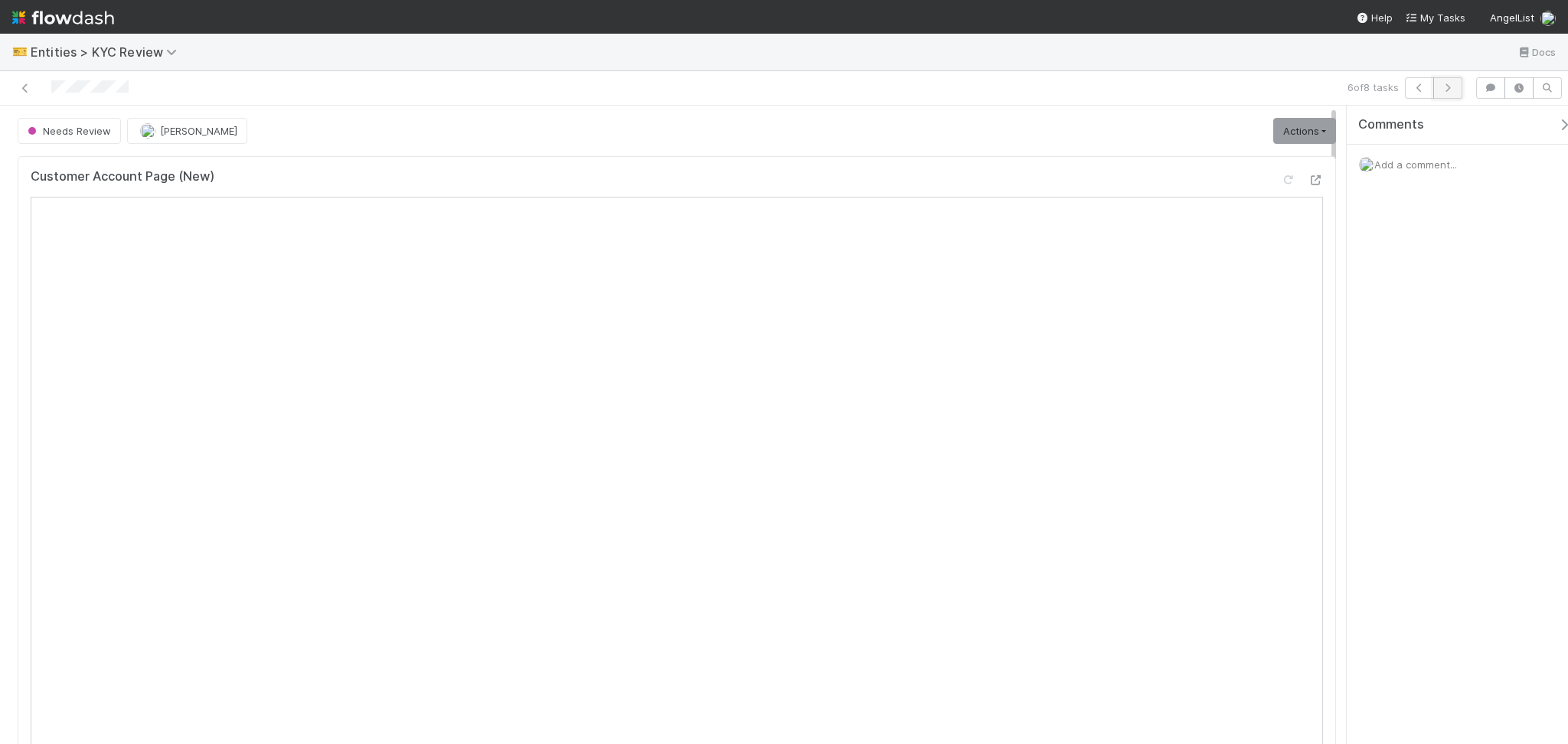
click at [1450, 91] on icon "button" at bounding box center [1448, 88] width 16 height 9
click at [1417, 78] on button "button" at bounding box center [1419, 88] width 29 height 22
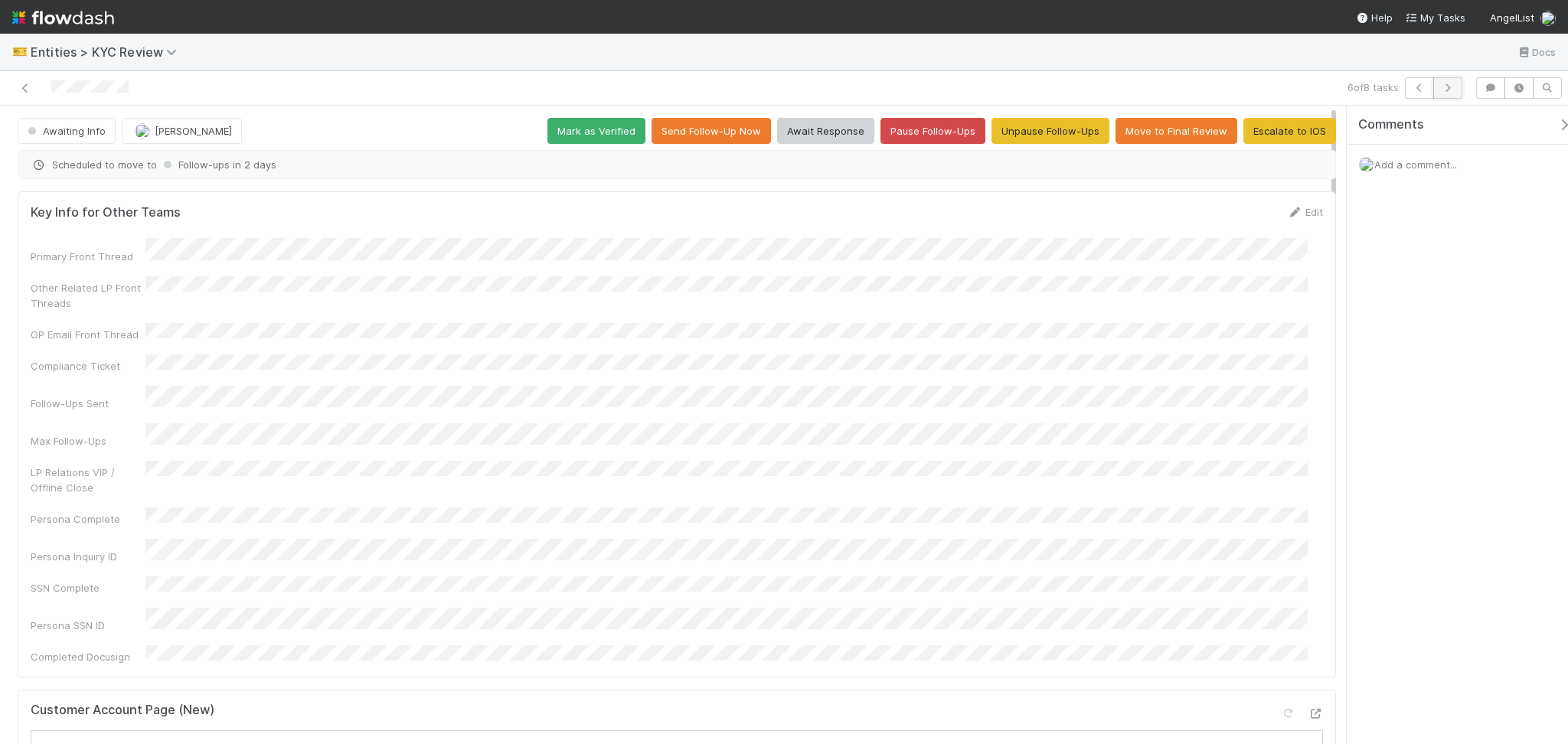
click at [1443, 87] on icon "button" at bounding box center [1448, 88] width 16 height 9
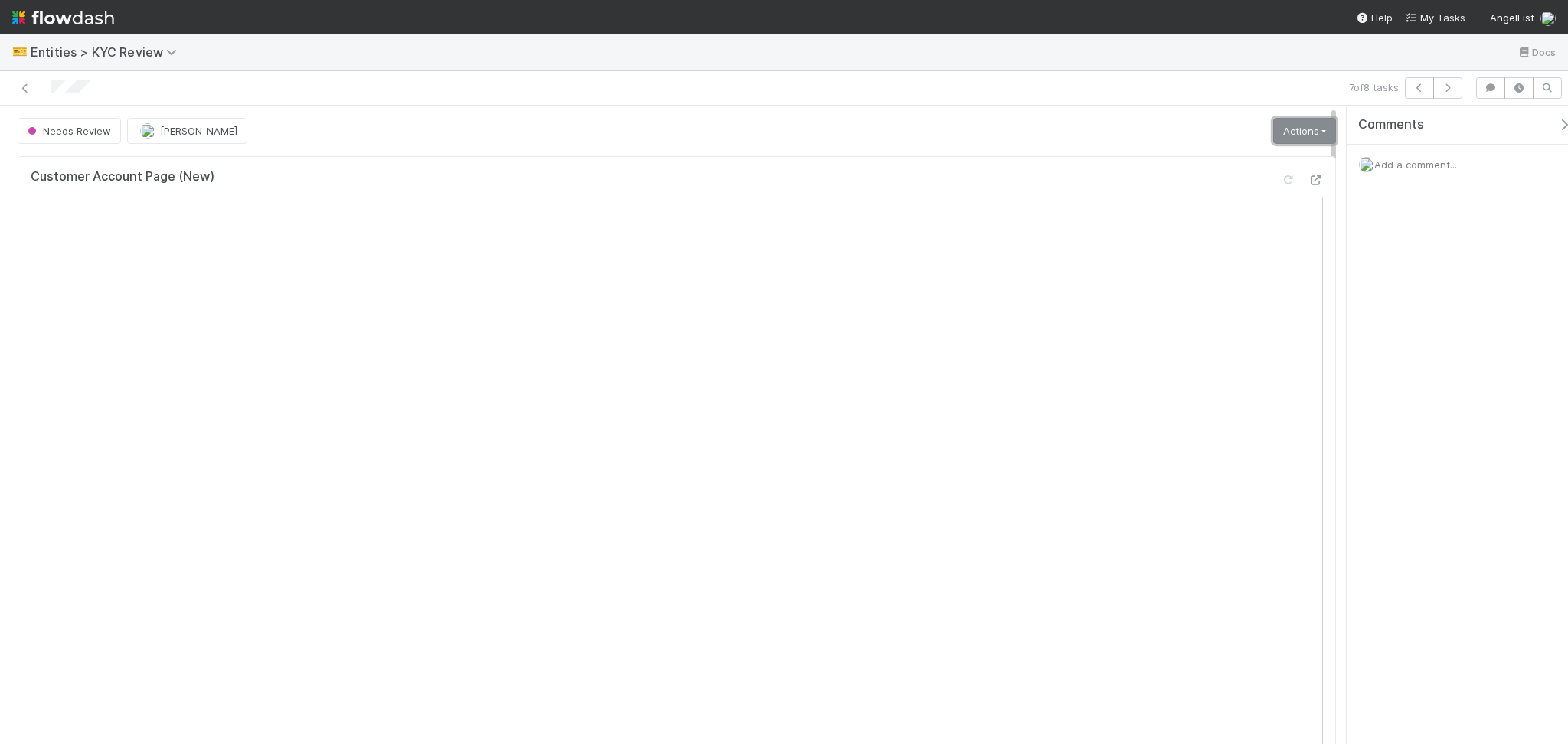
click at [1276, 121] on link "Actions" at bounding box center [1304, 130] width 63 height 26
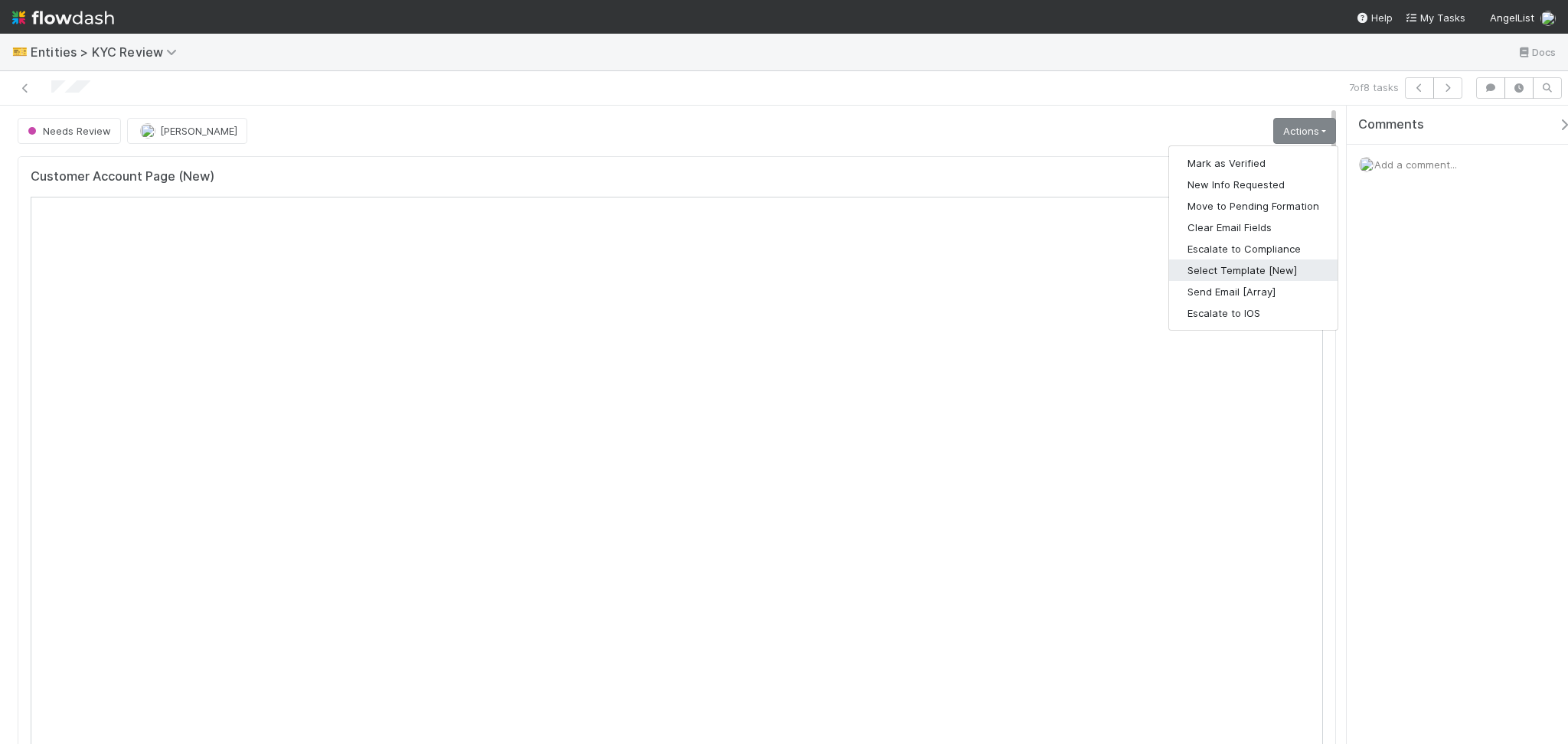
click at [1239, 270] on button "Select Template [New]" at bounding box center [1253, 271] width 169 height 22
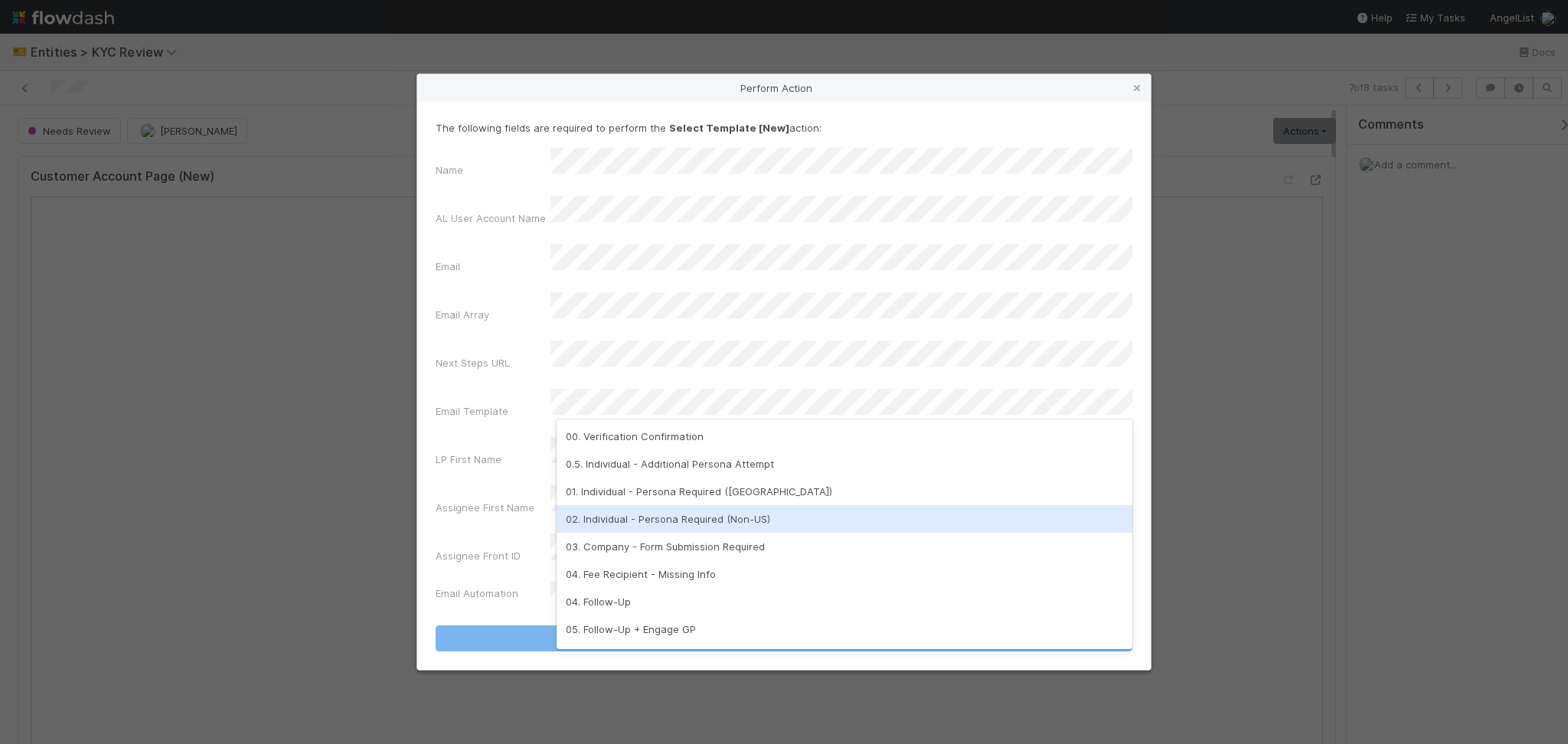
click at [722, 524] on div "02. Individual - Persona Required (Non-US)" at bounding box center [844, 519] width 576 height 27
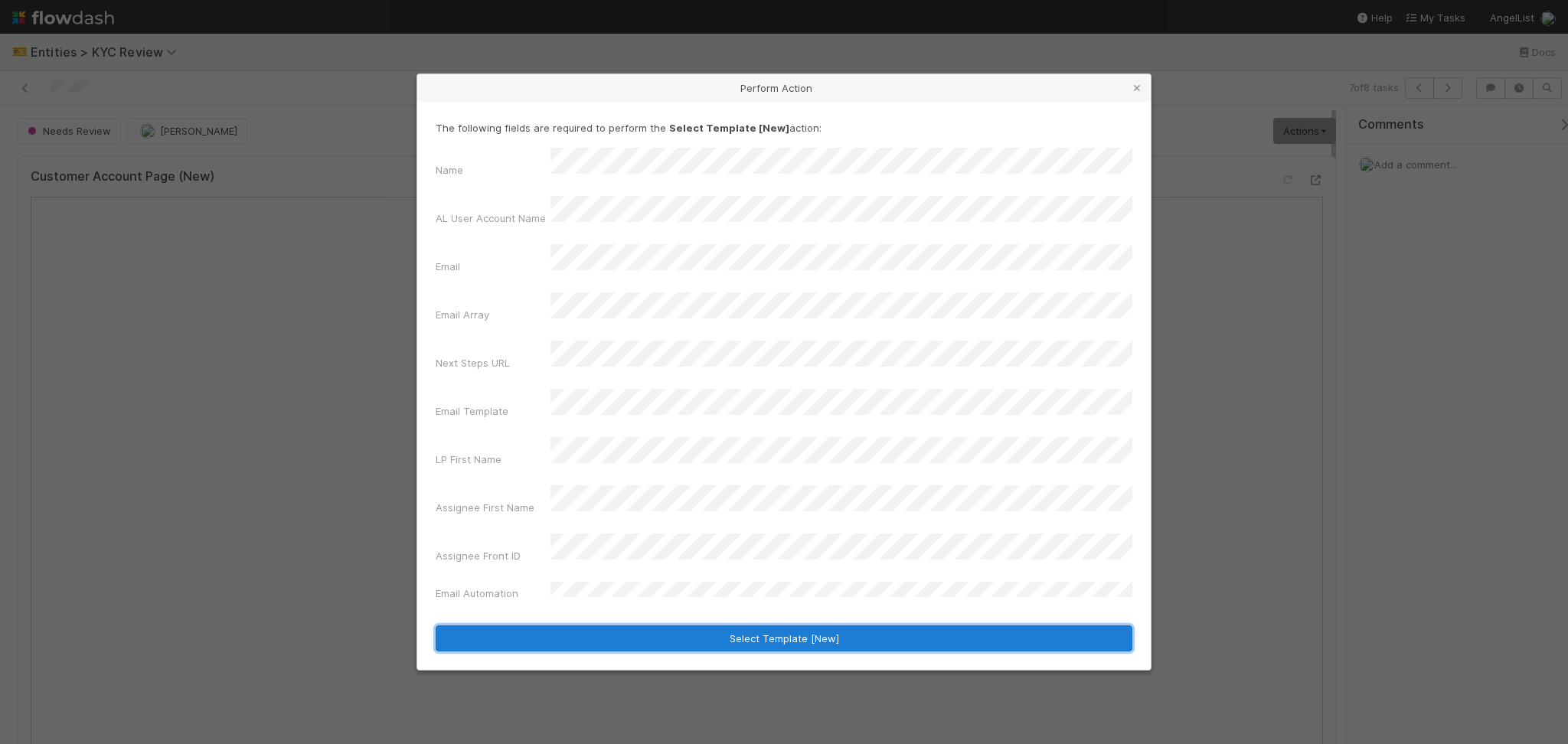
click at [786, 625] on button "Select Template [New]" at bounding box center [784, 638] width 697 height 26
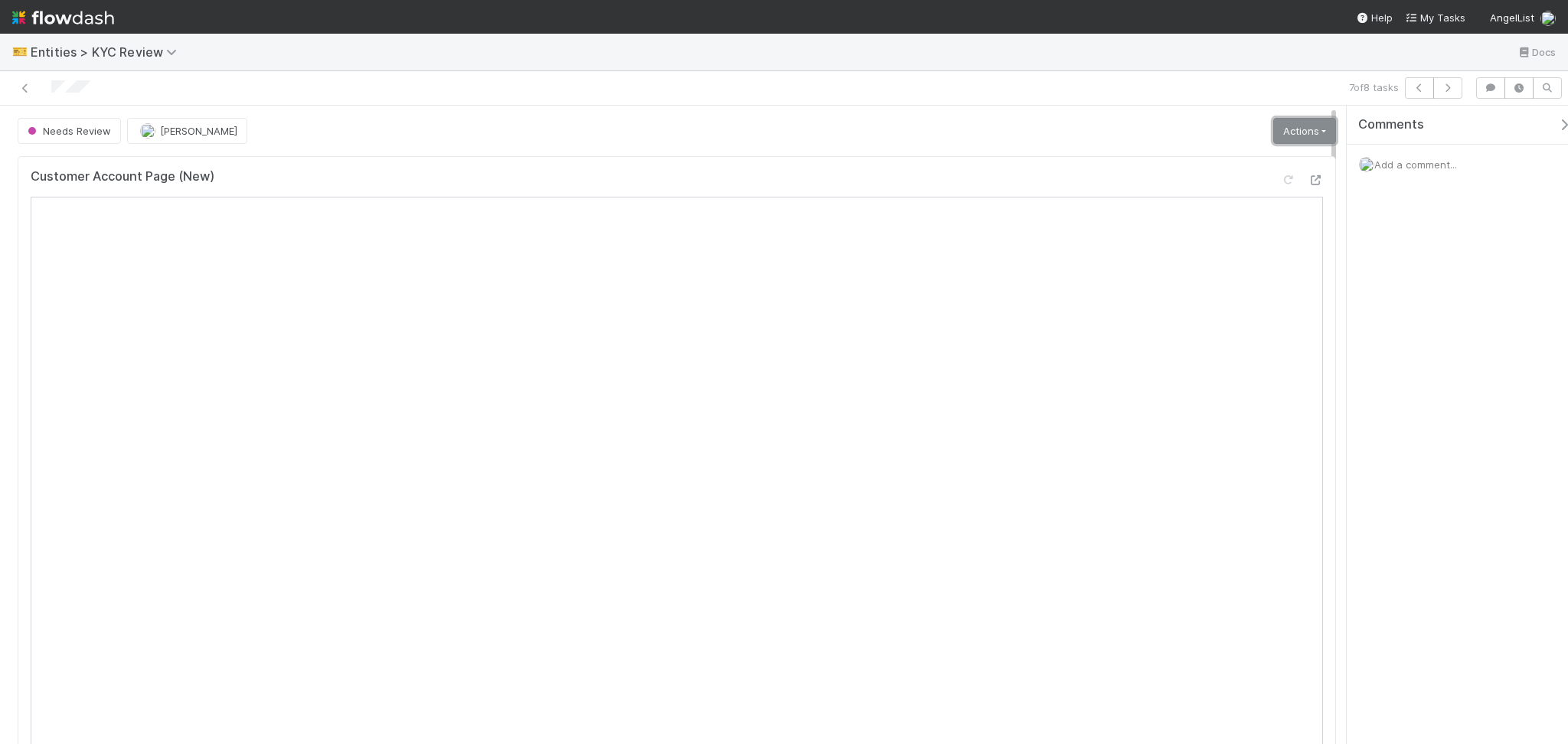
click at [1288, 130] on link "Actions" at bounding box center [1304, 130] width 63 height 26
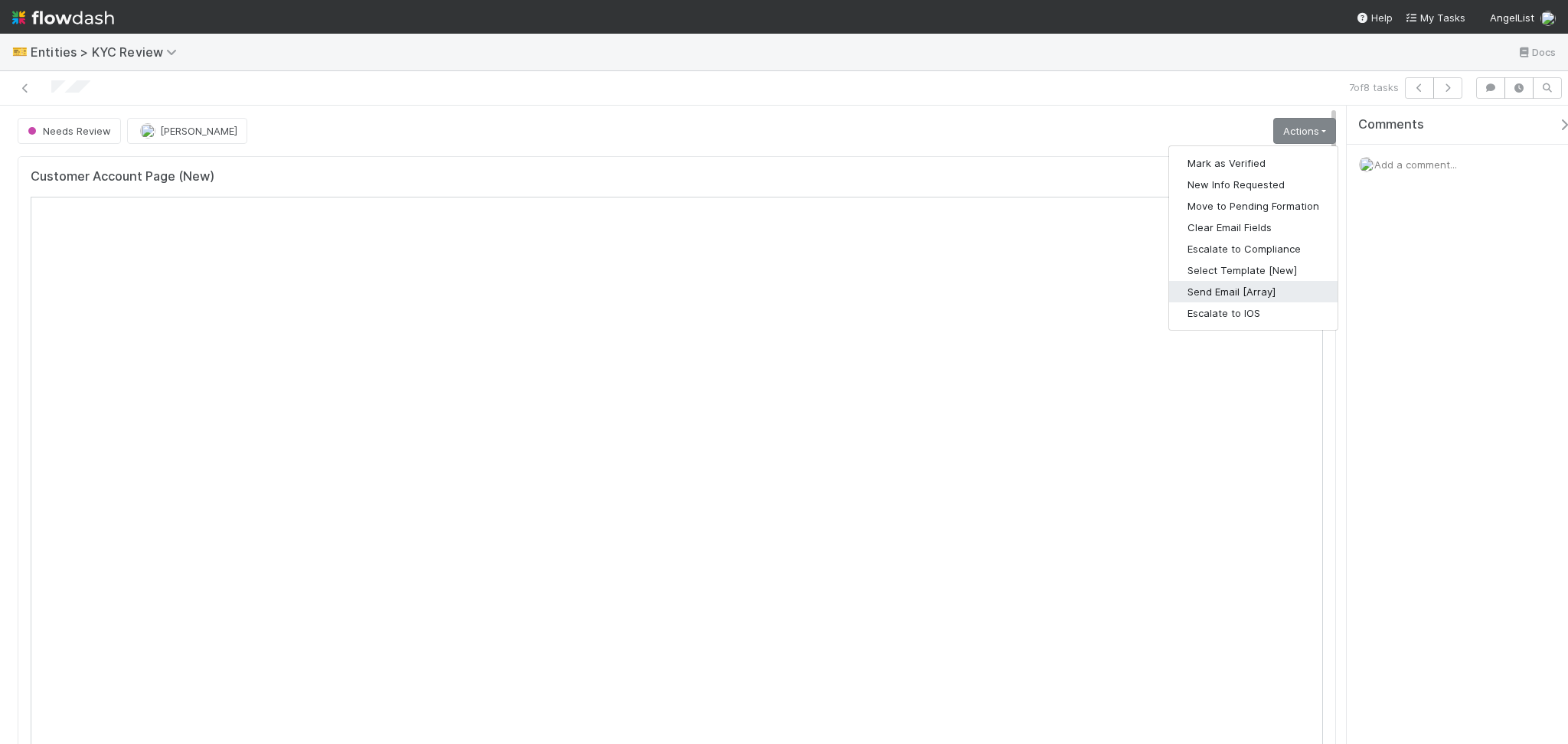
click at [1222, 288] on button "Send Email [Array]" at bounding box center [1253, 292] width 169 height 22
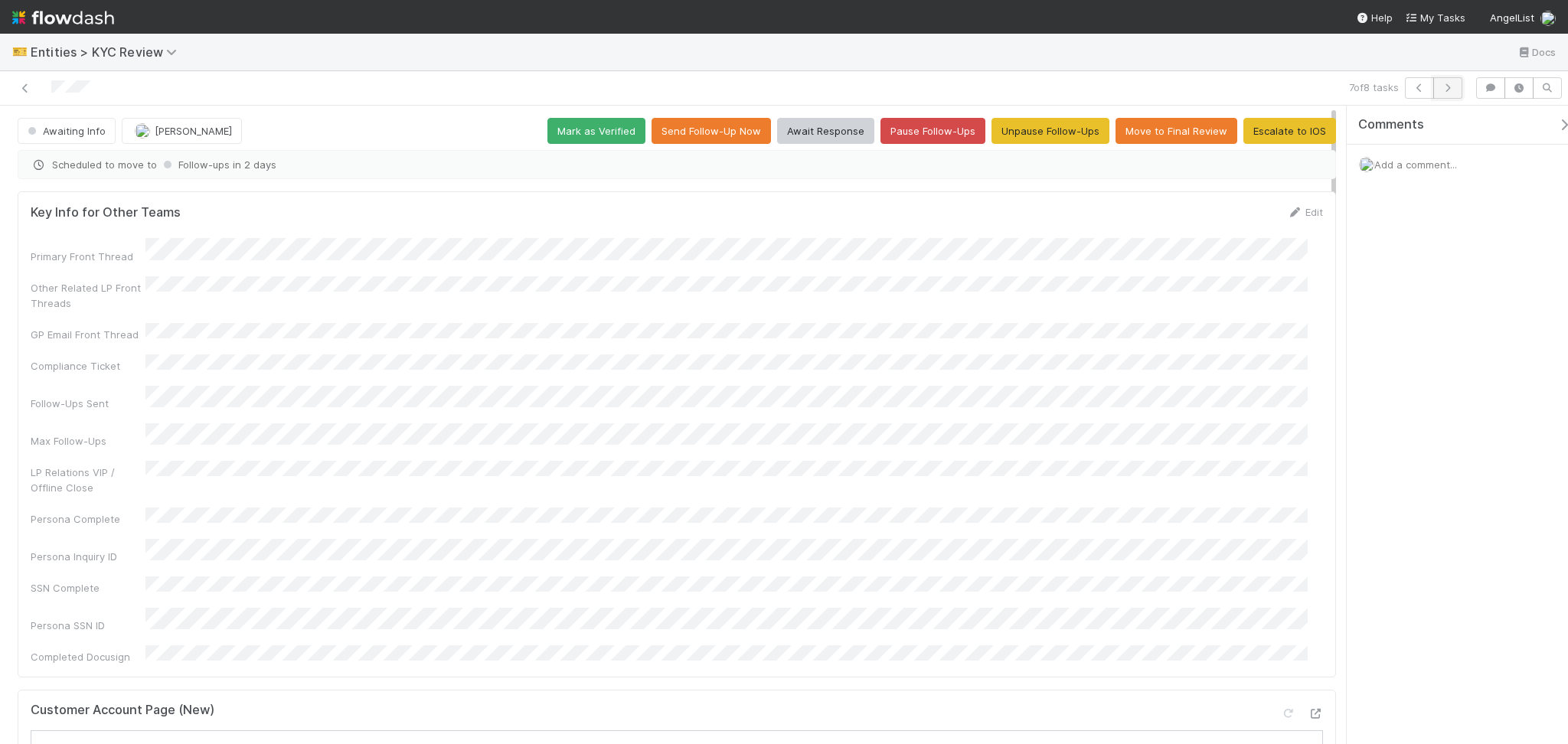
click at [1456, 83] on button "button" at bounding box center [1448, 88] width 29 height 22
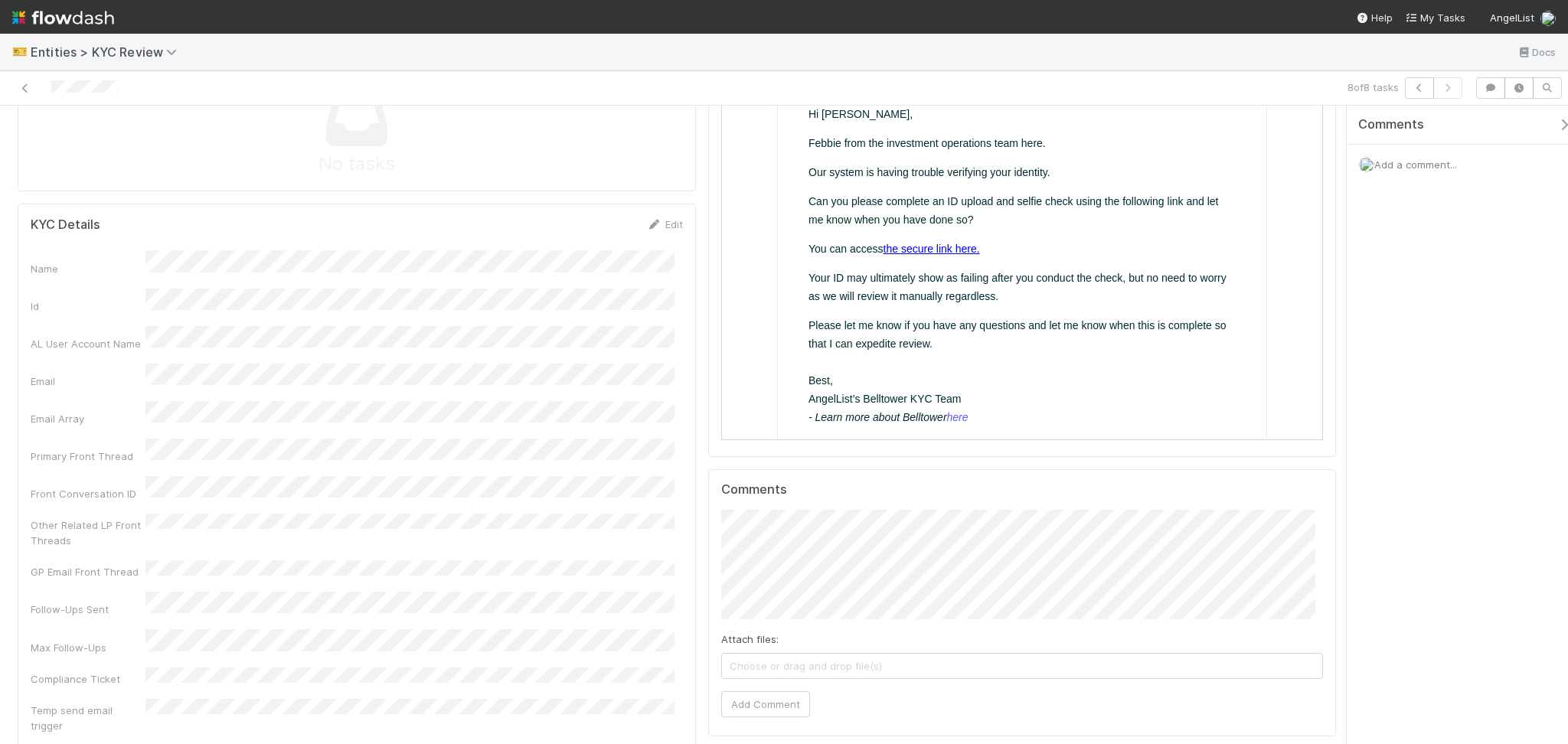
scroll to position [1224, 0]
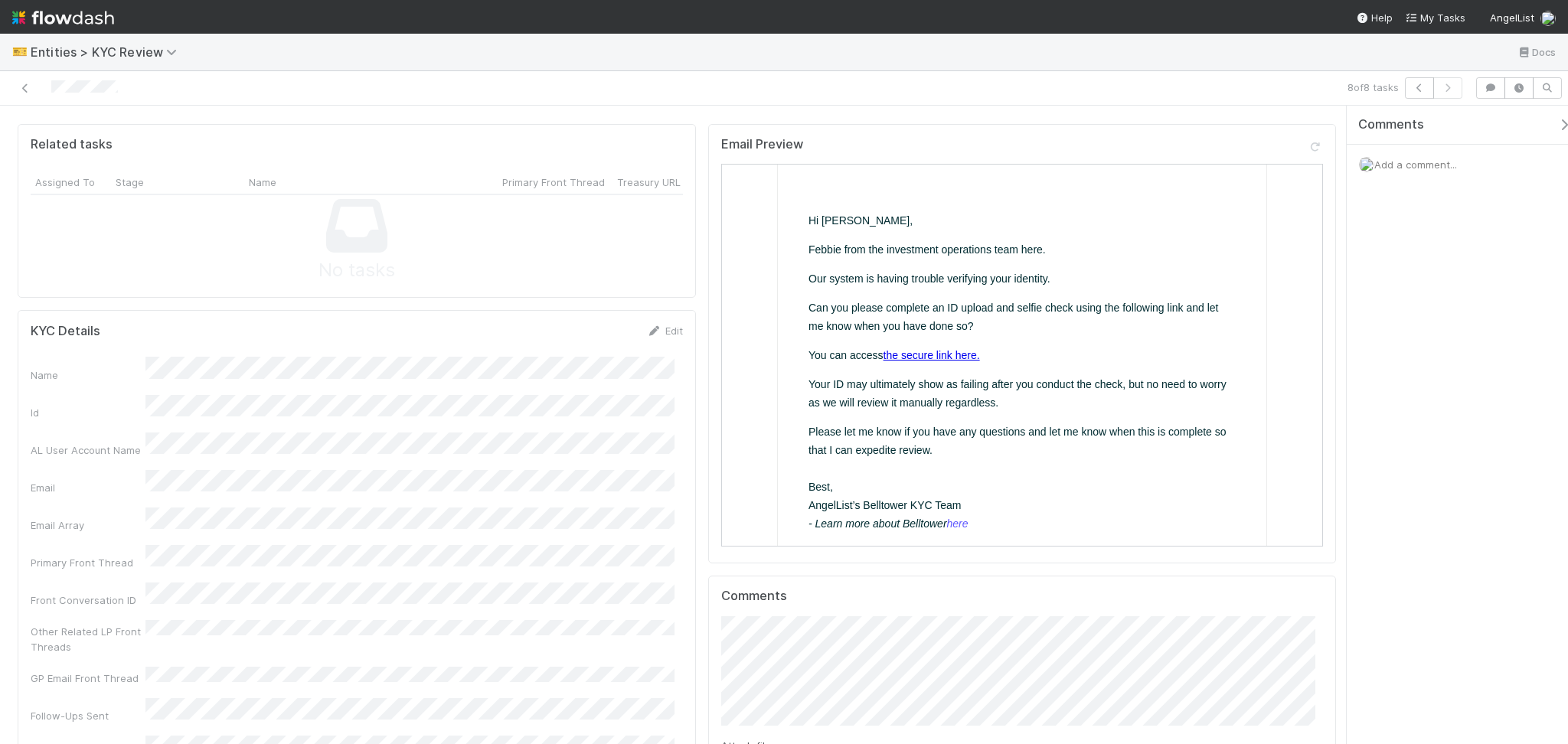
click at [925, 351] on link "the secure link here." at bounding box center [930, 354] width 97 height 12
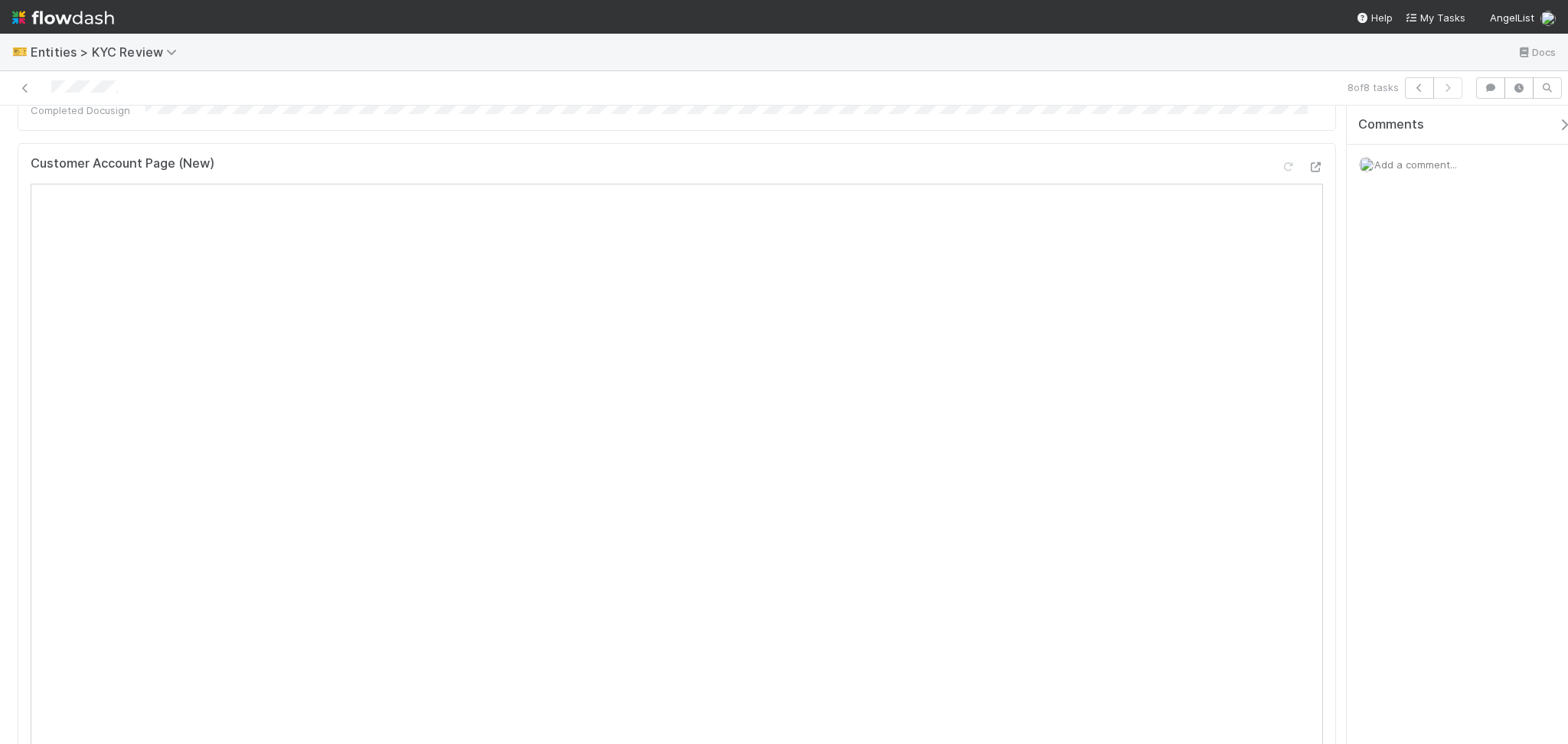
scroll to position [408, 0]
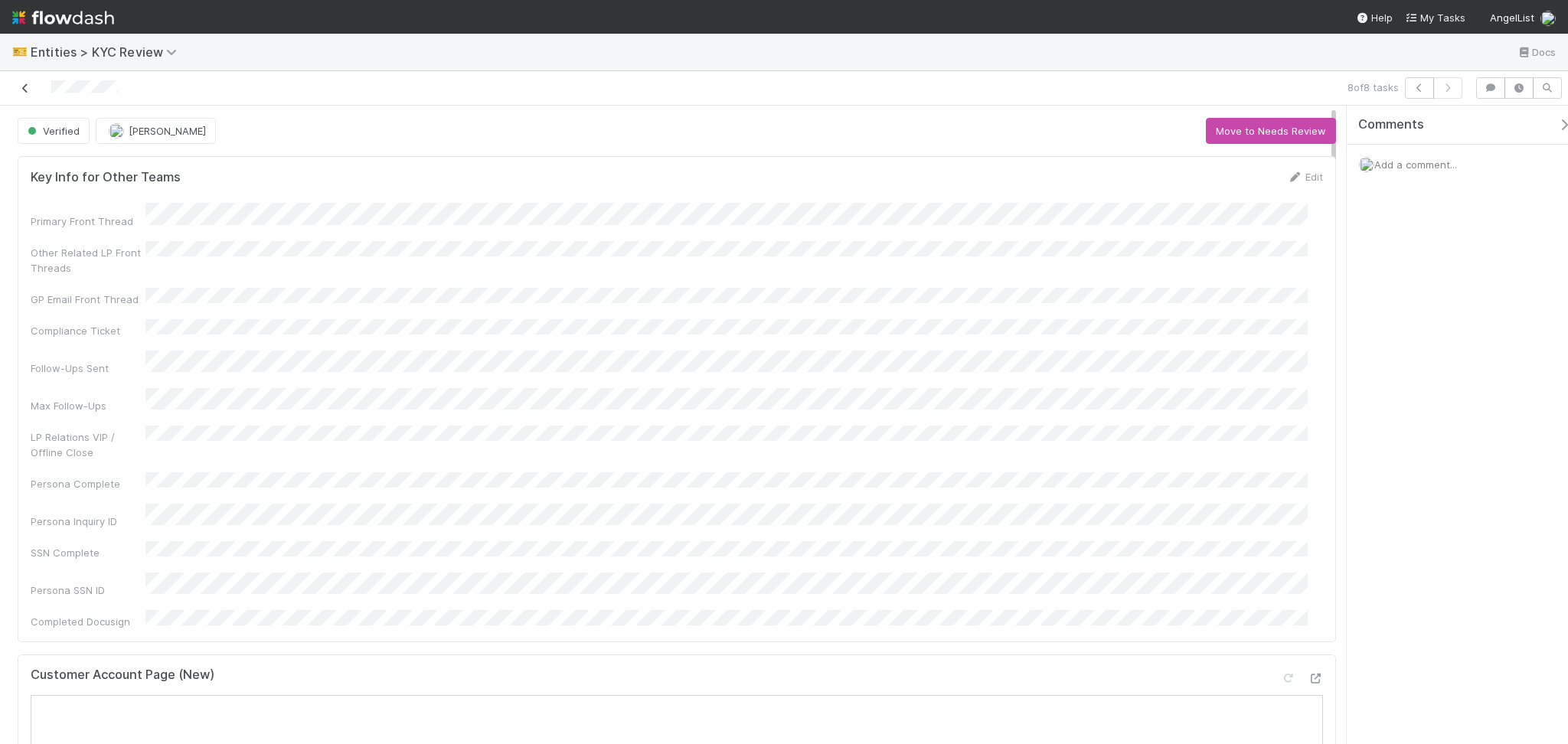
click at [26, 83] on icon at bounding box center [25, 88] width 16 height 10
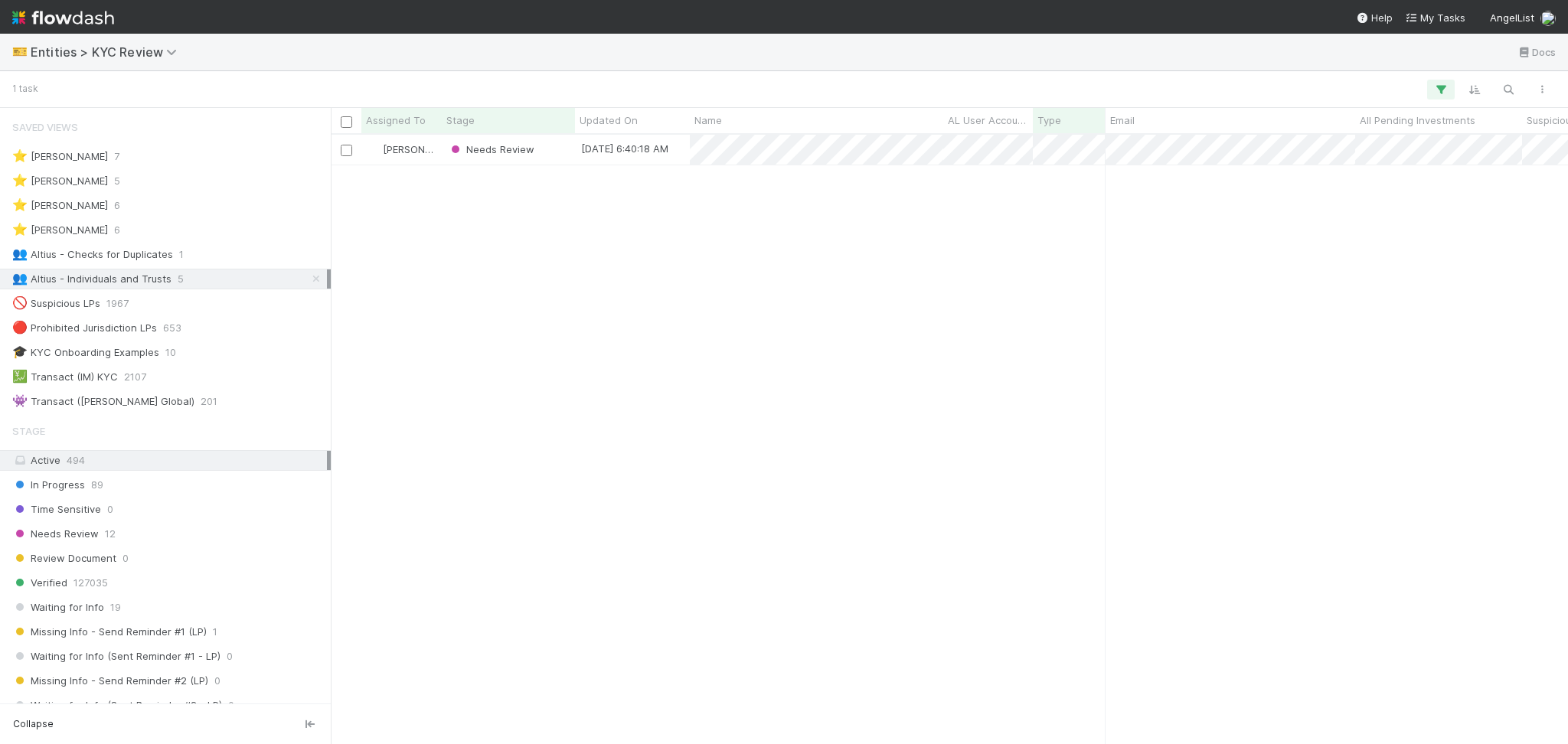
scroll to position [16, 16]
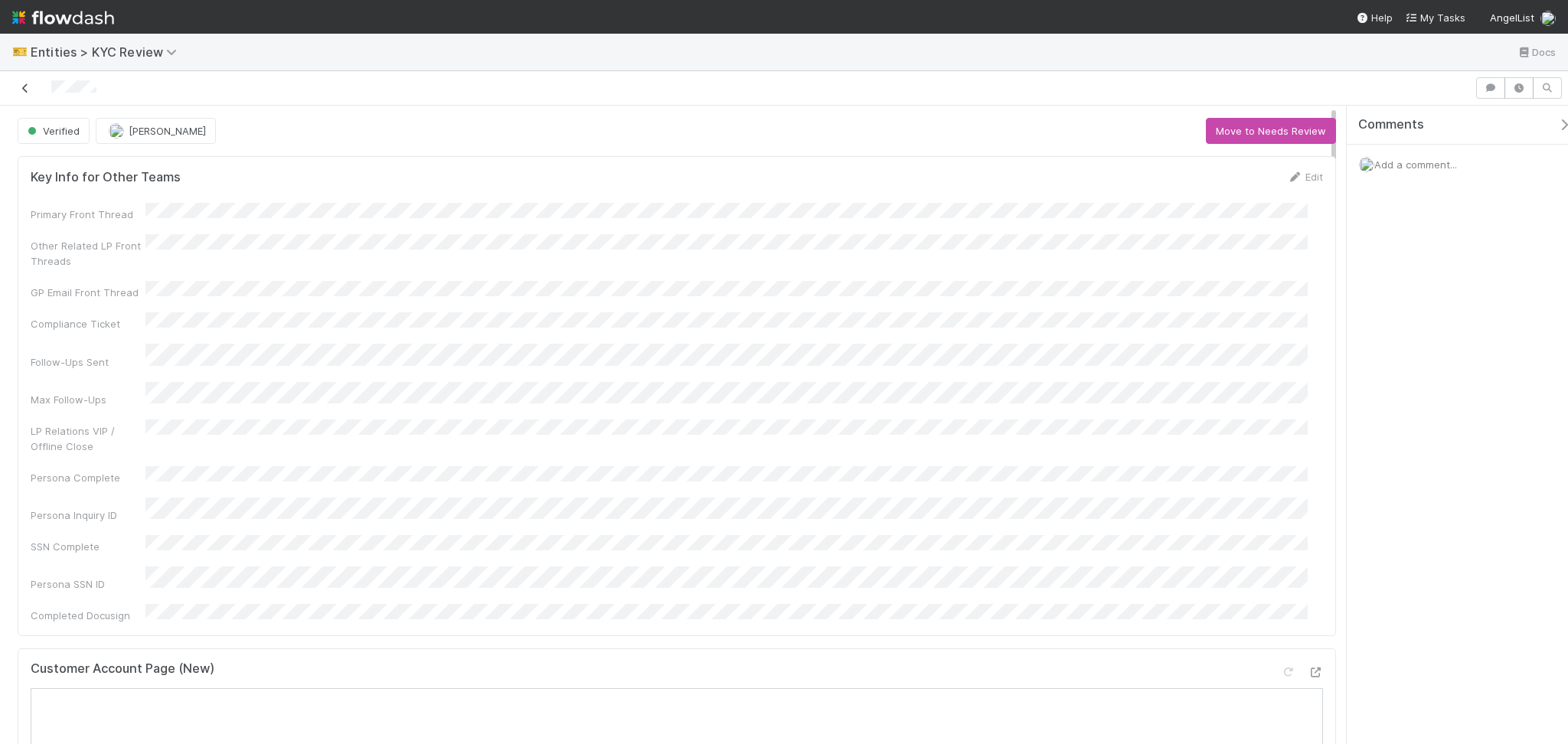
click at [25, 84] on icon at bounding box center [25, 88] width 16 height 10
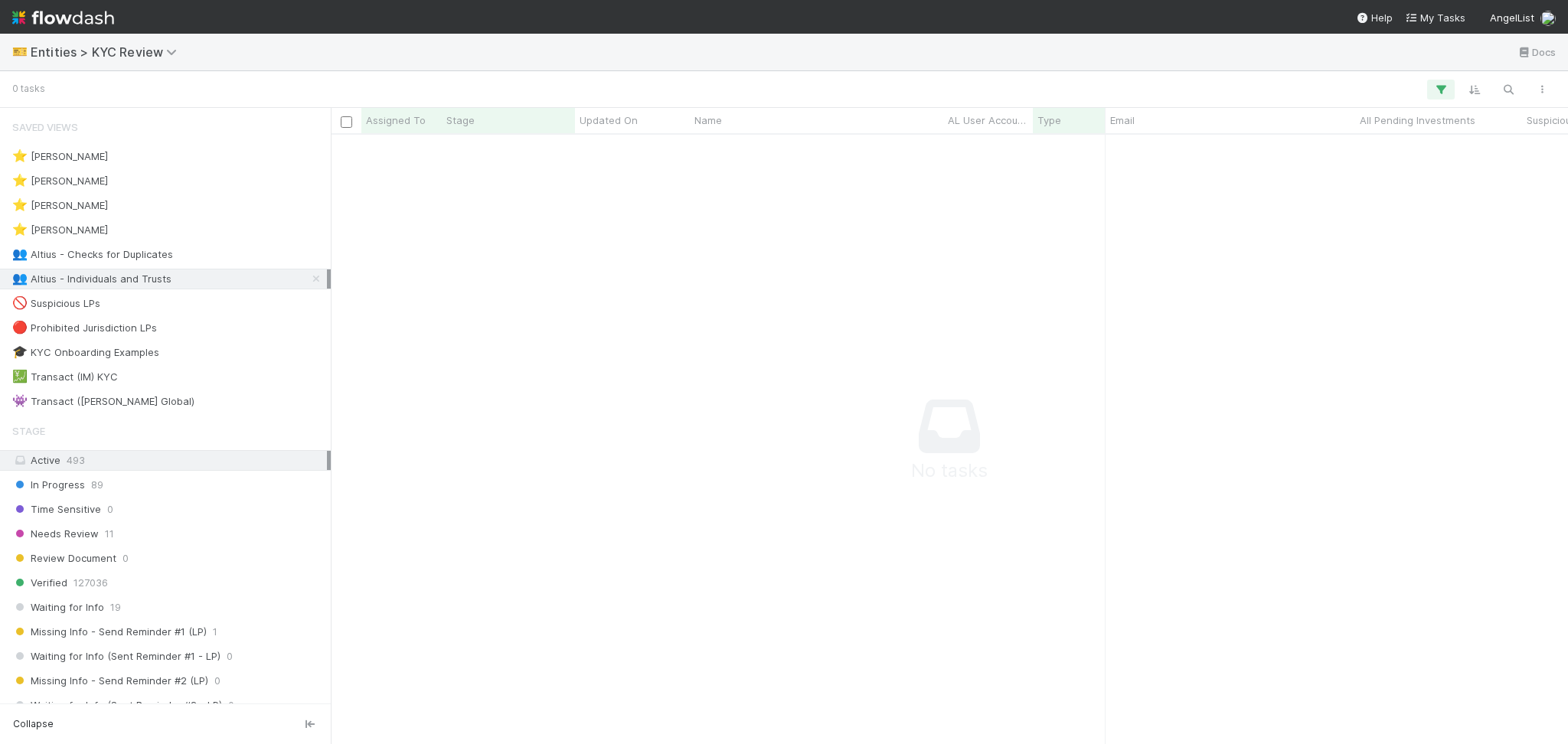
scroll to position [578, 1206]
click at [245, 260] on div "👥 Altius - Checks for Duplicates 1" at bounding box center [169, 254] width 315 height 19
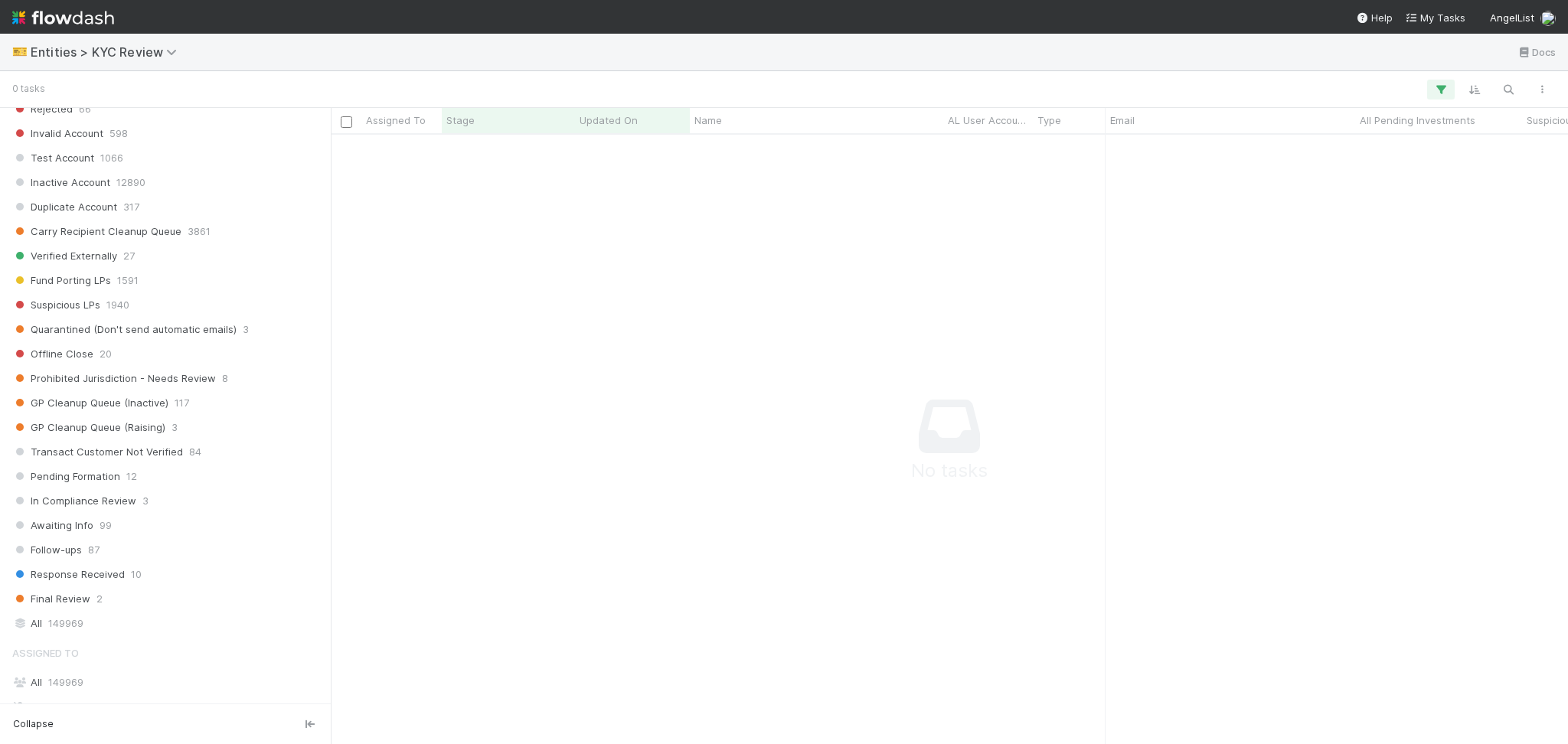
scroll to position [1020, 0]
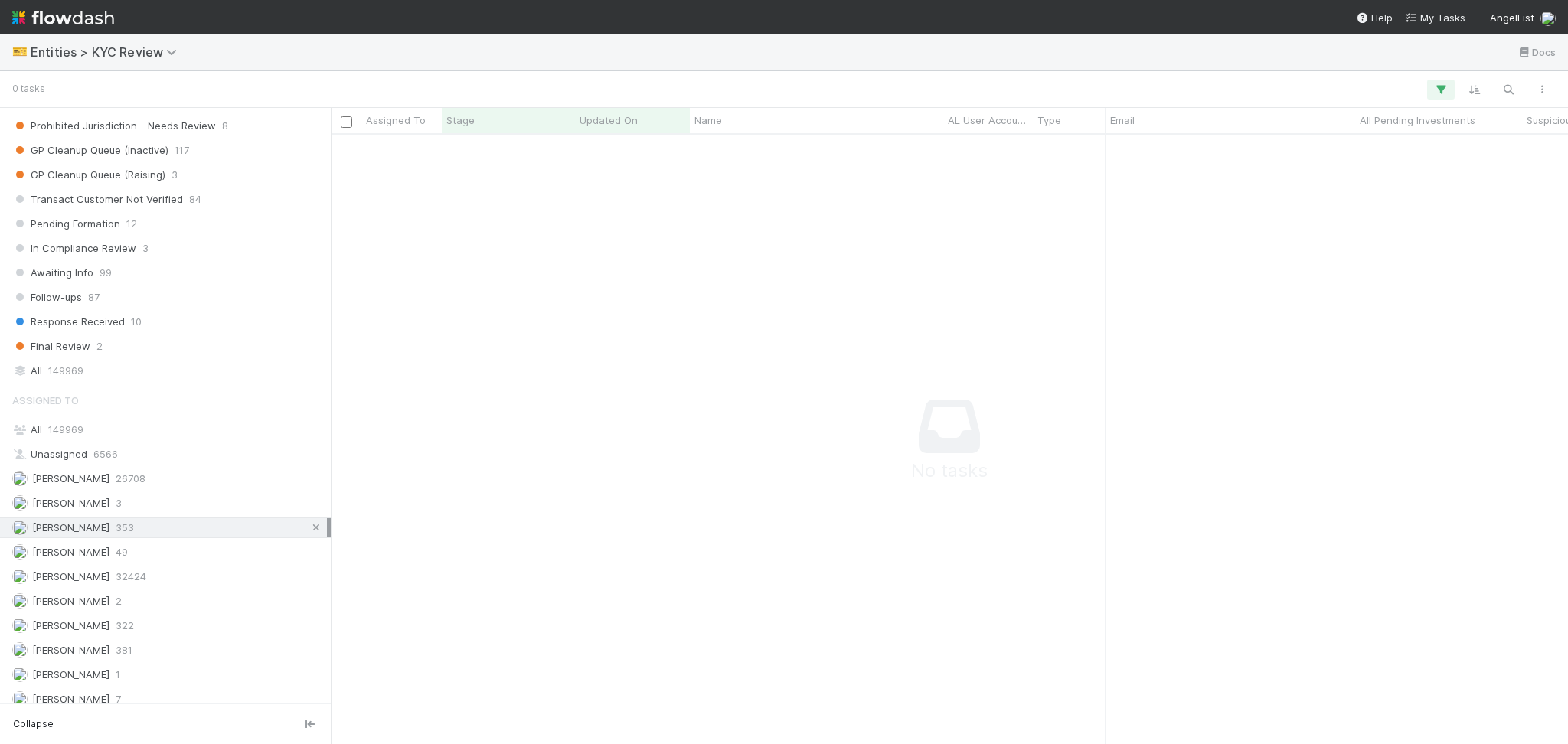
click at [308, 532] on icon at bounding box center [316, 527] width 16 height 10
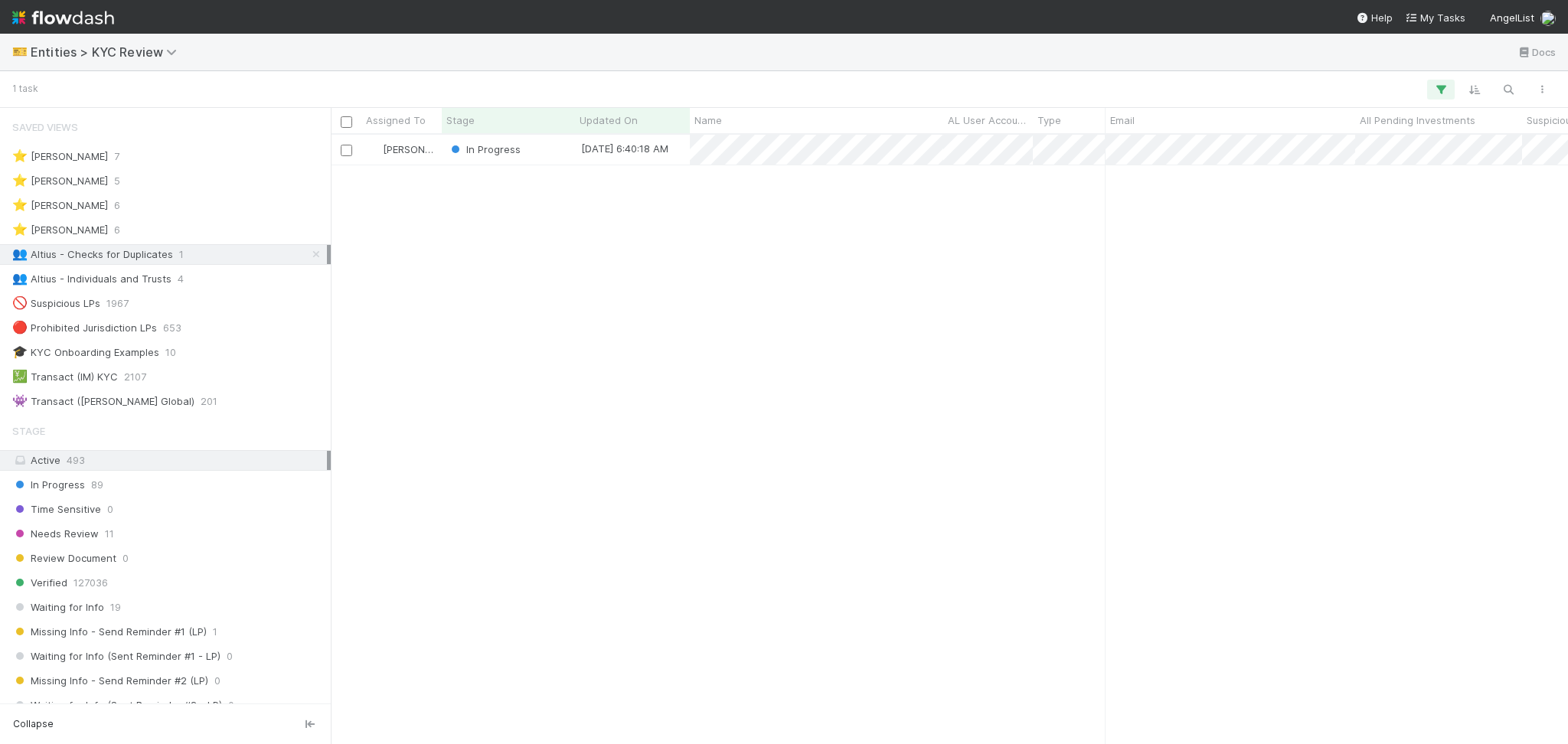
scroll to position [593, 1221]
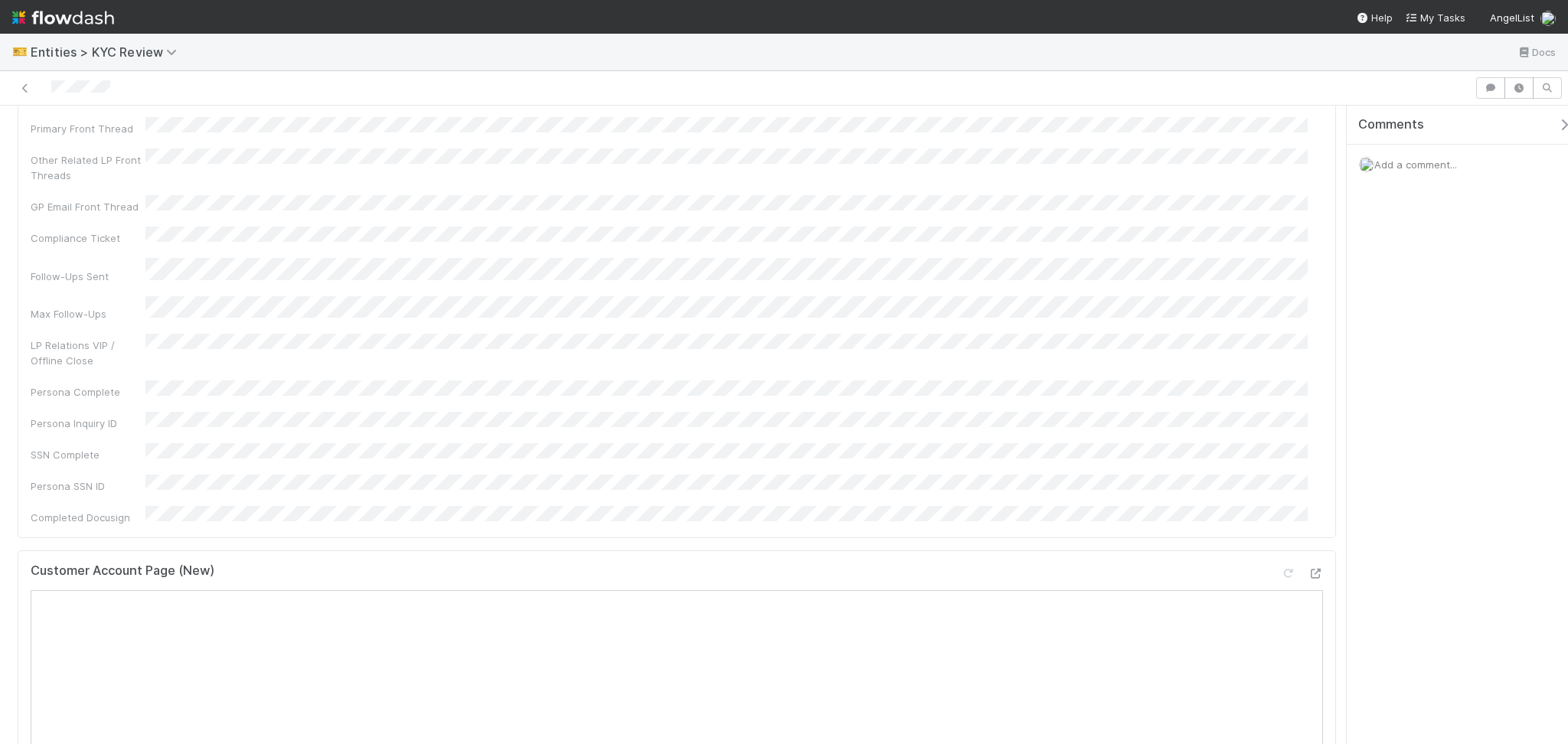
scroll to position [306, 0]
click at [1308, 394] on icon at bounding box center [1315, 398] width 16 height 10
click at [651, 555] on div "Edit" at bounding box center [664, 563] width 36 height 16
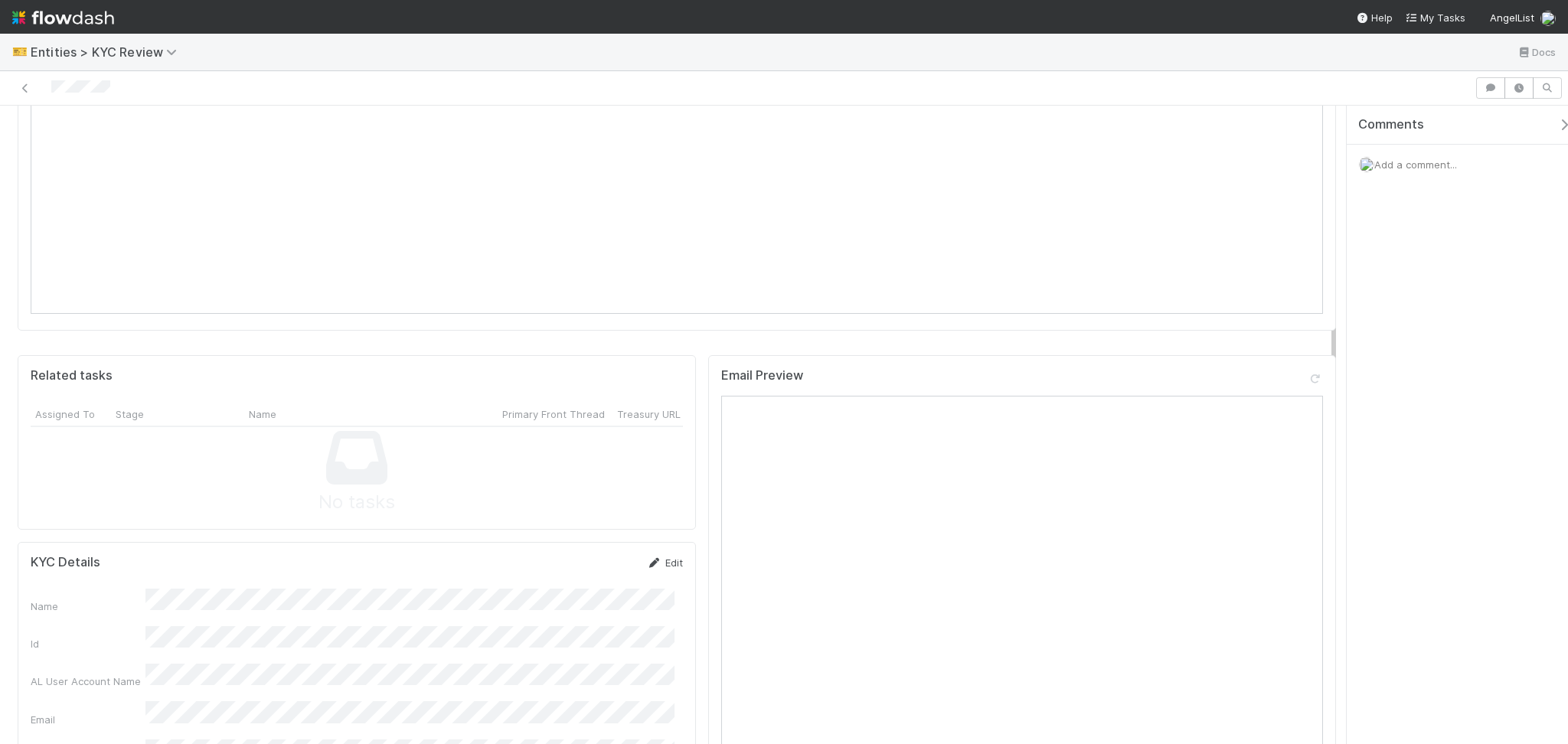
click at [650, 556] on link "Edit" at bounding box center [664, 562] width 36 height 12
click at [602, 656] on button "Save" at bounding box center [601, 669] width 44 height 26
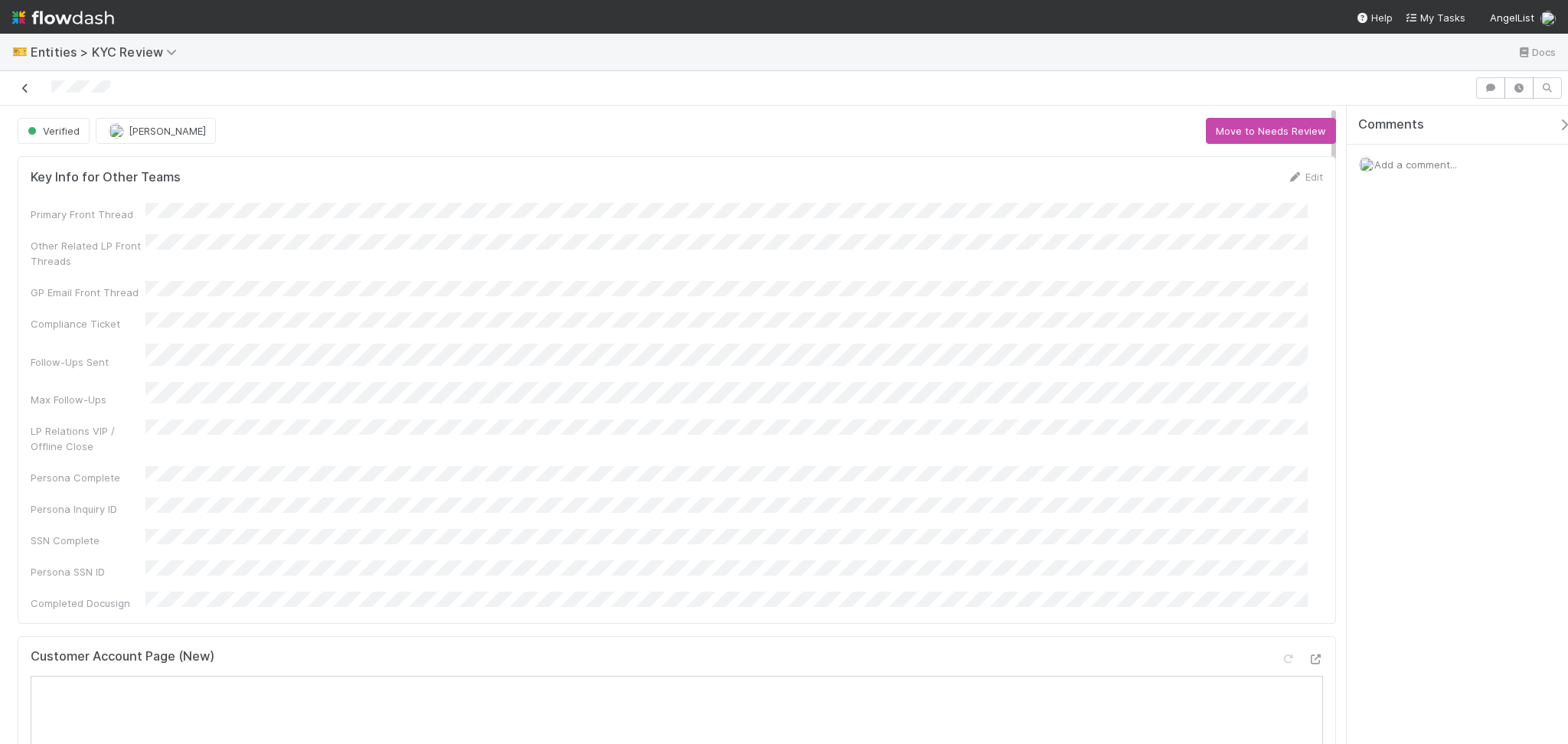
click at [26, 89] on icon at bounding box center [25, 88] width 16 height 10
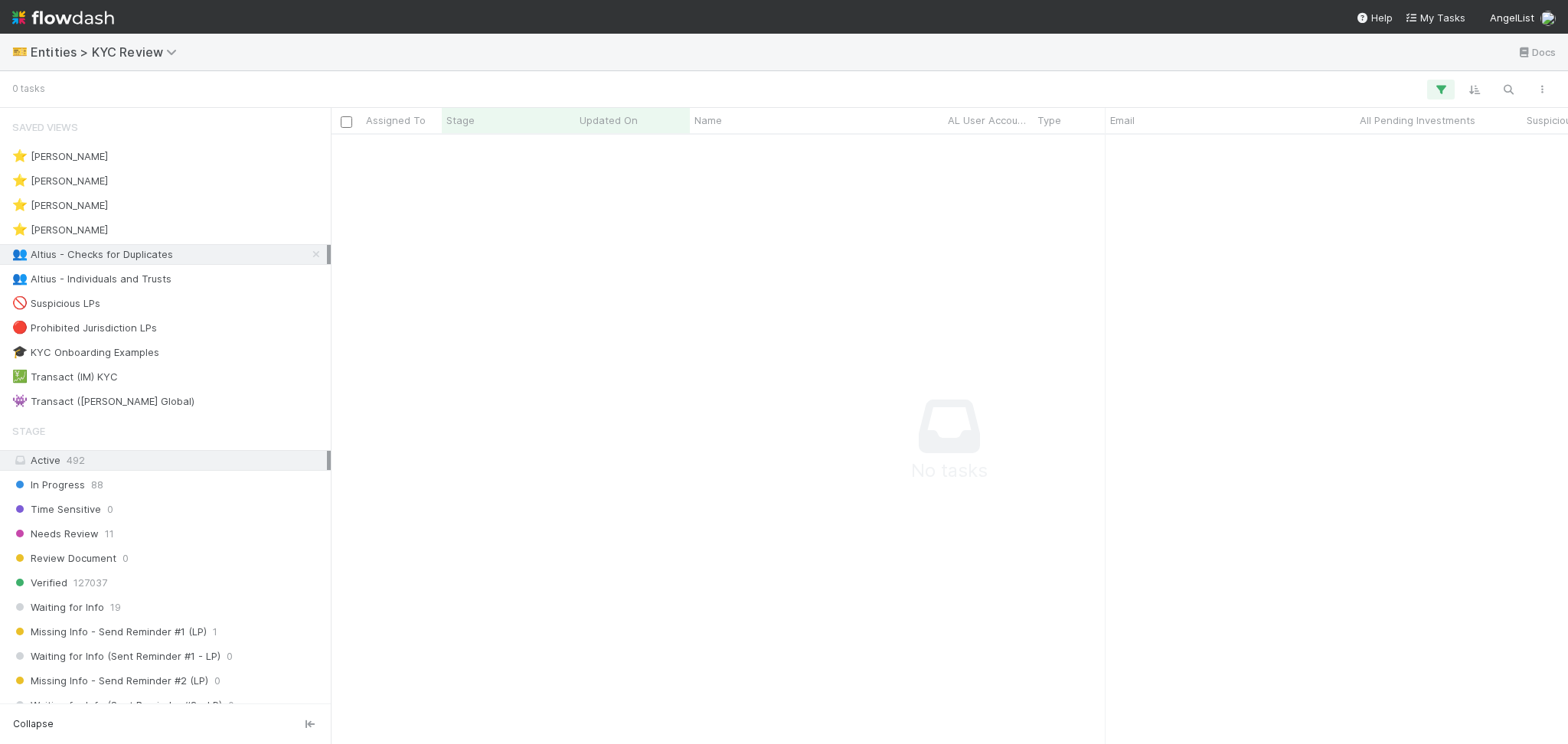
scroll to position [578, 1206]
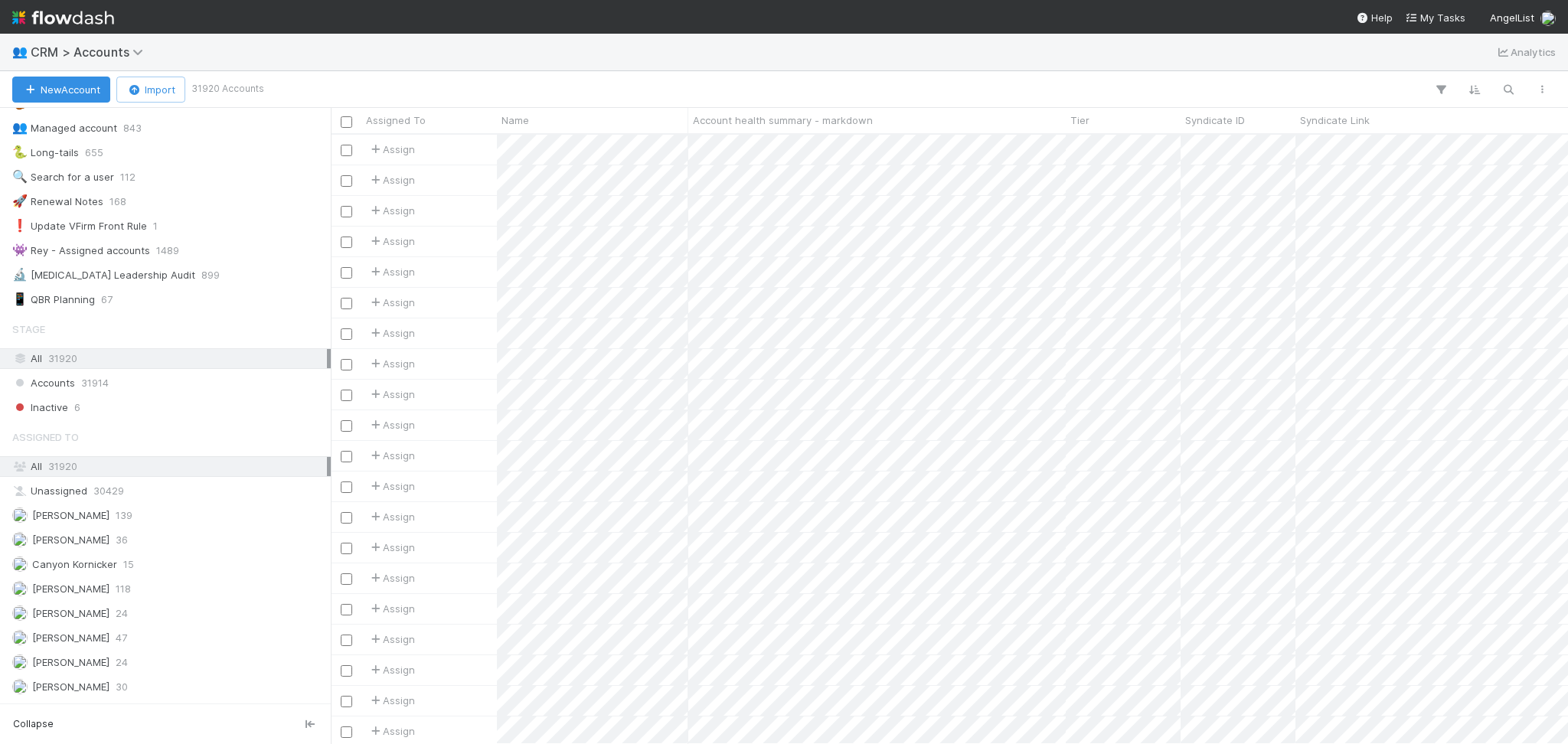
scroll to position [203, 0]
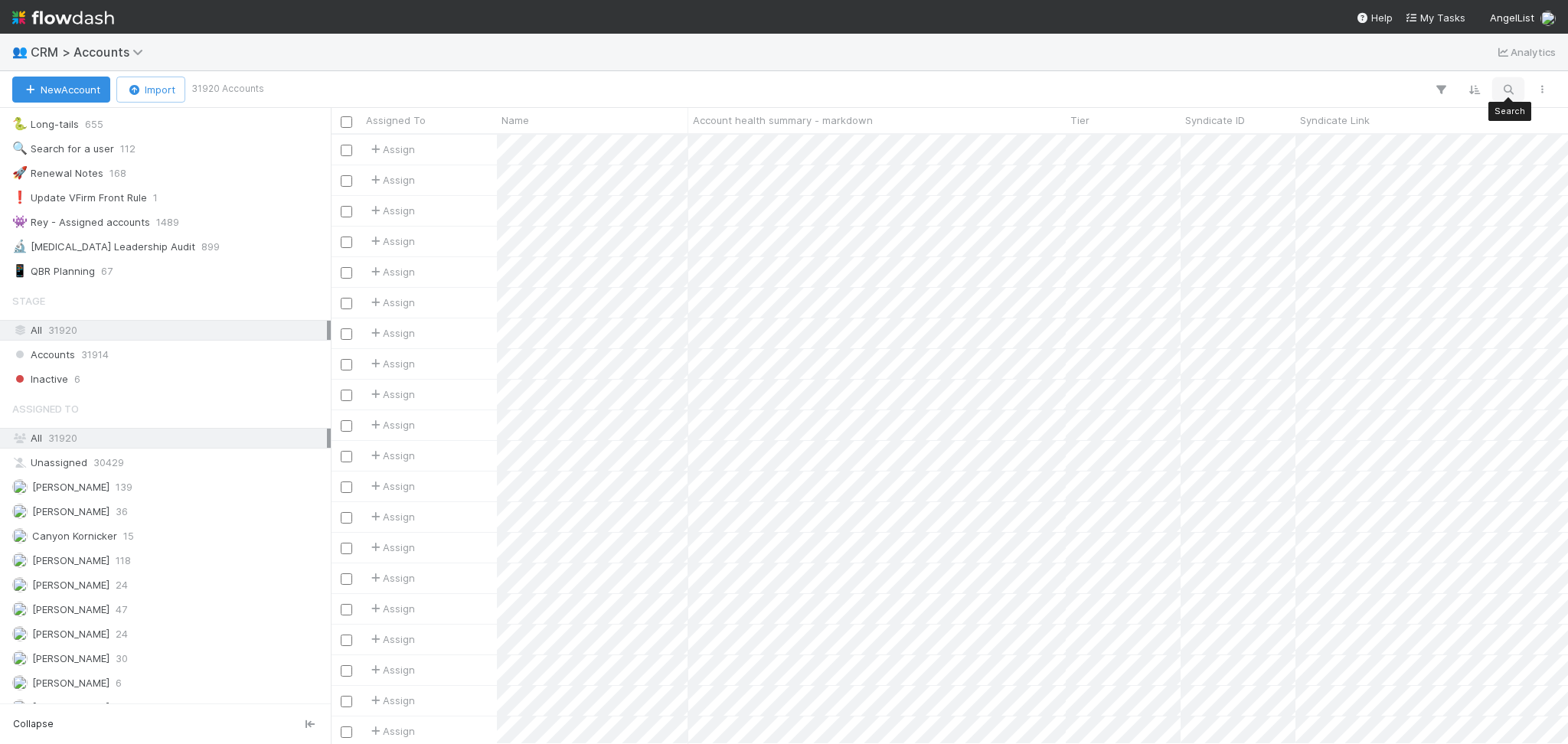
click at [1504, 85] on icon "button" at bounding box center [1508, 89] width 16 height 14
click at [1453, 60] on input at bounding box center [1428, 64] width 153 height 18
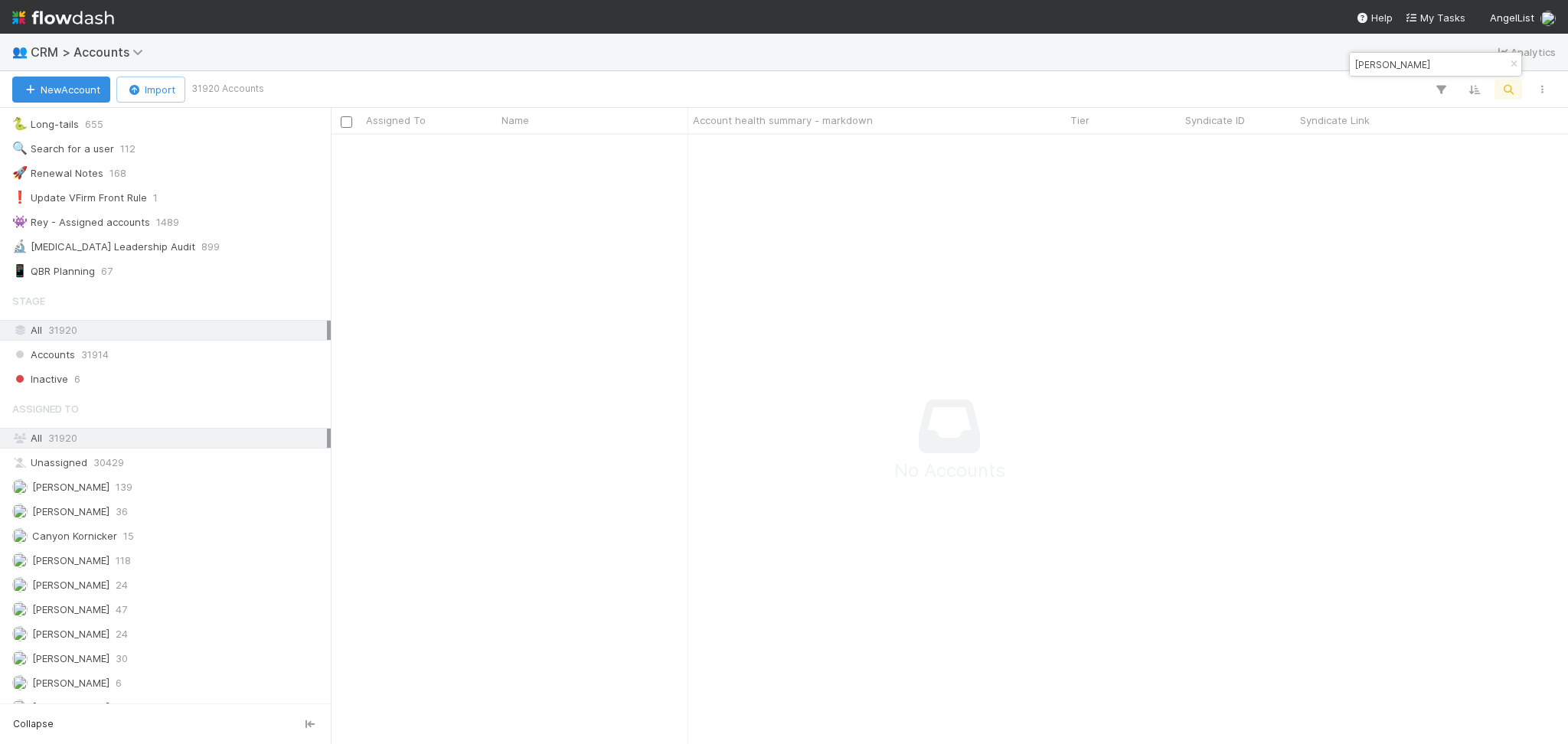
scroll to position [578, 1206]
type input "[PERSON_NAME]"
